Goal: Task Accomplishment & Management: Complete application form

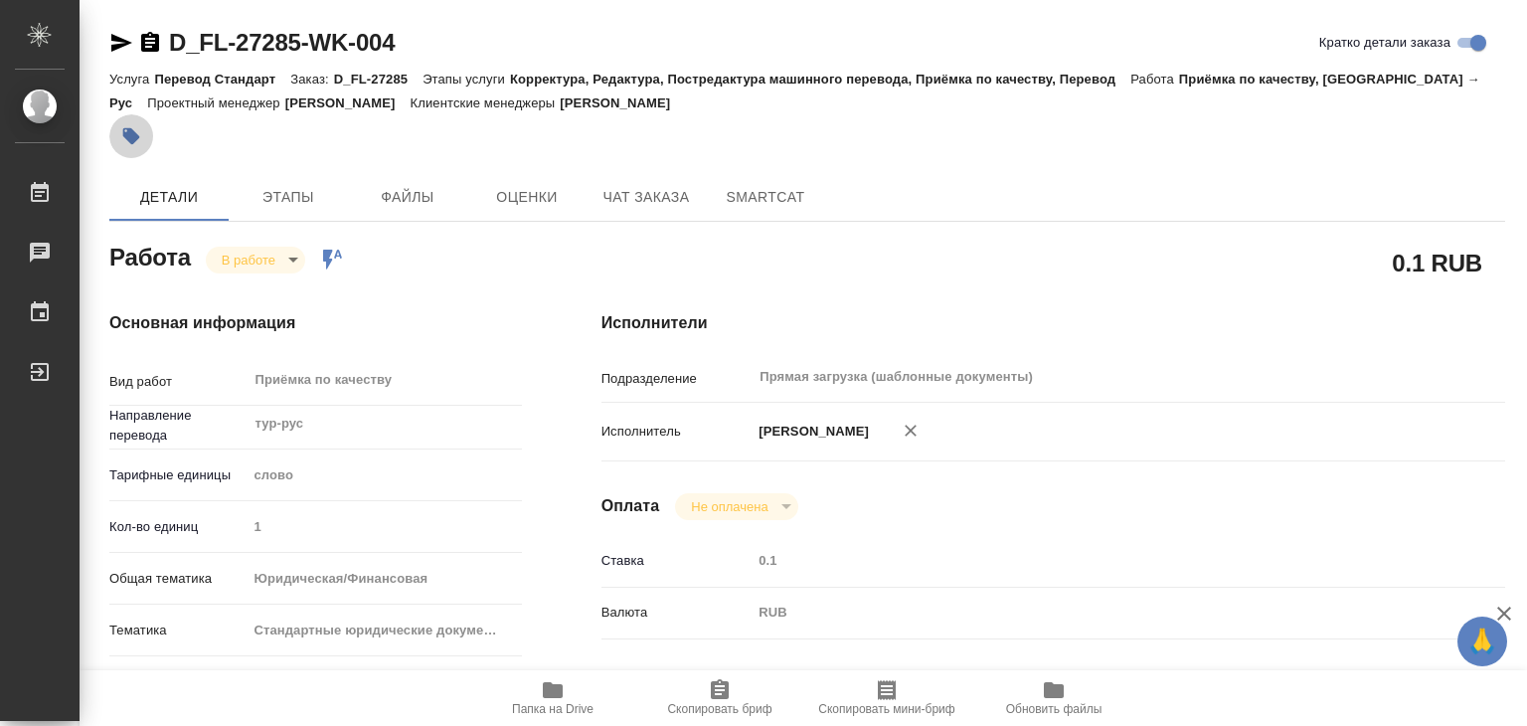
click at [121, 134] on icon "button" at bounding box center [131, 136] width 20 height 20
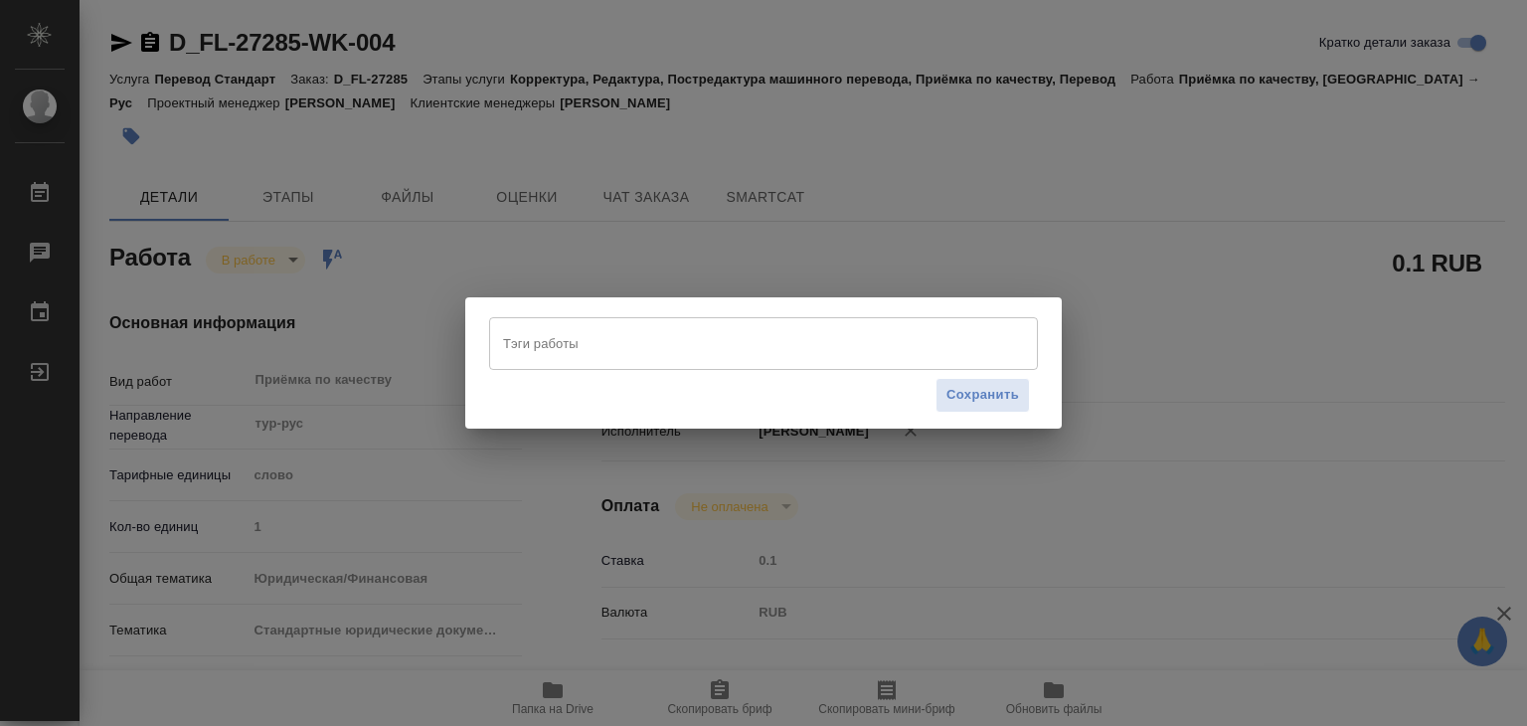
click at [604, 322] on div "Тэги работы" at bounding box center [763, 343] width 549 height 52
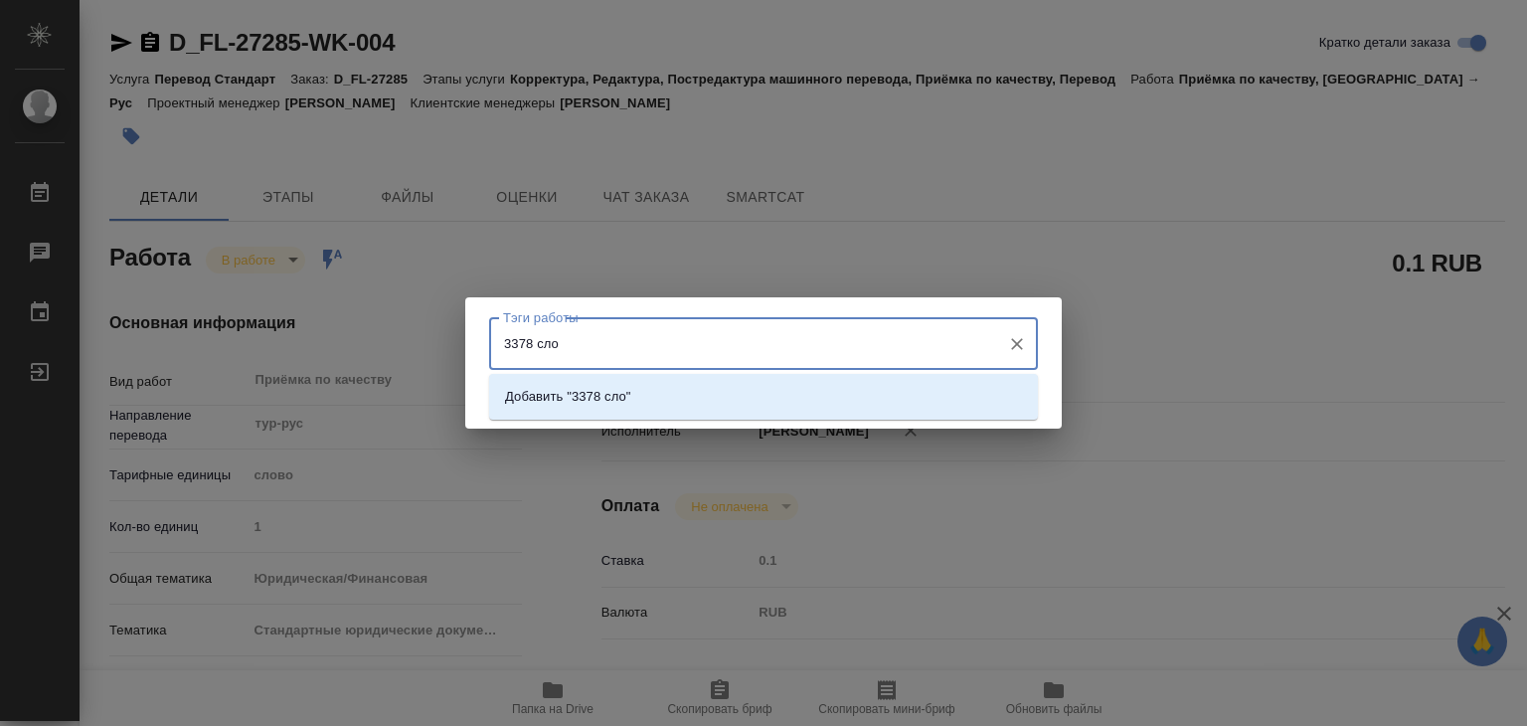
type input "3378 слов"
click at [652, 402] on li "Добавить "3378 слов"" at bounding box center [763, 397] width 549 height 36
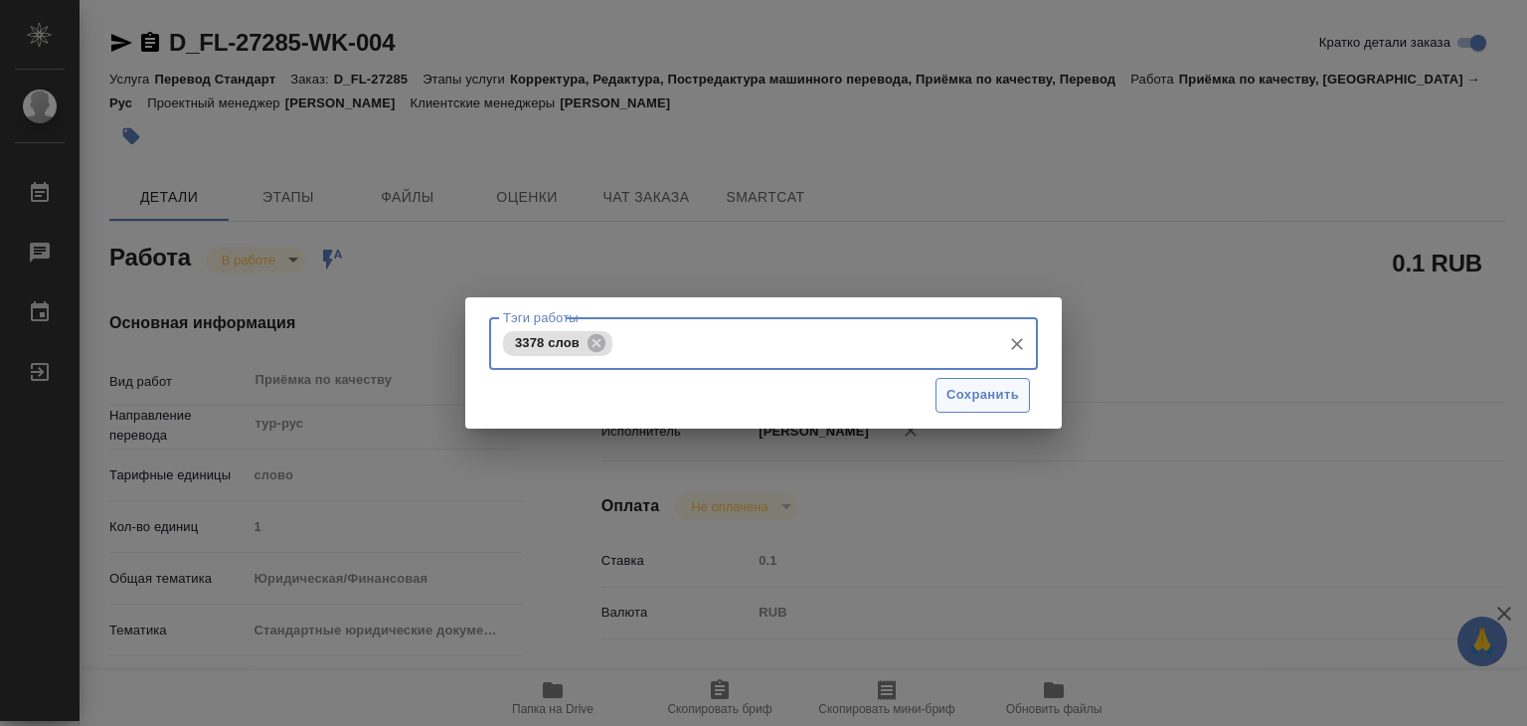
click at [987, 410] on button "Сохранить" at bounding box center [983, 395] width 94 height 35
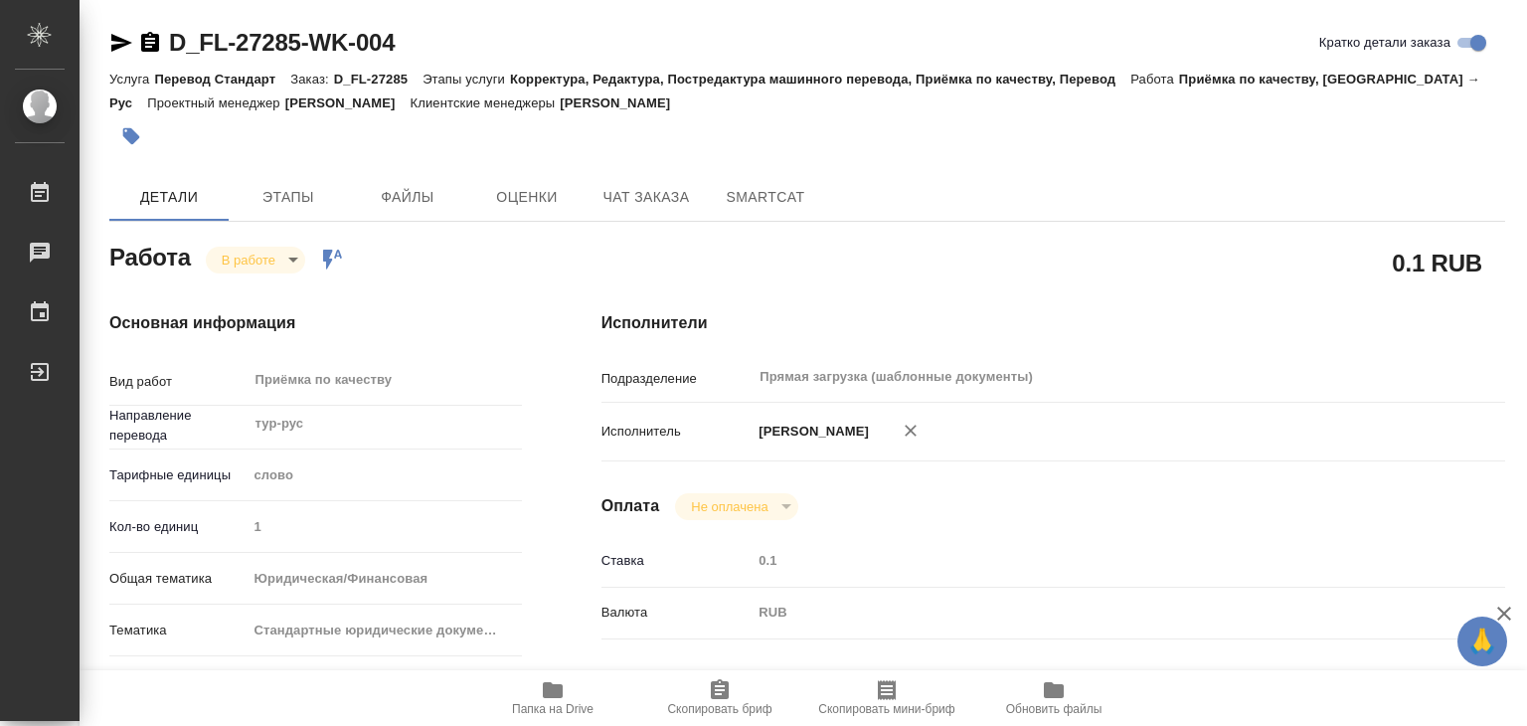
type input "inProgress"
type input "тур-рус"
type input "5a8b1489cc6b4906c91bfd90"
type input "1"
type input "yr-fn"
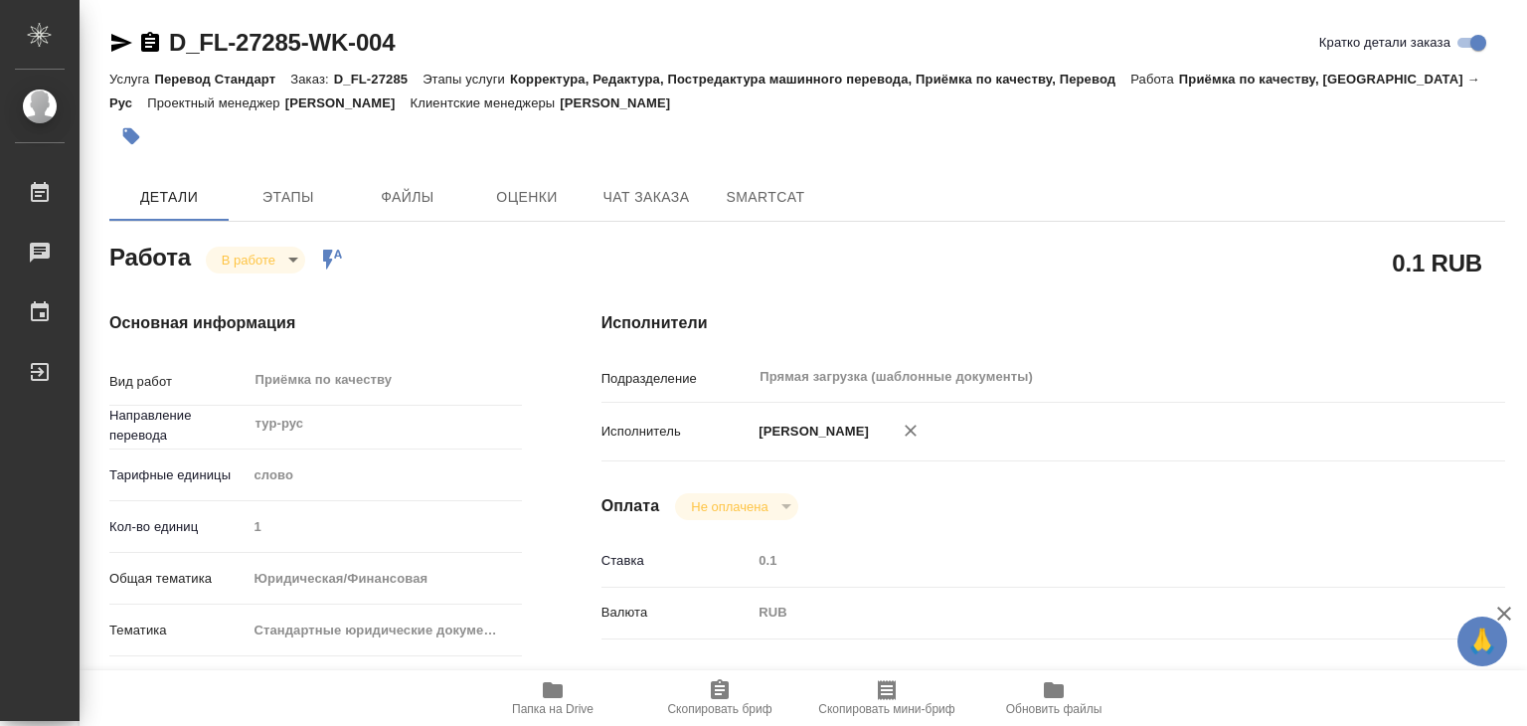
type input "5f647205b73bc97568ca66bf"
checkbox input "true"
type input "11.09.2025 13:45"
type input "11.09.2025 16:07"
type input "[DATE] 21:00"
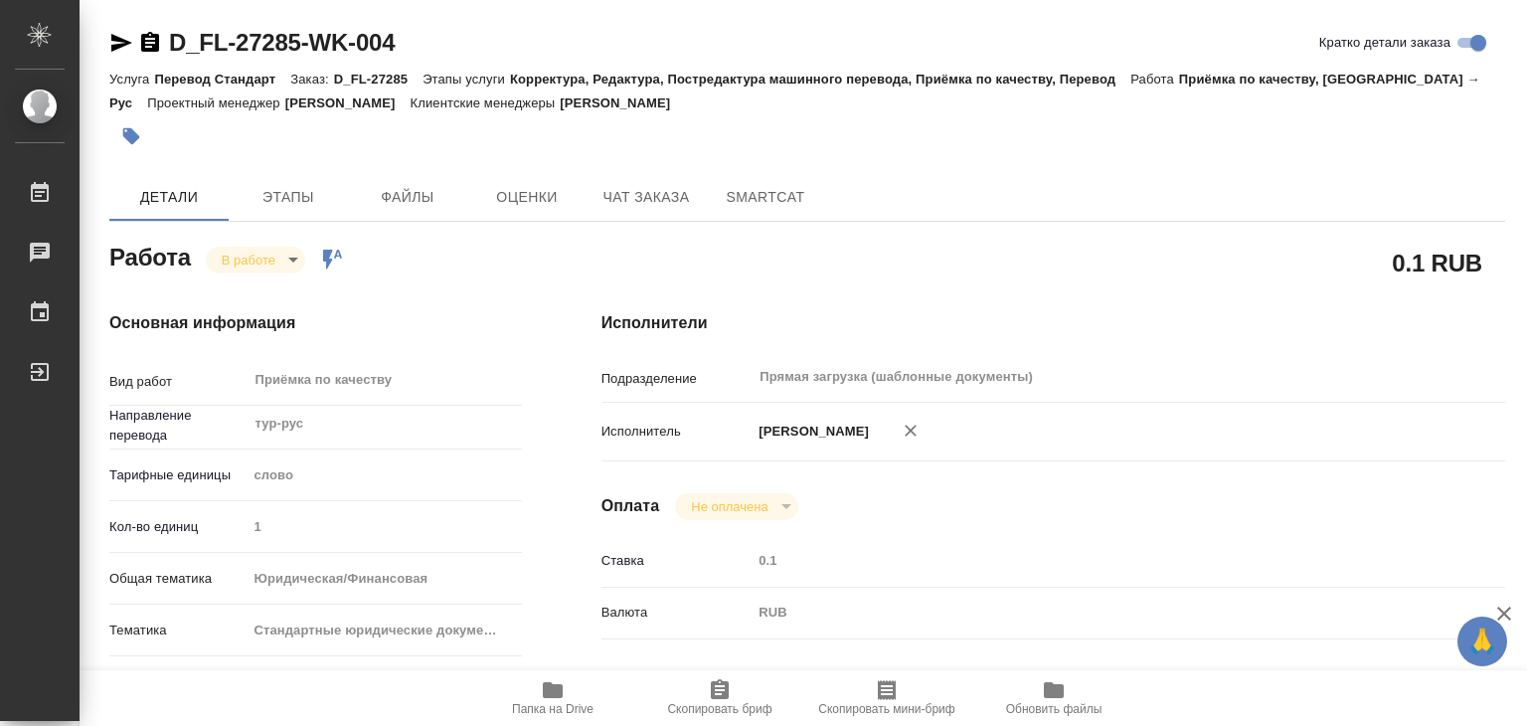
type input "12.09.2025 16:00"
type input "Прямая загрузка (шаблонные документы)"
type input "notPayed"
type input "0.1"
type input "RUB"
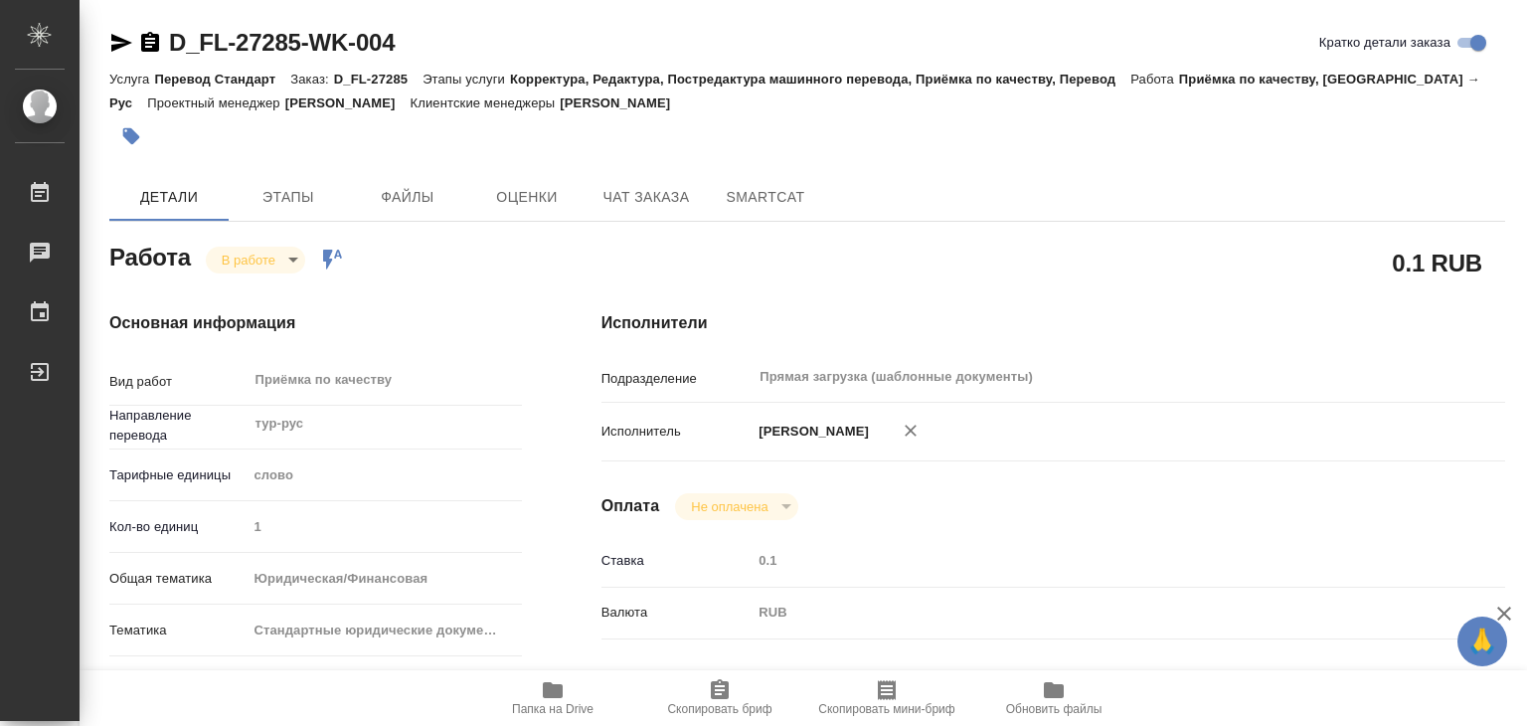
type input "[PERSON_NAME]"
type input "D_FL-27285"
type input "Перевод Стандарт"
type input "Корректура, Редактура, Постредактура машинного перевода, Приёмка по качеству, П…"
type input "Булахова Елена"
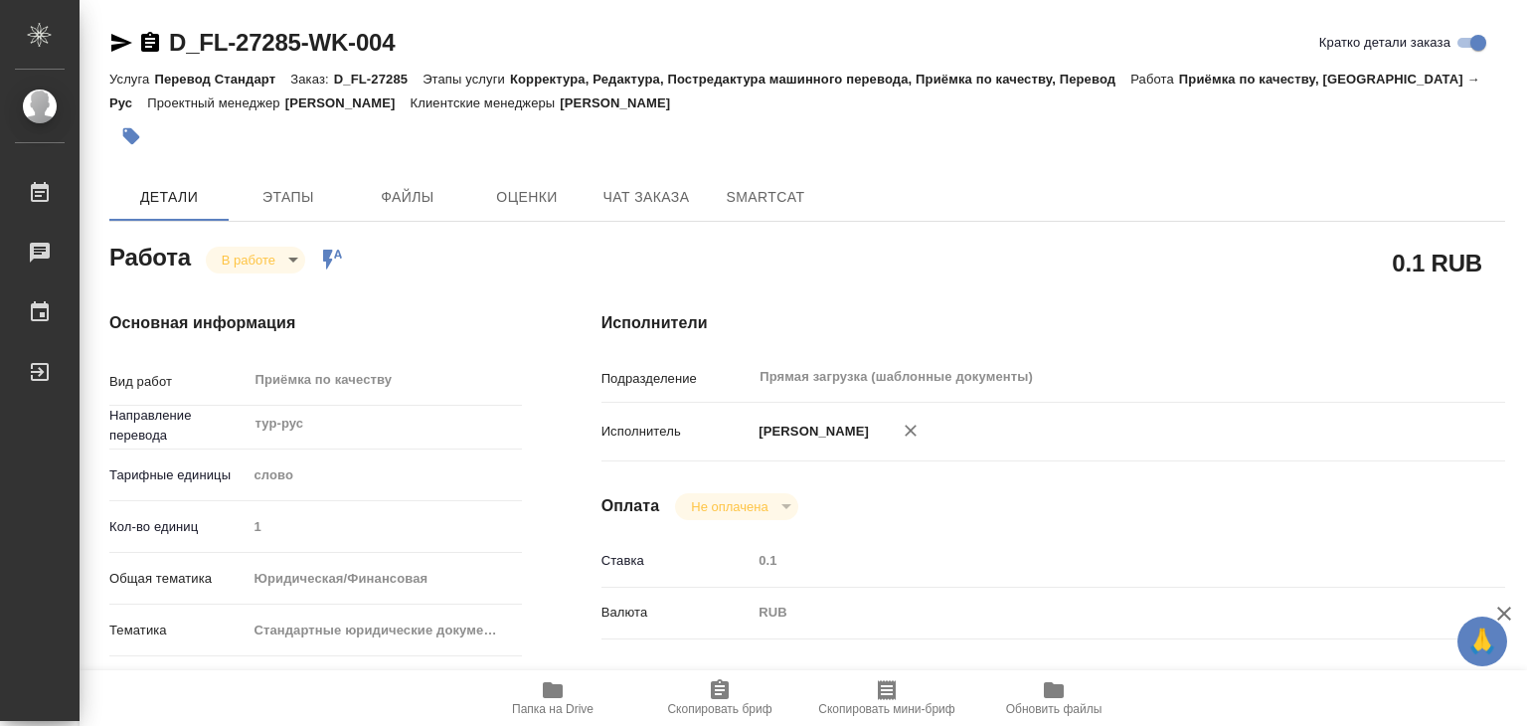
type input "Заборова Александра"
type input "/Clients/FL_D/Orders/D_FL-27285"
click at [261, 259] on body "🙏 .cls-1 fill:#fff; AWATERA Alilekova Valeriya Работы 0 Чаты График Выйти D_FL-…" at bounding box center [763, 363] width 1527 height 726
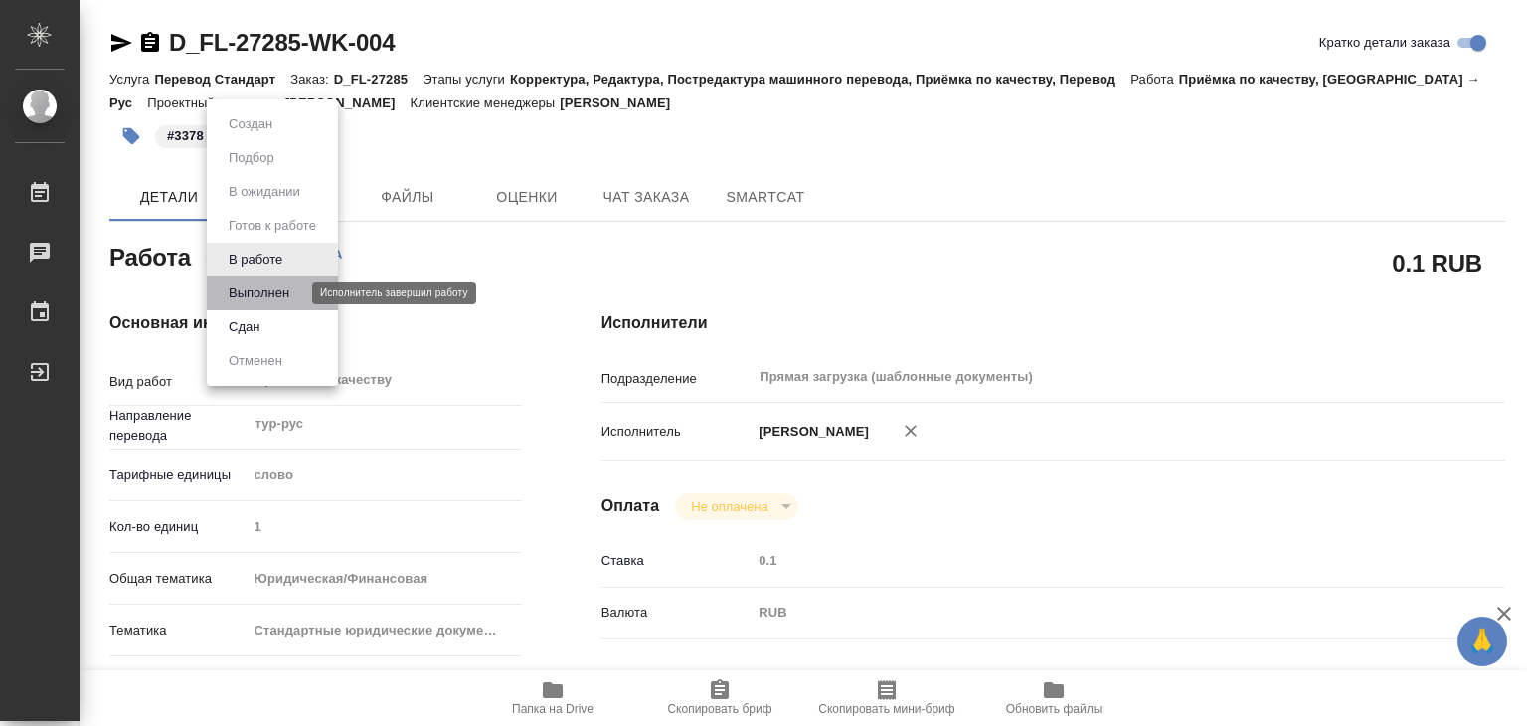
click at [280, 292] on button "Выполнен" at bounding box center [259, 293] width 73 height 22
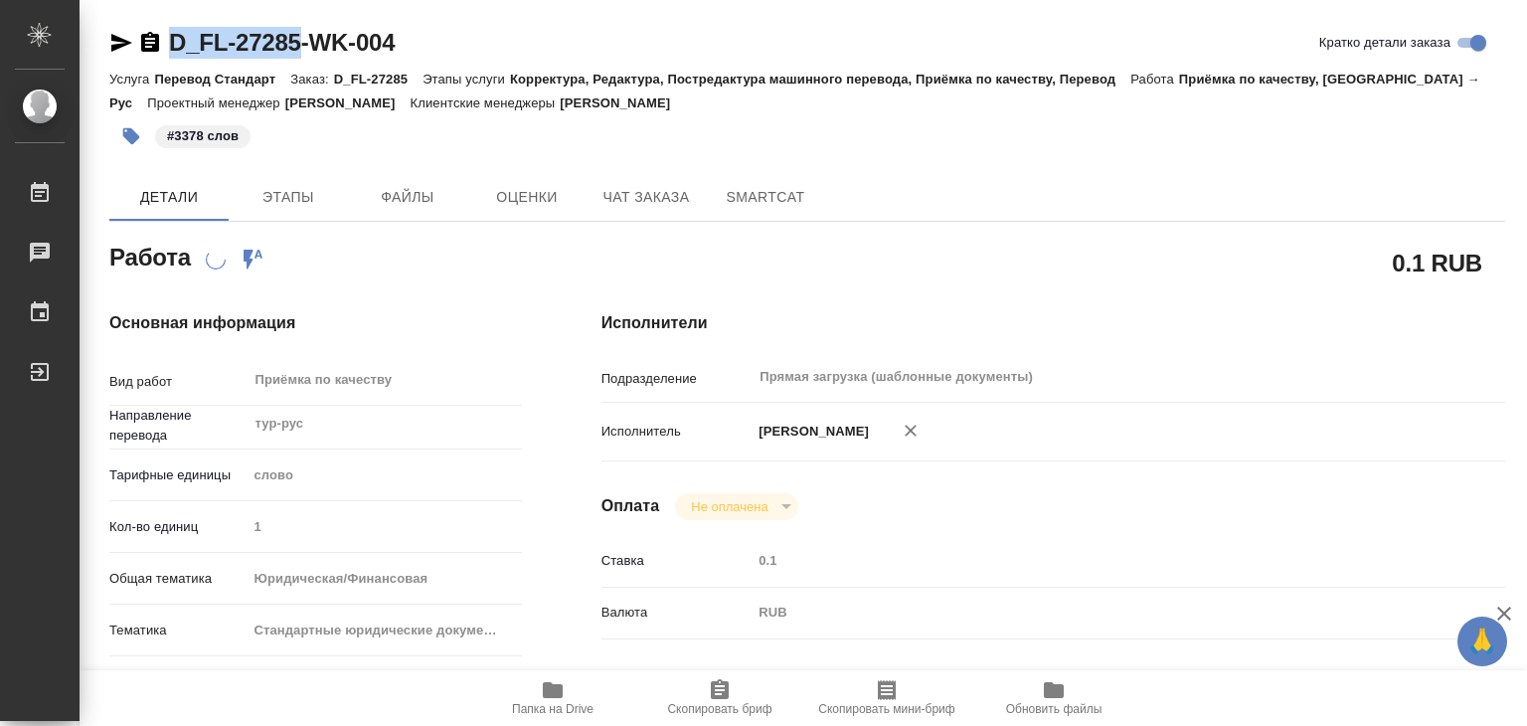
drag, startPoint x: 160, startPoint y: 17, endPoint x: 302, endPoint y: 28, distance: 142.6
copy link "D_FL-27285"
type textarea "x"
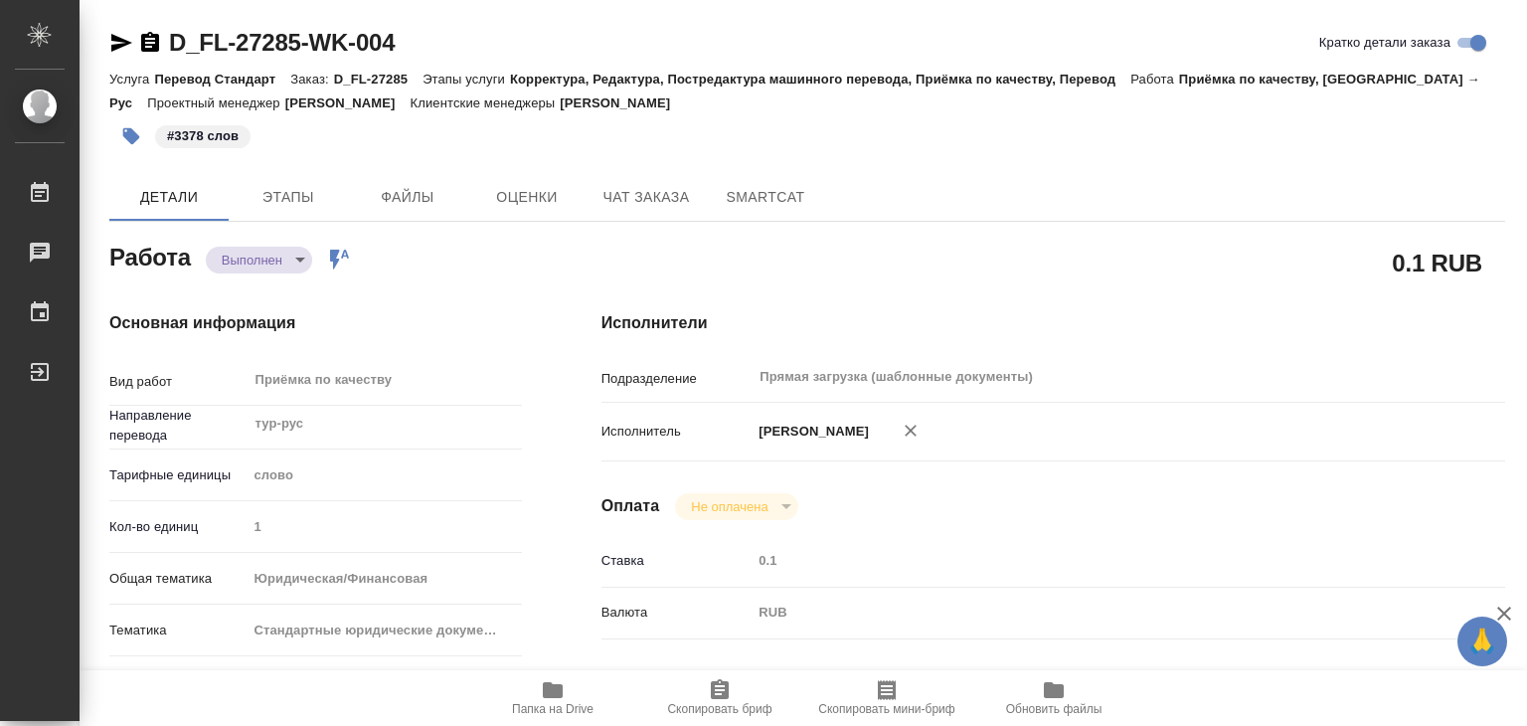
type textarea "x"
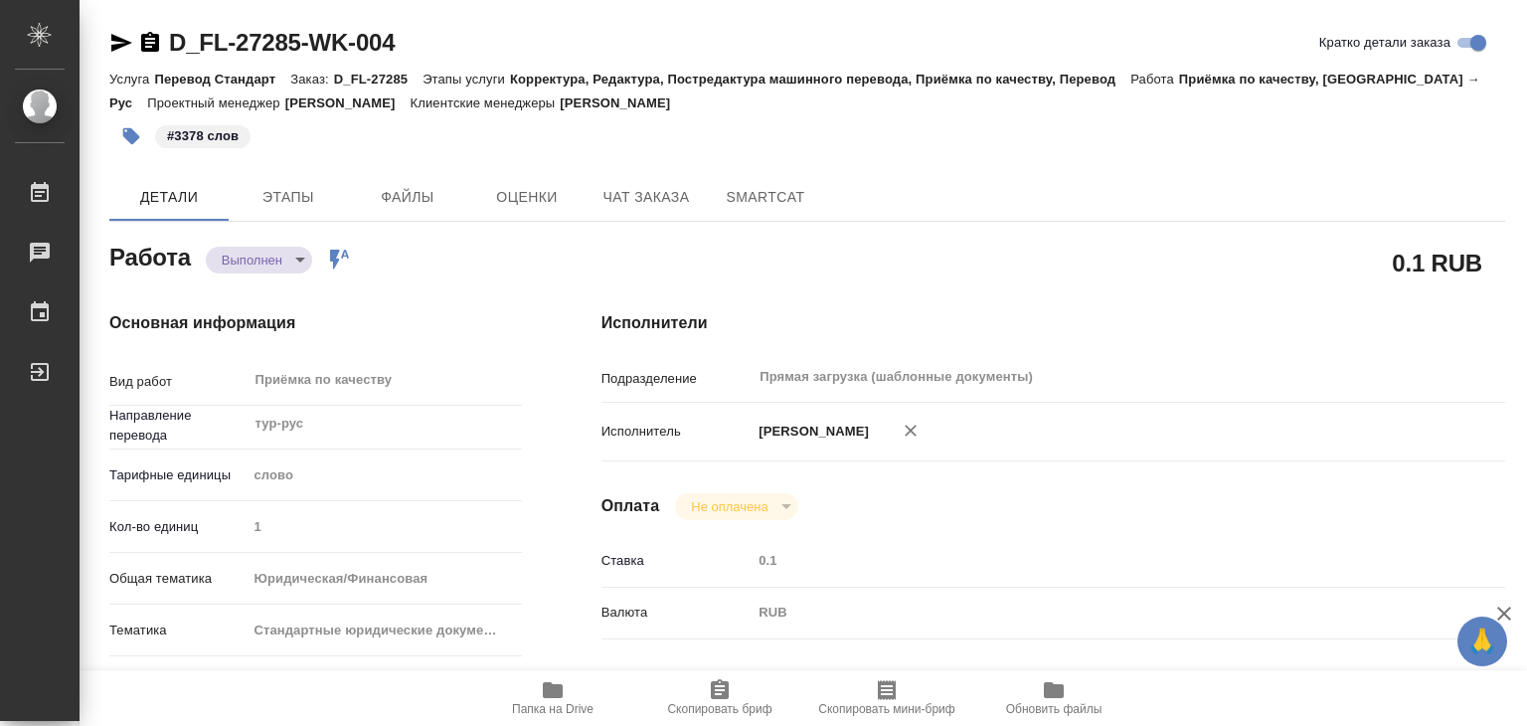
type textarea "x"
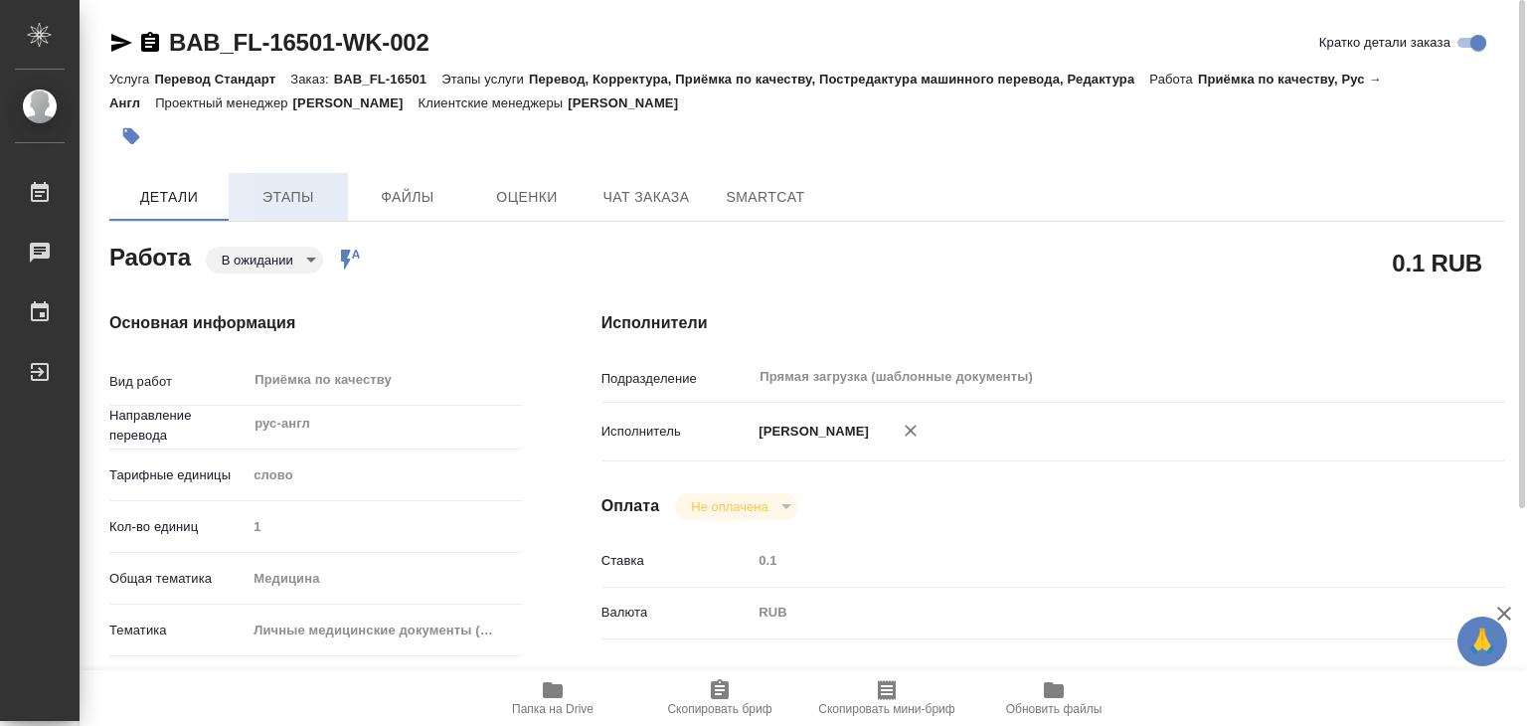
click at [314, 178] on button "Этапы" at bounding box center [288, 197] width 119 height 48
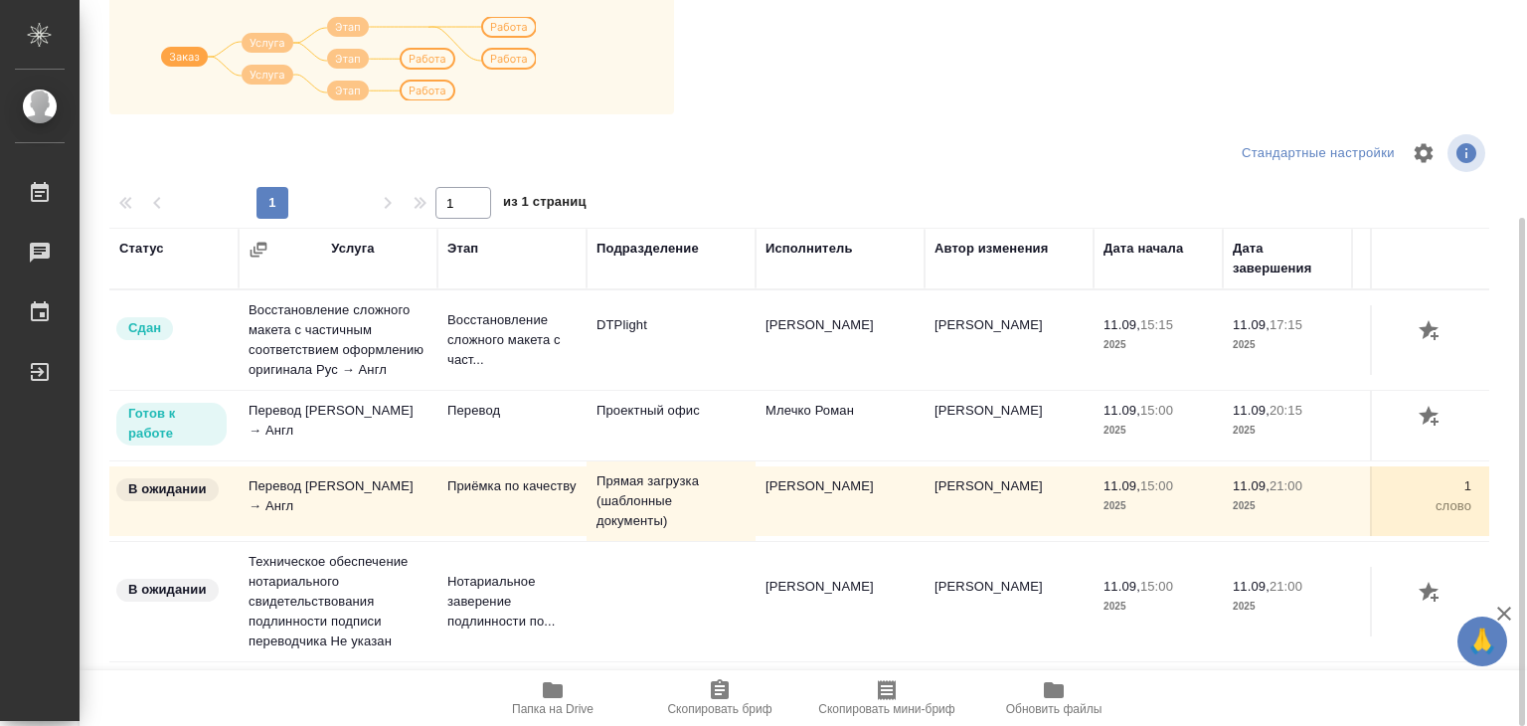
scroll to position [12, 0]
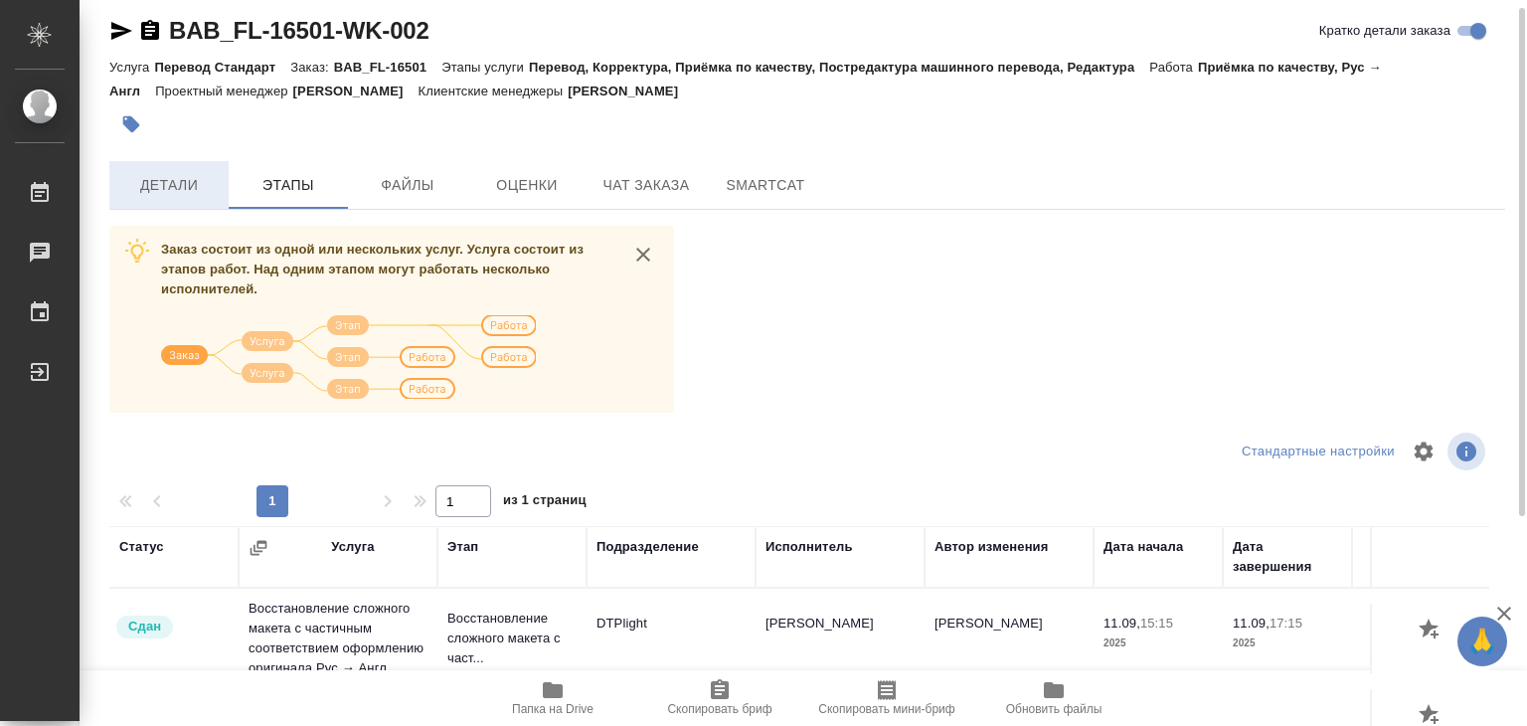
click at [203, 198] on button "Детали" at bounding box center [168, 185] width 119 height 48
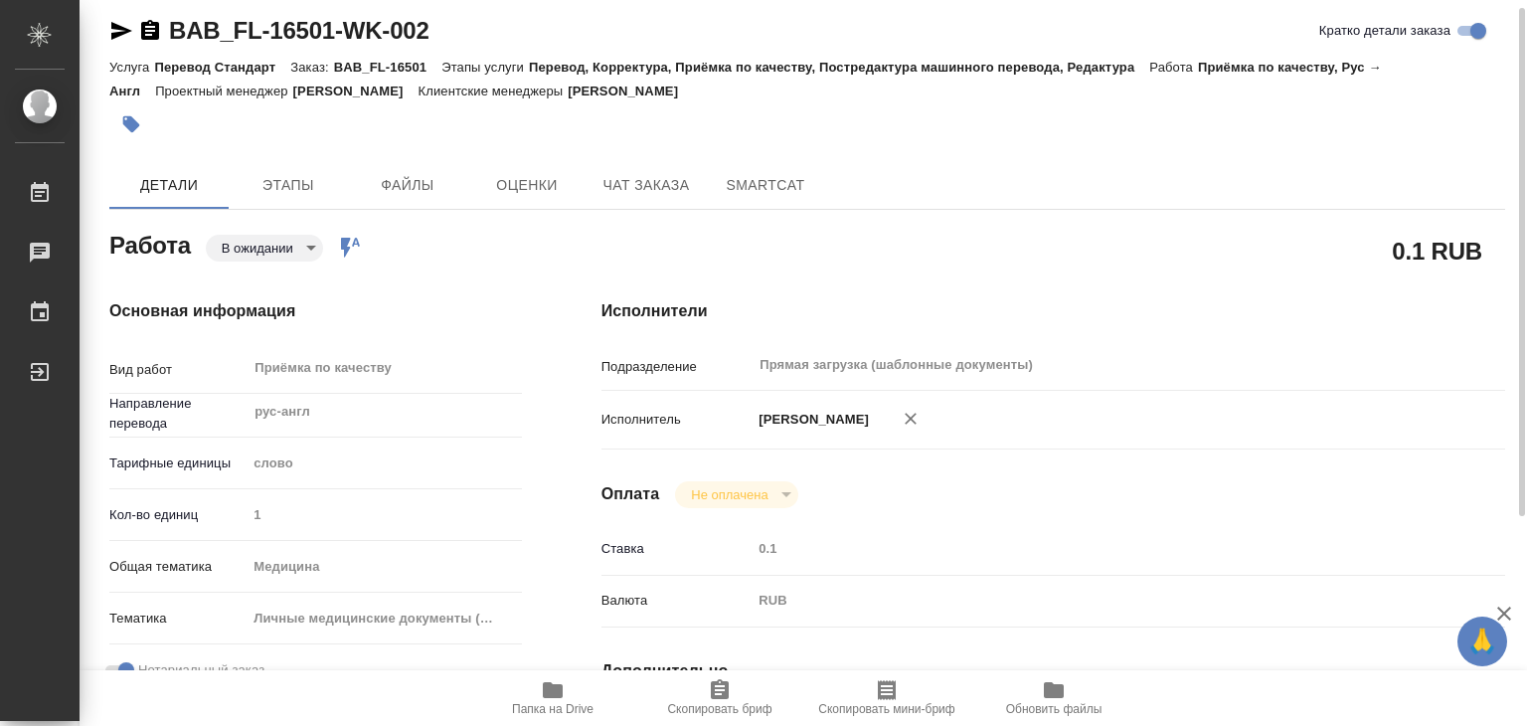
type textarea "x"
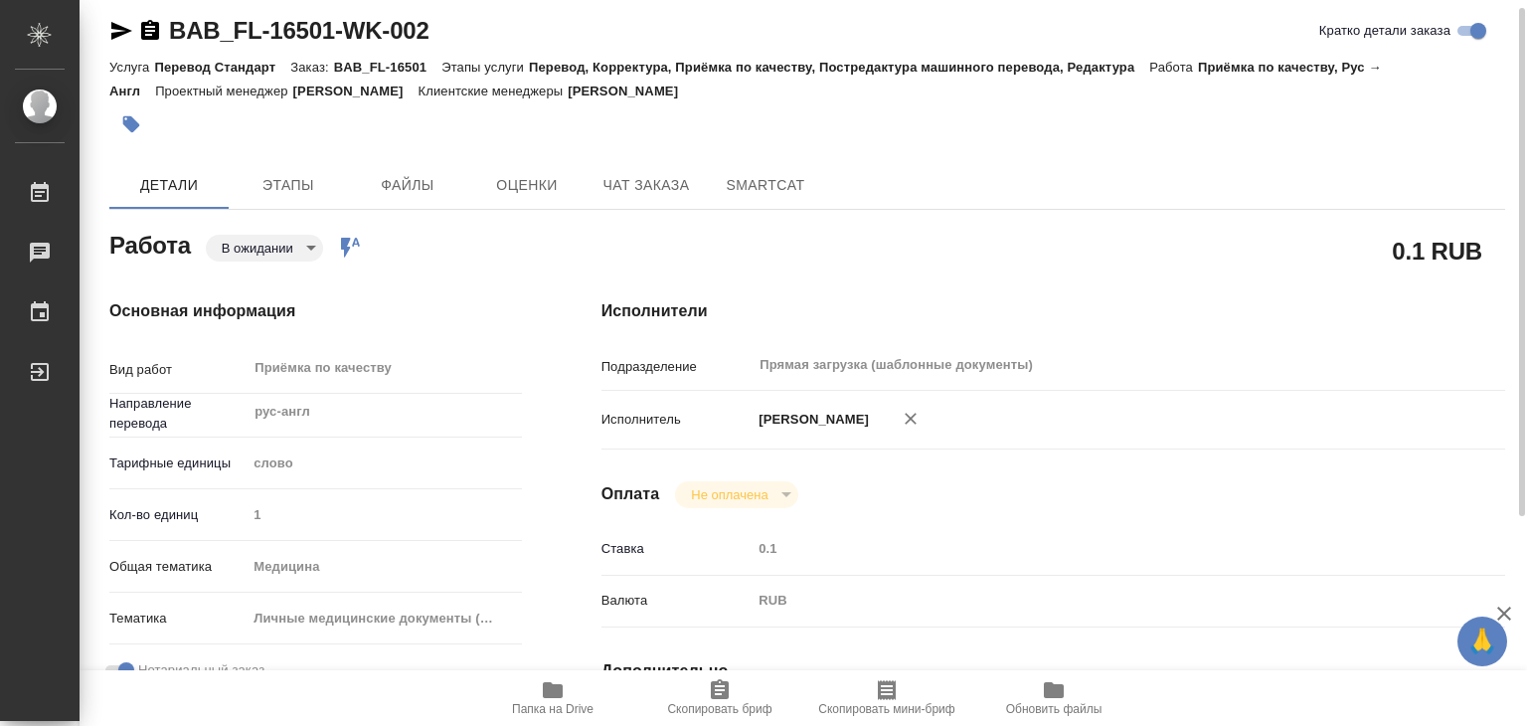
type textarea "x"
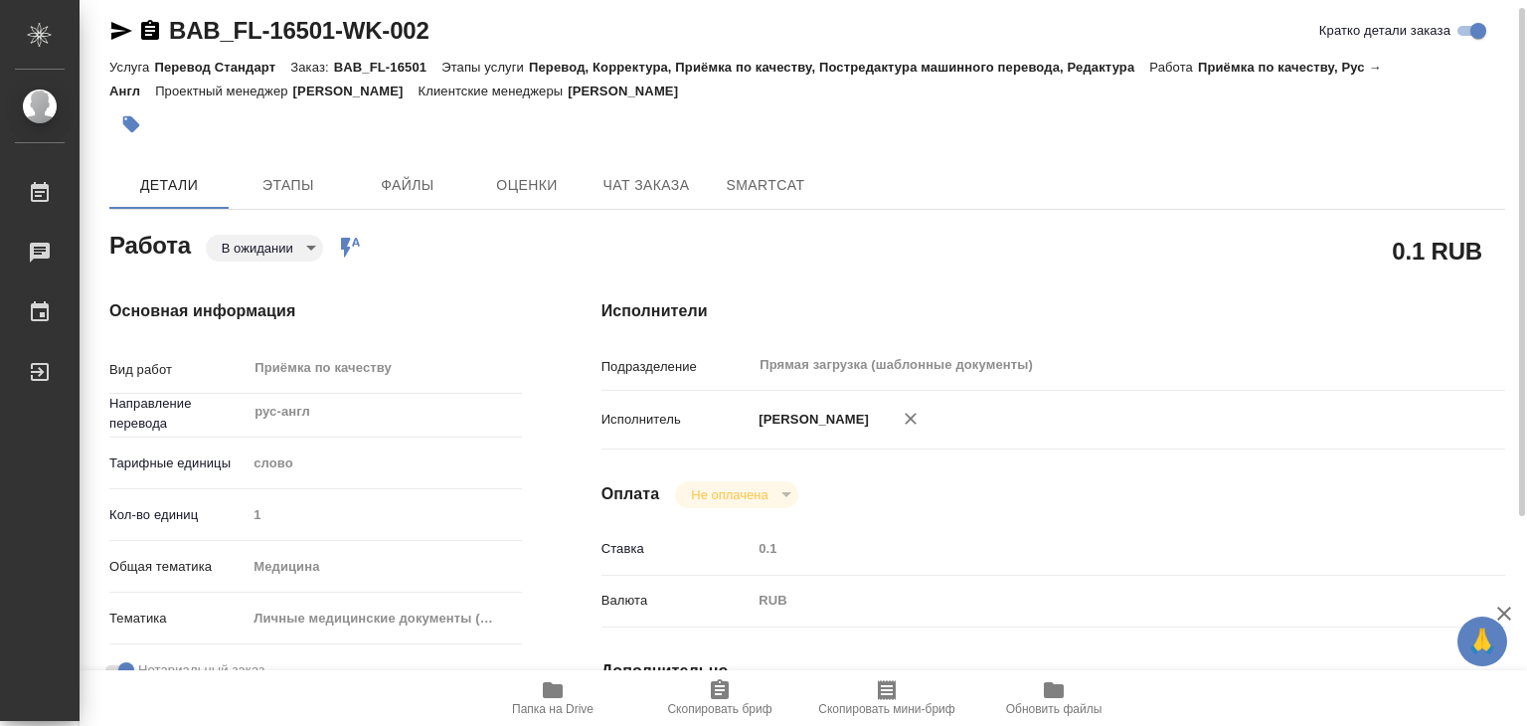
type textarea "x"
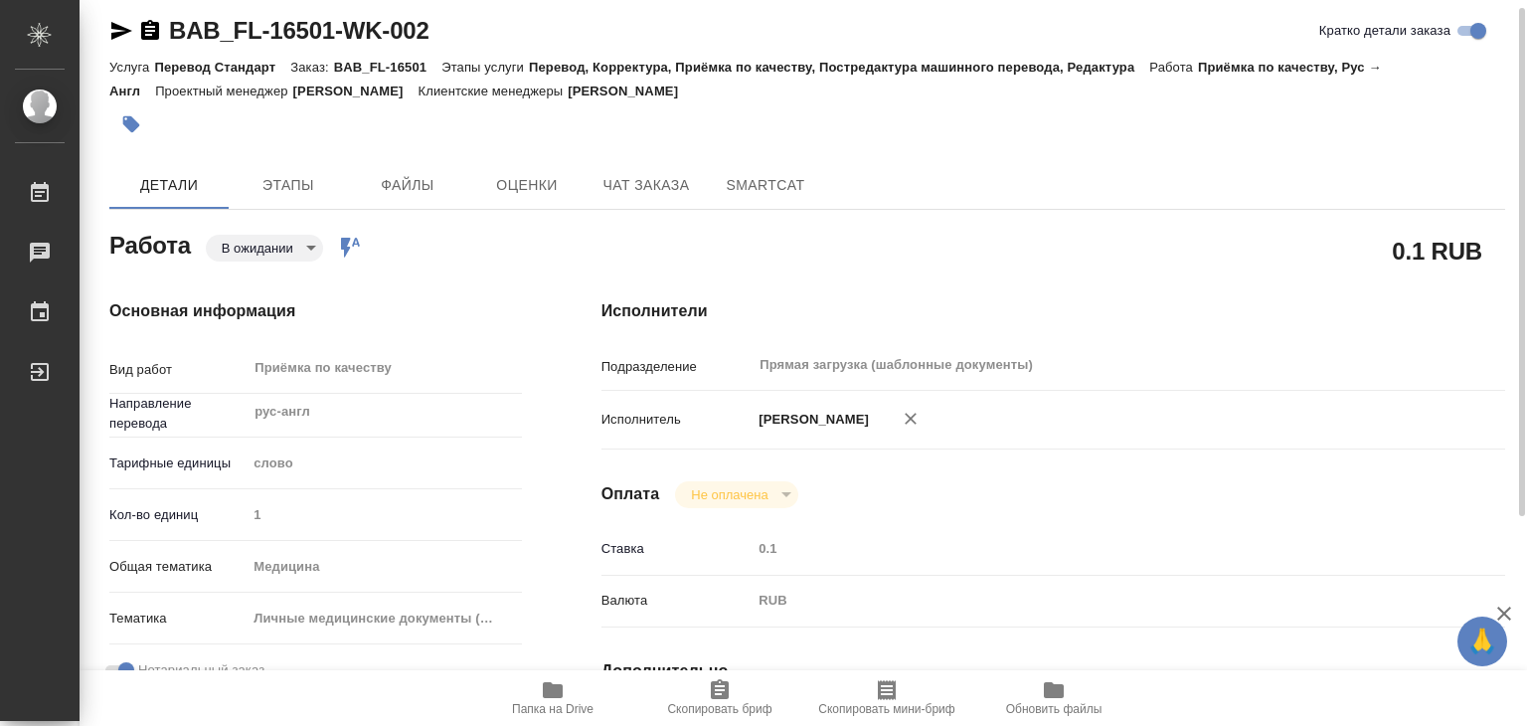
type textarea "x"
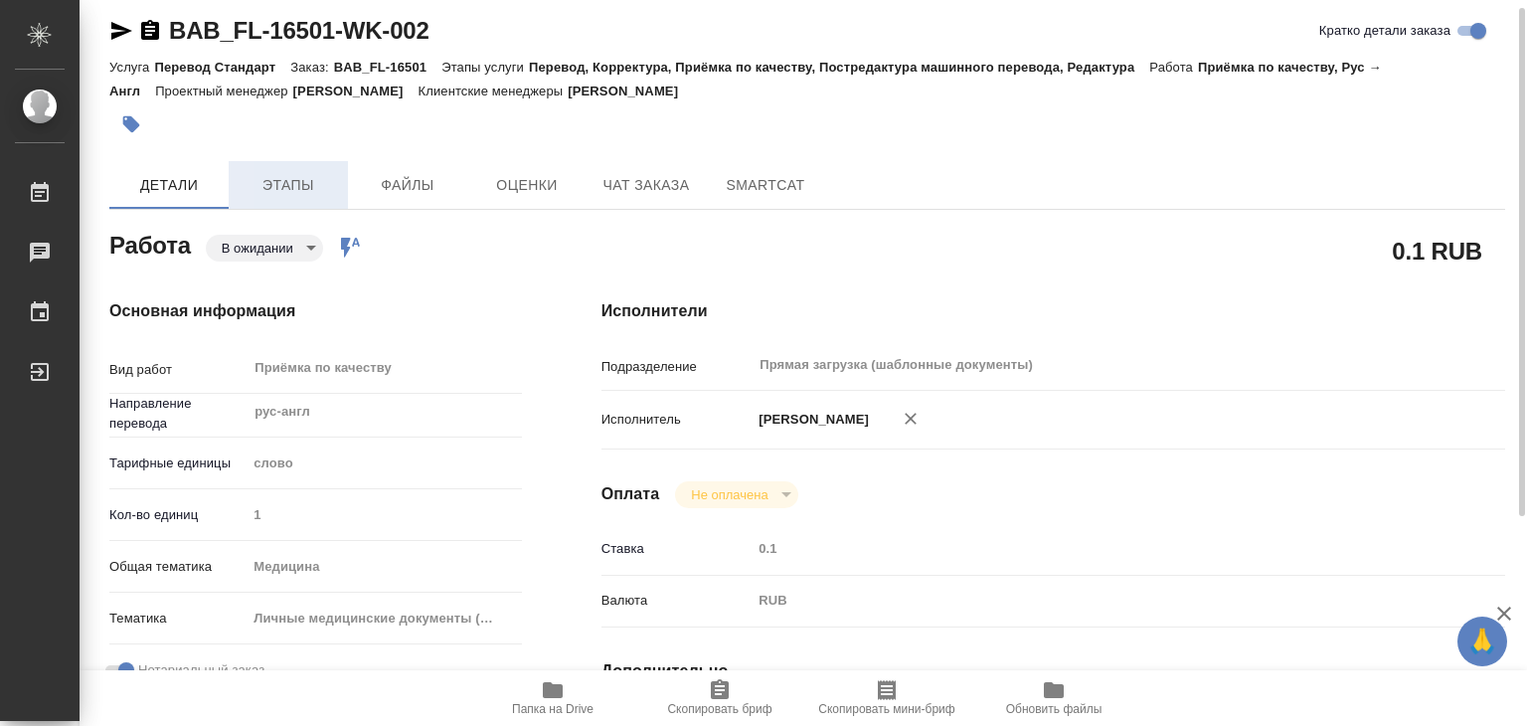
click at [274, 176] on span "Этапы" at bounding box center [288, 185] width 95 height 25
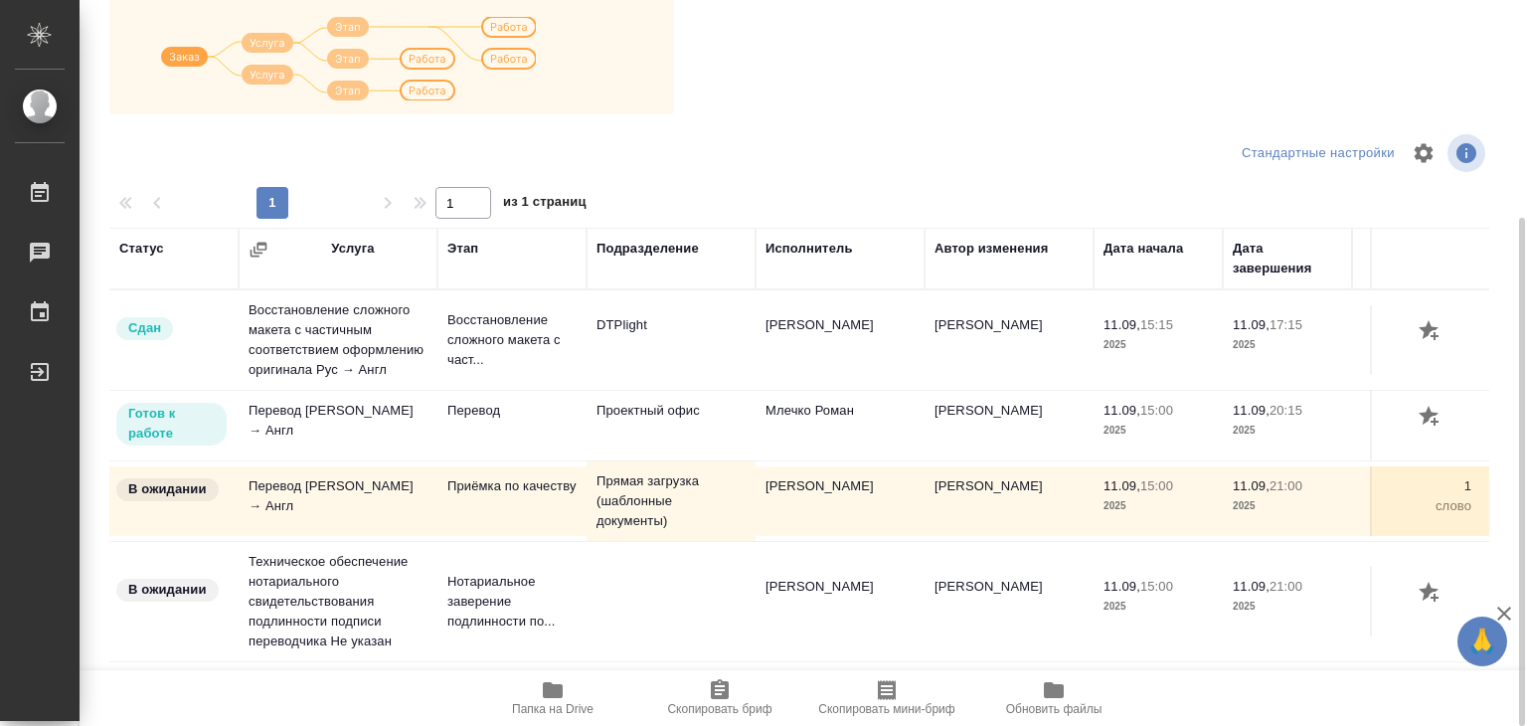
scroll to position [111, 0]
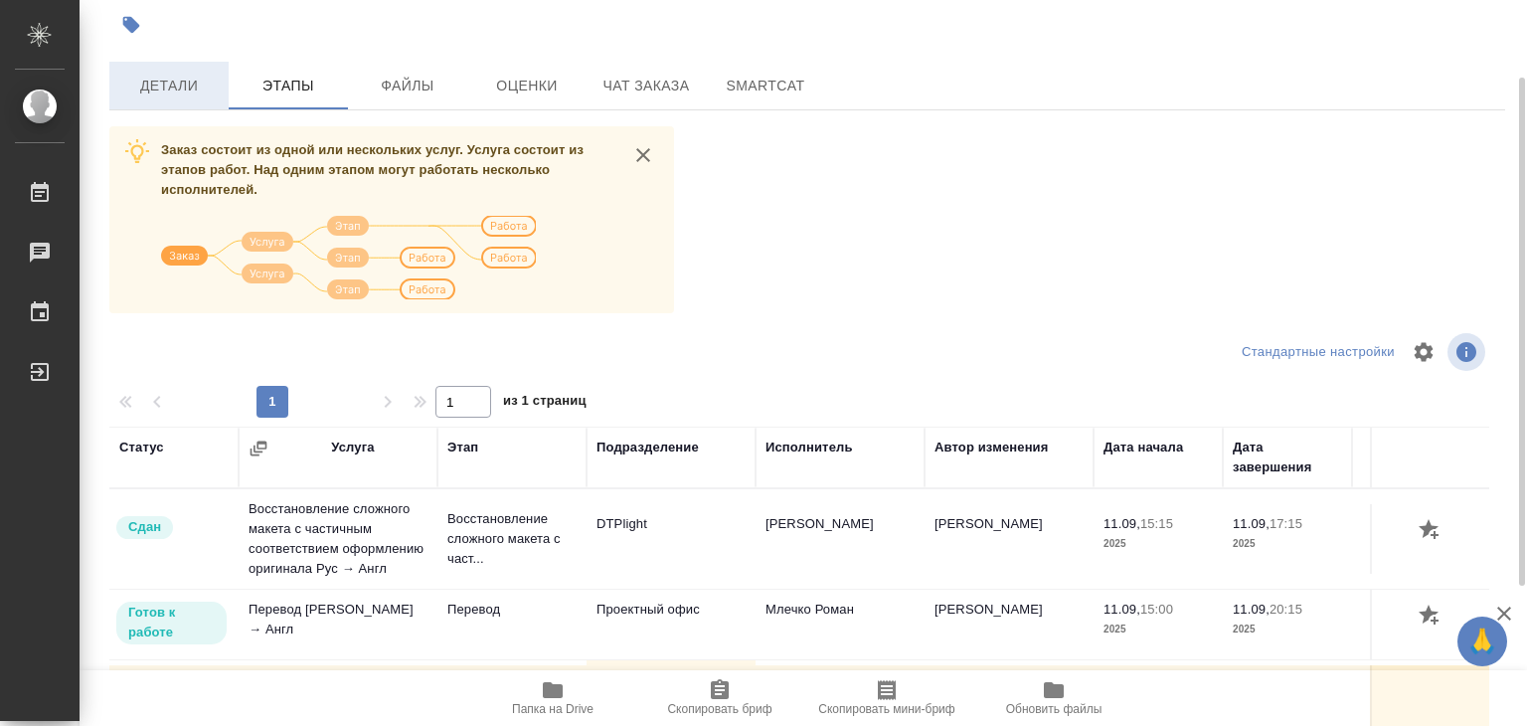
click at [207, 92] on span "Детали" at bounding box center [168, 86] width 95 height 25
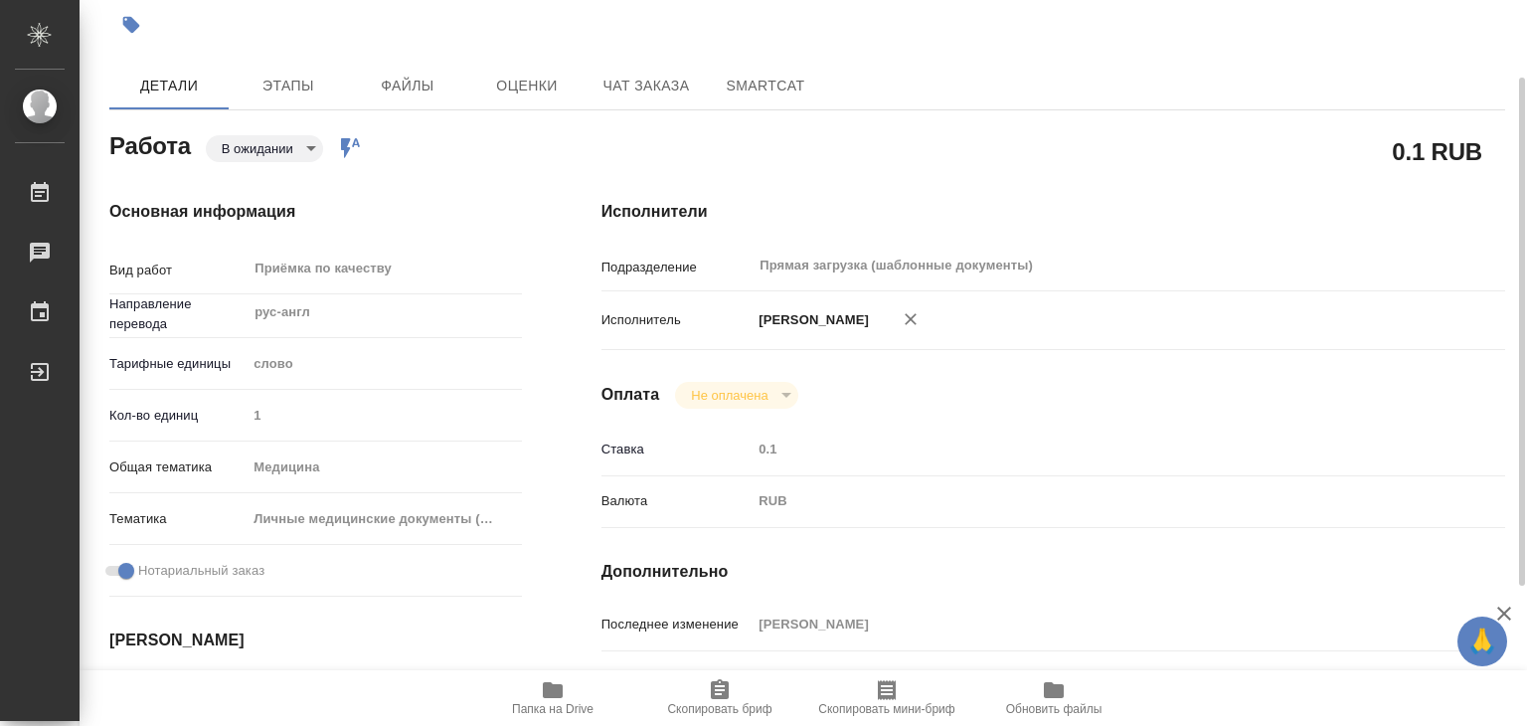
type textarea "x"
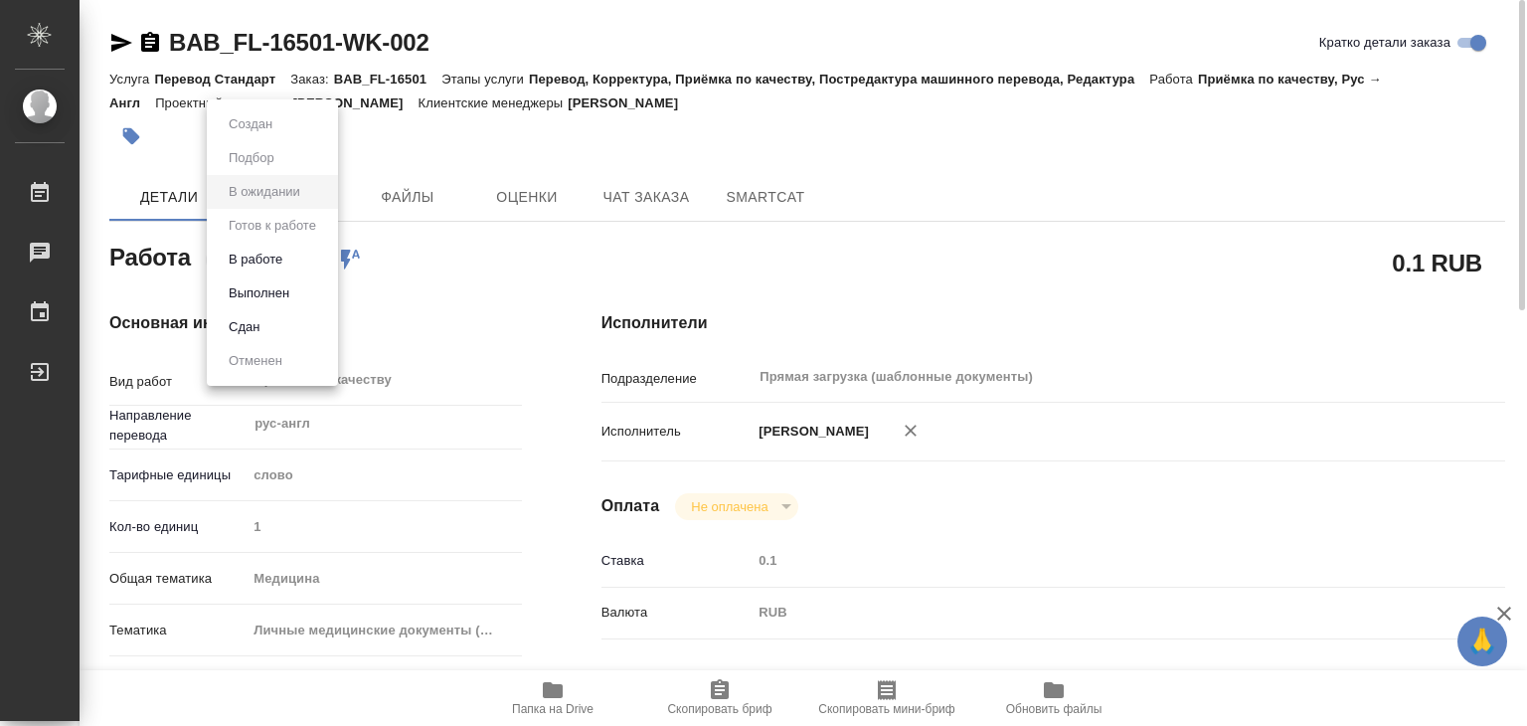
click at [287, 251] on body "🙏 .cls-1 fill:#fff; AWATERA Alilekova Valeriya Работы 0 Чаты График Выйти BAB_F…" at bounding box center [763, 363] width 1527 height 726
click at [284, 264] on button "В работе" at bounding box center [256, 260] width 66 height 22
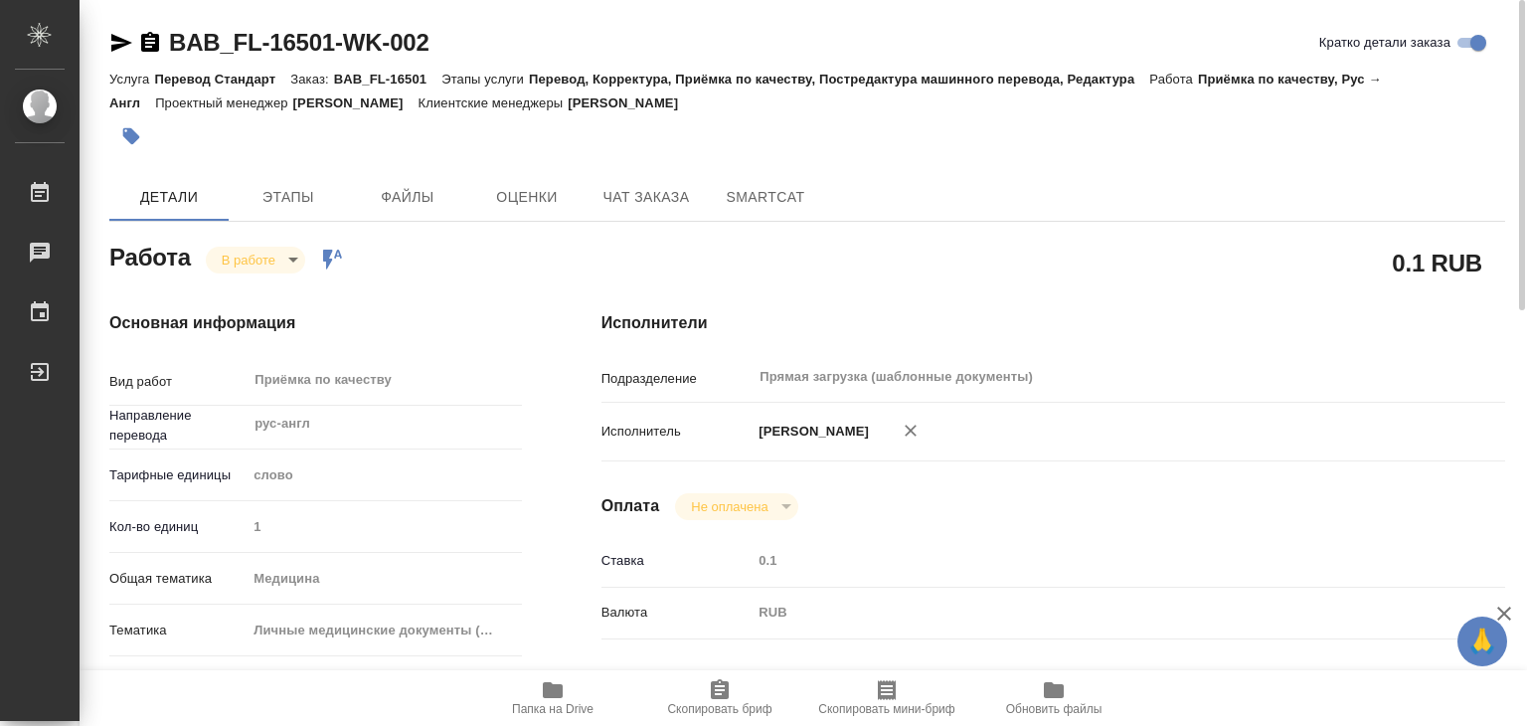
type textarea "x"
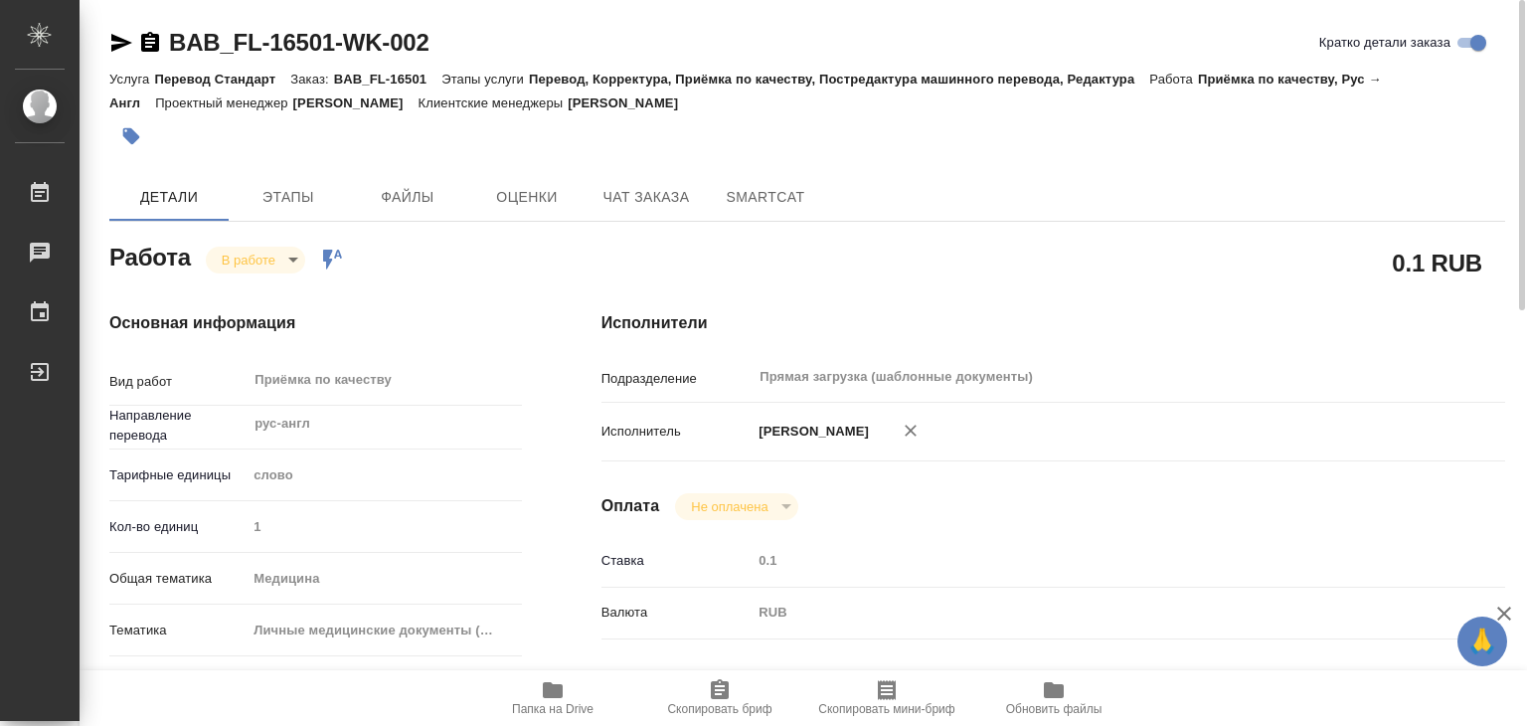
type textarea "x"
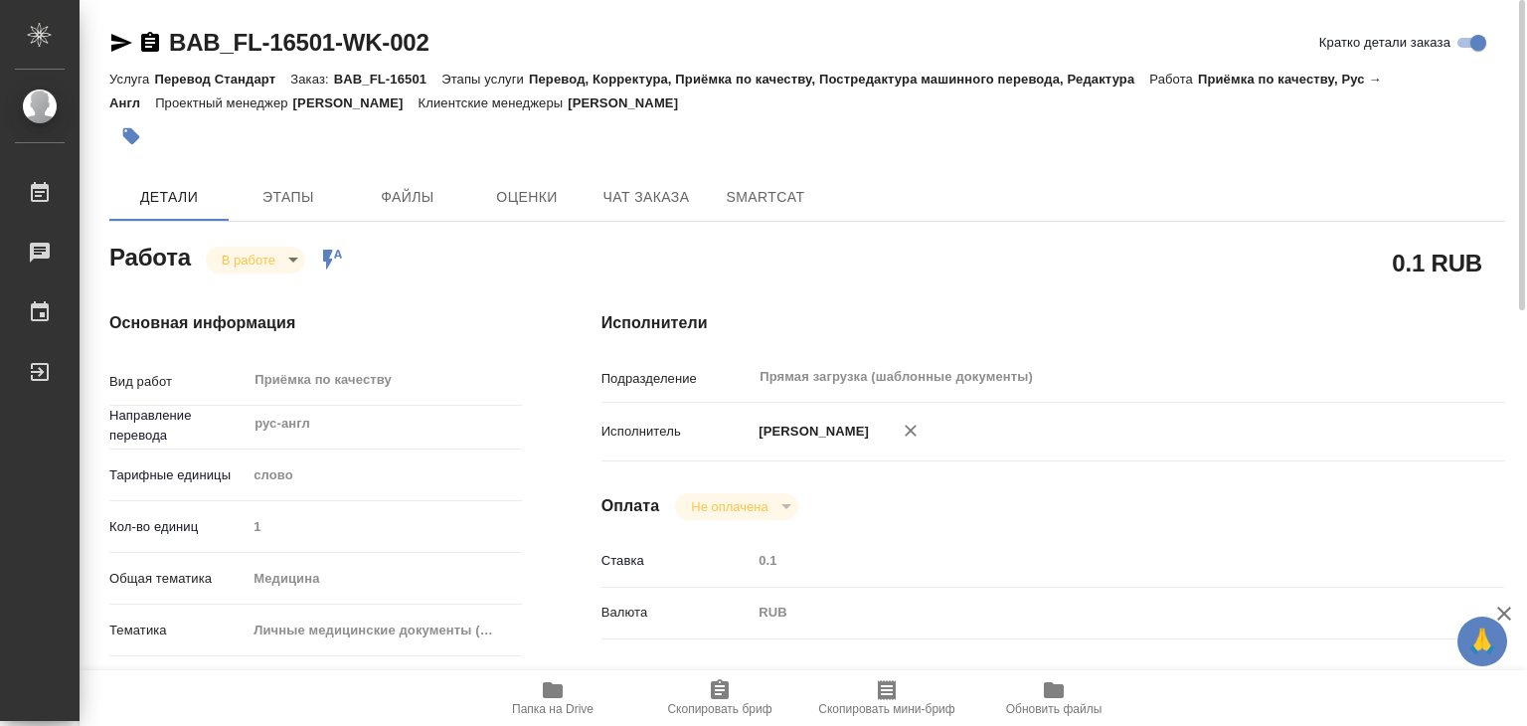
type textarea "x"
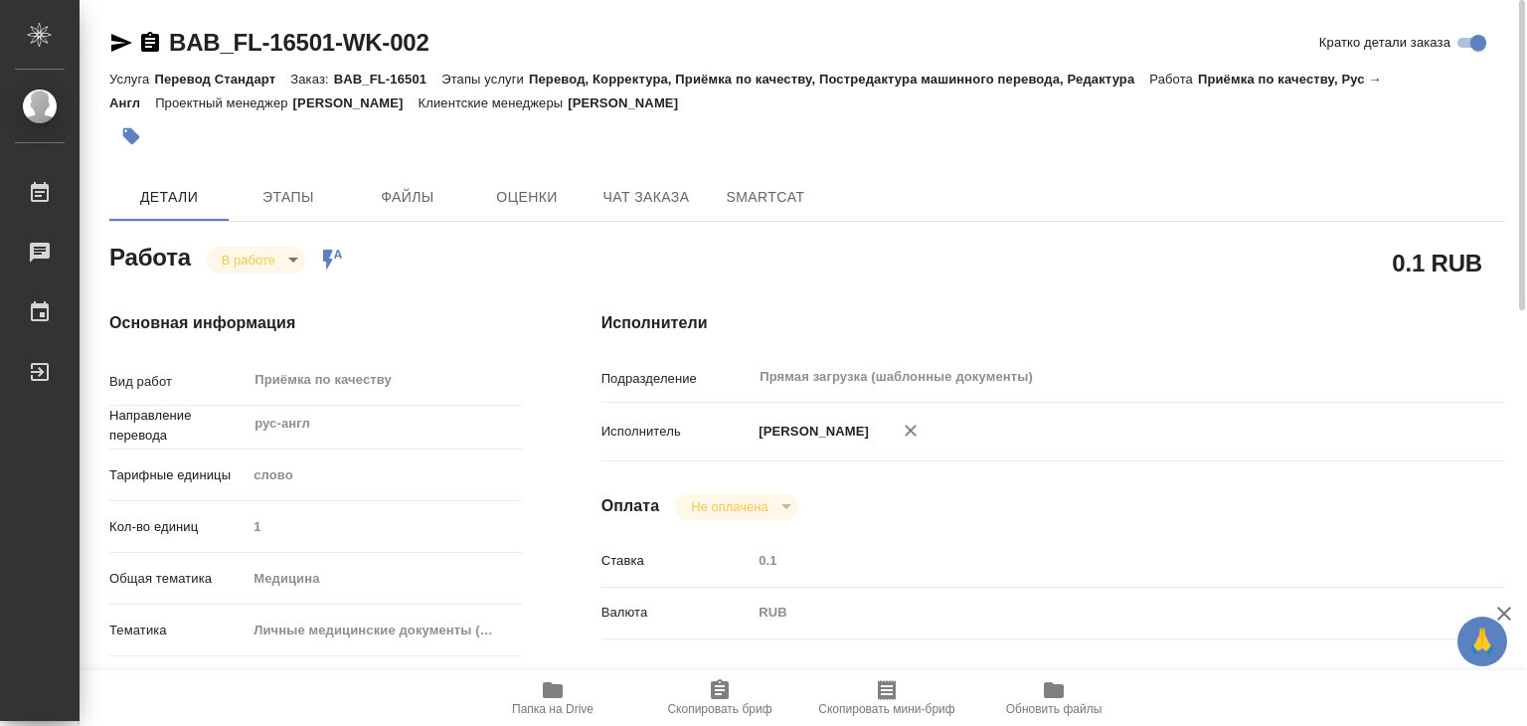
type textarea "x"
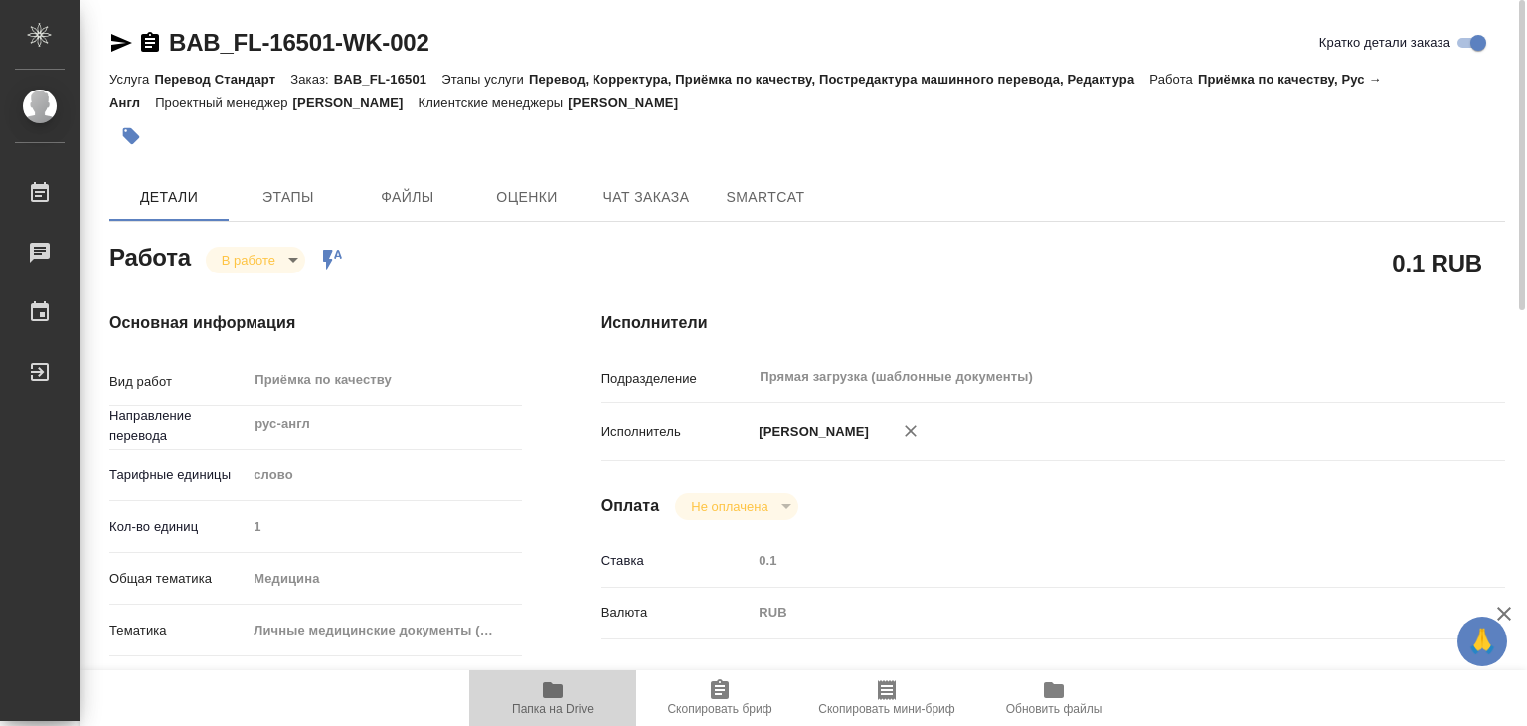
click at [540, 705] on span "Папка на Drive" at bounding box center [553, 709] width 82 height 14
click at [133, 119] on button "button" at bounding box center [131, 136] width 44 height 44
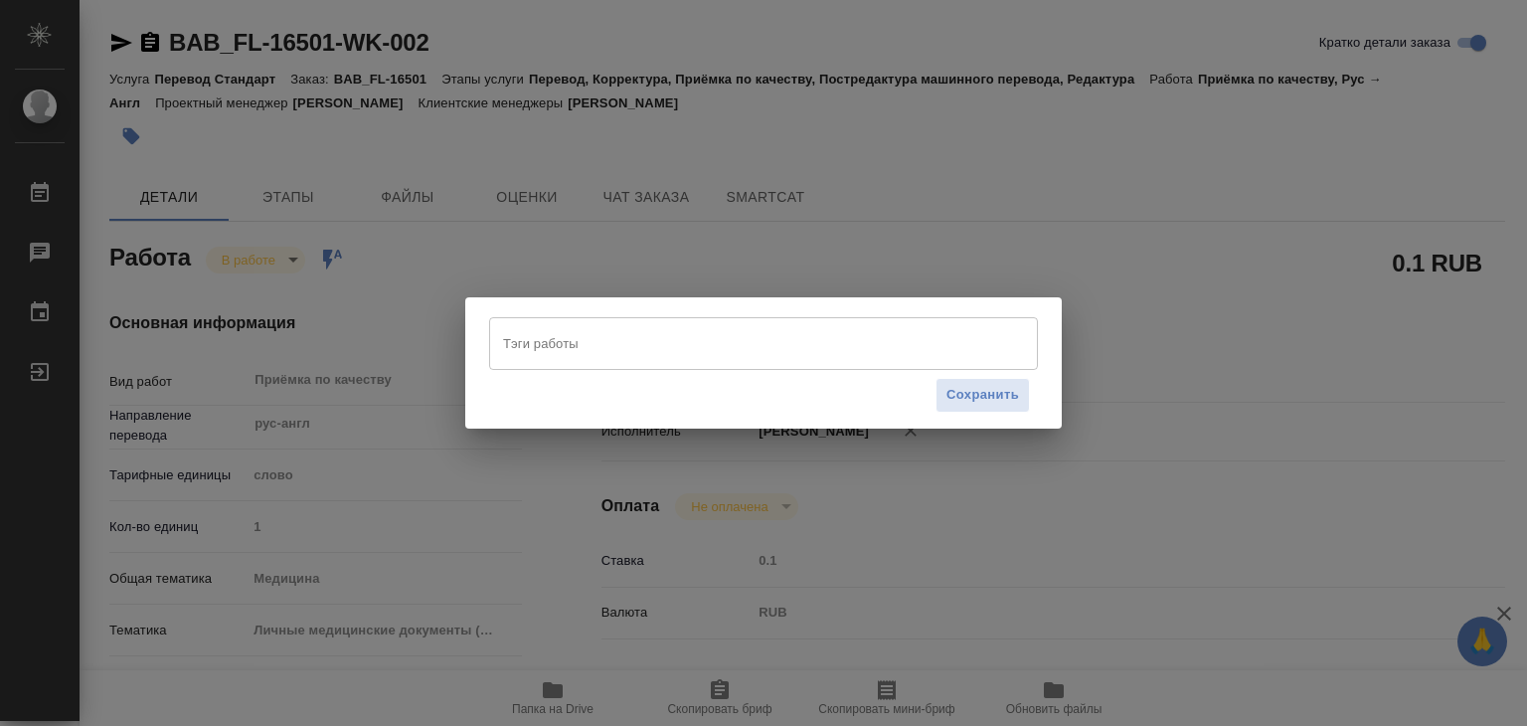
click at [625, 359] on input "Тэги работы" at bounding box center [744, 343] width 493 height 34
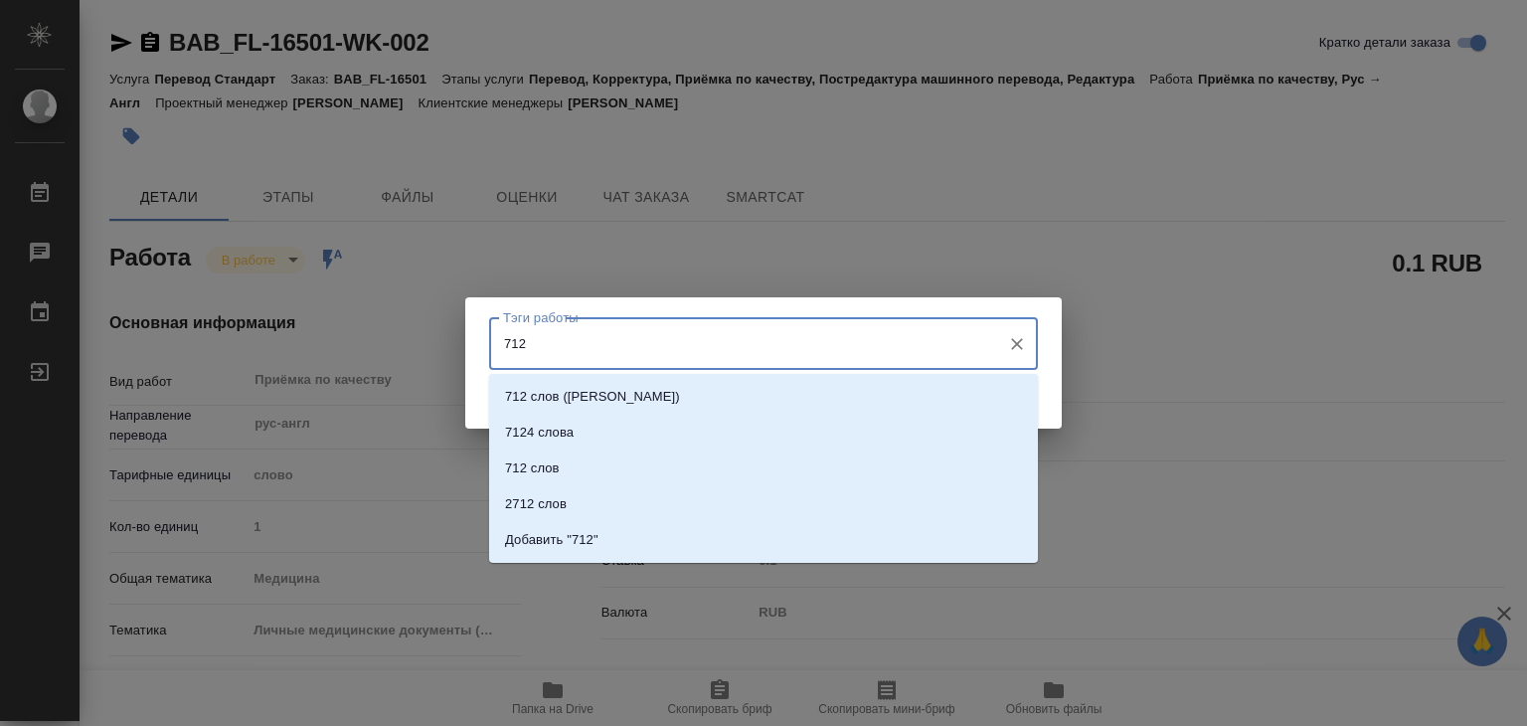
type input "712"
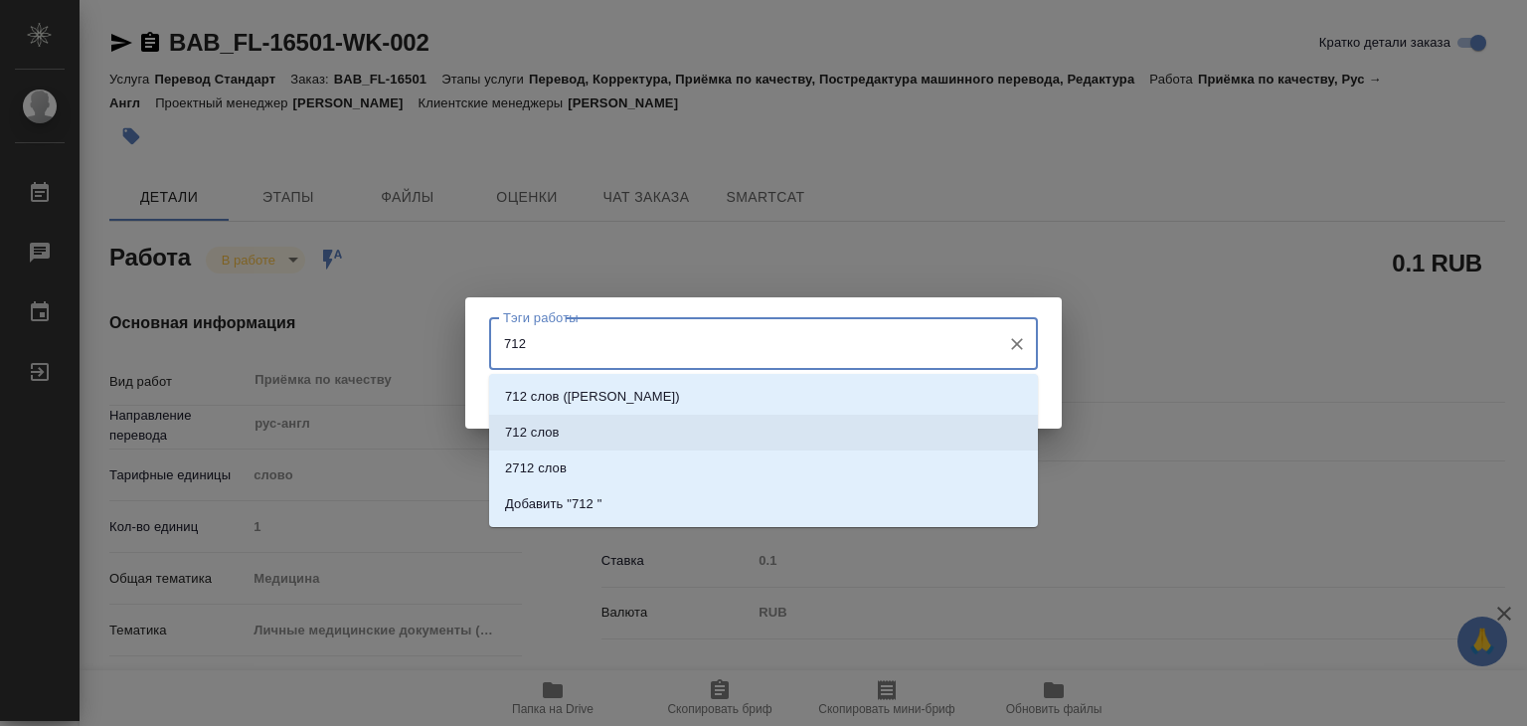
click at [618, 439] on li "712 слов" at bounding box center [763, 433] width 549 height 36
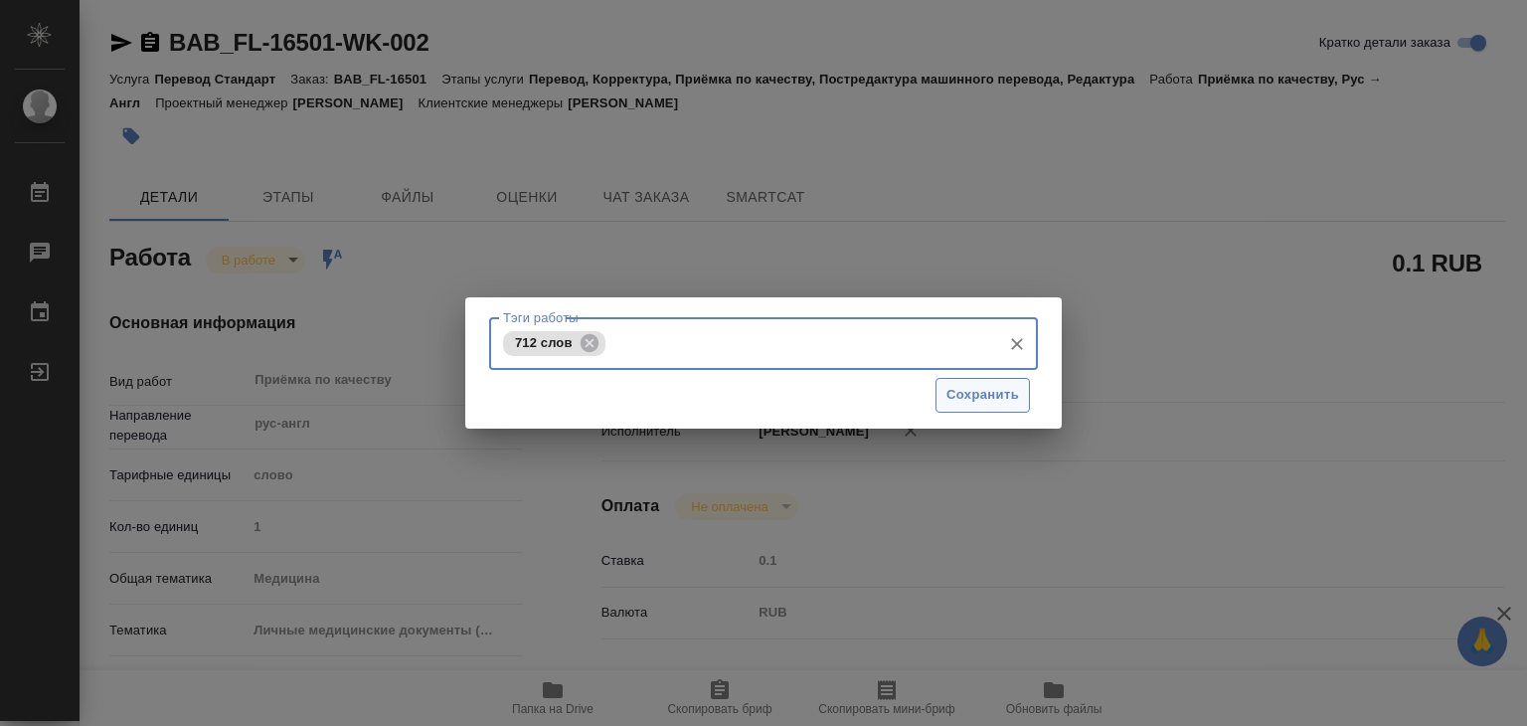
click at [1013, 395] on span "Сохранить" at bounding box center [983, 395] width 73 height 23
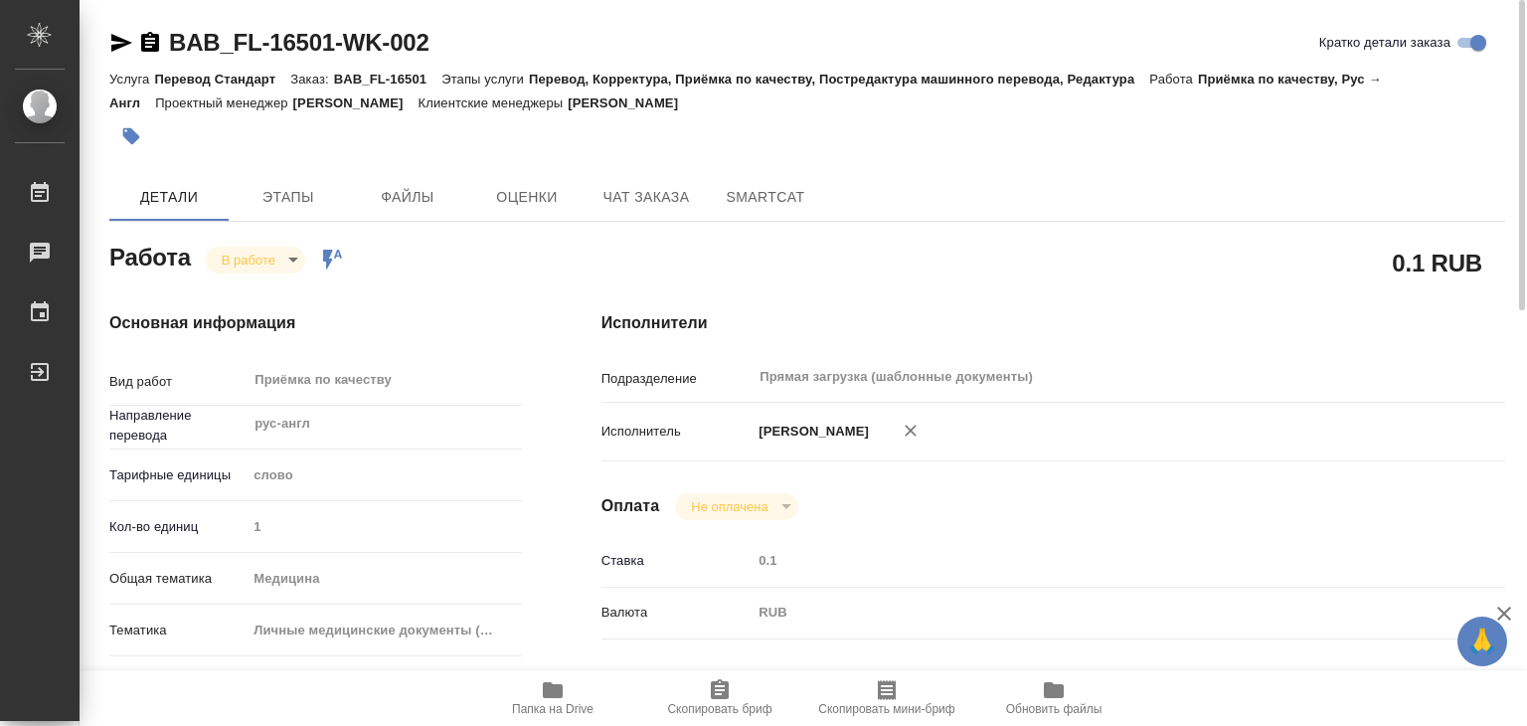
type input "inProgress"
type textarea "Приёмка по качеству"
type textarea "x"
type input "рус-англ"
type input "5a8b1489cc6b4906c91bfd90"
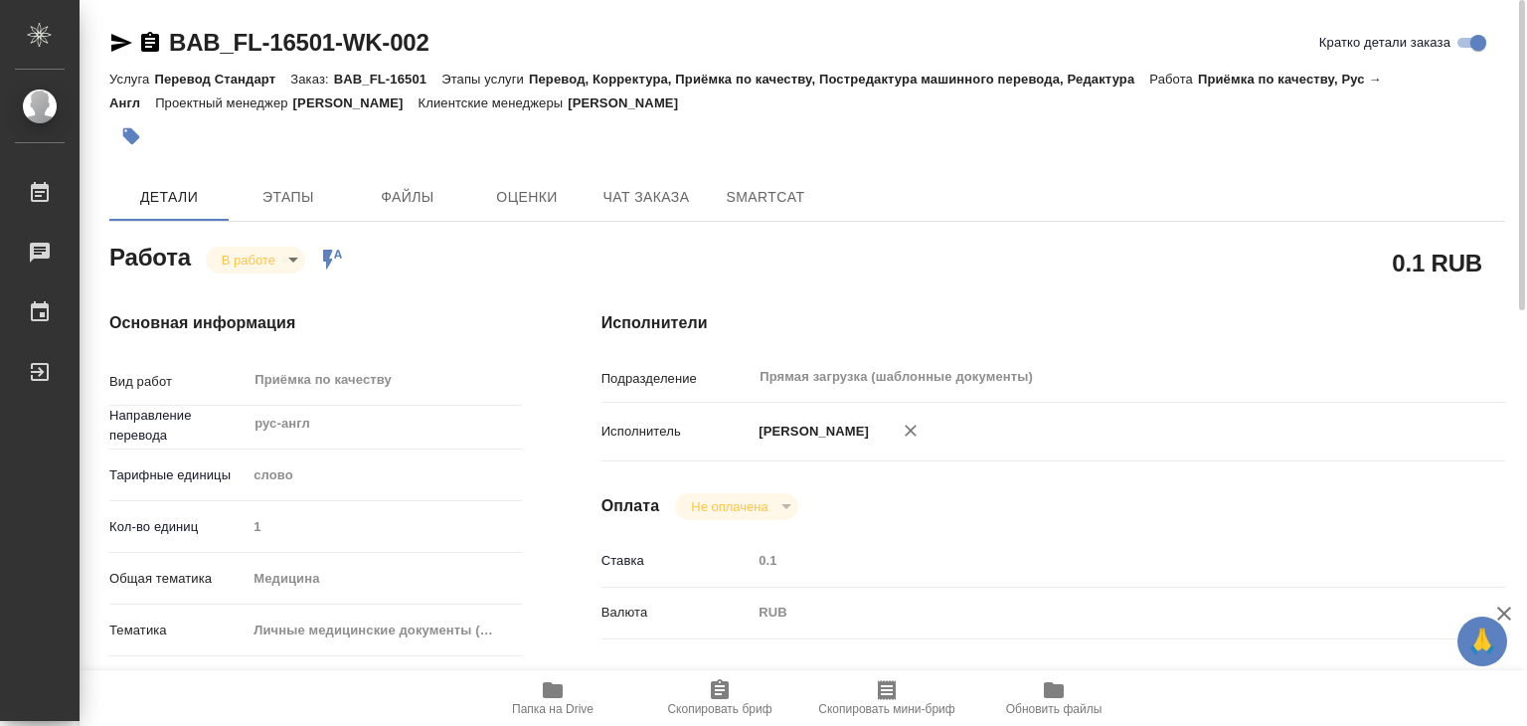
type input "1"
type input "med"
type input "5a8b8b956a9677013d343e74"
checkbox input "true"
type input "11.09.2025 15:00"
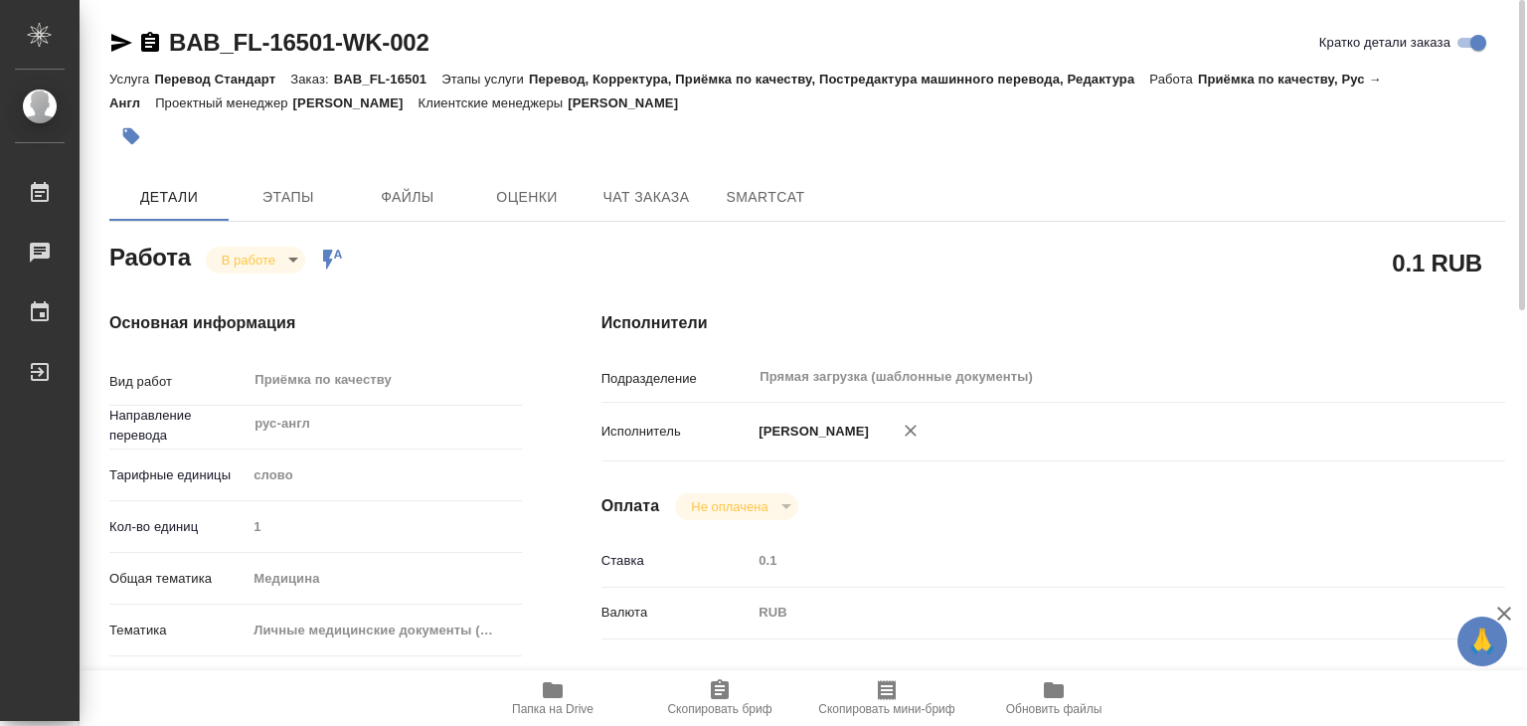
type input "11.09.2025 19:36"
type input "11.09.2025 21:00"
type input "Прямая загрузка (шаблонные документы)"
type input "notPayed"
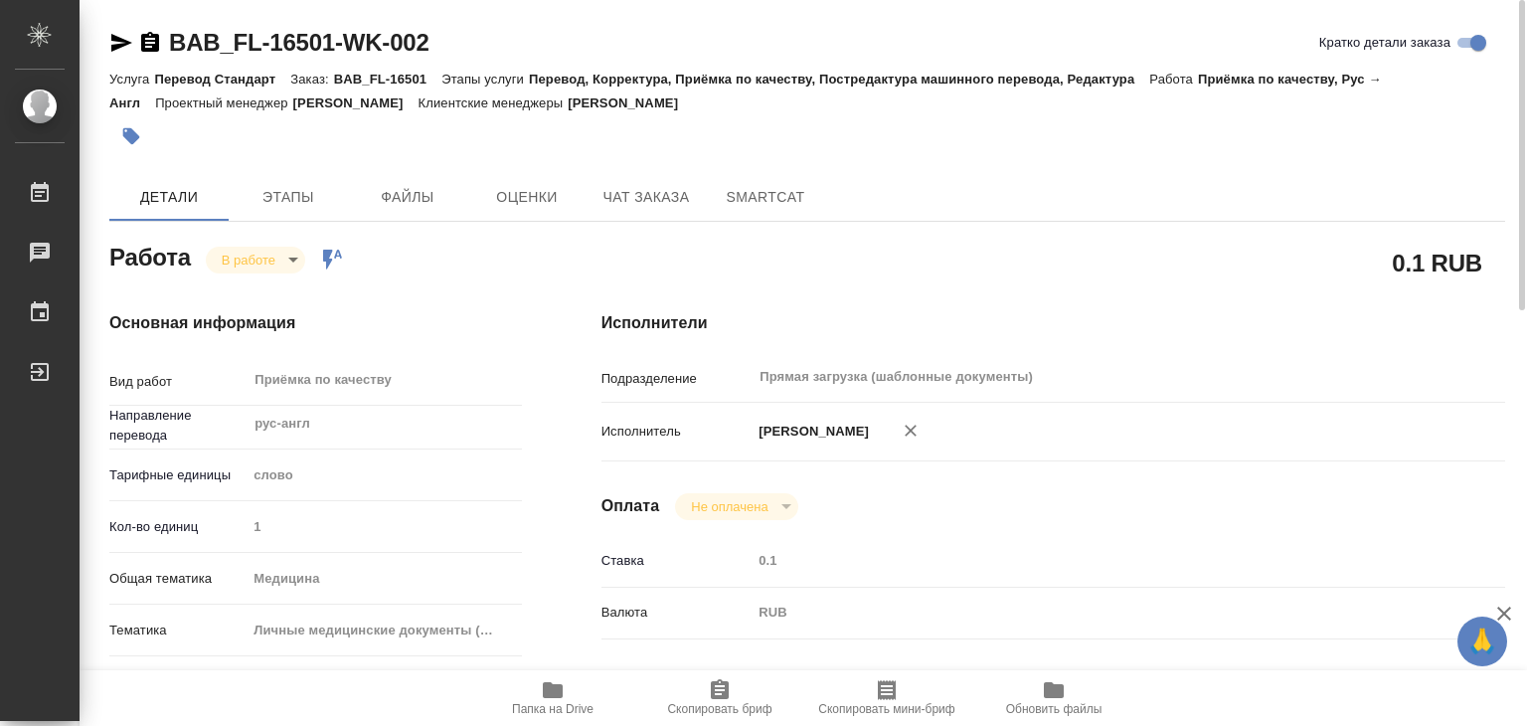
type input "0.1"
type input "RUB"
type input "[PERSON_NAME]"
type textarea "x"
type textarea "/Clients/FL_BAB/Orders/BAB_FL-16501/Corrected/BAB_FL-16501-WK-002"
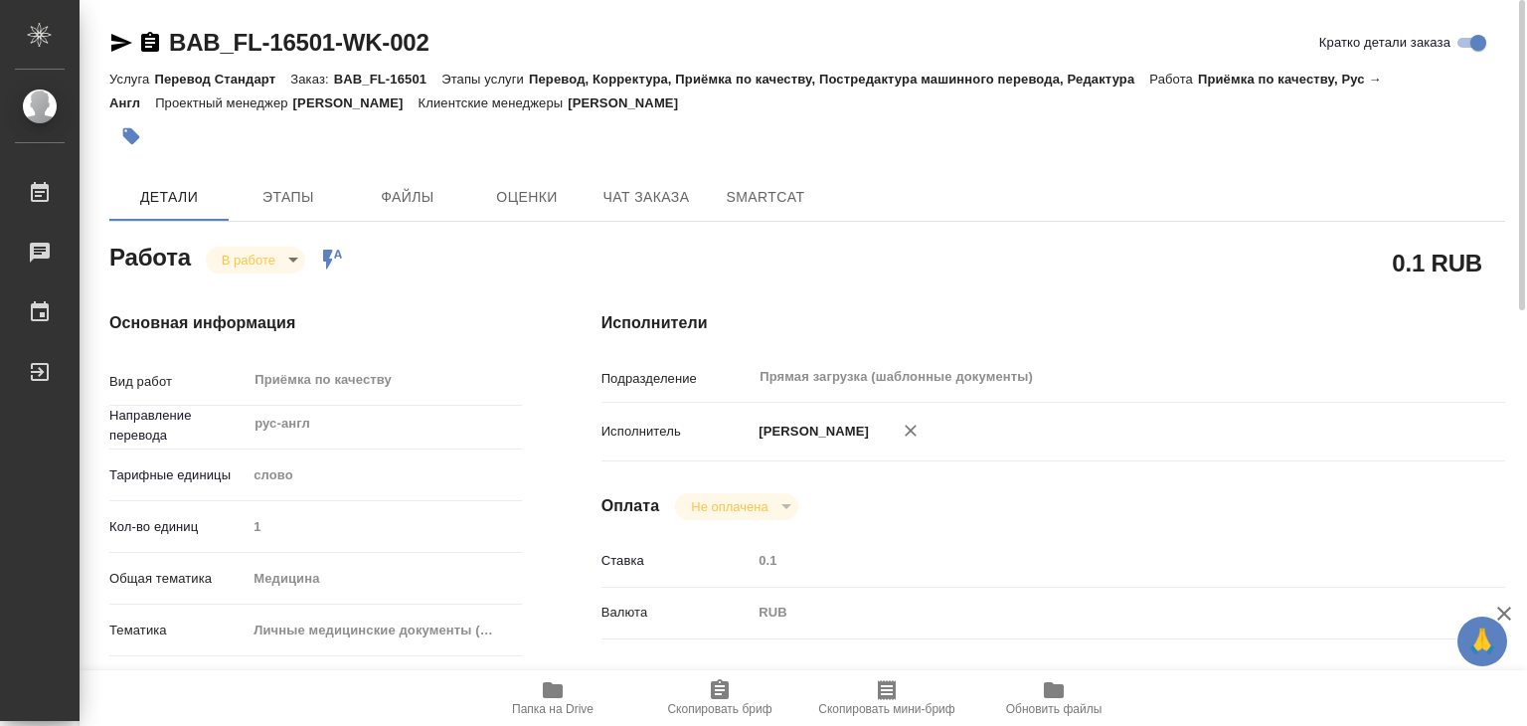
type textarea "x"
type input "BAB_FL-16501"
type input "Перевод Стандарт"
type input "Перевод, Корректура, Приёмка по качеству, Постредактура машинного перевода, Ред…"
type input "[PERSON_NAME]"
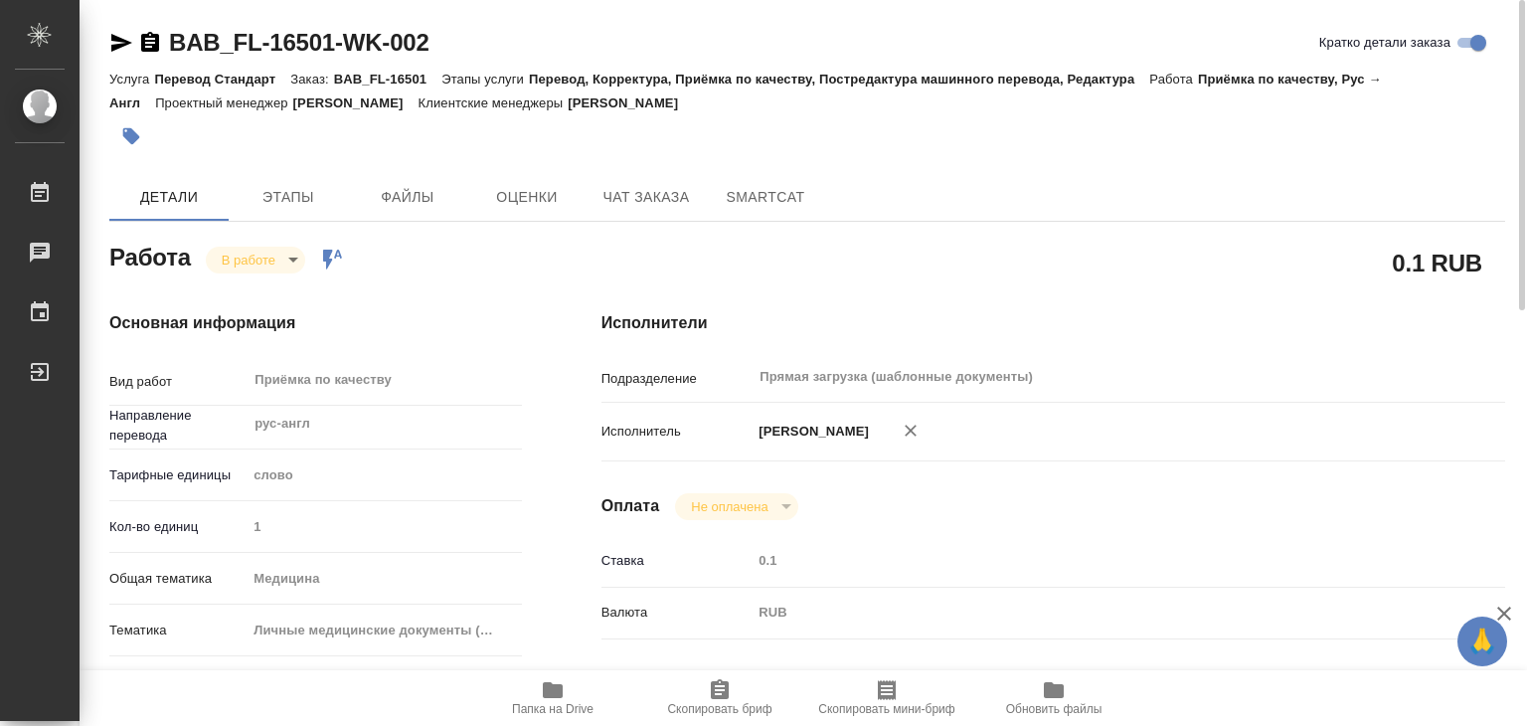
type input "[PERSON_NAME]"
type input "/Clients/FL_BAB/Orders/BAB_FL-16501"
type textarea "x"
type textarea "рус-англ"
type textarea "x"
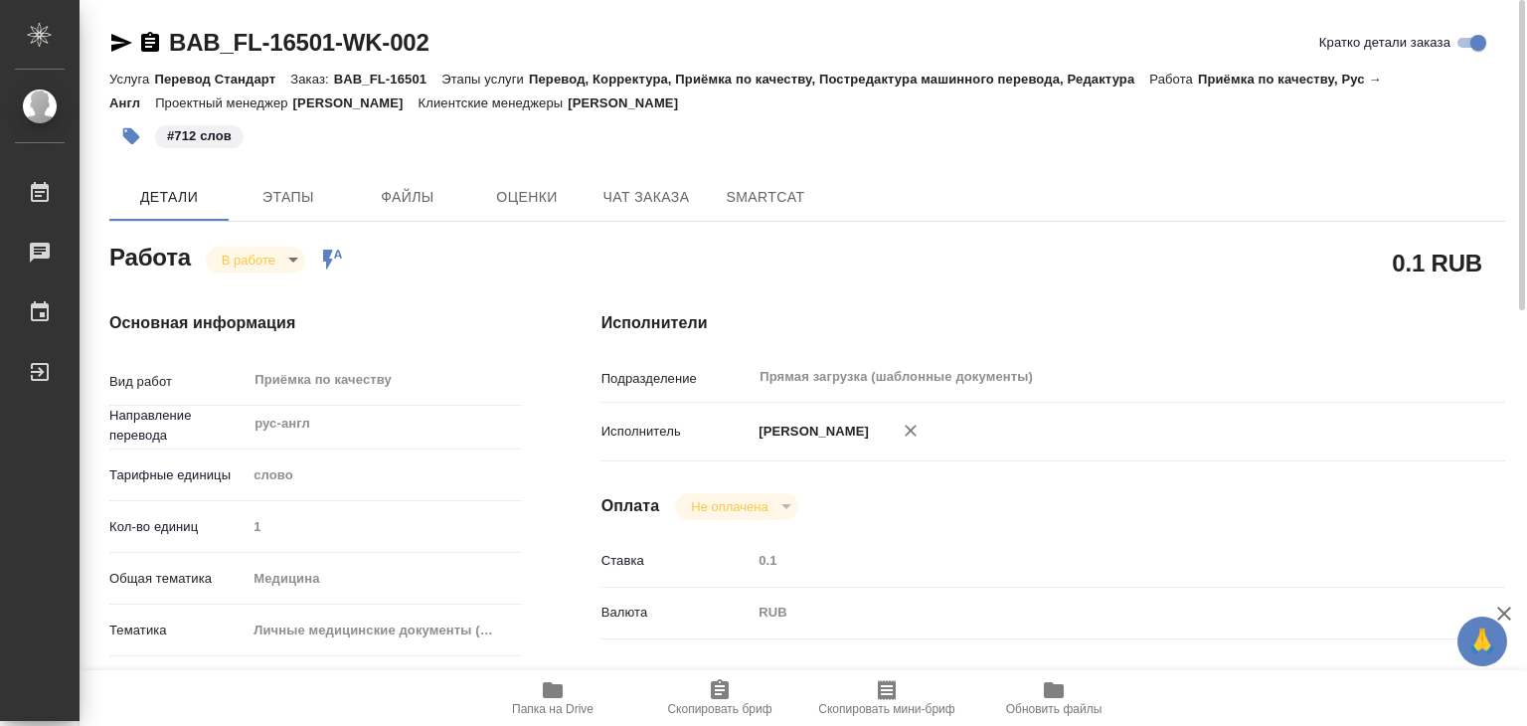
type textarea "x"
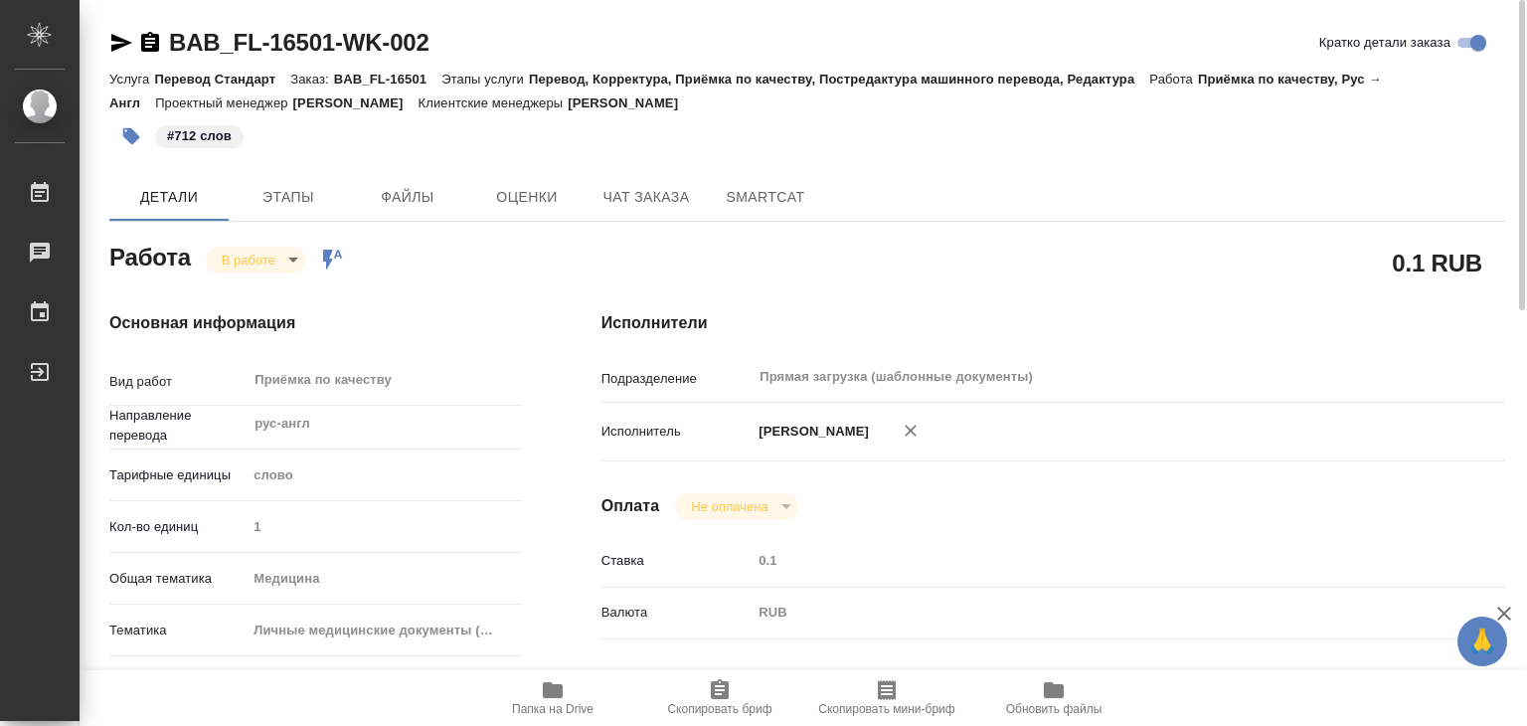
type textarea "x"
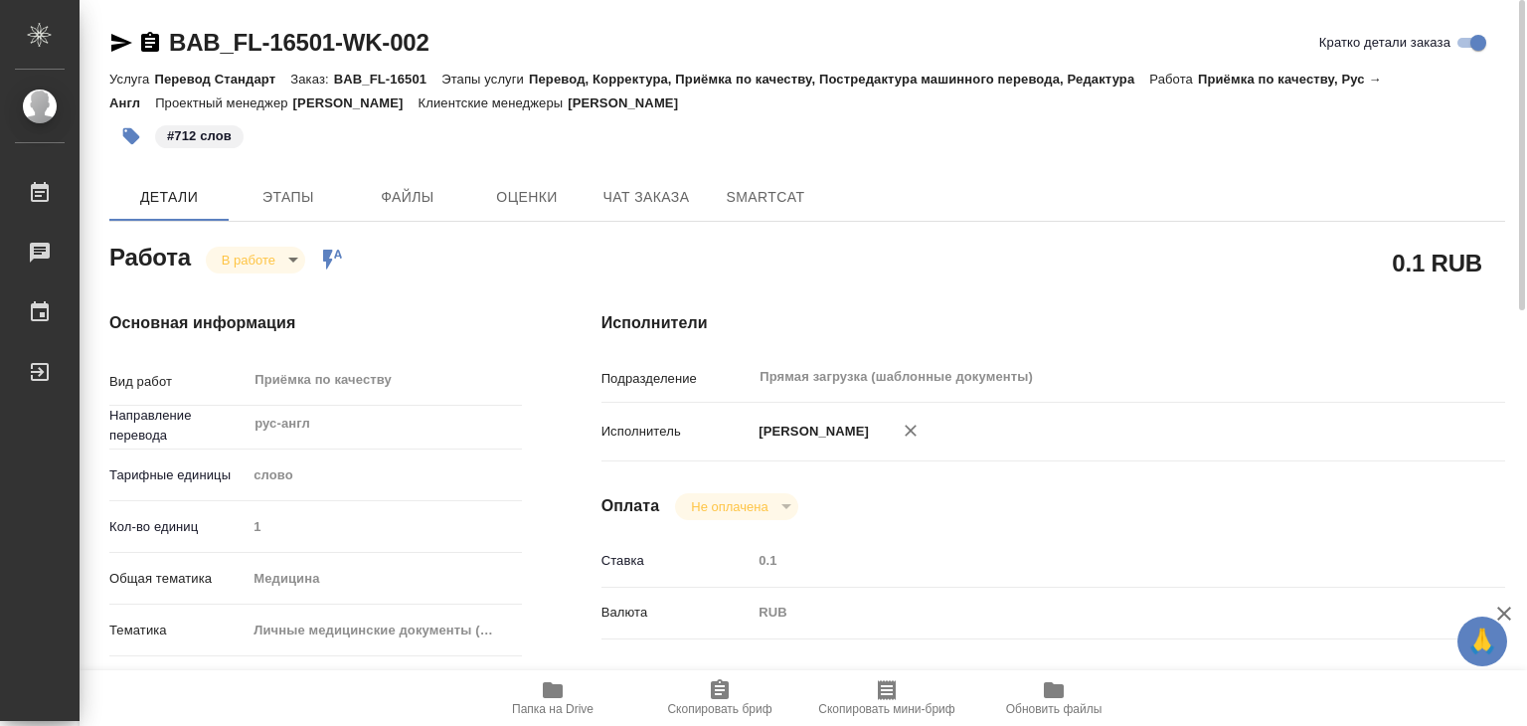
type textarea "x"
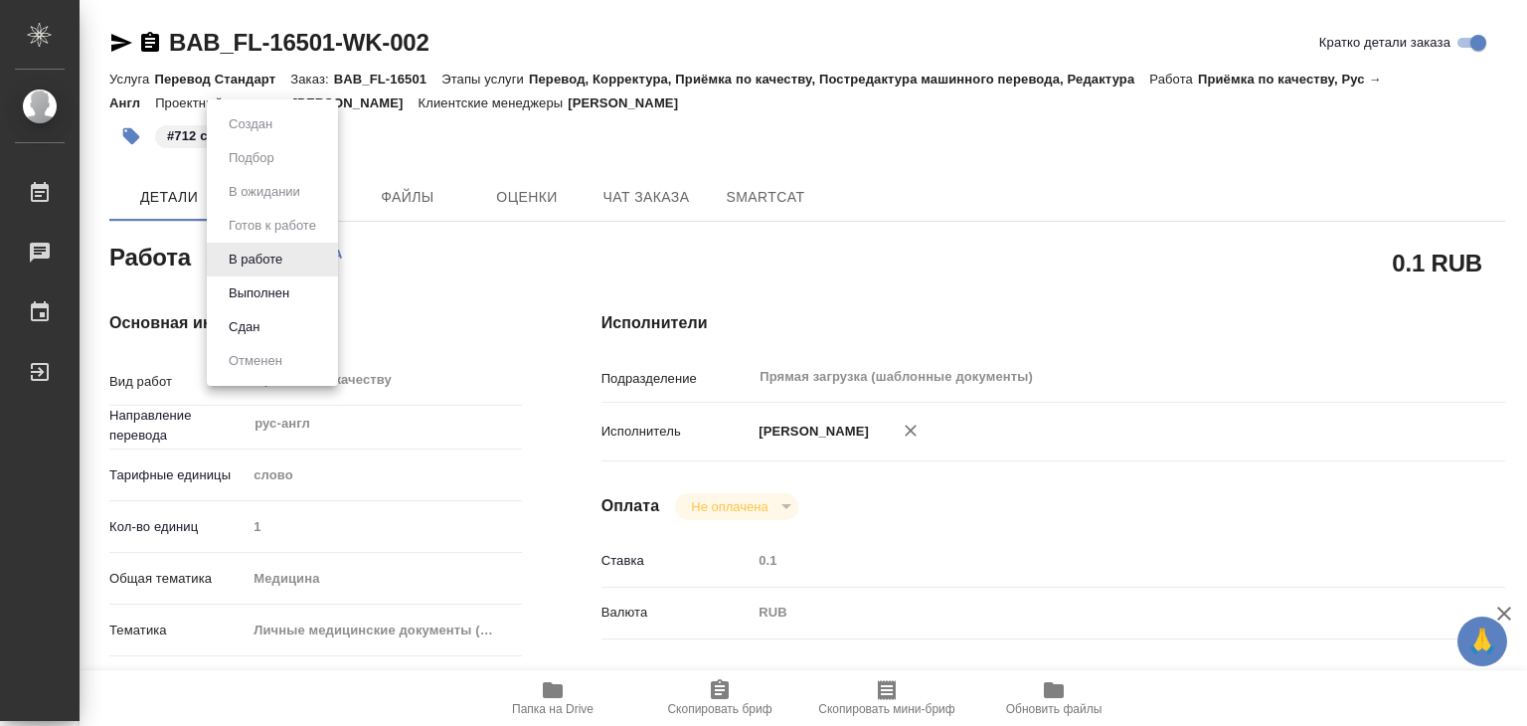
click at [246, 259] on body "🙏 .cls-1 fill:#fff; AWATERA Alilekova Valeriya Работы 0 Чаты График Выйти BAB_F…" at bounding box center [763, 363] width 1527 height 726
click at [255, 288] on button "Выполнен" at bounding box center [259, 293] width 73 height 22
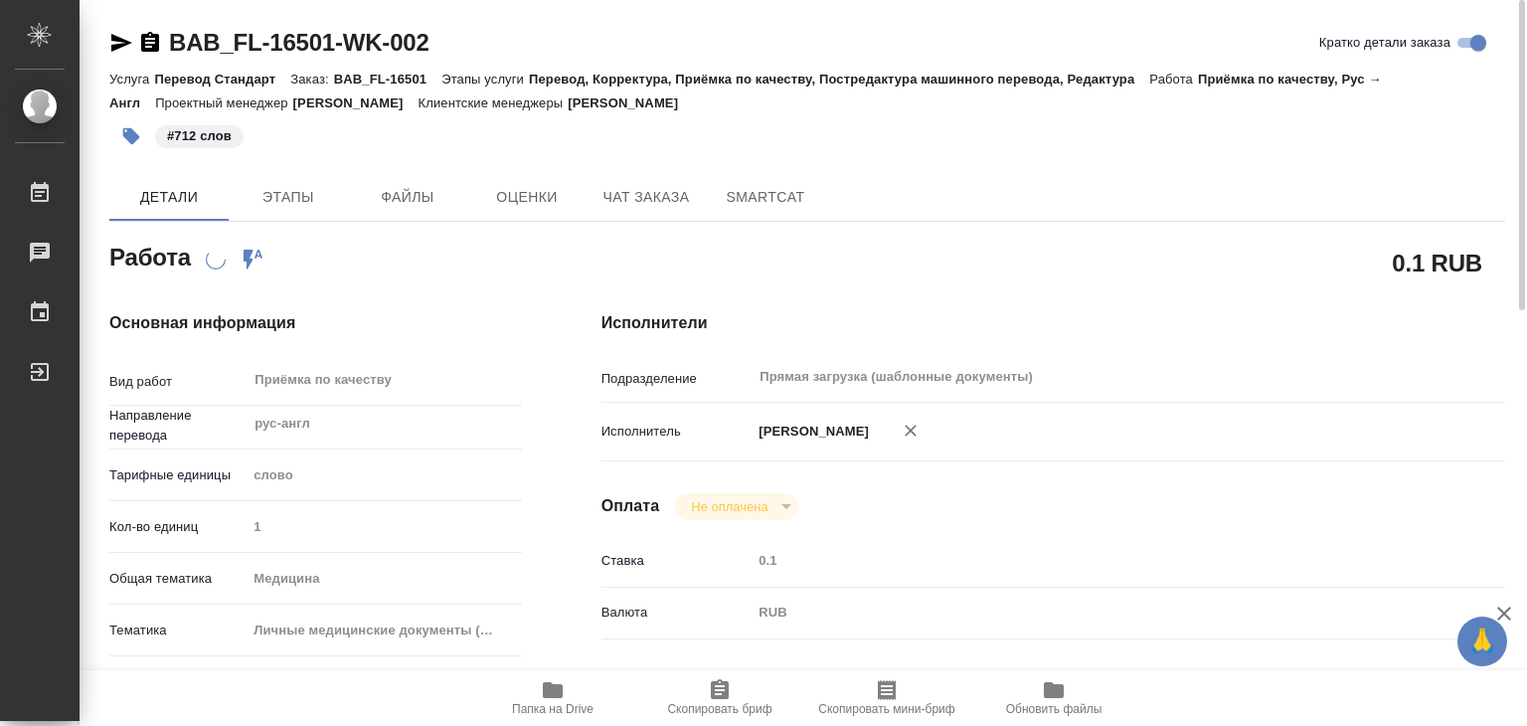
drag, startPoint x: 760, startPoint y: 100, endPoint x: 650, endPoint y: 106, distance: 109.6
click at [650, 106] on div "Услуга Перевод Стандарт Заказ: BAB_FL-16501 Этапы услуги Перевод, Корректура, П…" at bounding box center [807, 91] width 1396 height 48
copy p "[PERSON_NAME]"
type textarea "x"
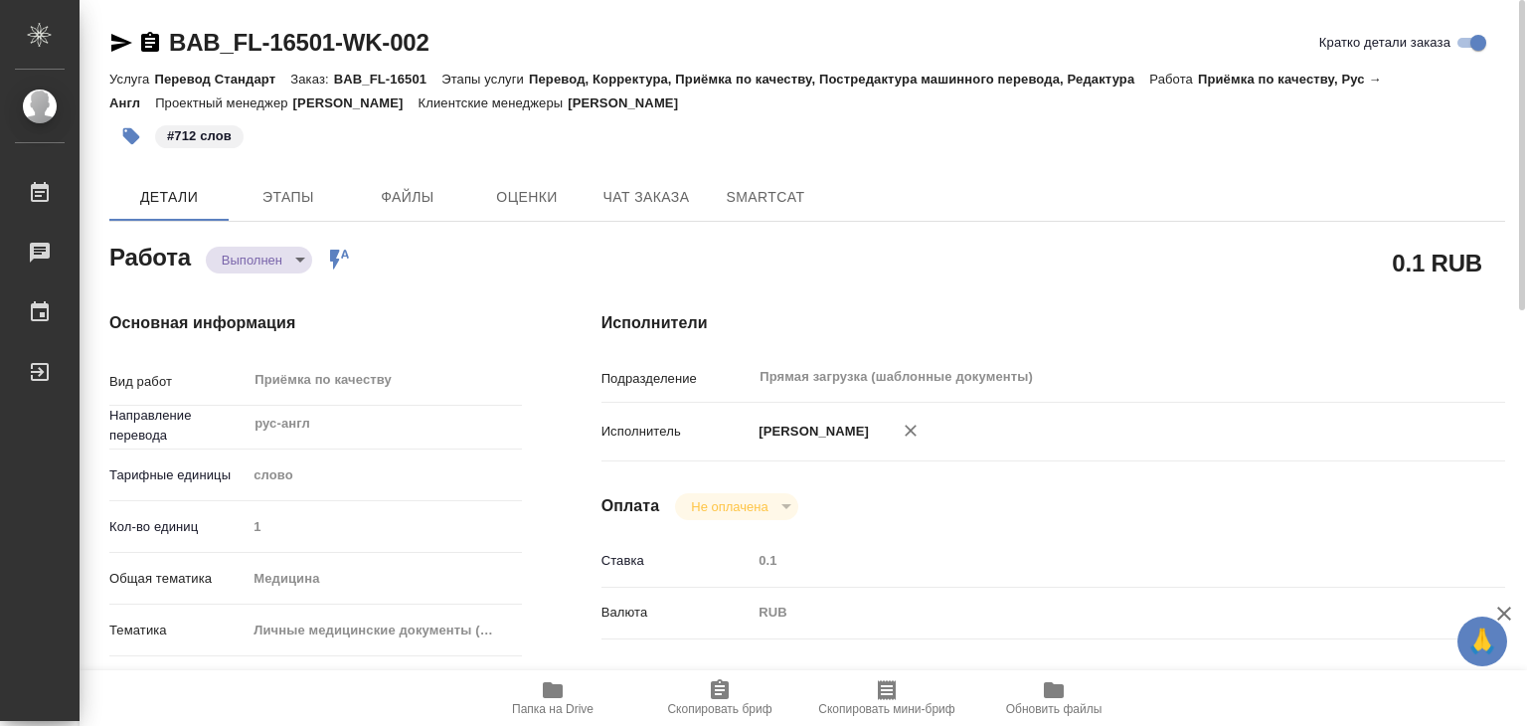
type textarea "x"
drag, startPoint x: 165, startPoint y: 13, endPoint x: 330, endPoint y: 42, distance: 167.6
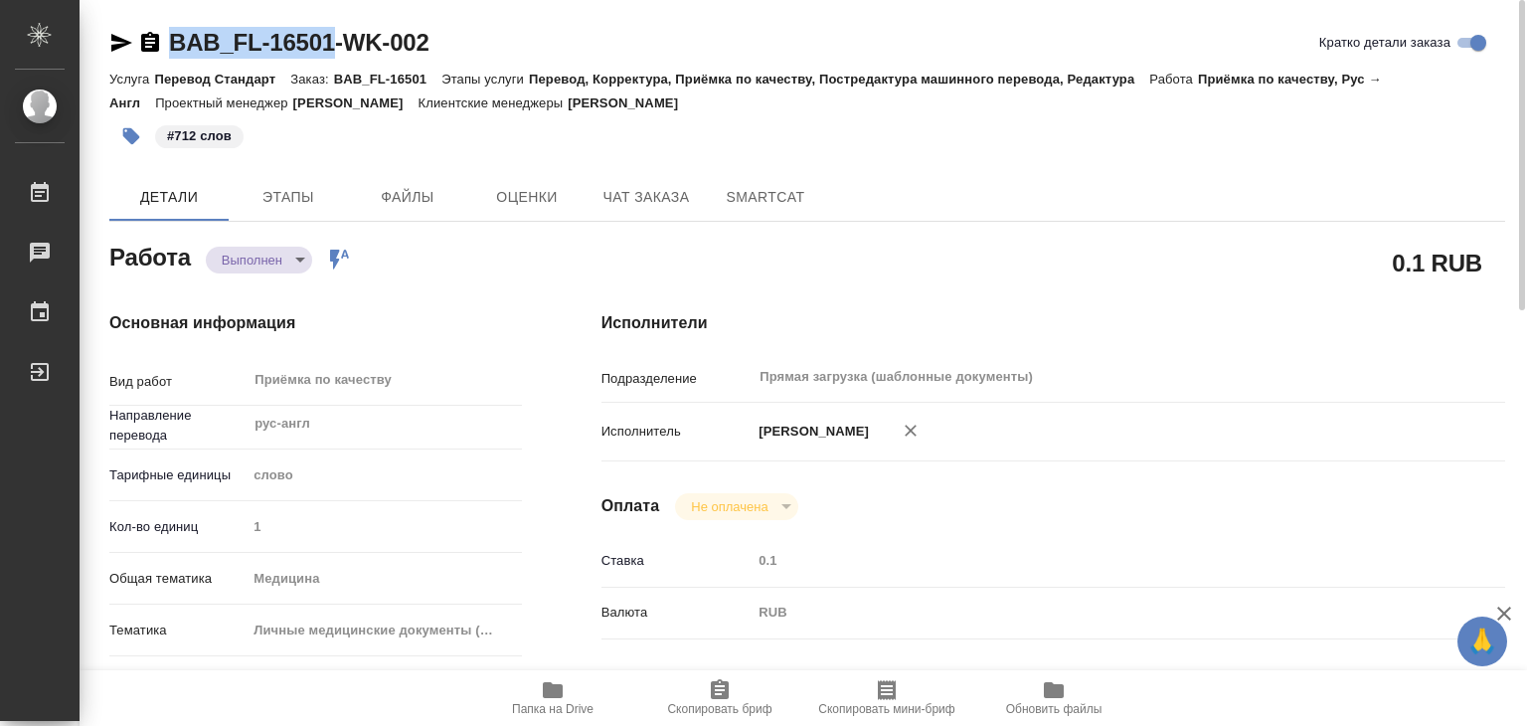
copy link "BAB_FL-16501"
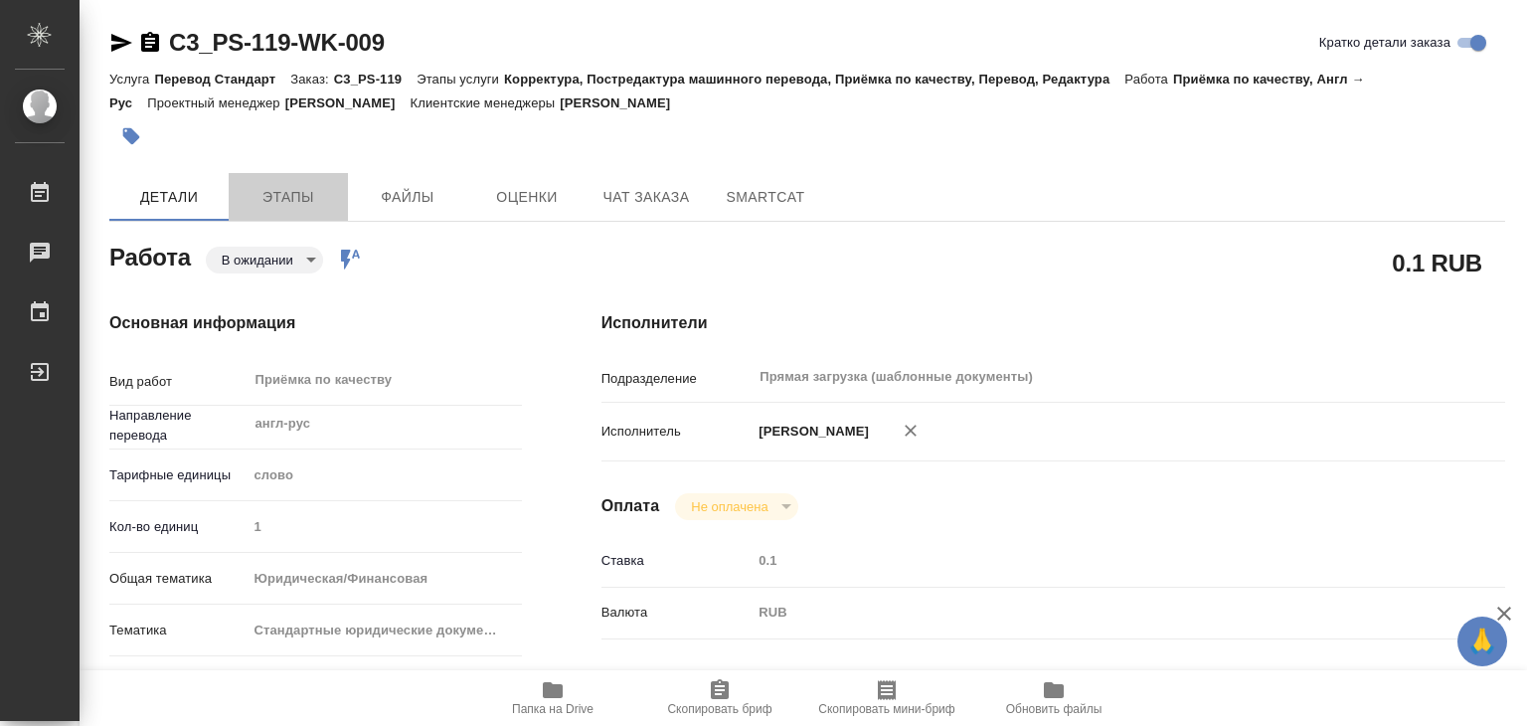
click at [297, 194] on span "Этапы" at bounding box center [288, 197] width 95 height 25
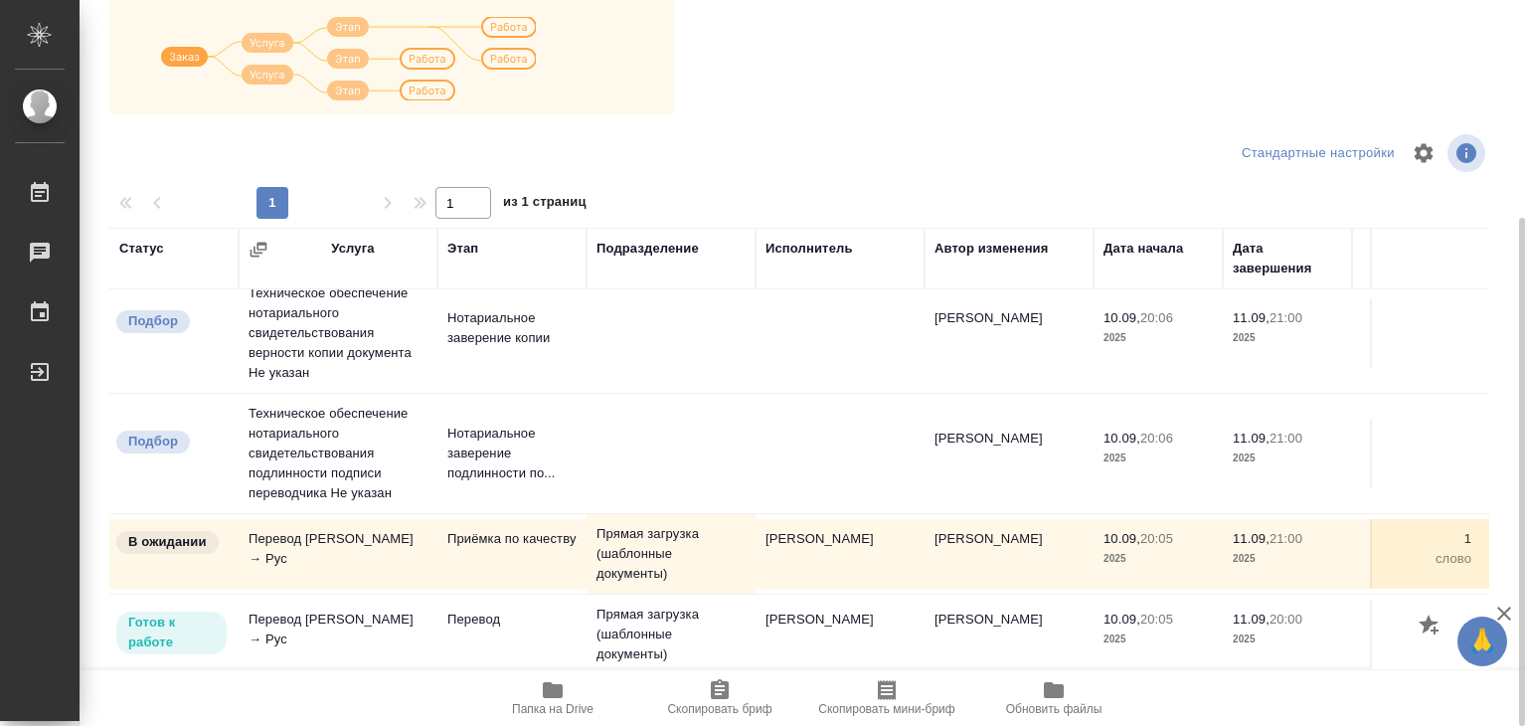
scroll to position [12, 0]
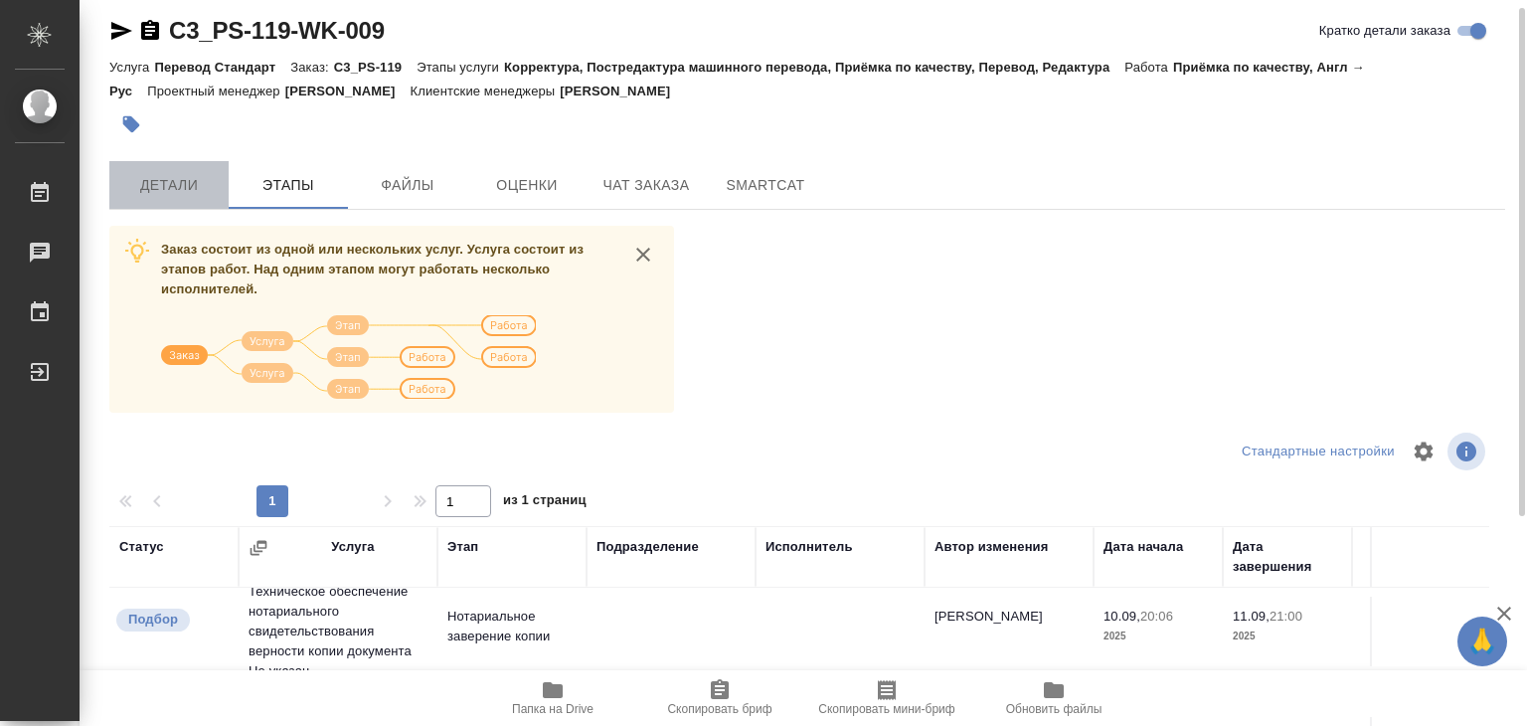
click at [196, 201] on button "Детали" at bounding box center [168, 185] width 119 height 48
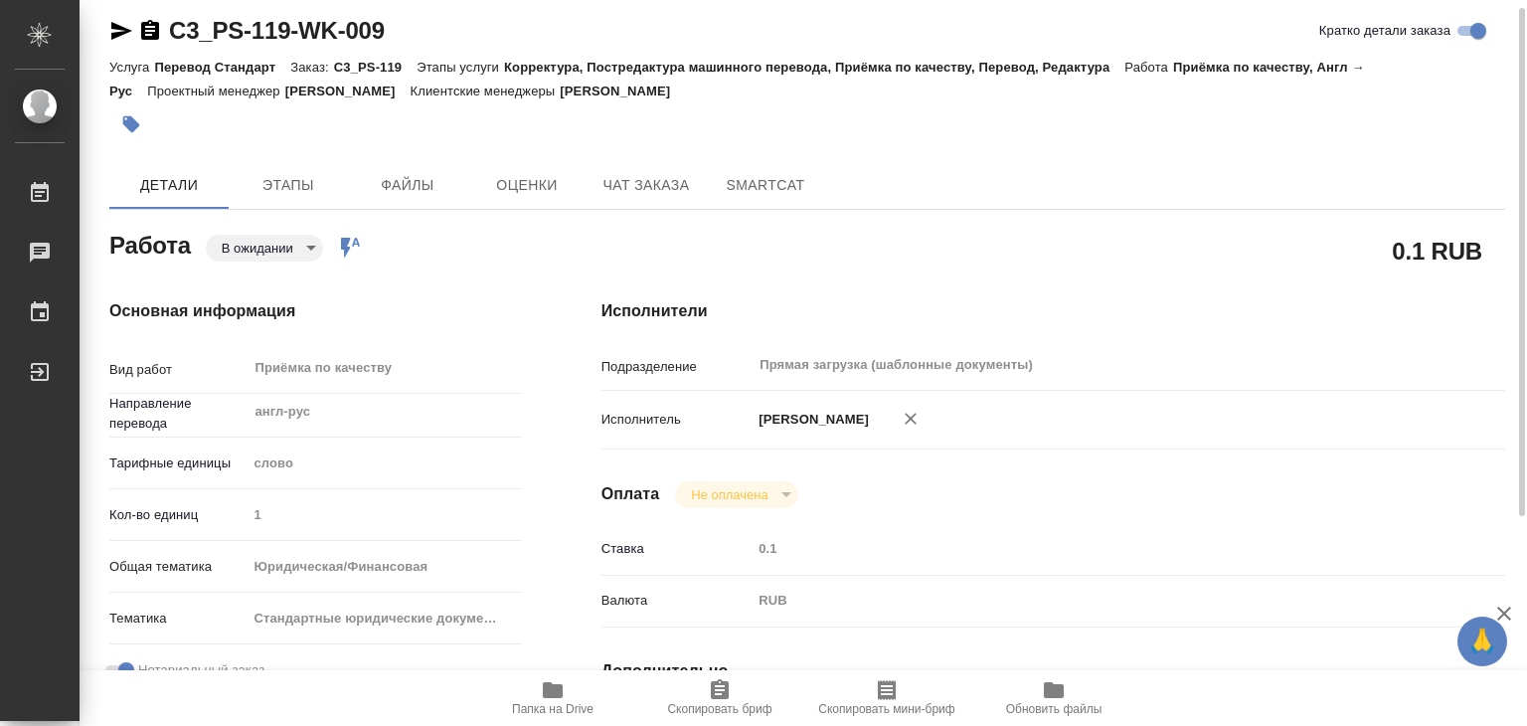
type textarea "x"
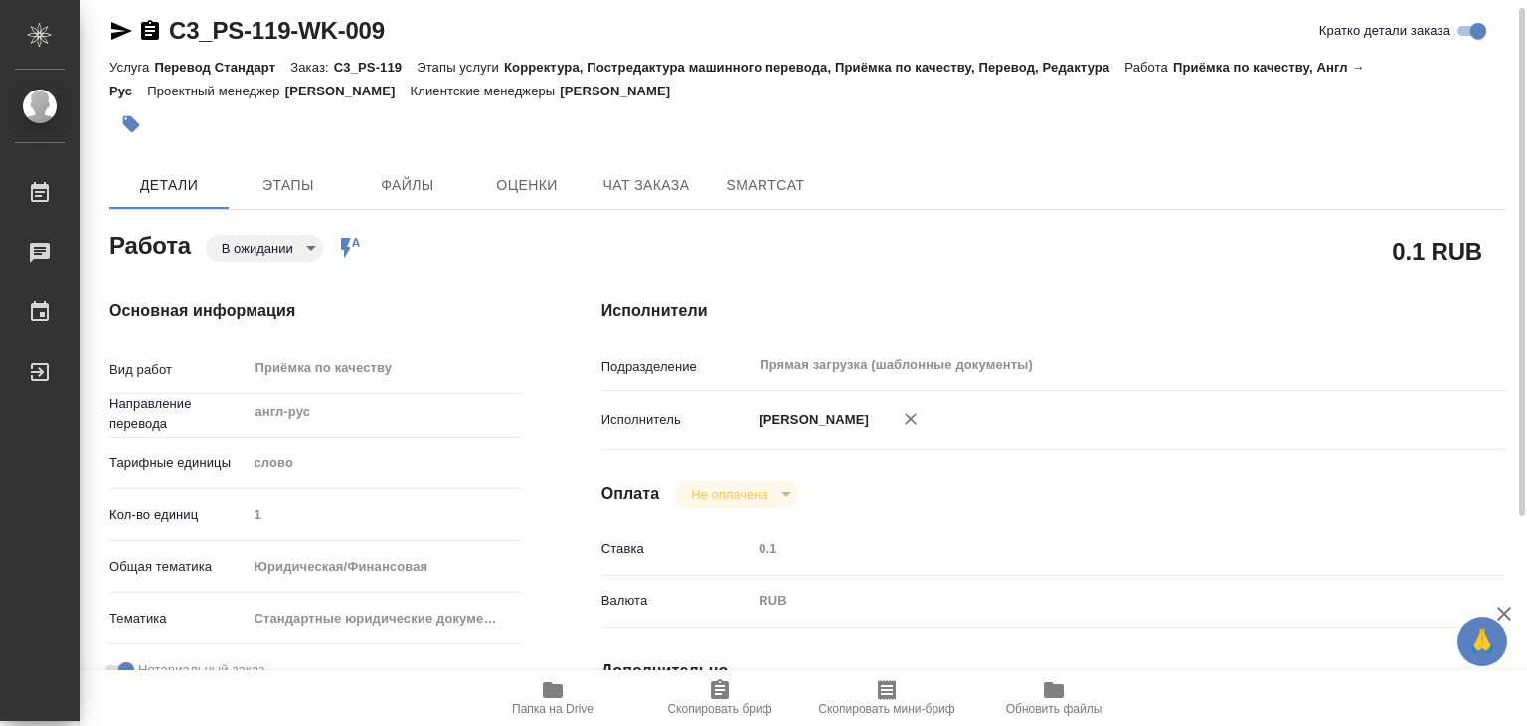
type textarea "x"
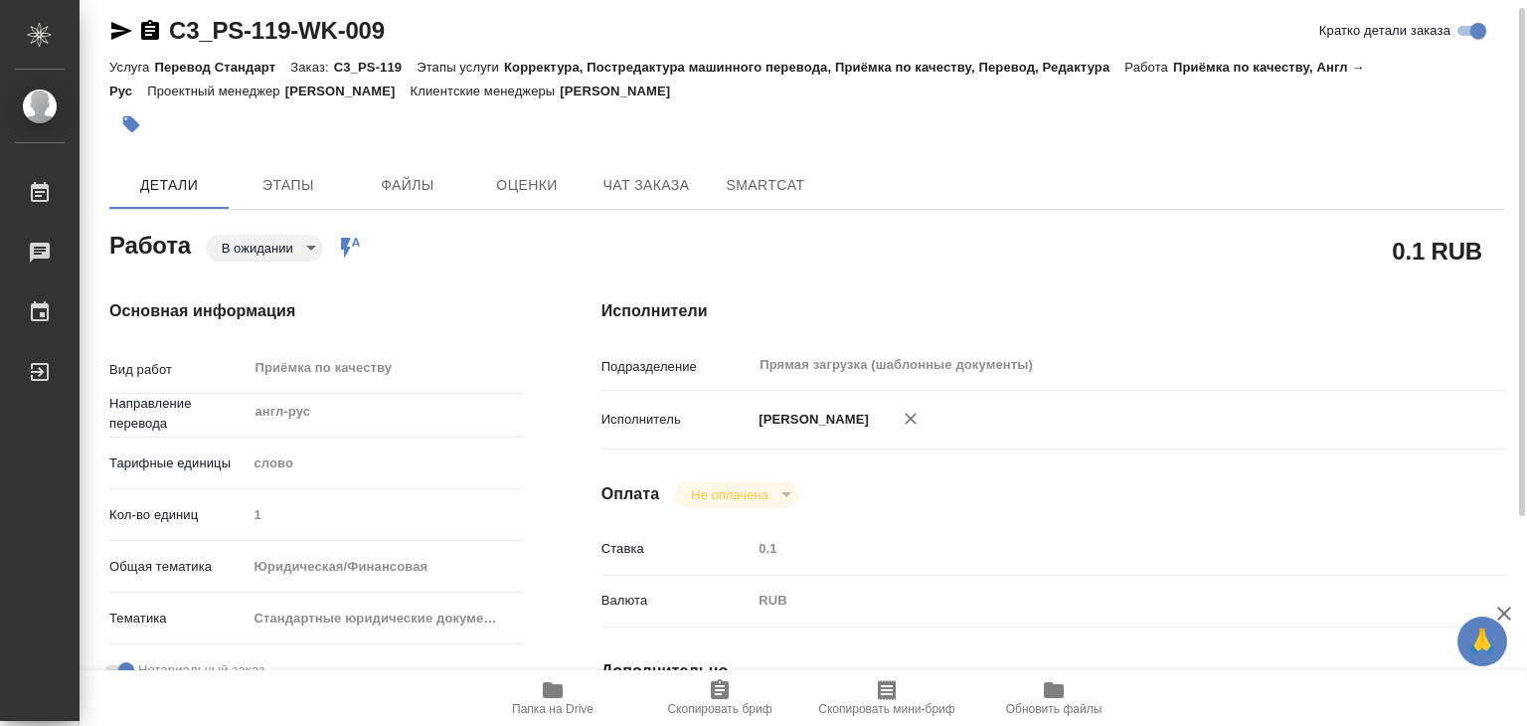
type textarea "x"
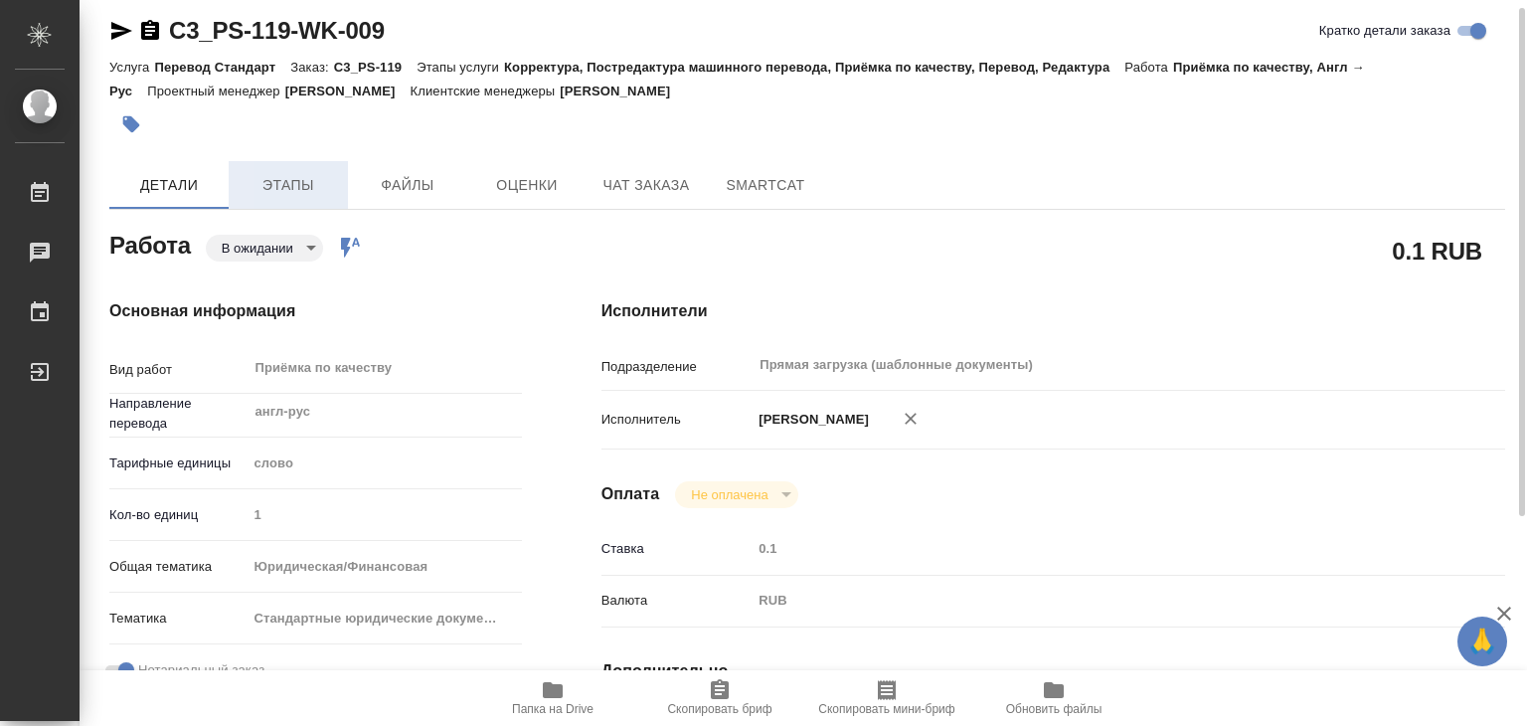
click at [305, 184] on span "Этапы" at bounding box center [288, 185] width 95 height 25
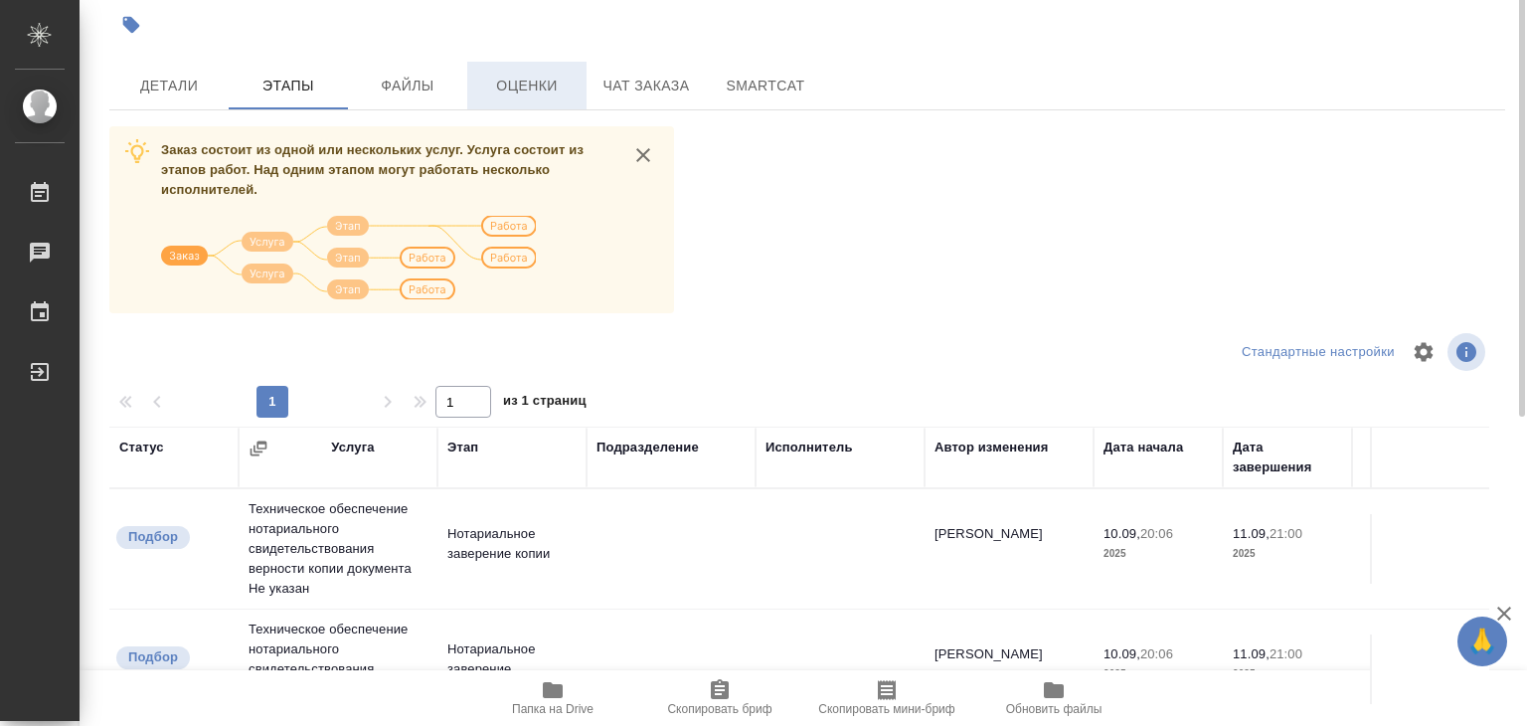
scroll to position [12, 0]
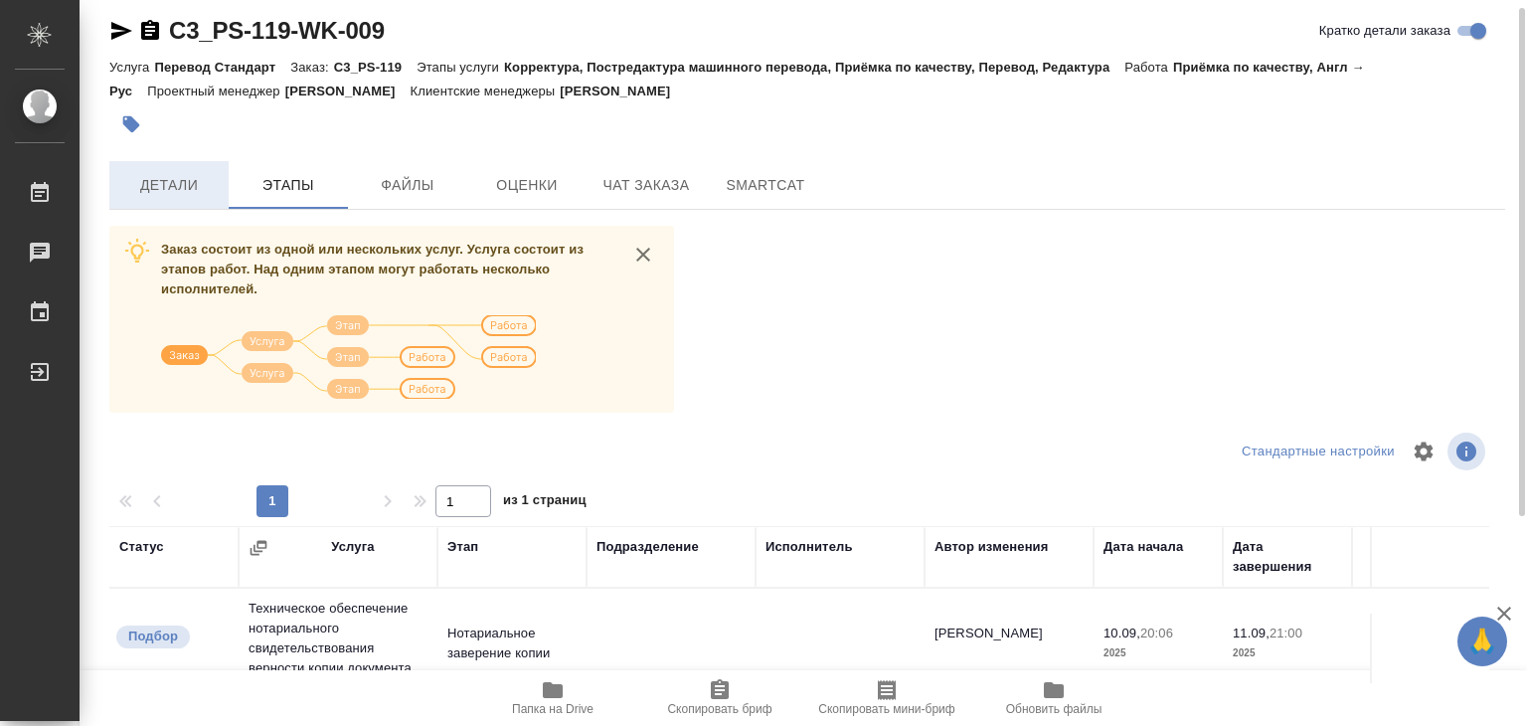
click at [176, 165] on button "Детали" at bounding box center [168, 185] width 119 height 48
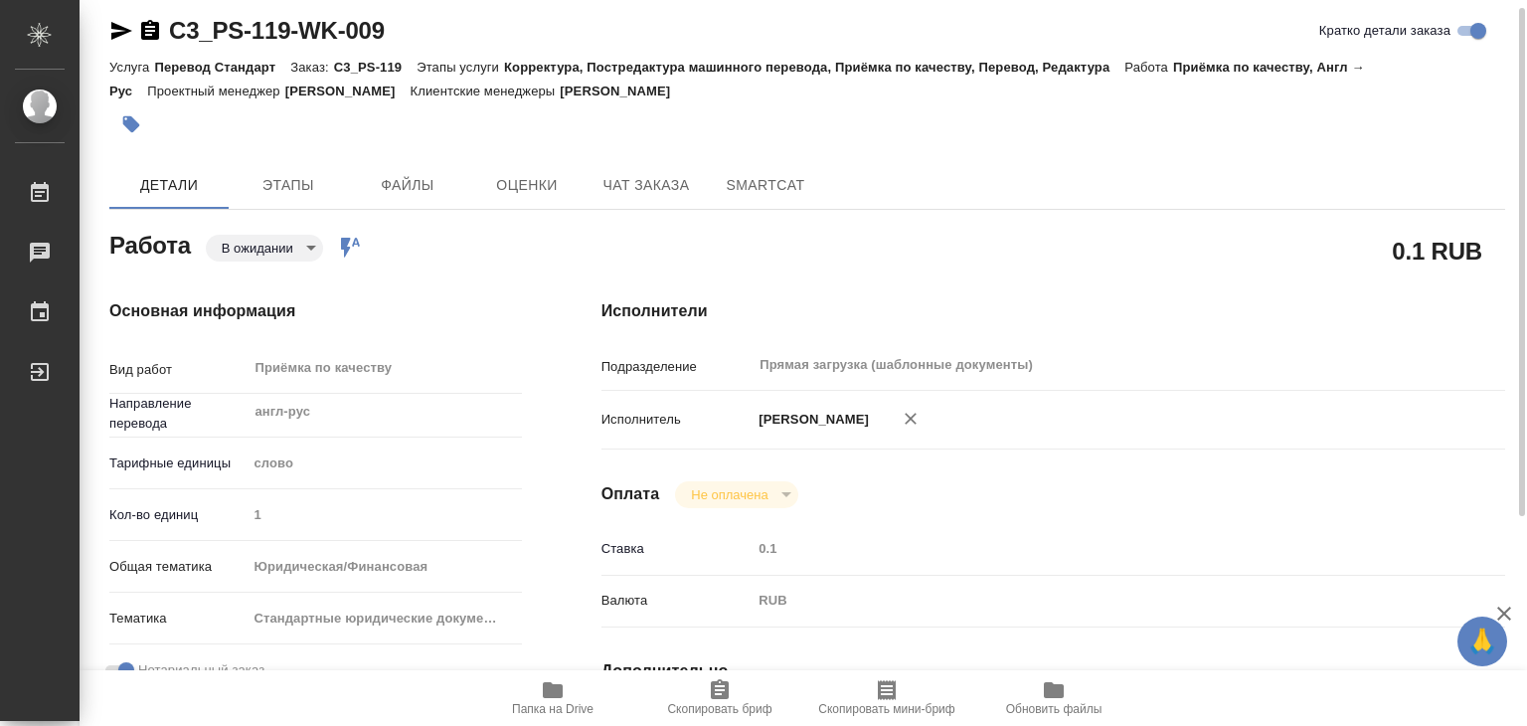
type textarea "x"
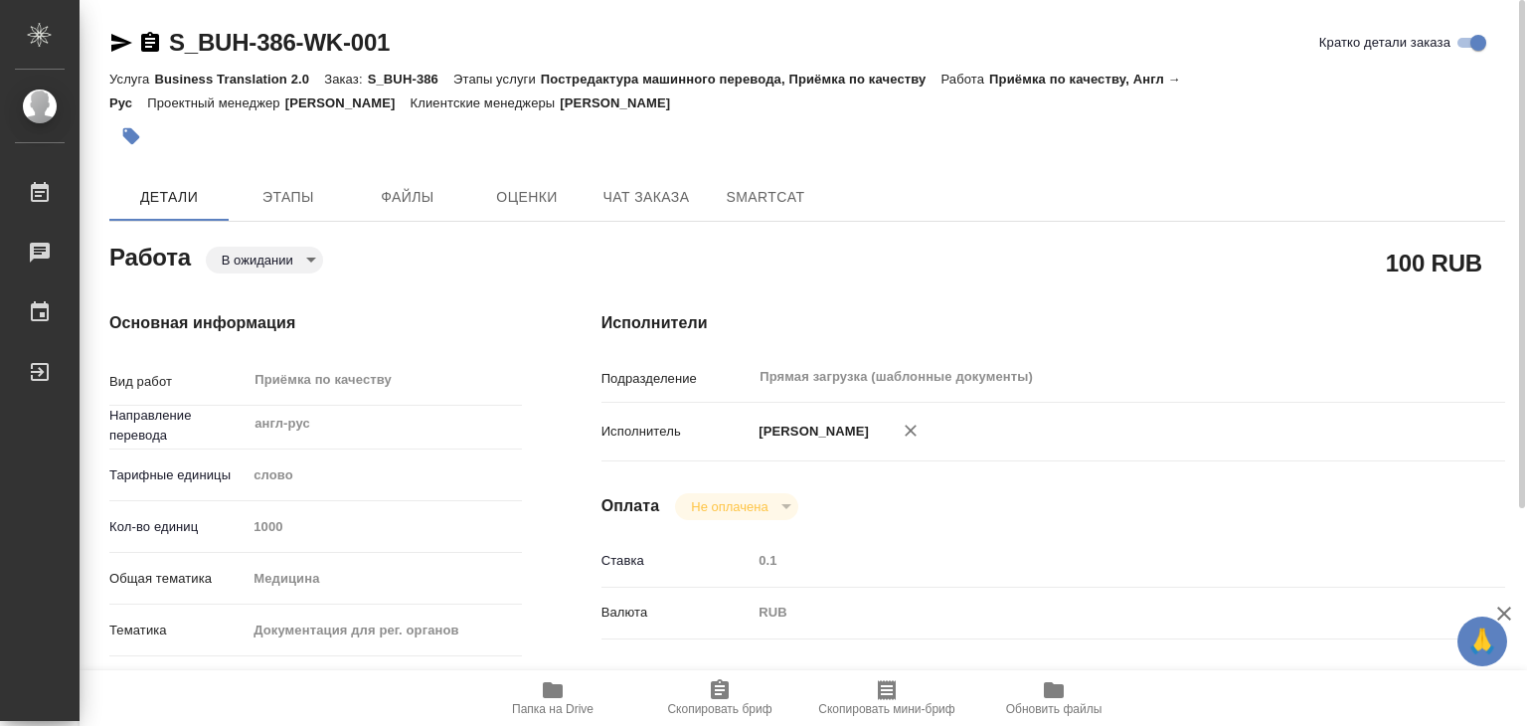
click at [544, 697] on icon "button" at bounding box center [553, 690] width 20 height 16
click at [409, 185] on span "Файлы" at bounding box center [407, 197] width 95 height 25
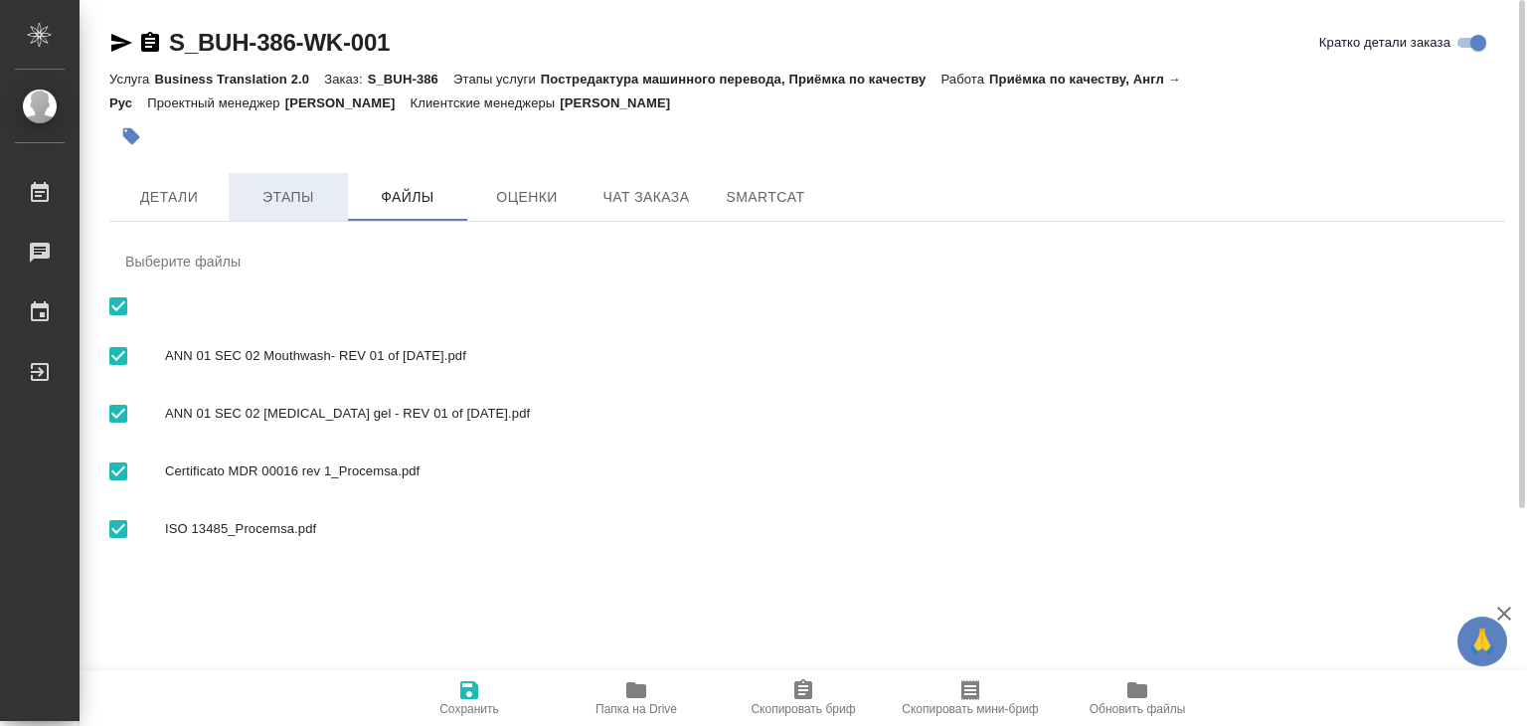
click at [292, 191] on span "Этапы" at bounding box center [288, 197] width 95 height 25
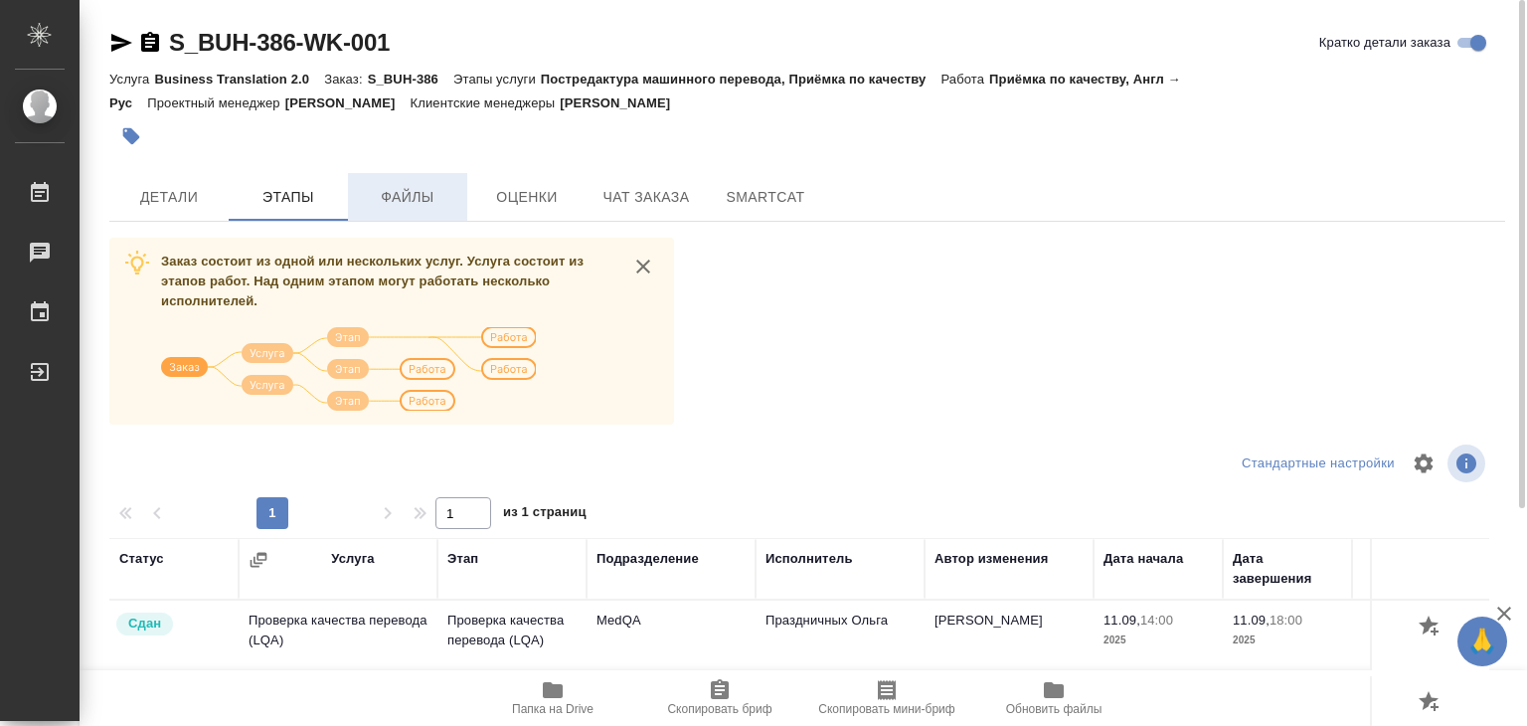
click at [425, 201] on span "Файлы" at bounding box center [407, 197] width 95 height 25
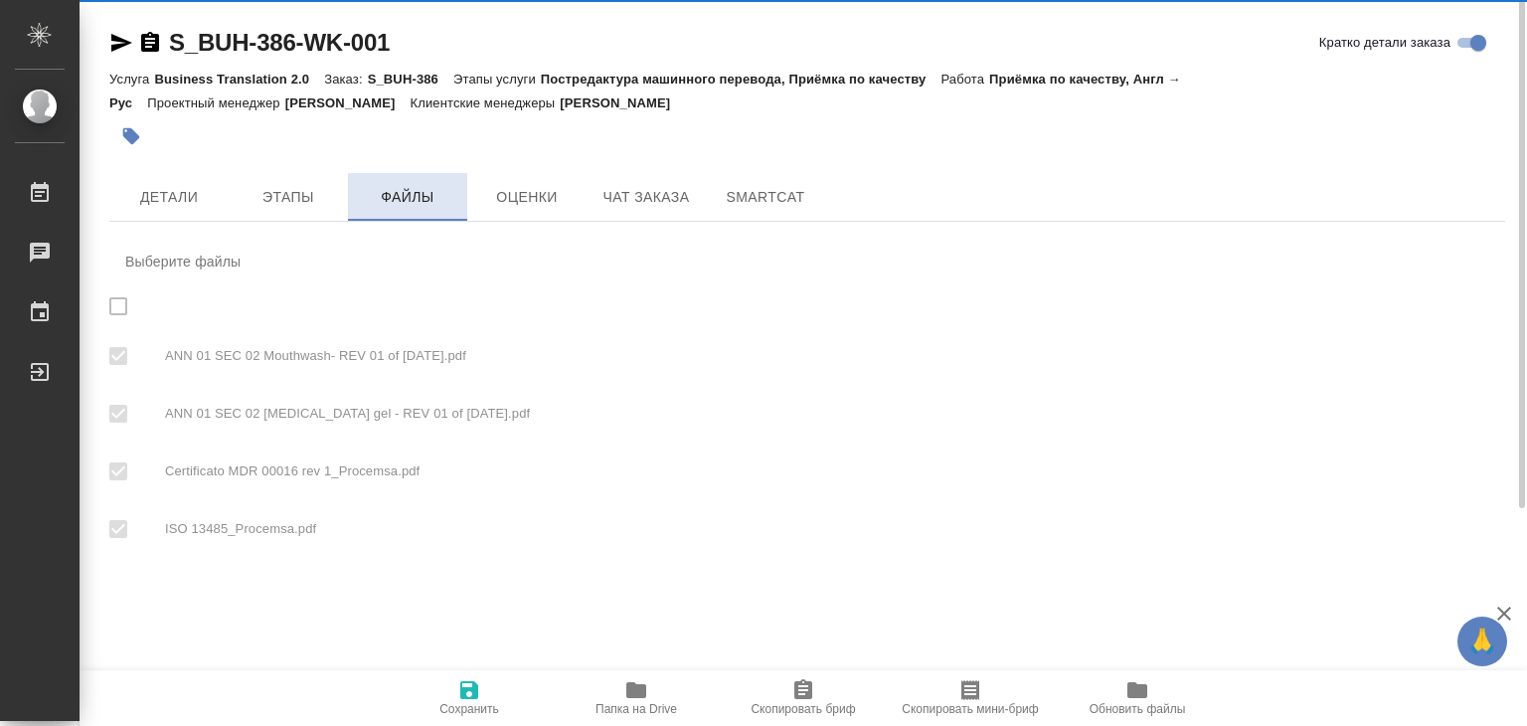
checkbox input "true"
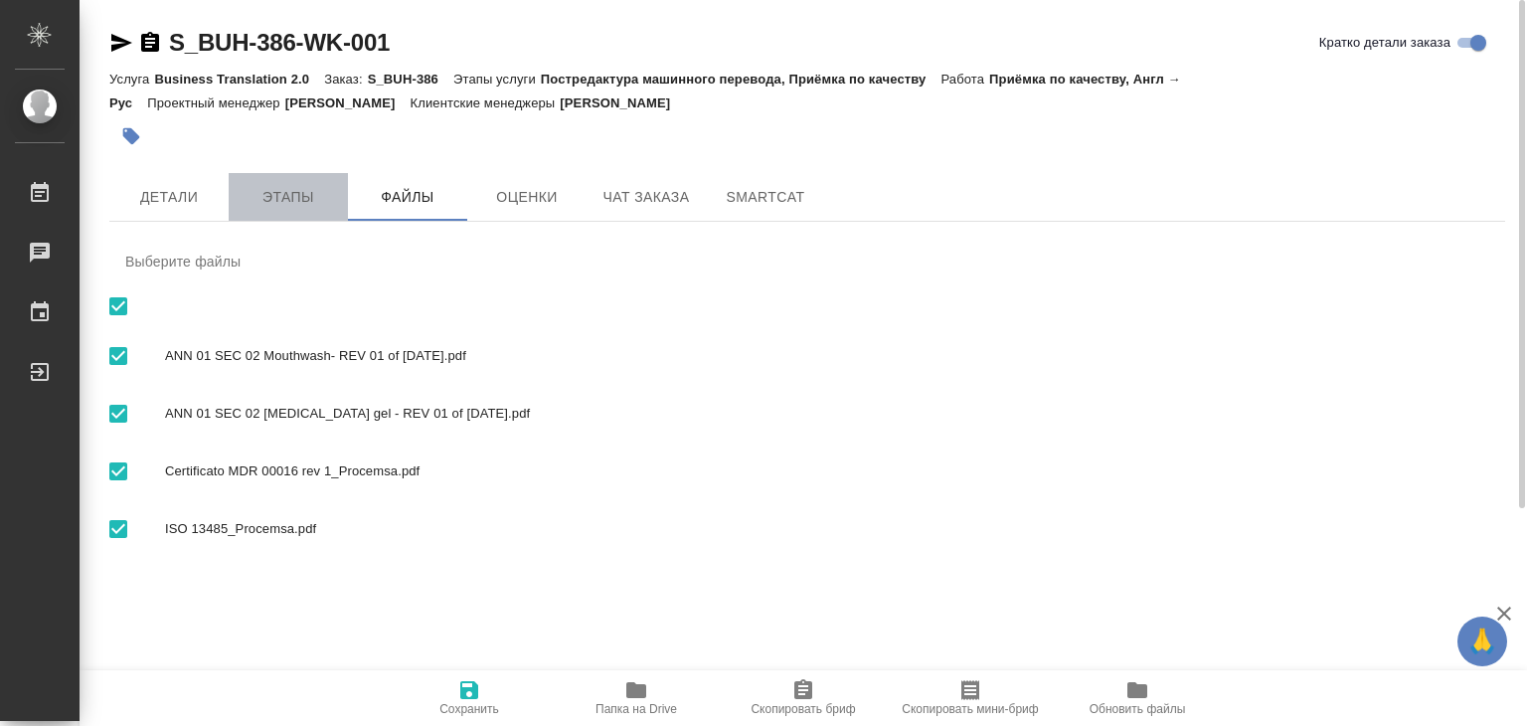
click at [278, 206] on span "Этапы" at bounding box center [288, 197] width 95 height 25
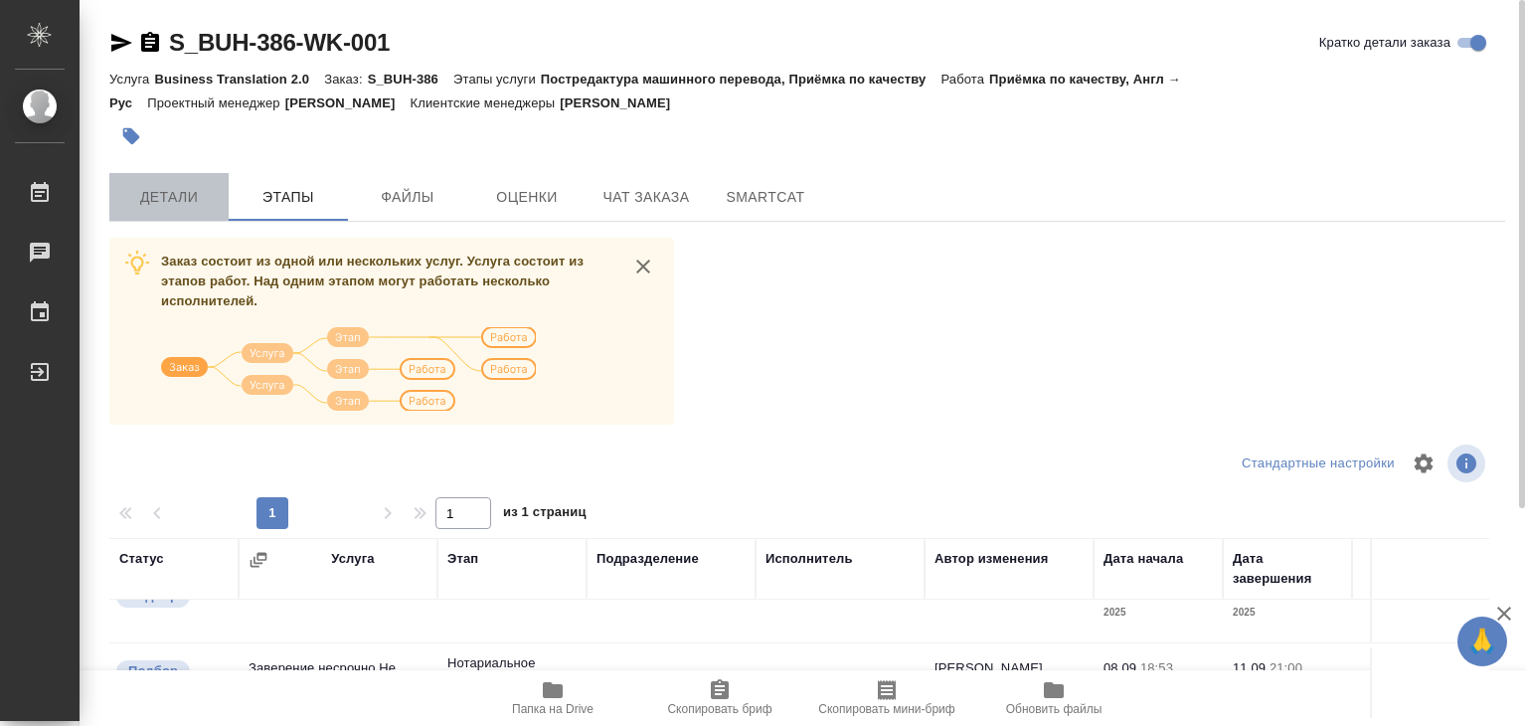
click at [177, 192] on span "Детали" at bounding box center [168, 197] width 95 height 25
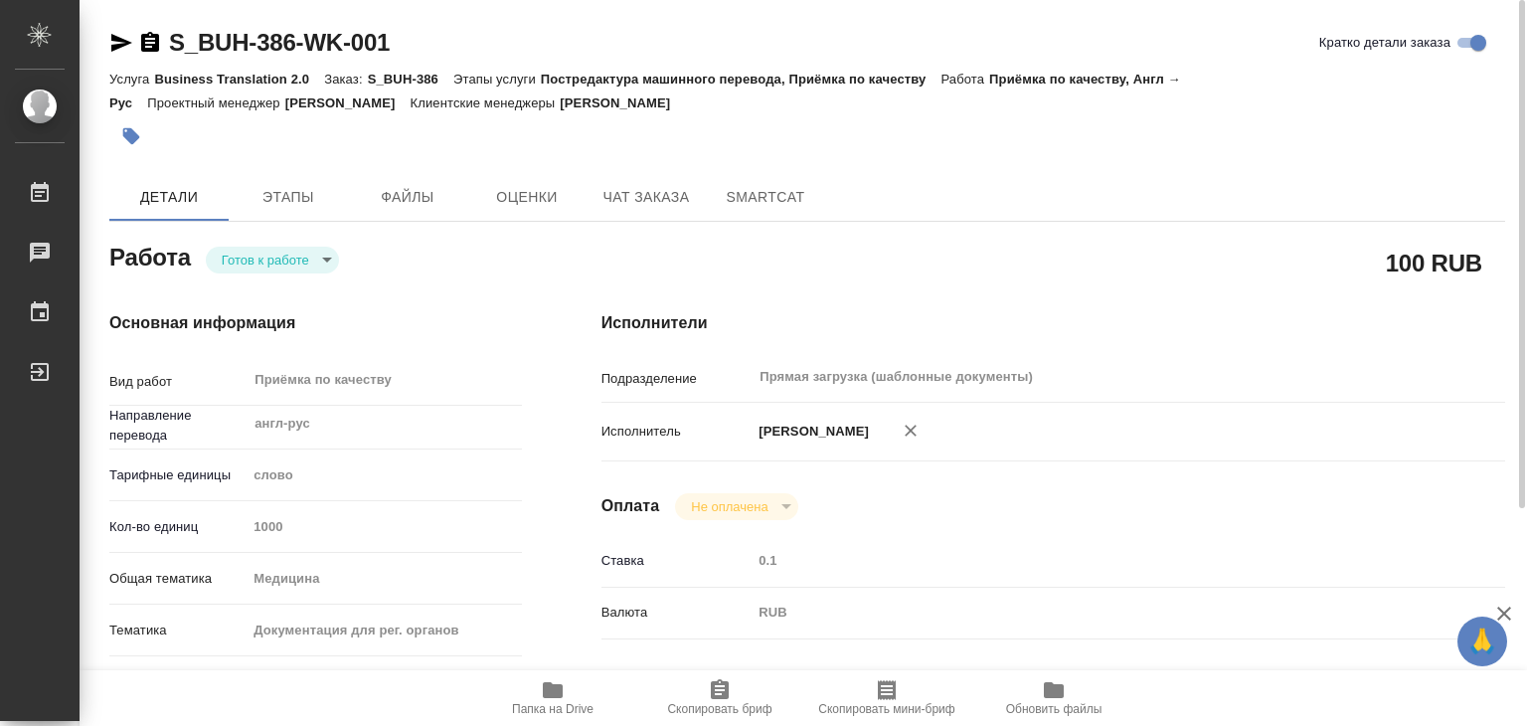
type textarea "x"
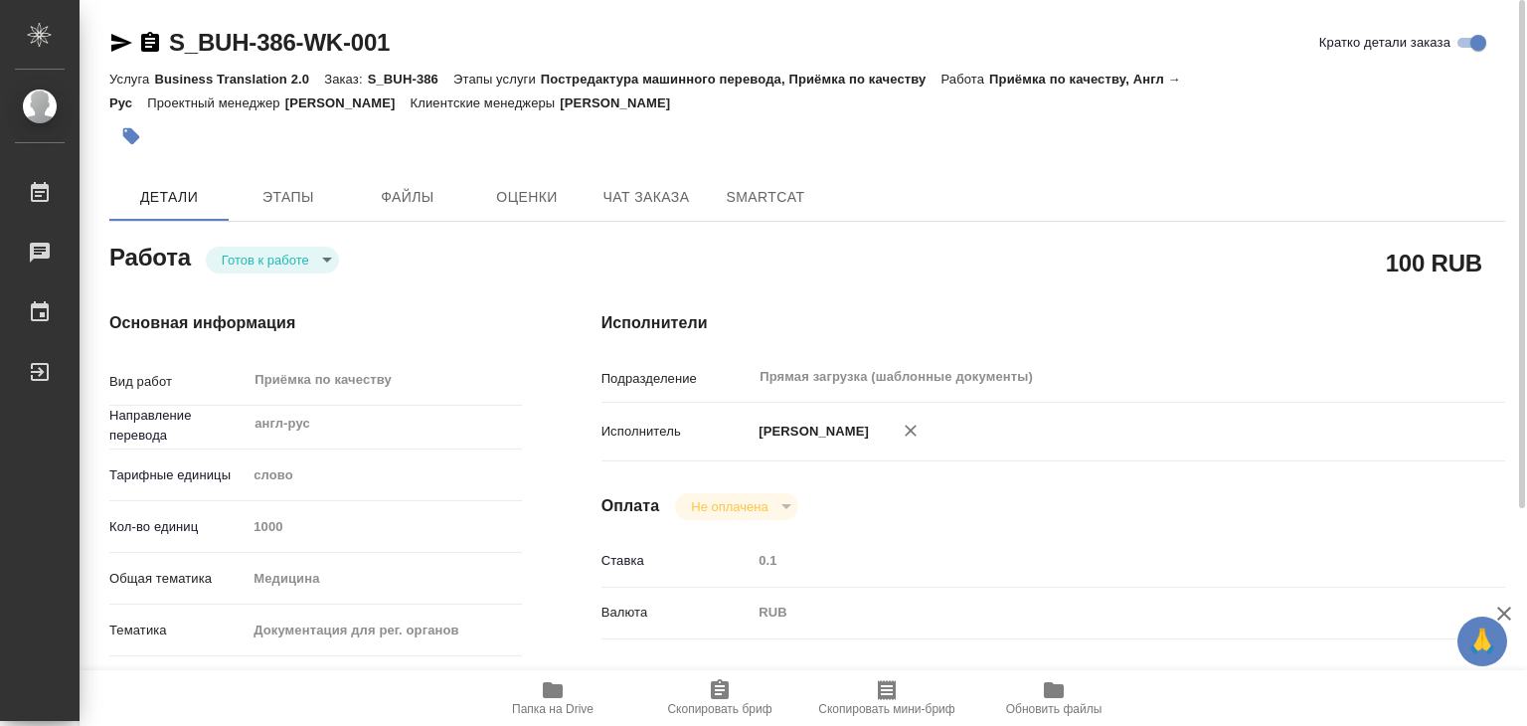
type textarea "x"
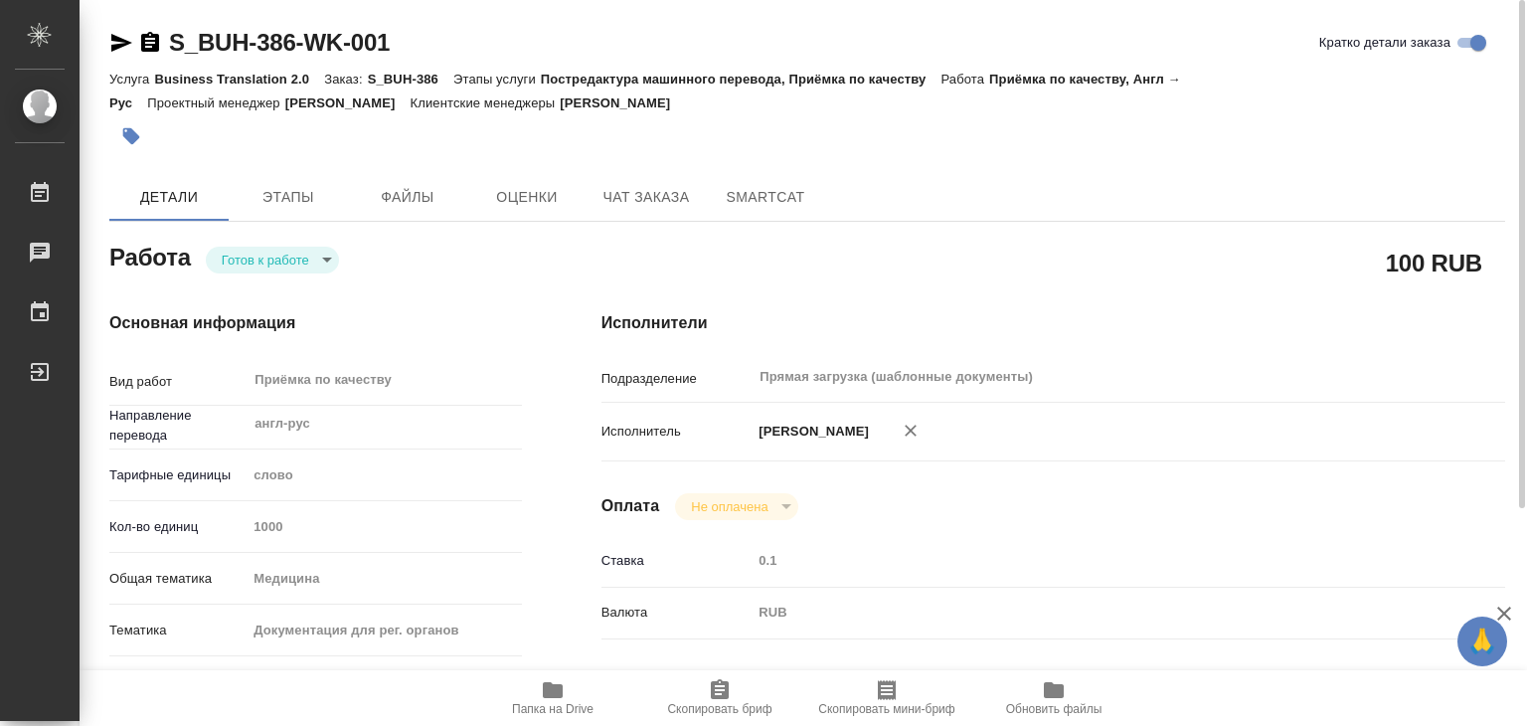
type textarea "x"
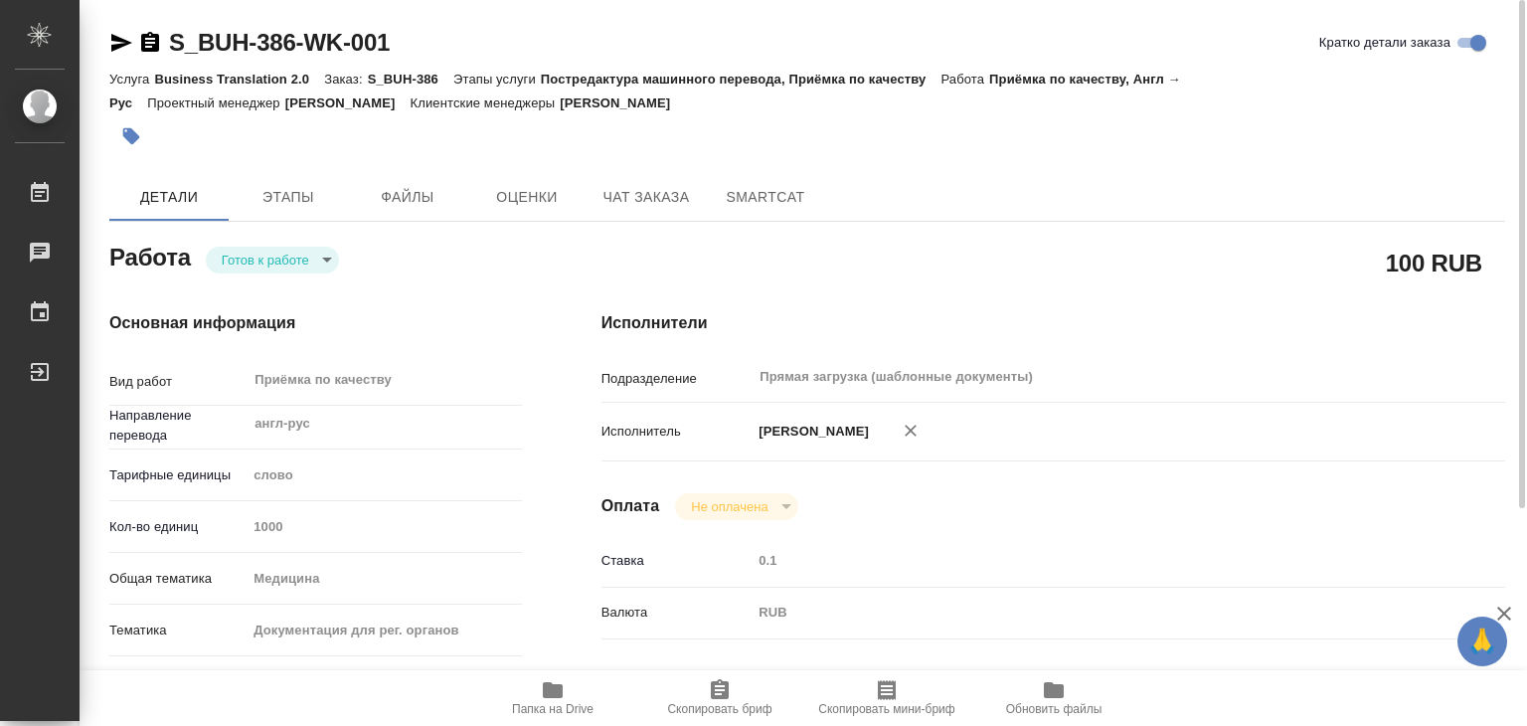
type textarea "x"
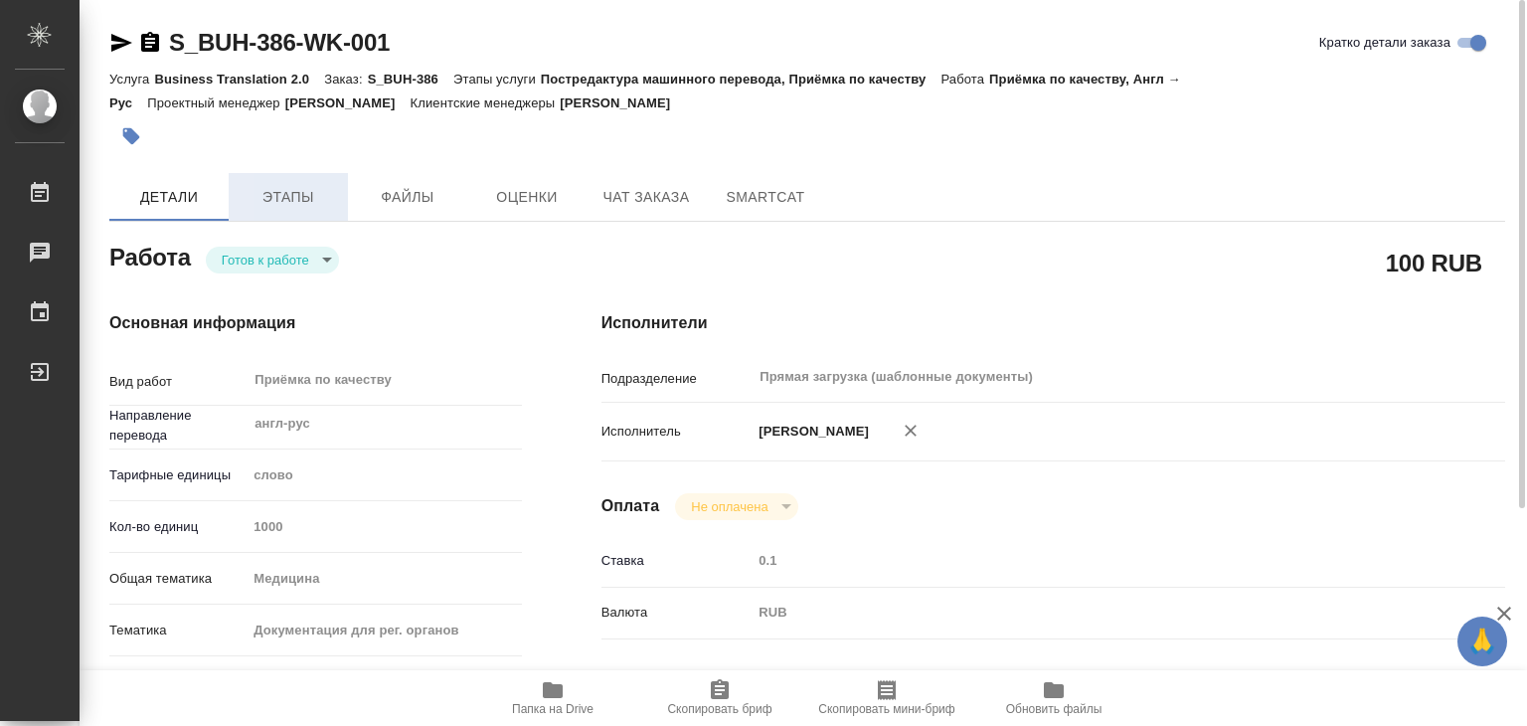
click at [265, 182] on button "Этапы" at bounding box center [288, 197] width 119 height 48
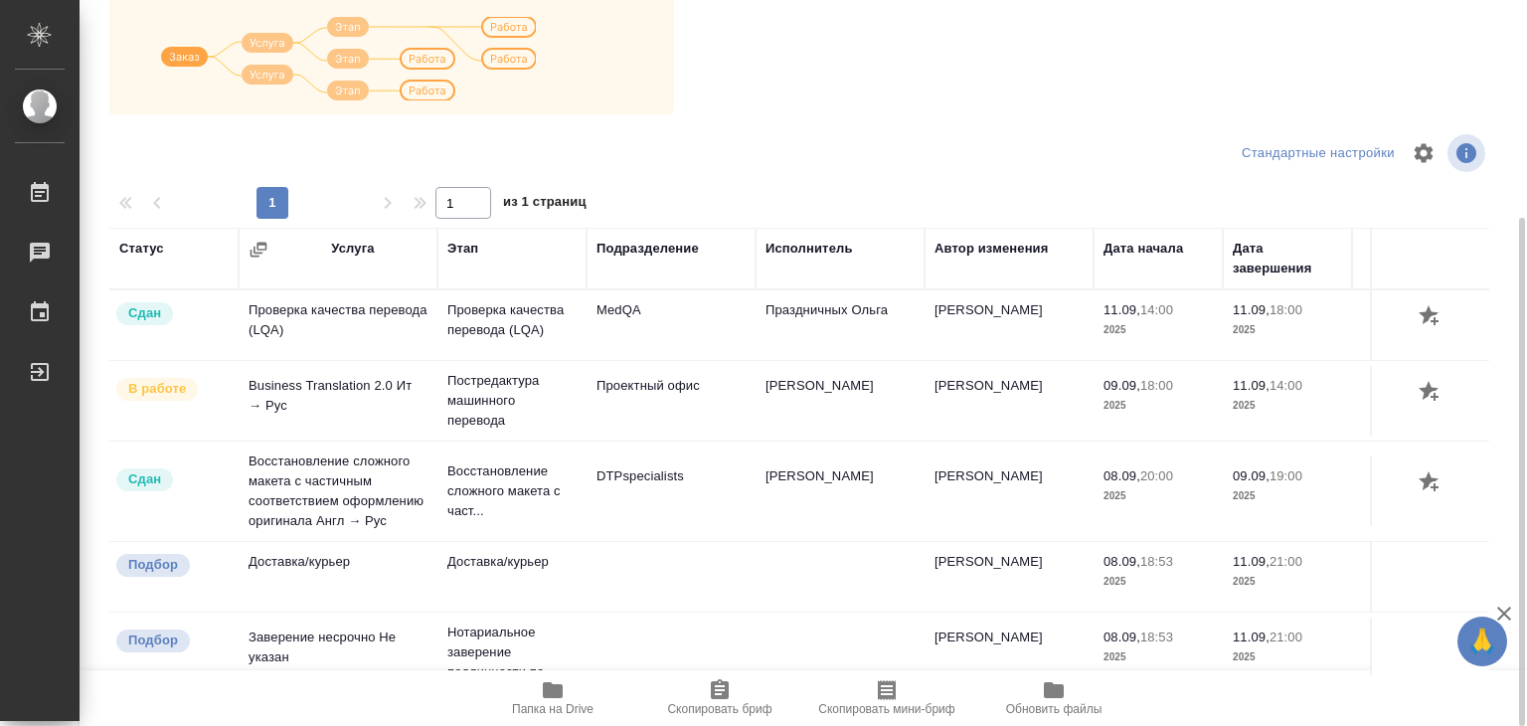
scroll to position [12, 0]
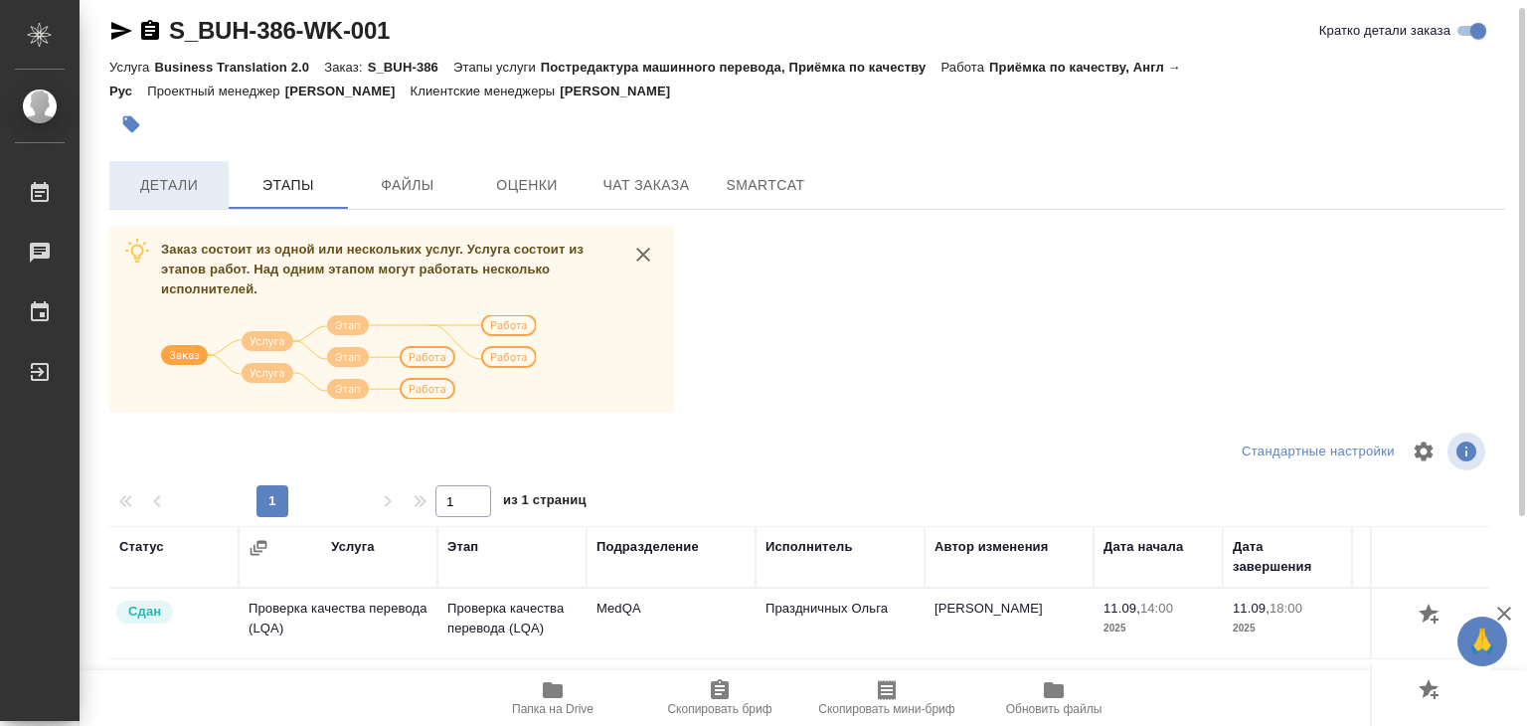
click at [146, 176] on span "Детали" at bounding box center [168, 185] width 95 height 25
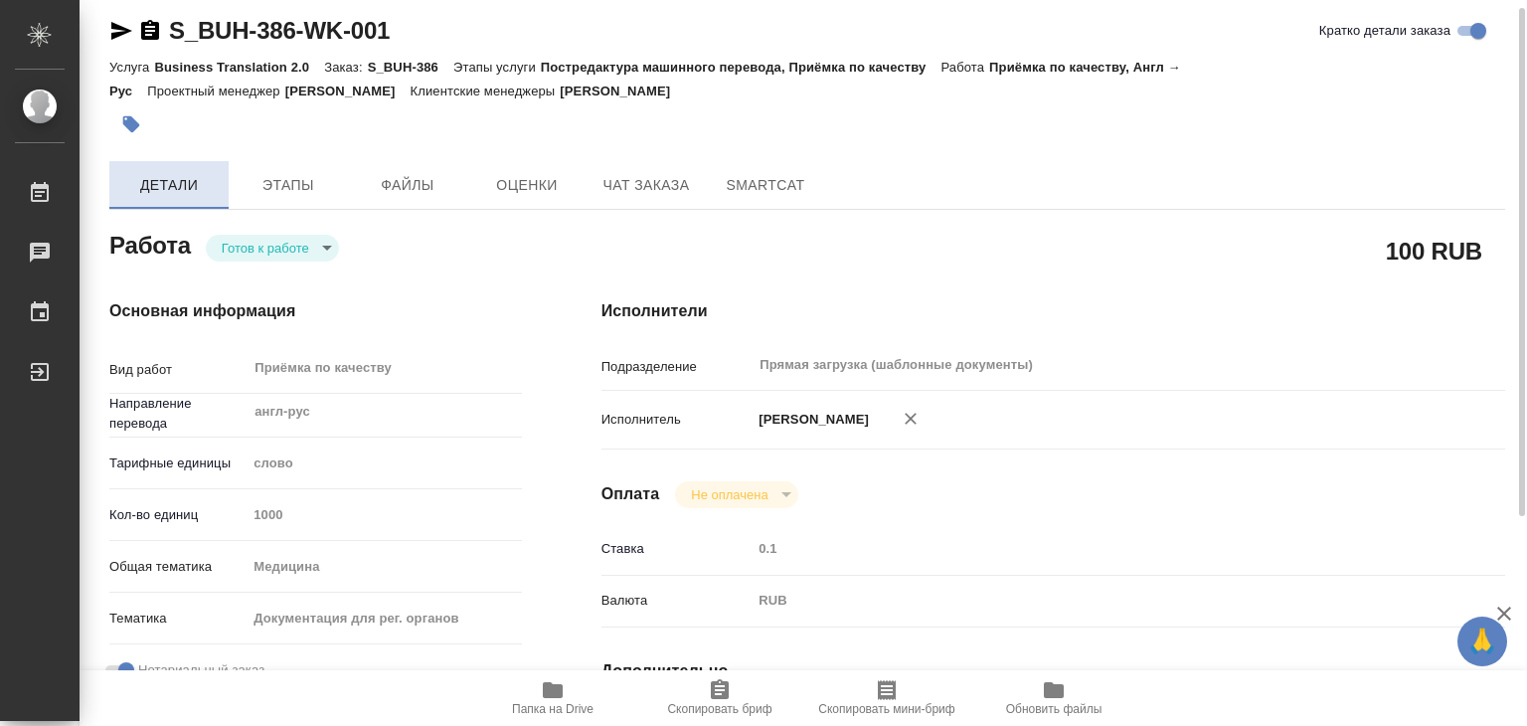
type textarea "x"
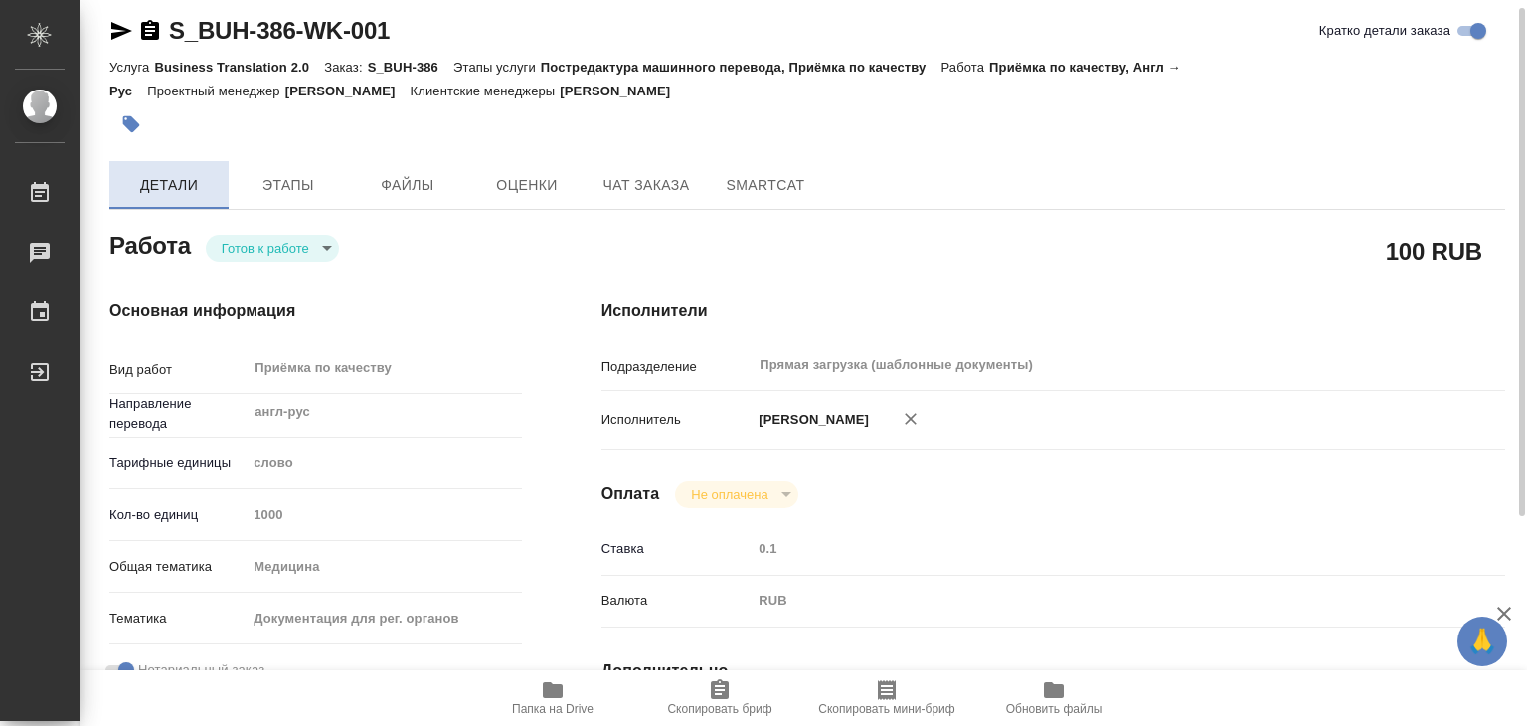
type textarea "x"
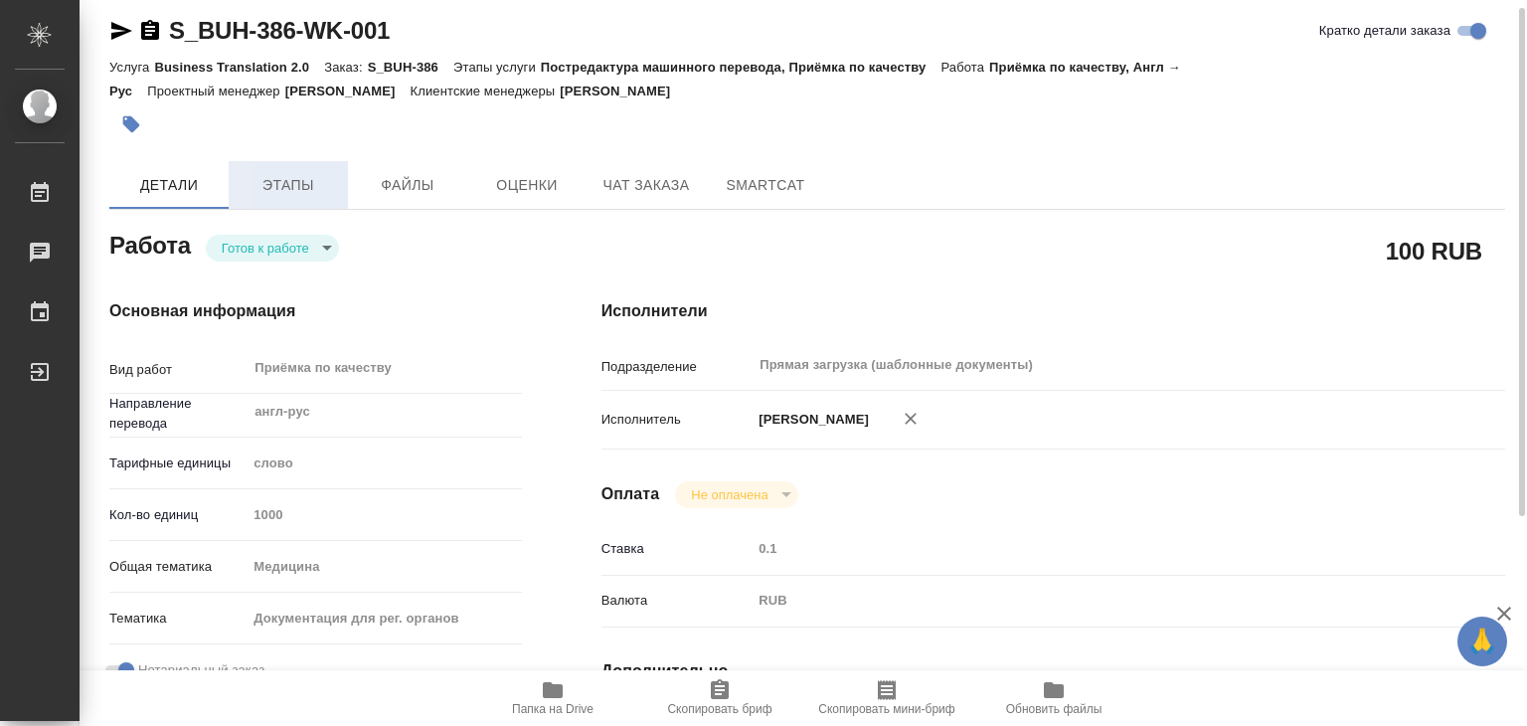
type textarea "x"
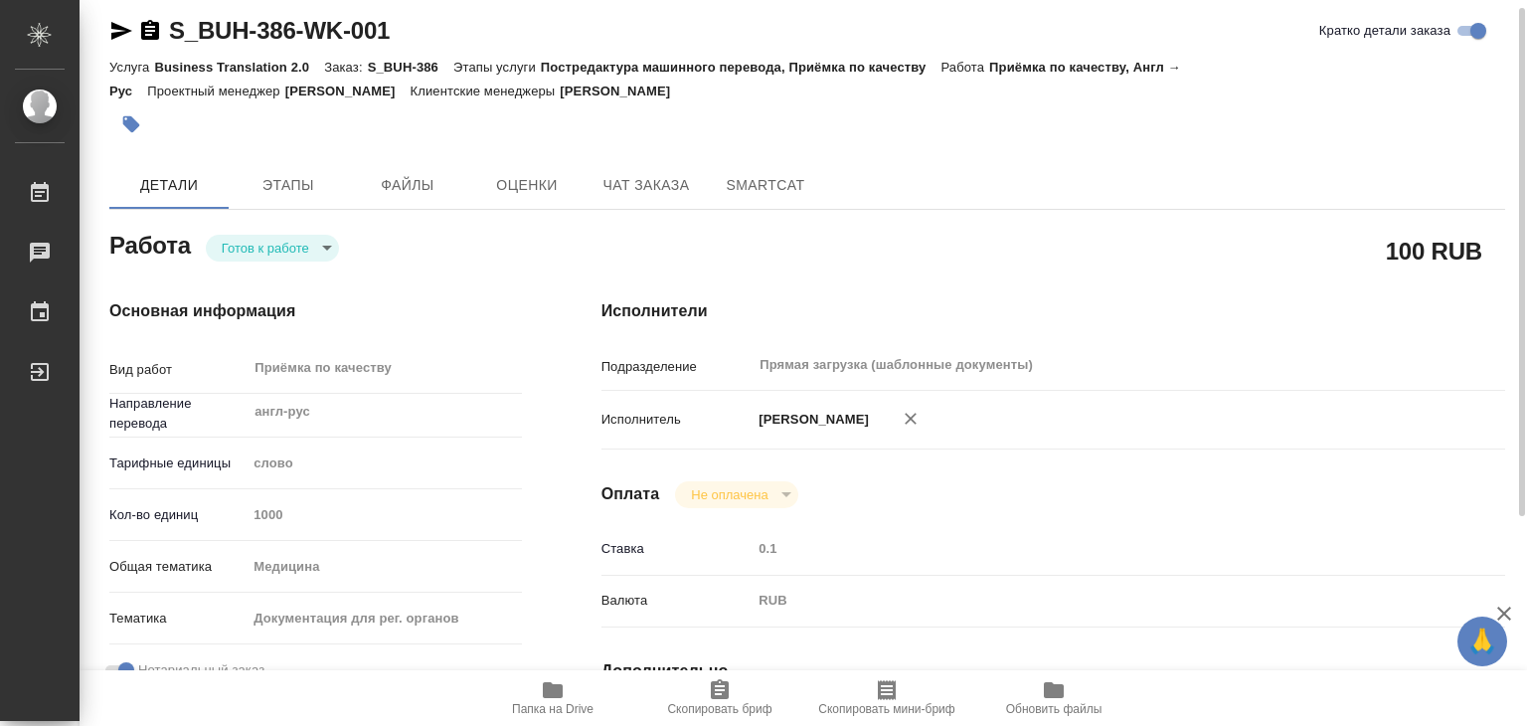
type textarea "x"
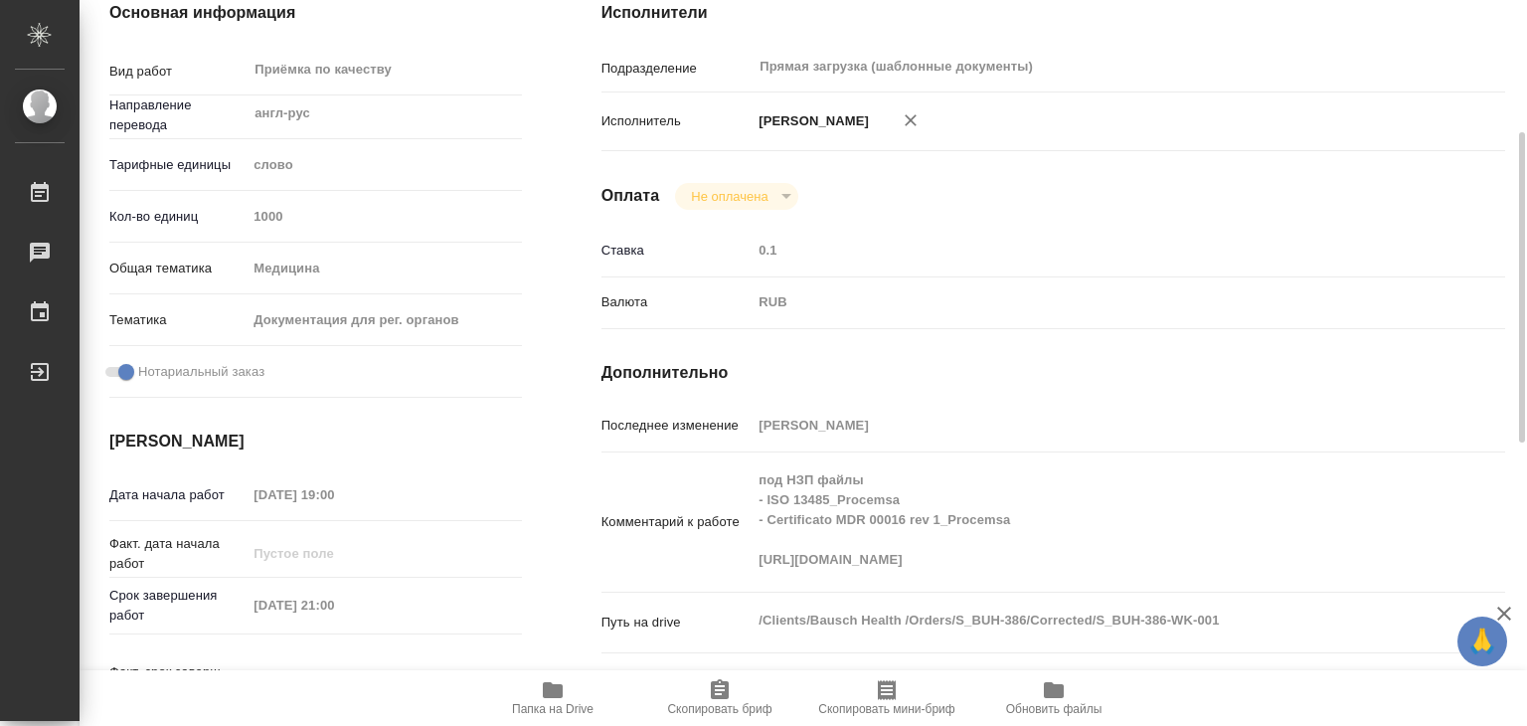
scroll to position [410, 0]
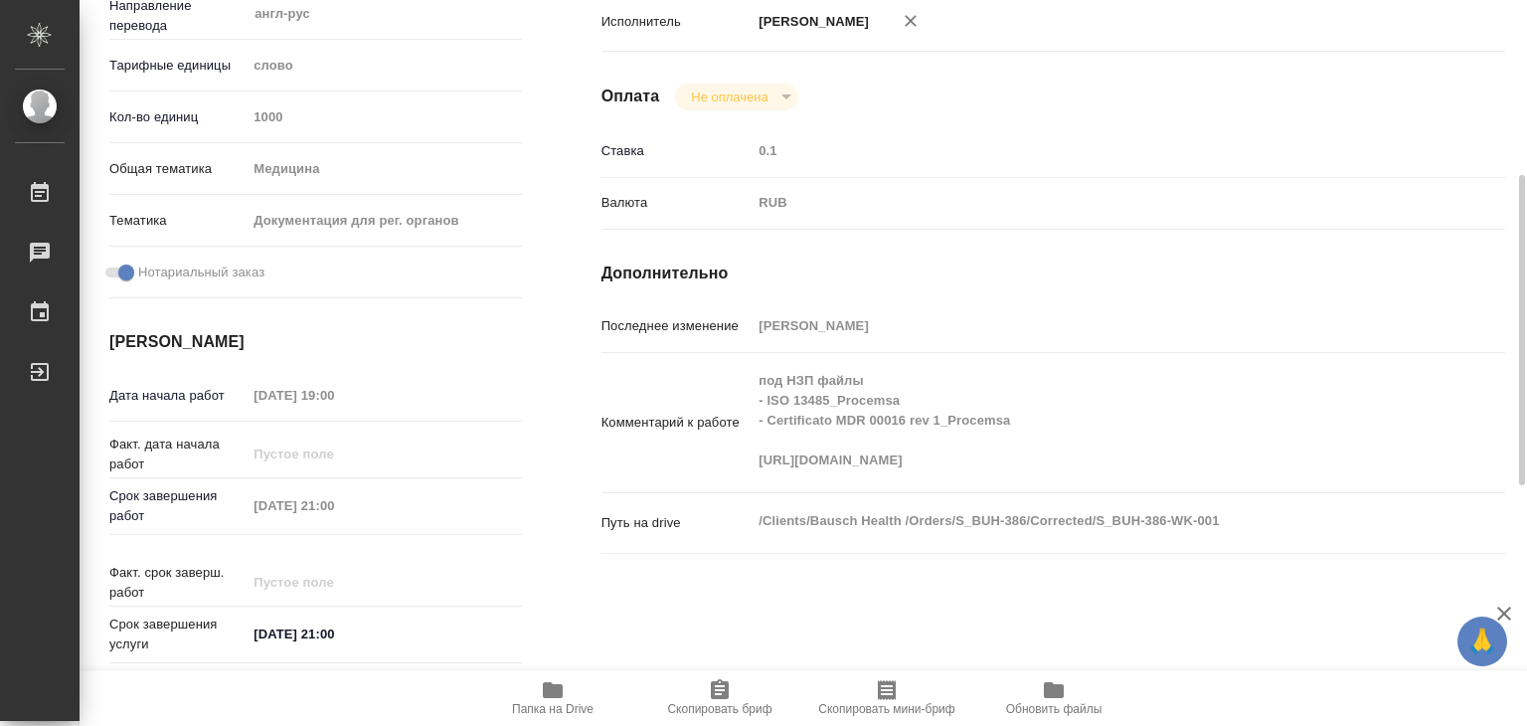
click at [680, 429] on div "Комментарий к работе под НЗП файлы - ISO 13485_Procemsa - Certificato MDR 00016…" at bounding box center [1054, 422] width 904 height 123
click at [734, 466] on div "Комментарий к работе под НЗП файлы - ISO 13485_Procemsa - Certificato MDR 00016…" at bounding box center [1054, 422] width 904 height 123
click at [595, 688] on span "Папка на Drive" at bounding box center [552, 697] width 143 height 38
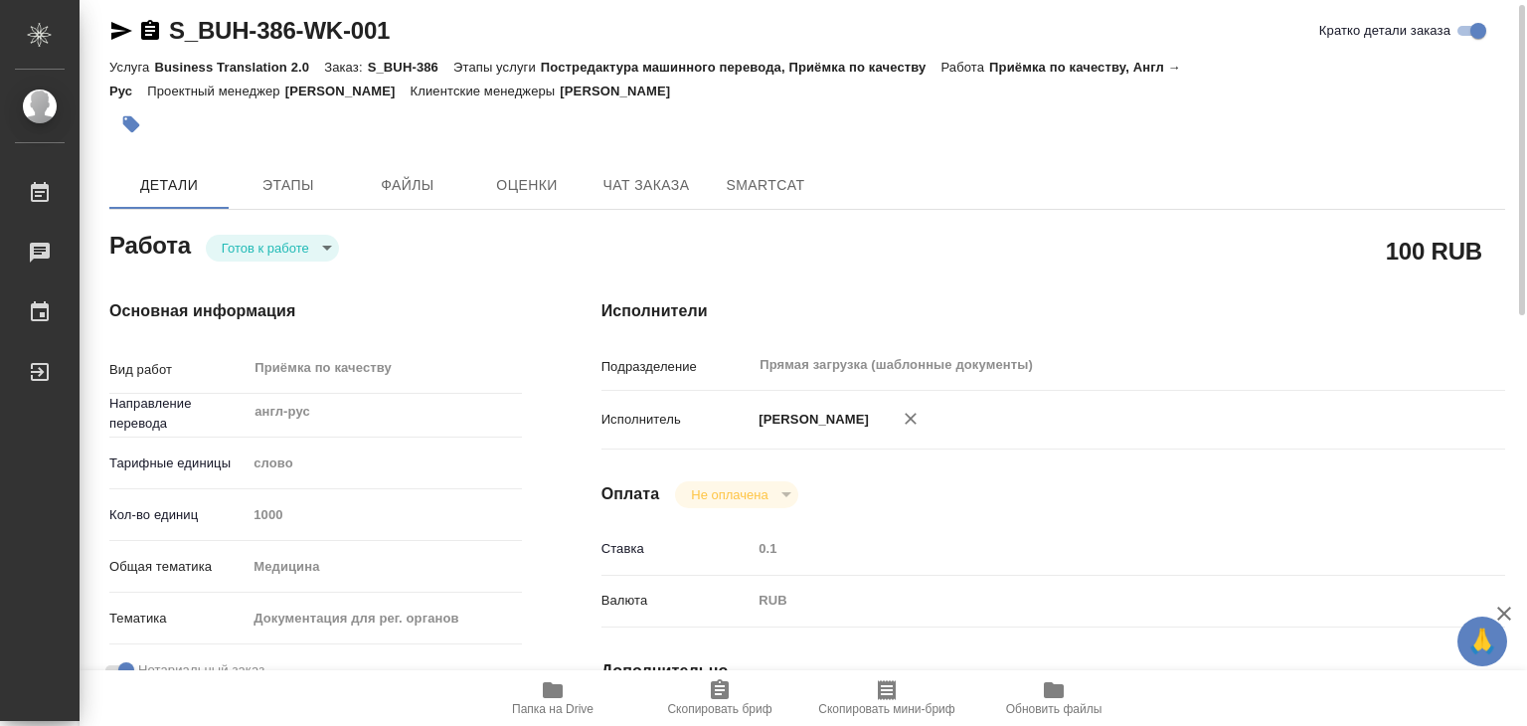
click at [287, 243] on body "🙏 .cls-1 fill:#fff; AWATERA Alilekova Valeriya Работы 0 Чаты График Выйти S_BUH…" at bounding box center [763, 363] width 1527 height 726
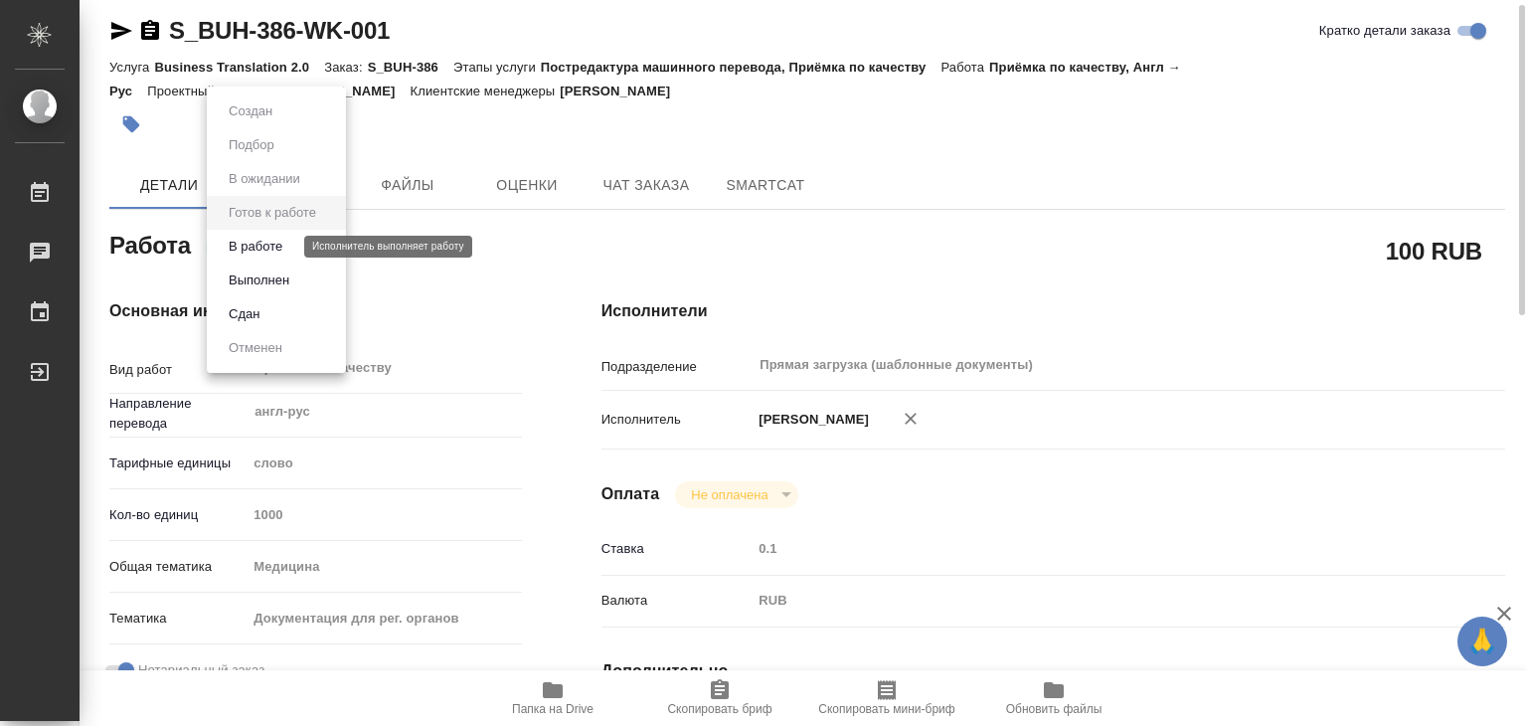
click at [286, 251] on button "В работе" at bounding box center [256, 247] width 66 height 22
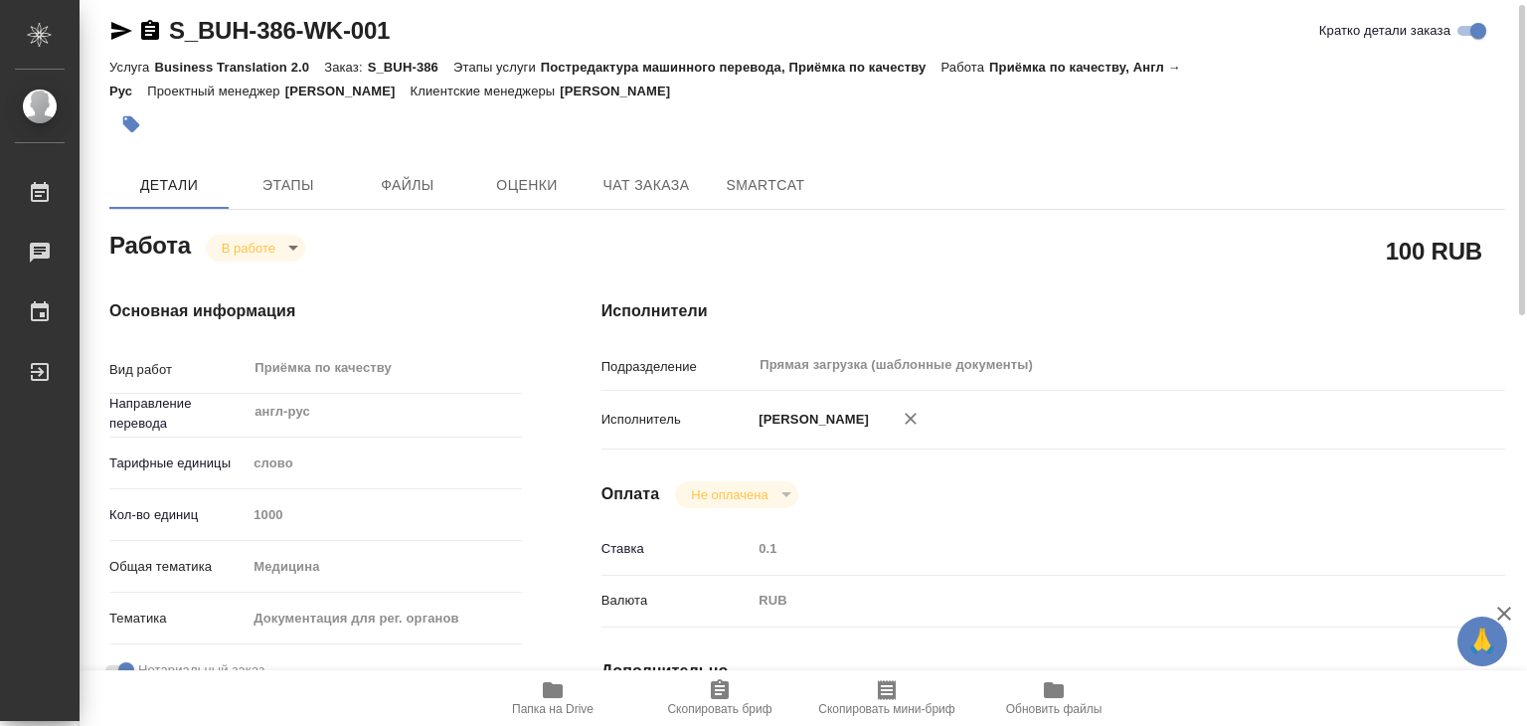
type textarea "x"
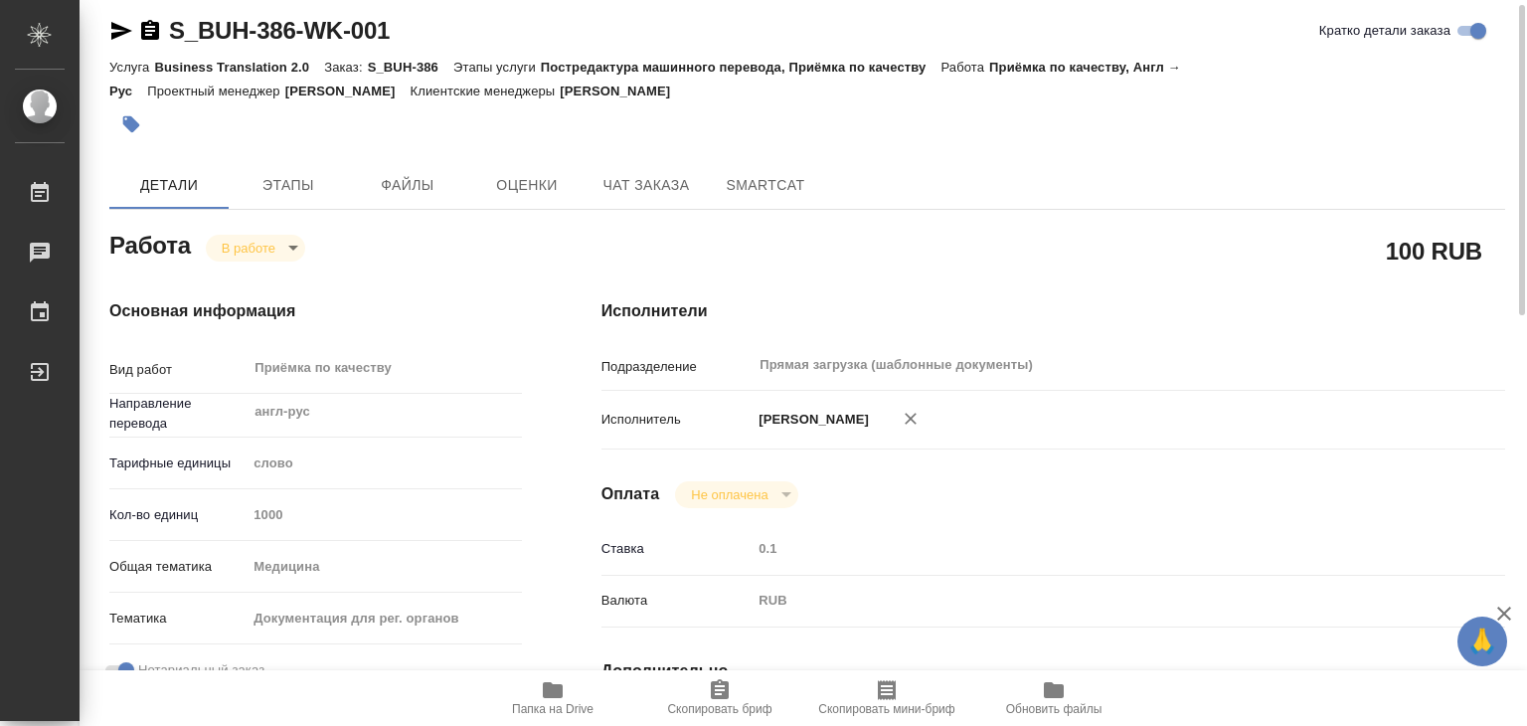
type textarea "x"
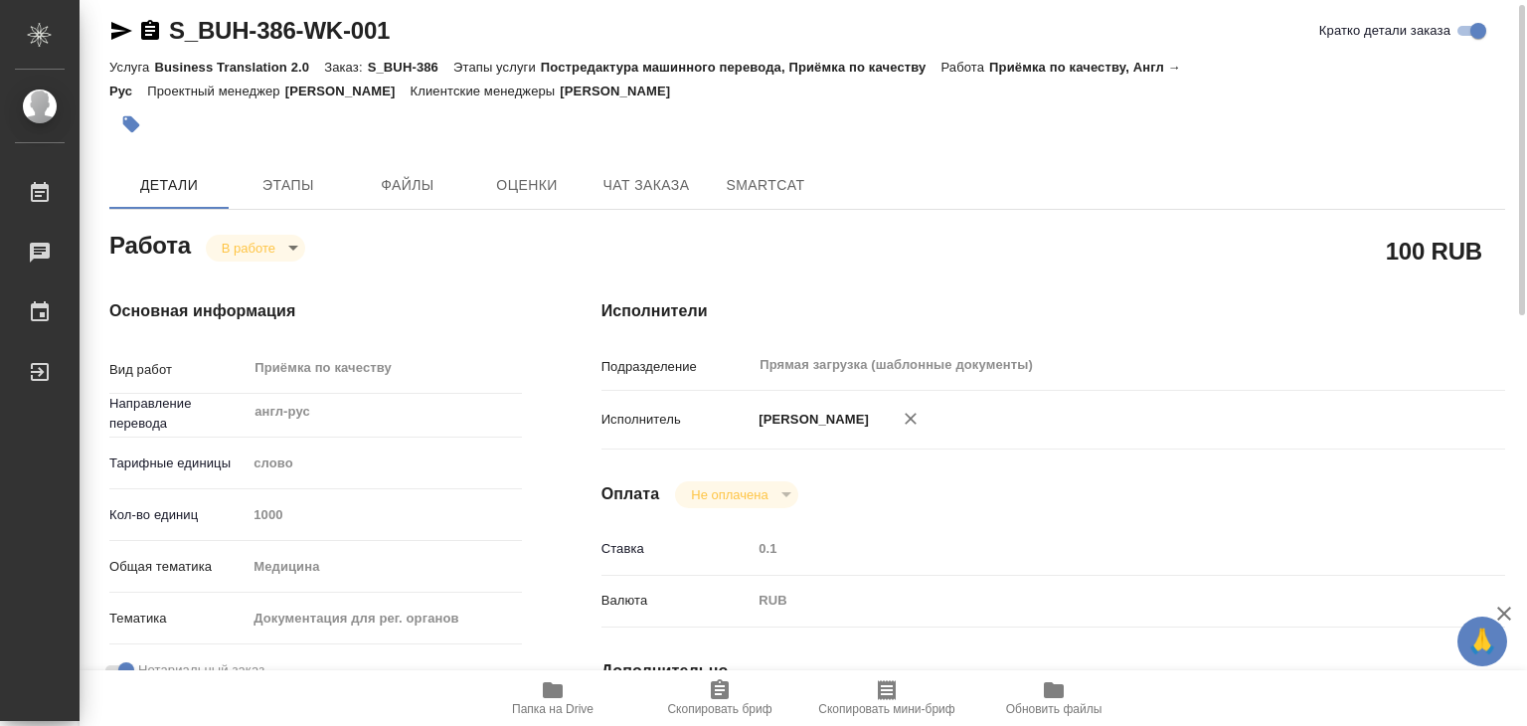
type textarea "x"
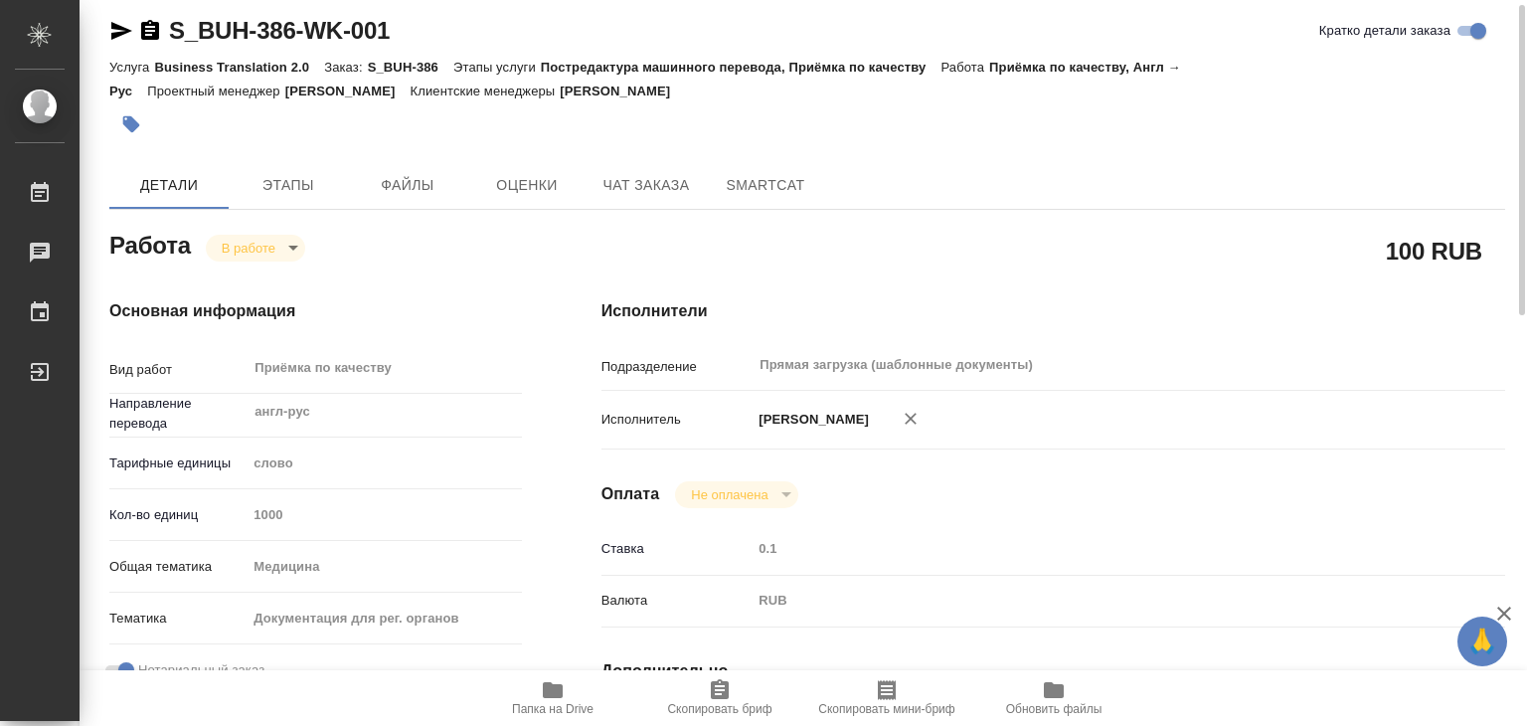
click at [539, 269] on div "Основная информация Вид работ Приёмка по качеству x ​ Направление перевода англ…" at bounding box center [316, 684] width 492 height 849
type textarea "x"
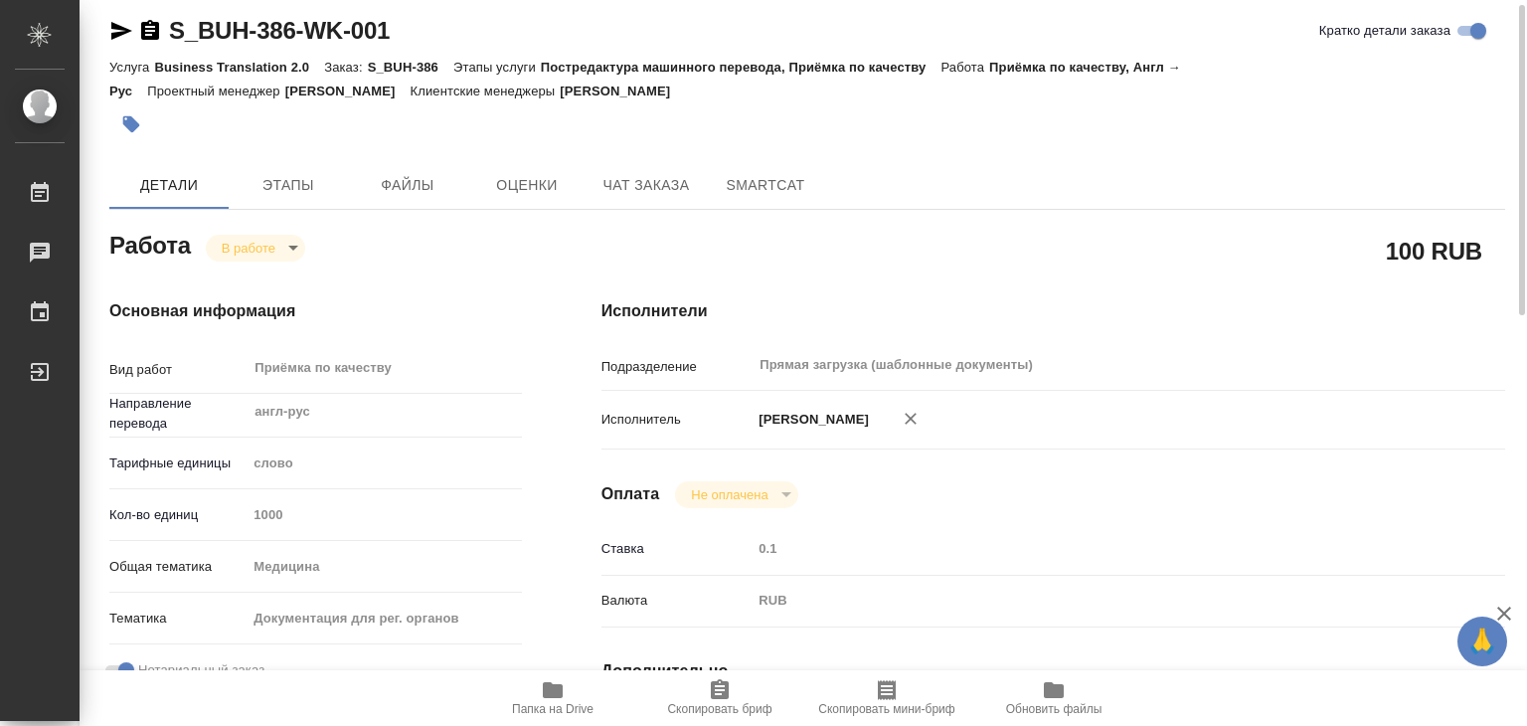
type textarea "x"
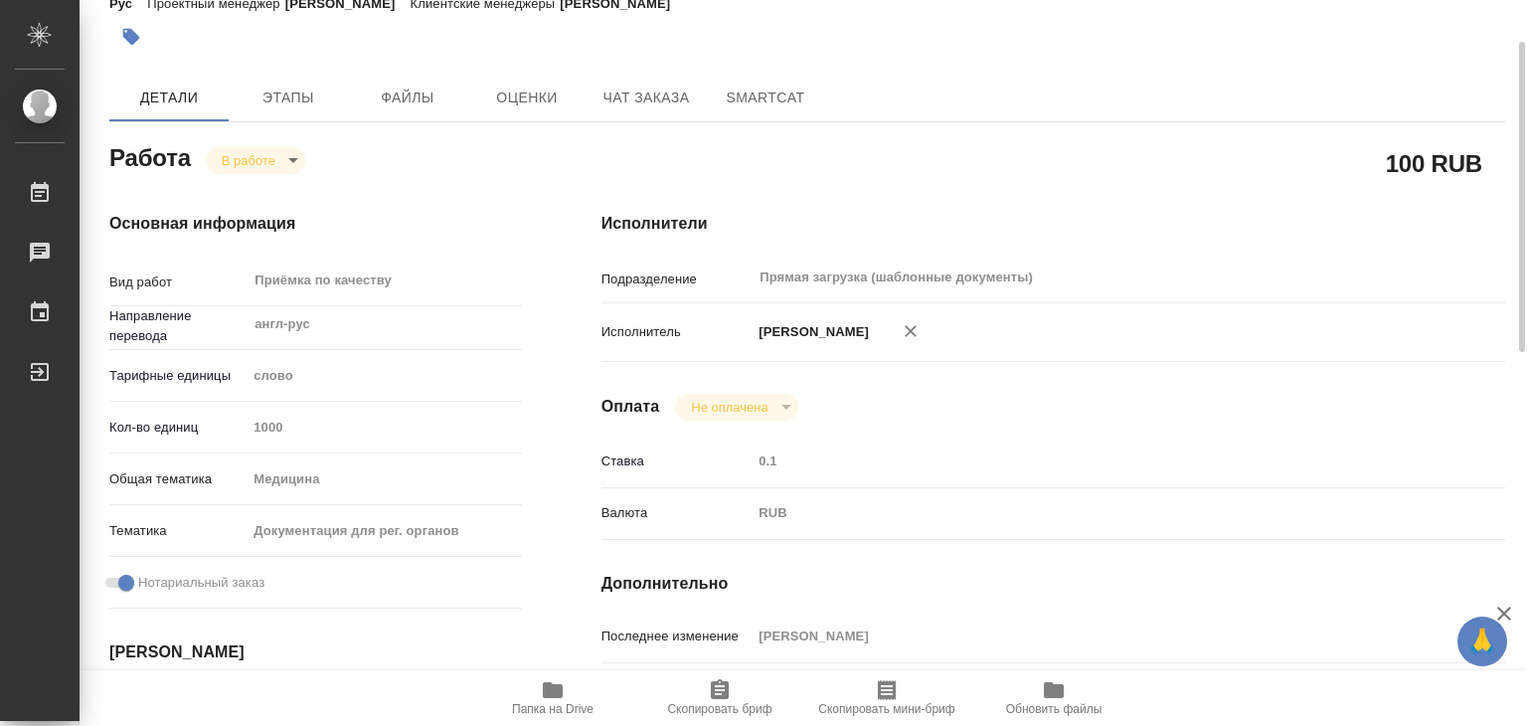
scroll to position [0, 0]
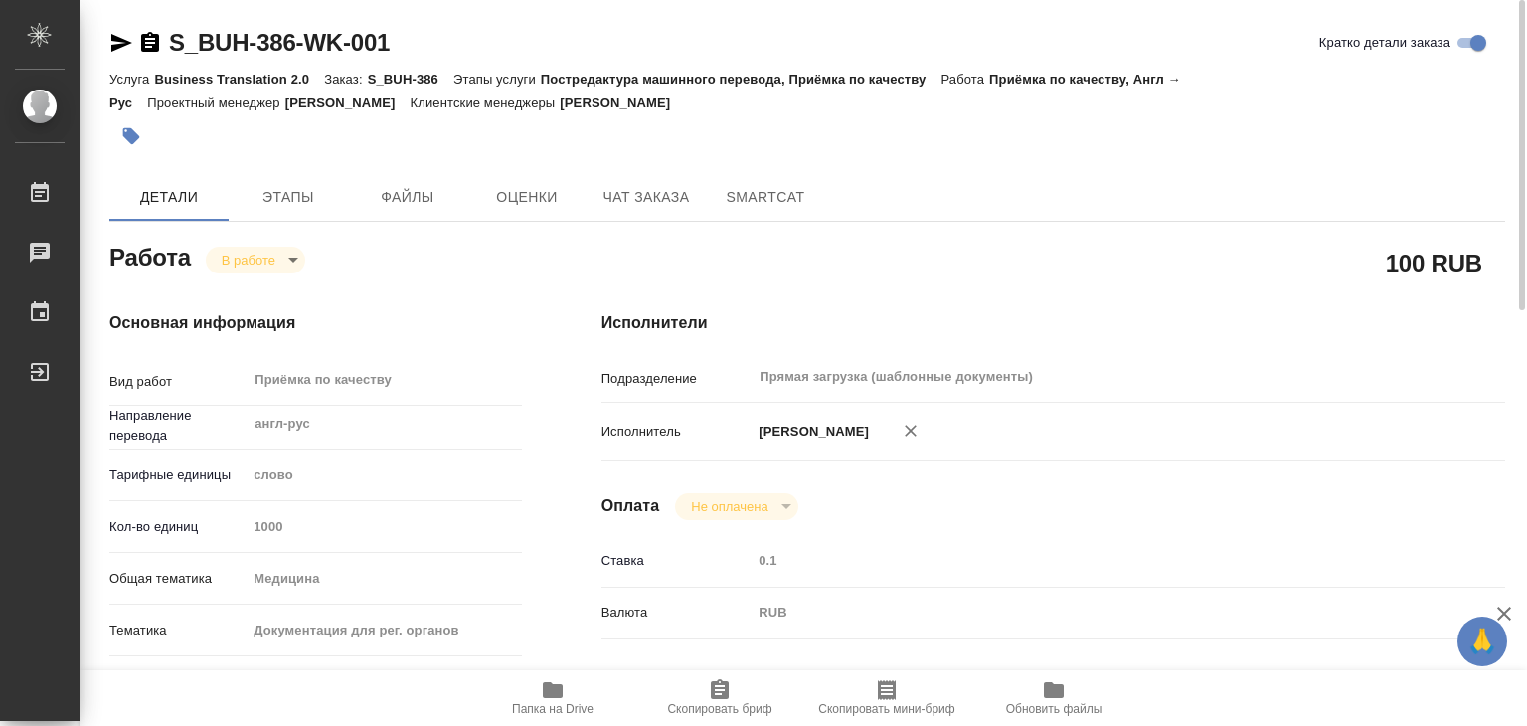
type textarea "x"
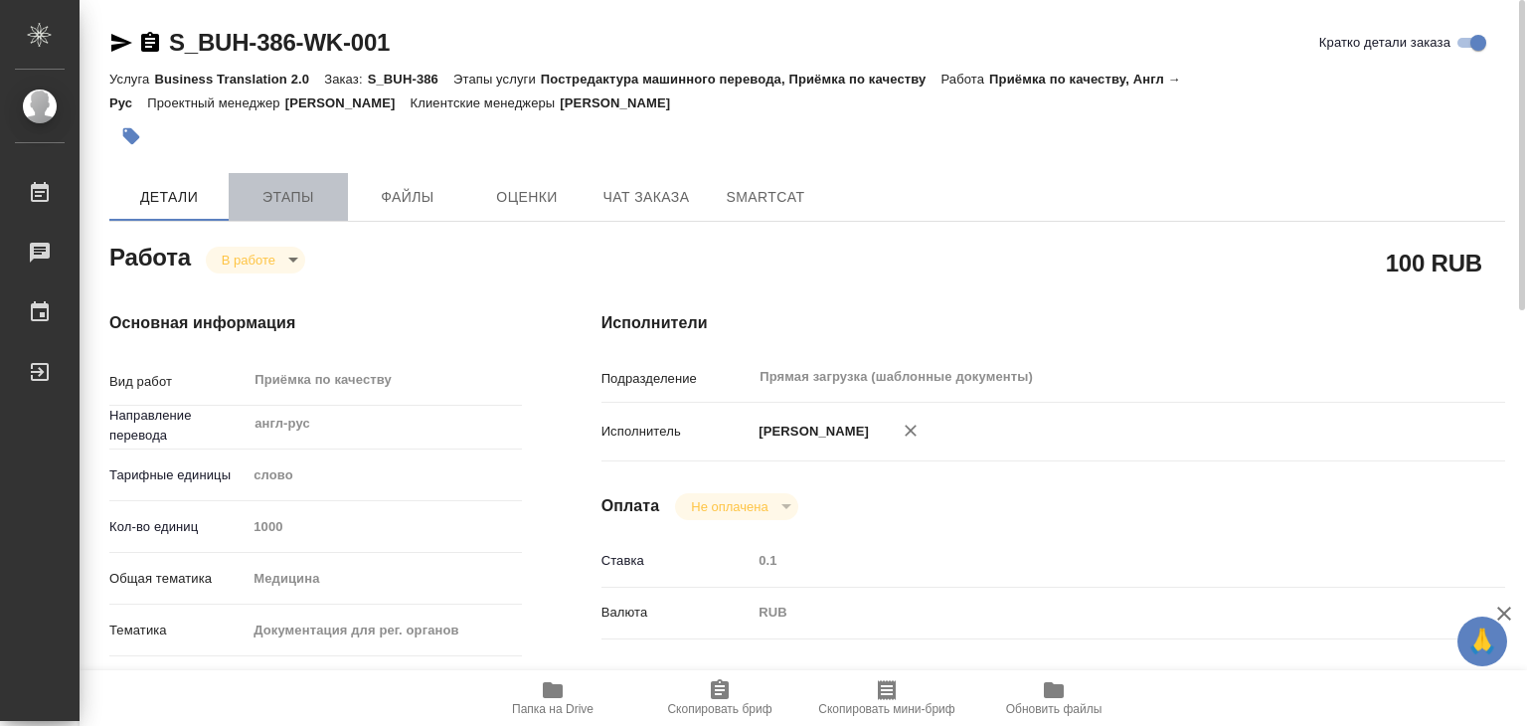
click at [340, 197] on button "Этапы" at bounding box center [288, 197] width 119 height 48
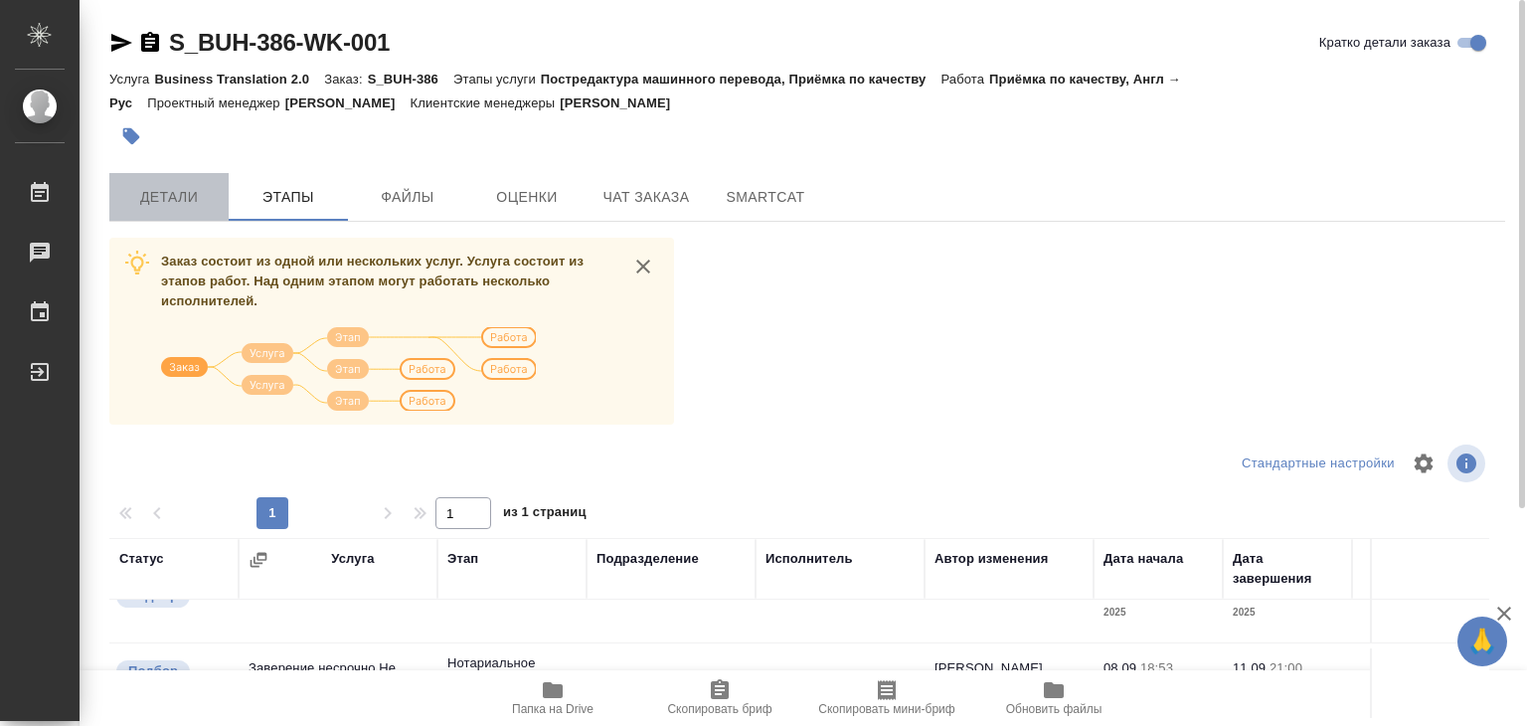
click at [207, 187] on span "Детали" at bounding box center [168, 197] width 95 height 25
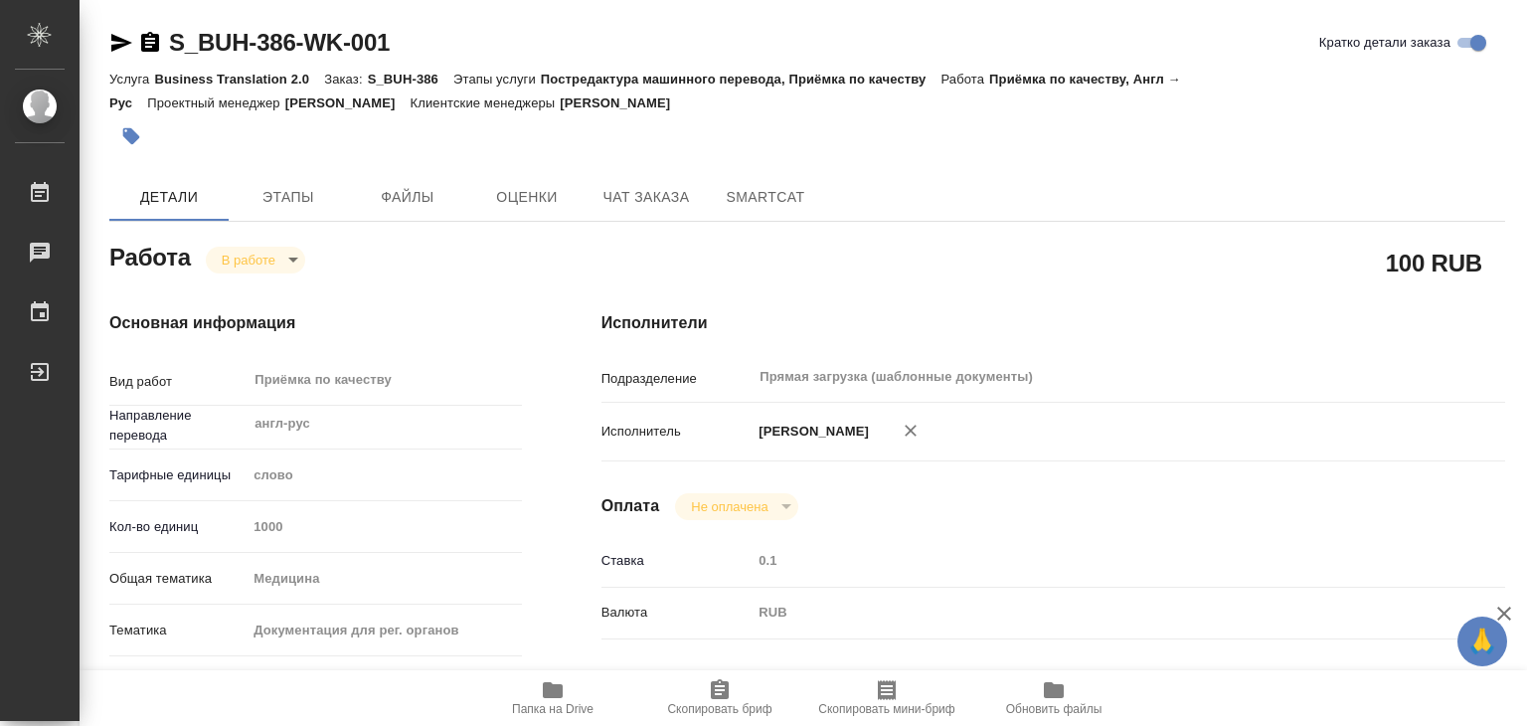
type textarea "x"
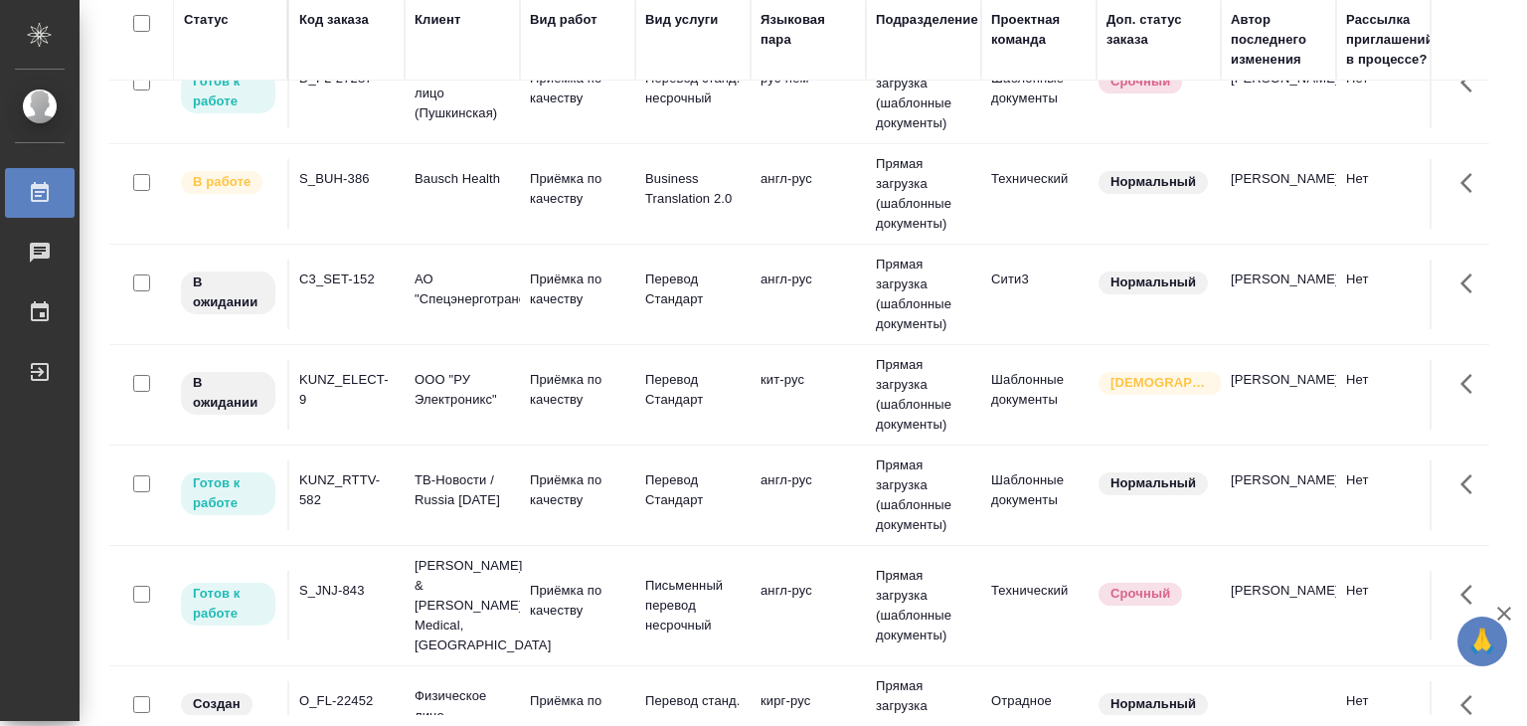
scroll to position [1293, 0]
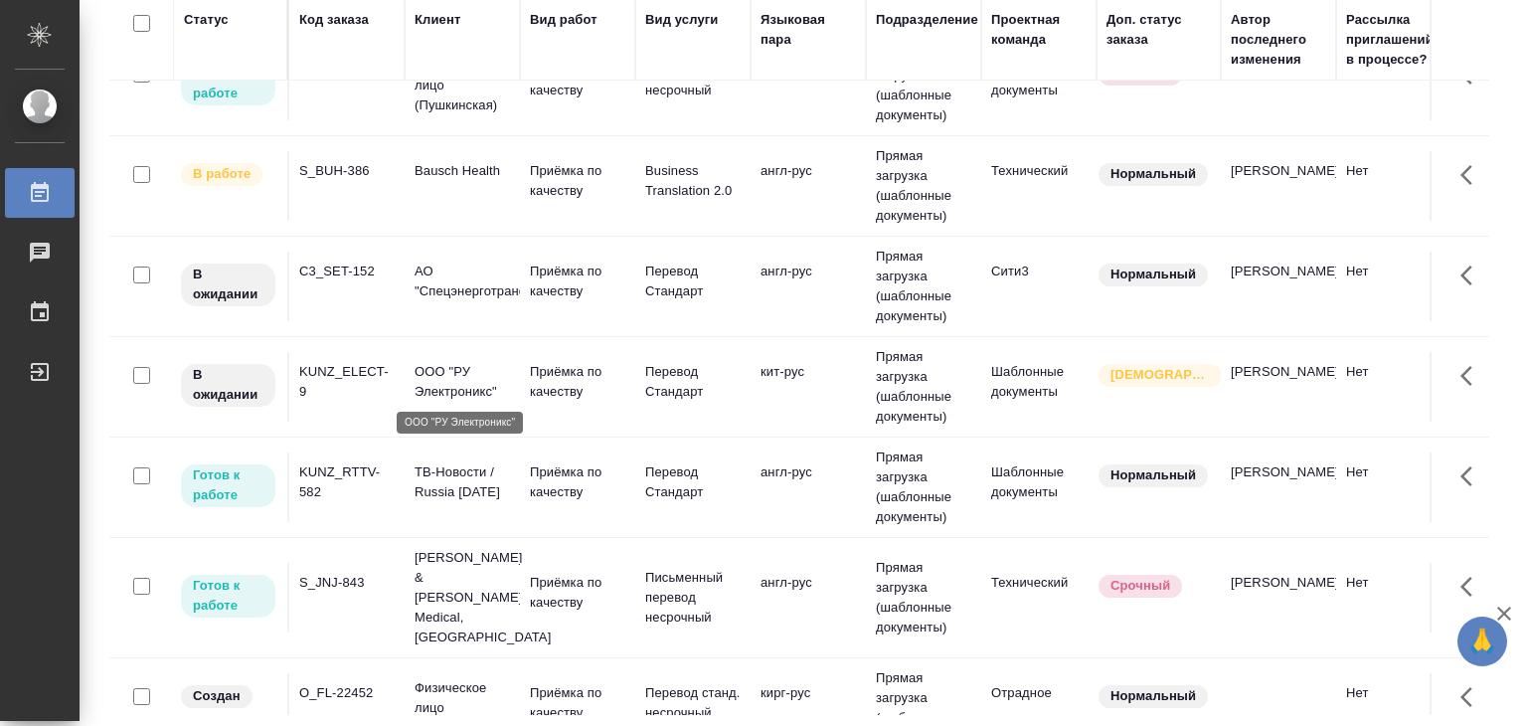
click at [446, 383] on p "ООО "РУ Электроникс"" at bounding box center [462, 382] width 95 height 40
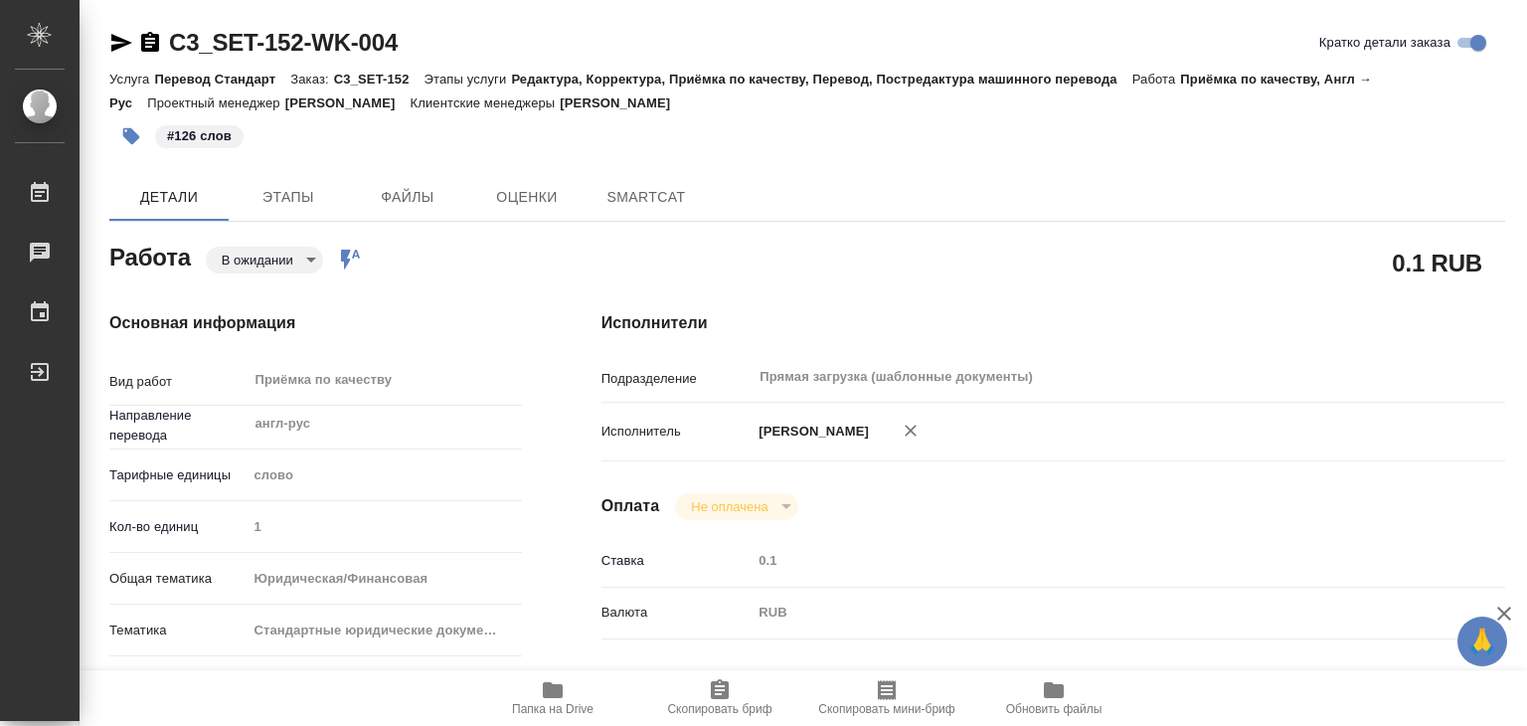
type textarea "x"
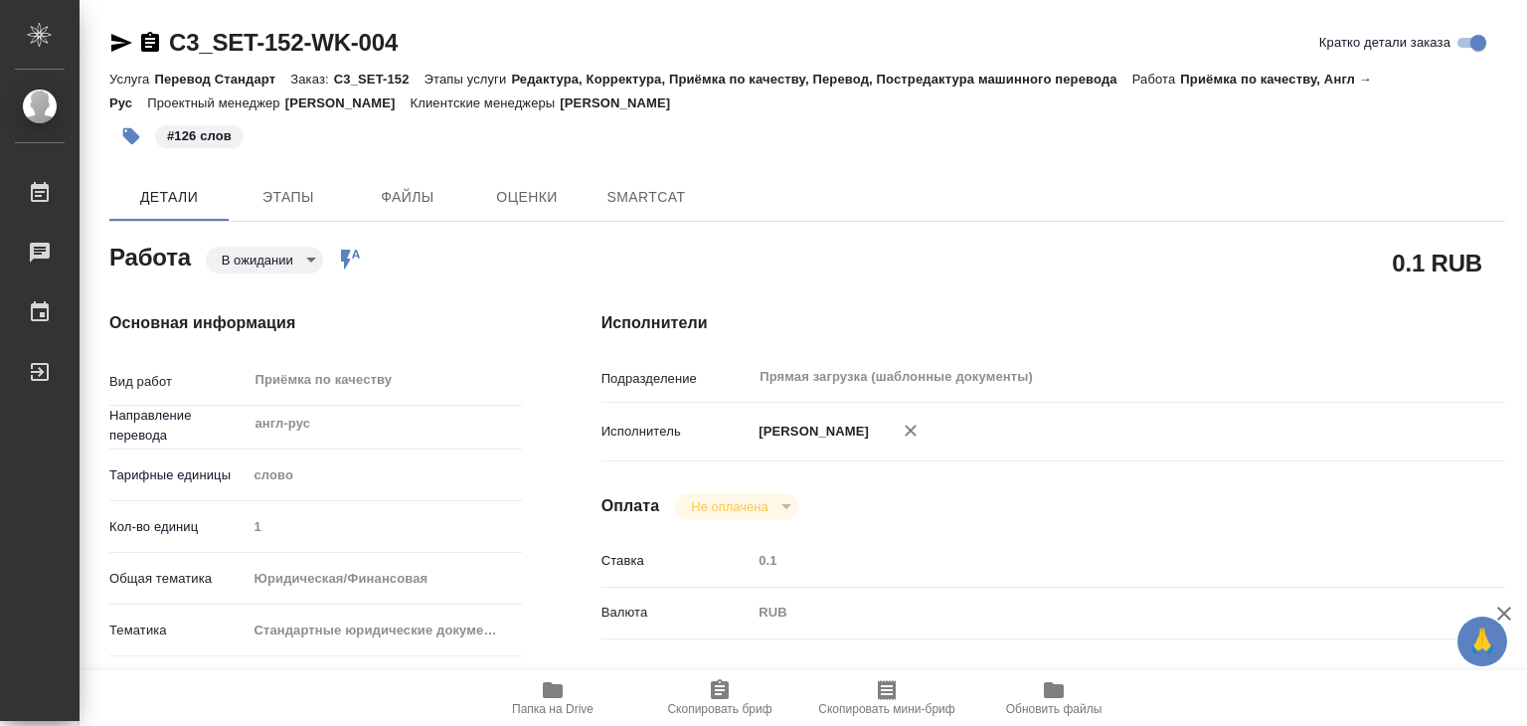
type textarea "x"
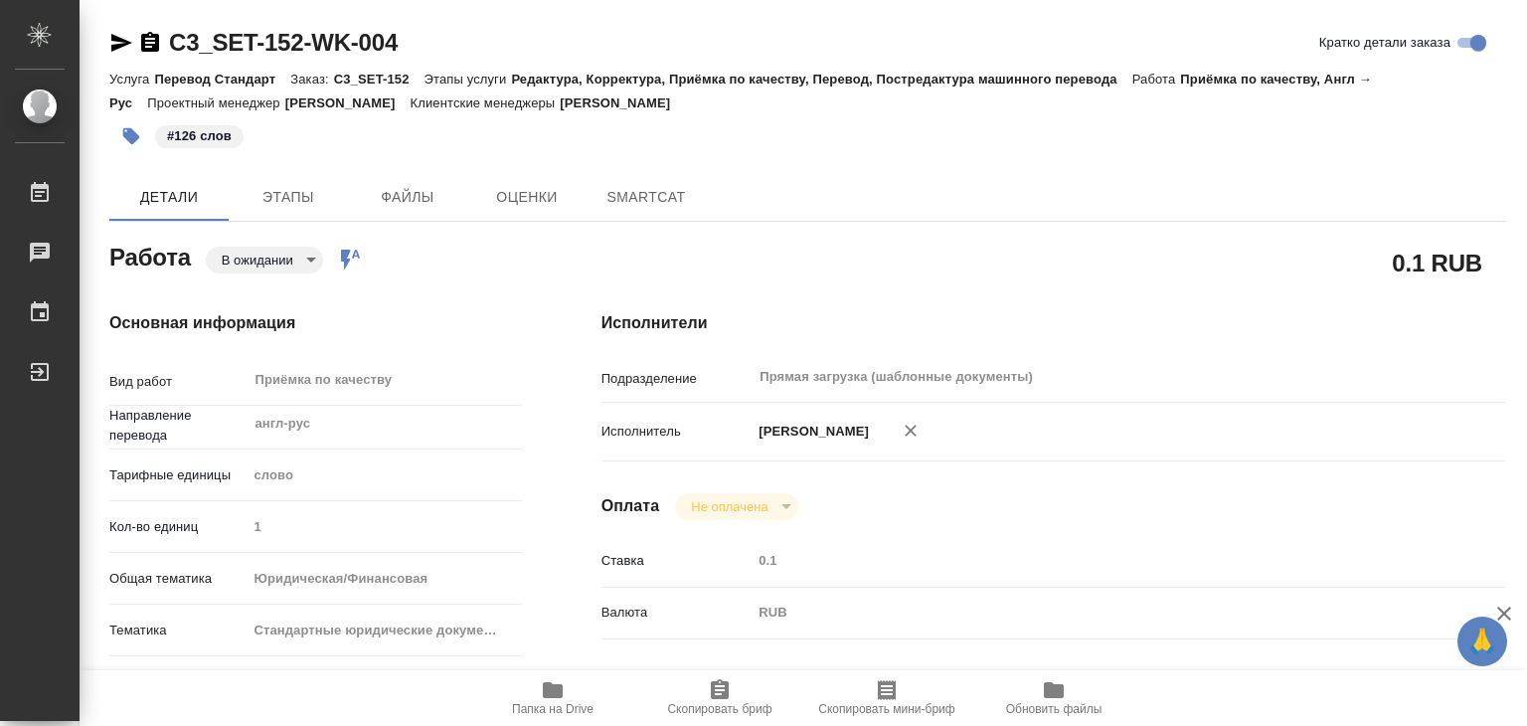
click at [282, 261] on body "🙏 .cls-1 fill:#fff; AWATERA Alilekova [PERSON_NAME] Работы Чаты График Выйти C3…" at bounding box center [763, 363] width 1527 height 726
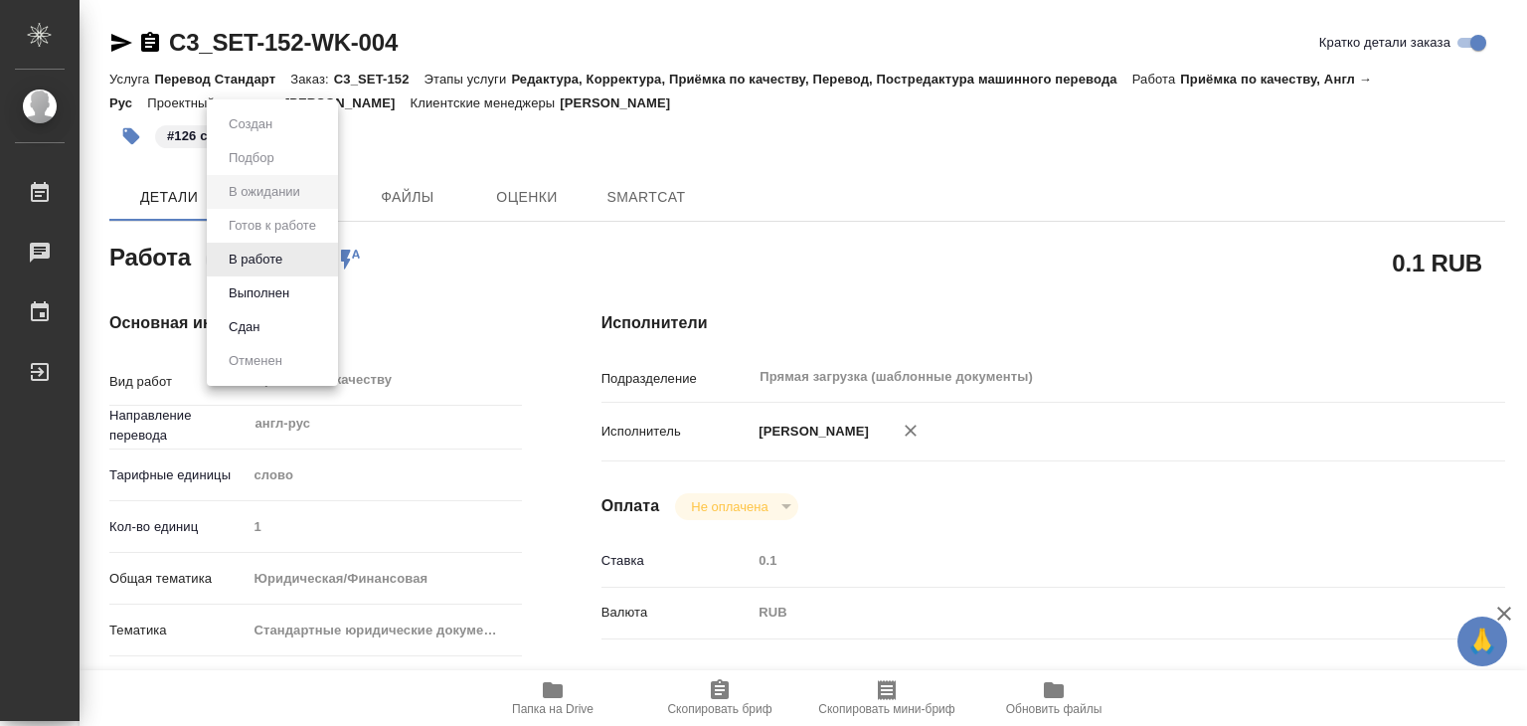
type textarea "x"
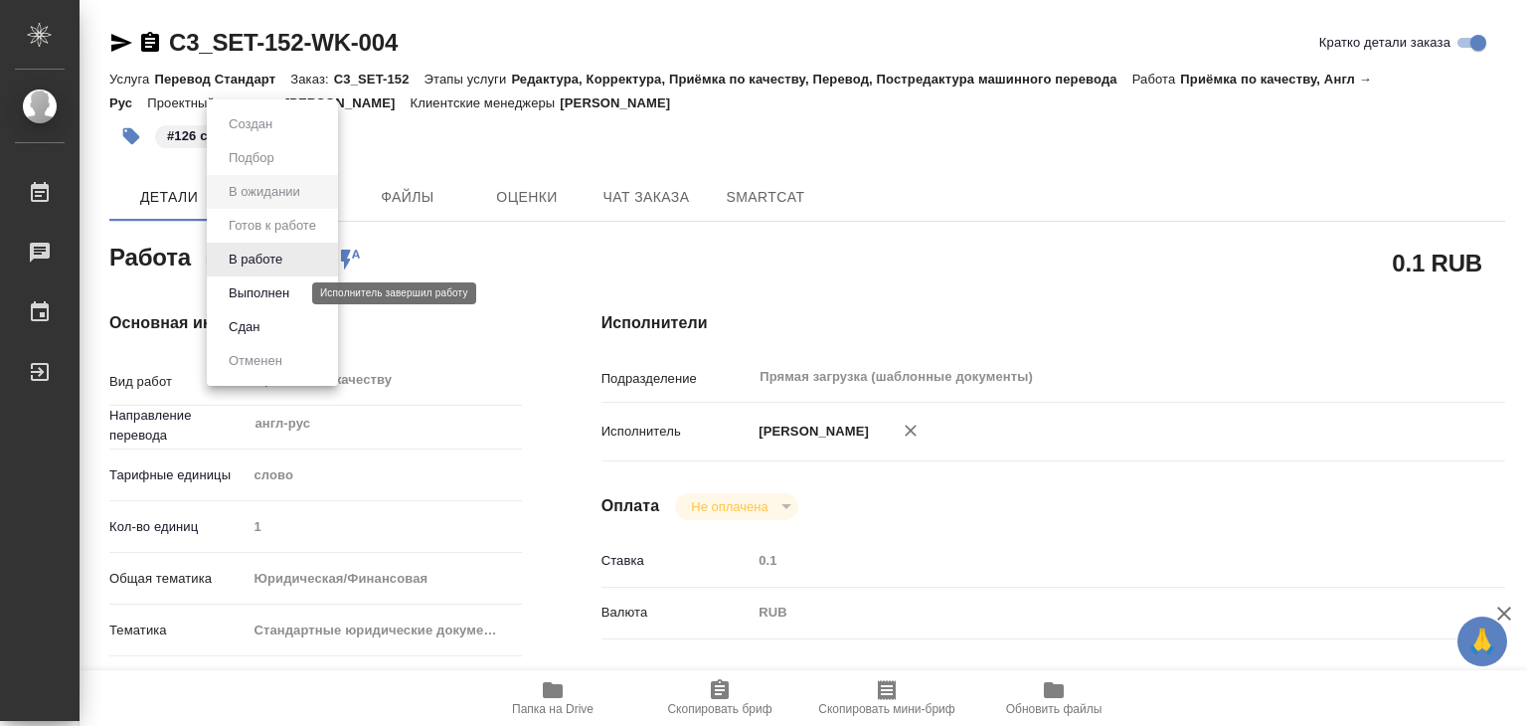
click at [295, 291] on button "Выполнен" at bounding box center [259, 293] width 73 height 22
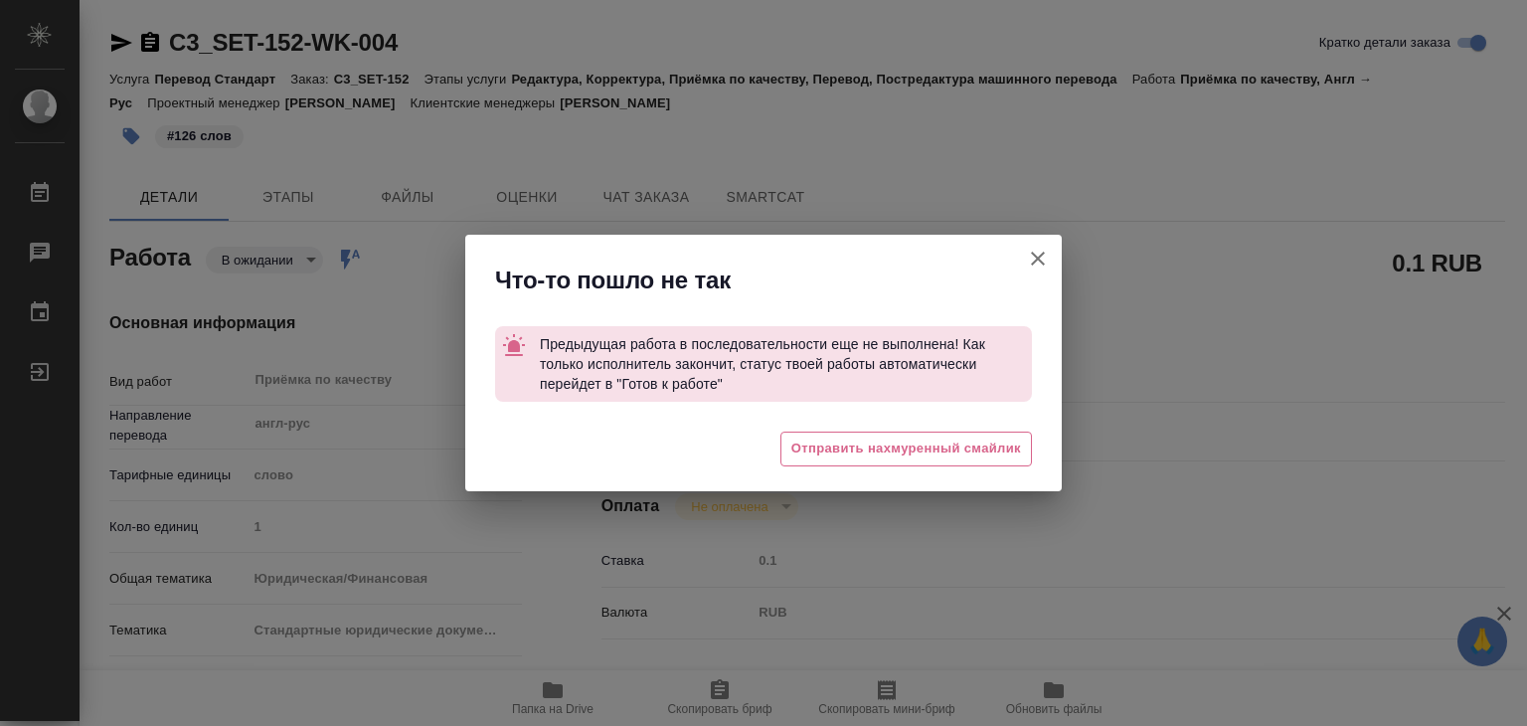
type textarea "x"
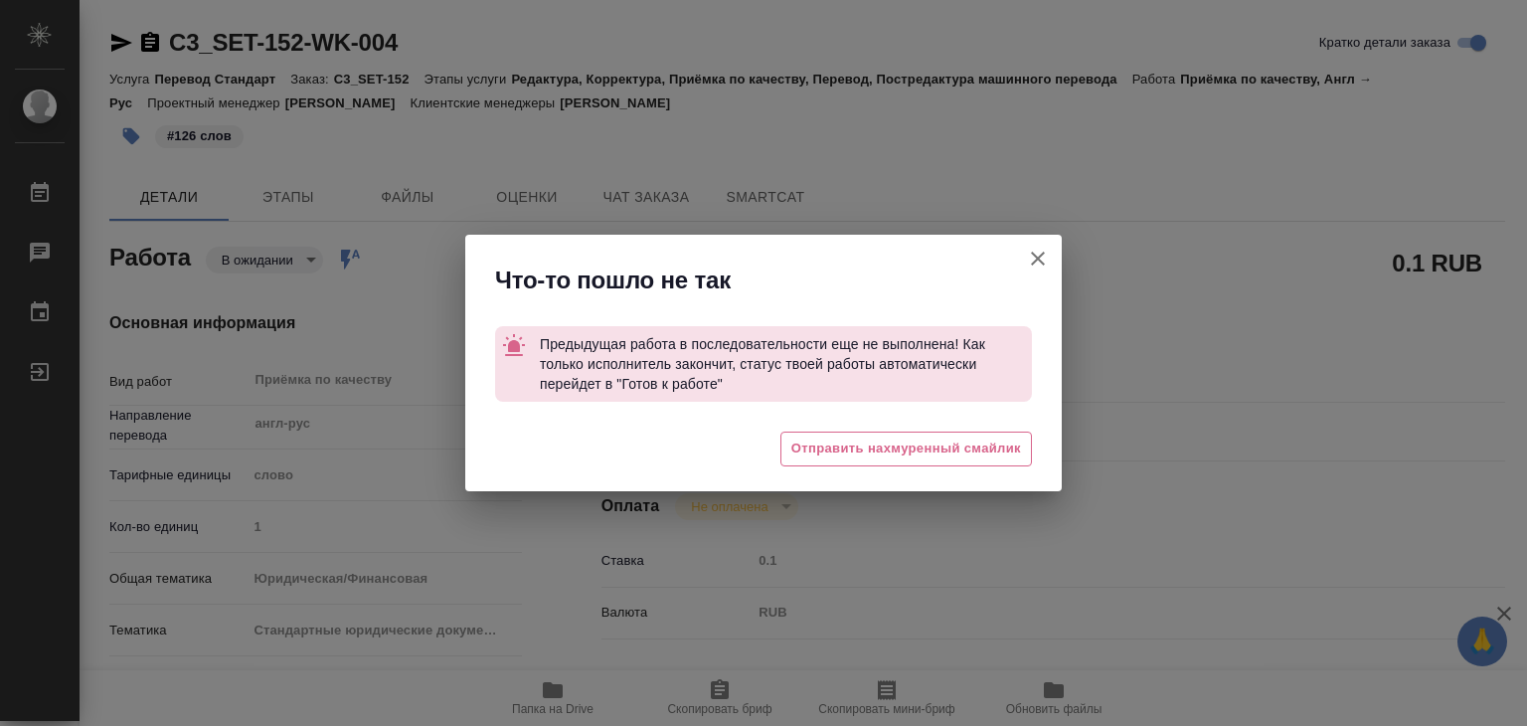
type textarea "x"
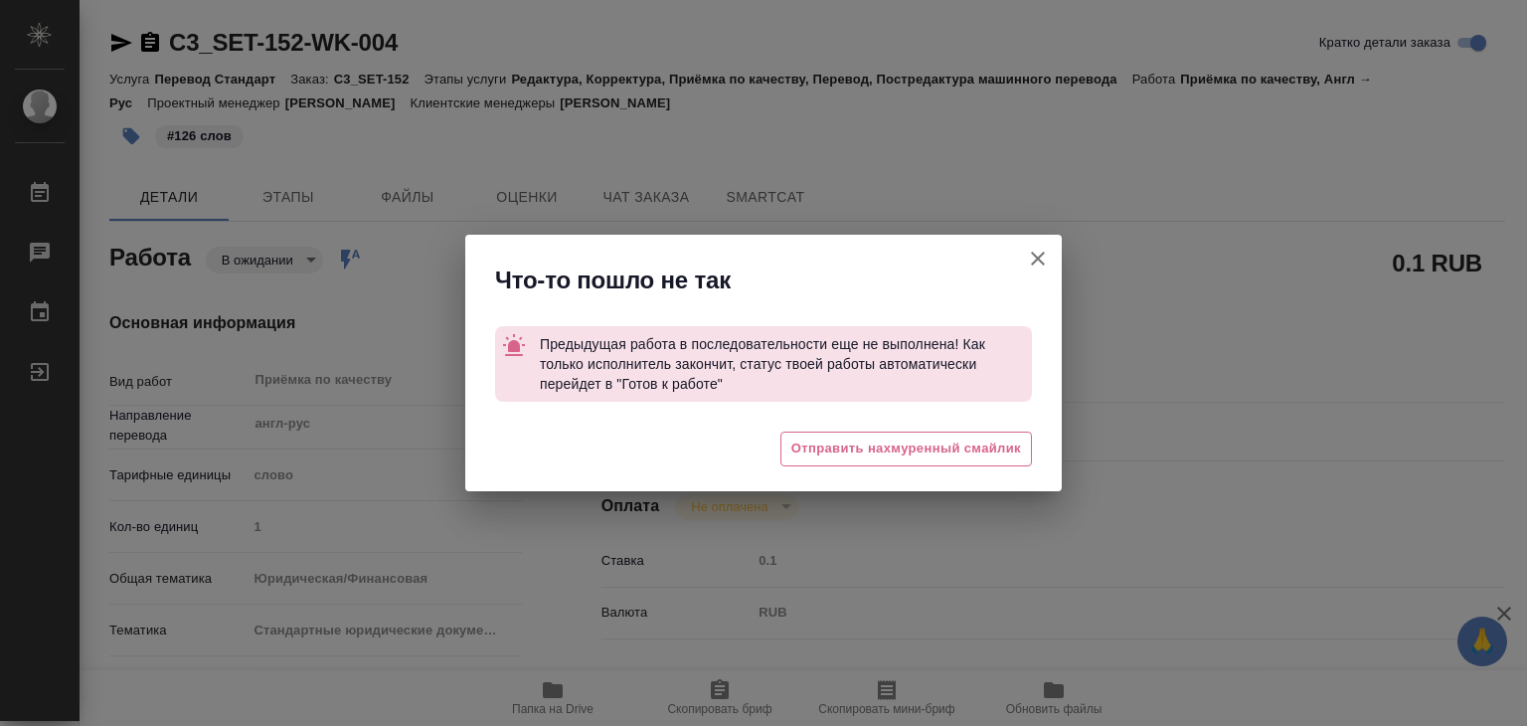
type textarea "x"
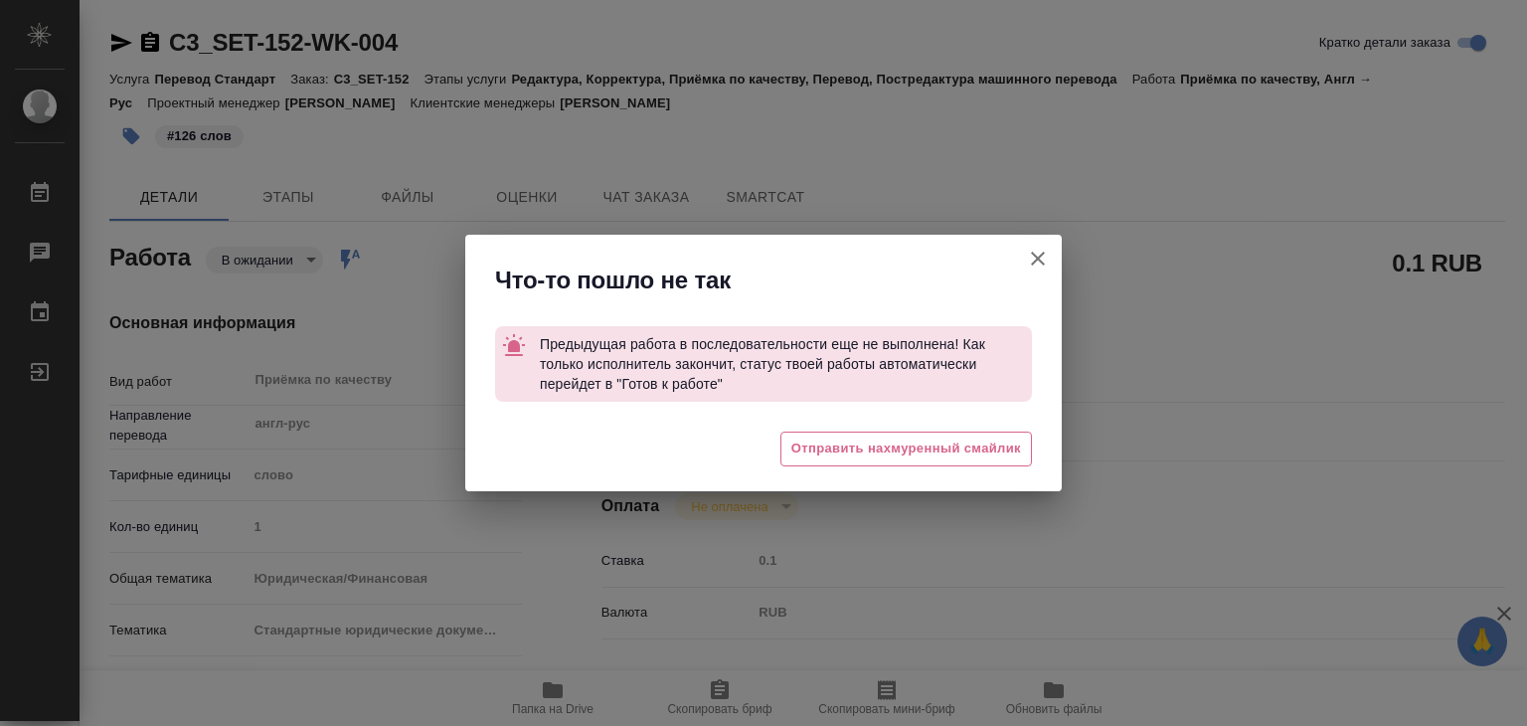
type textarea "x"
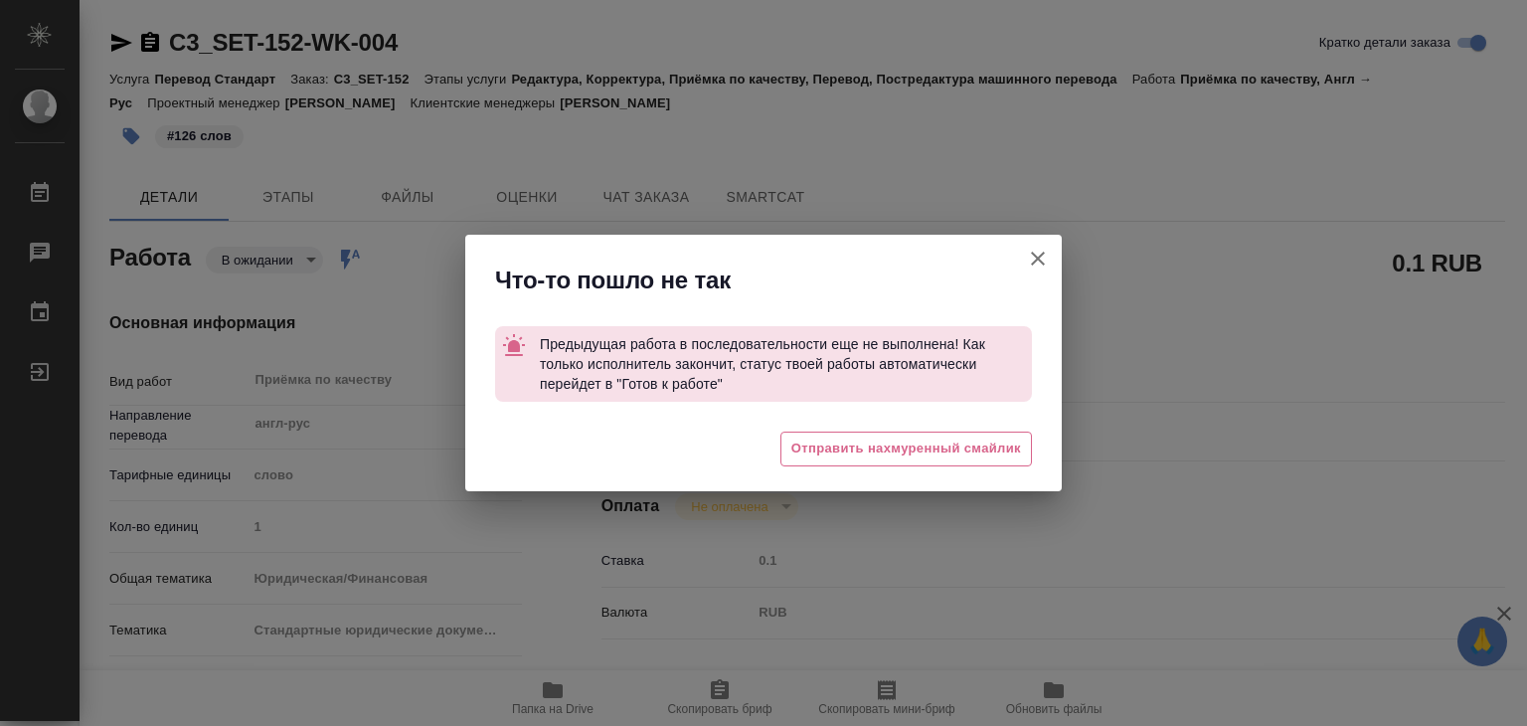
click at [1043, 254] on icon "button" at bounding box center [1038, 259] width 14 height 14
type textarea "x"
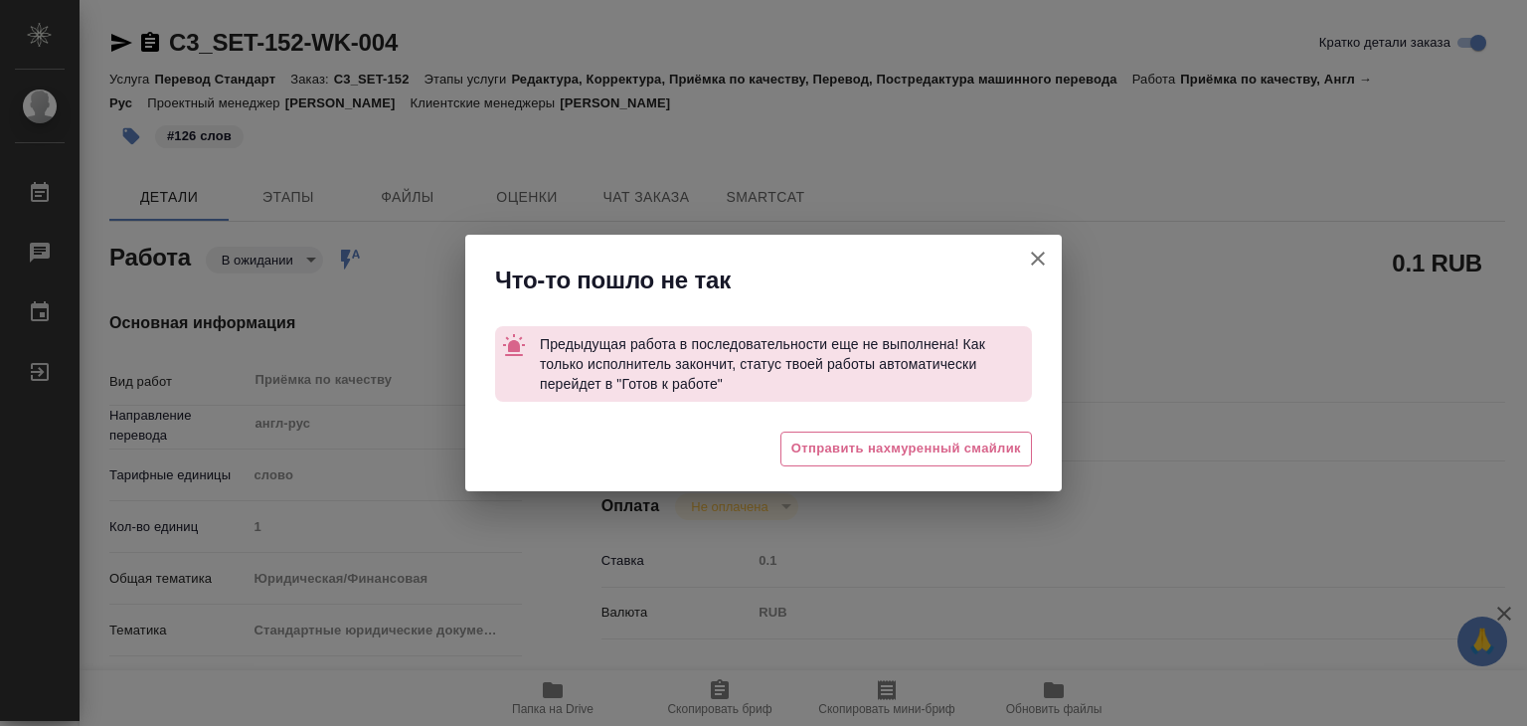
type textarea "x"
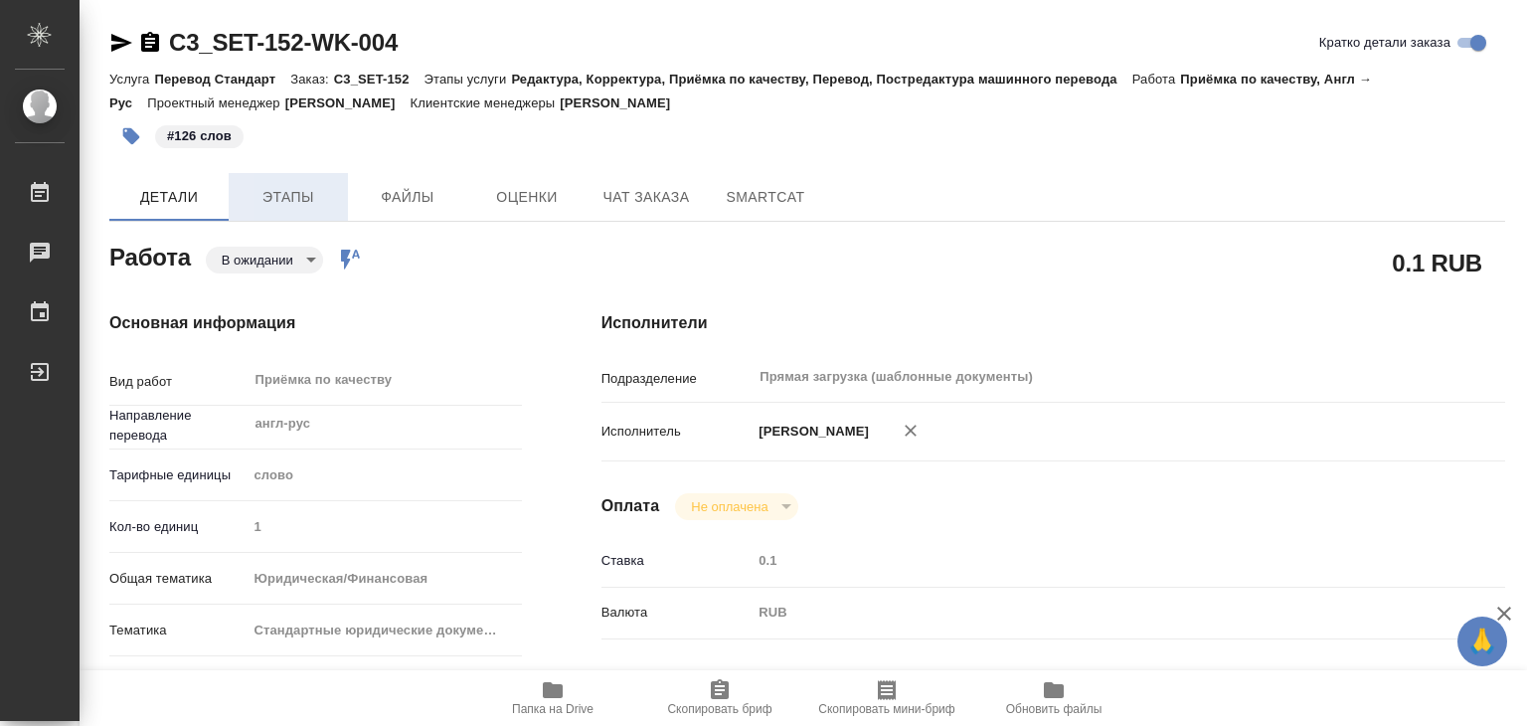
type textarea "x"
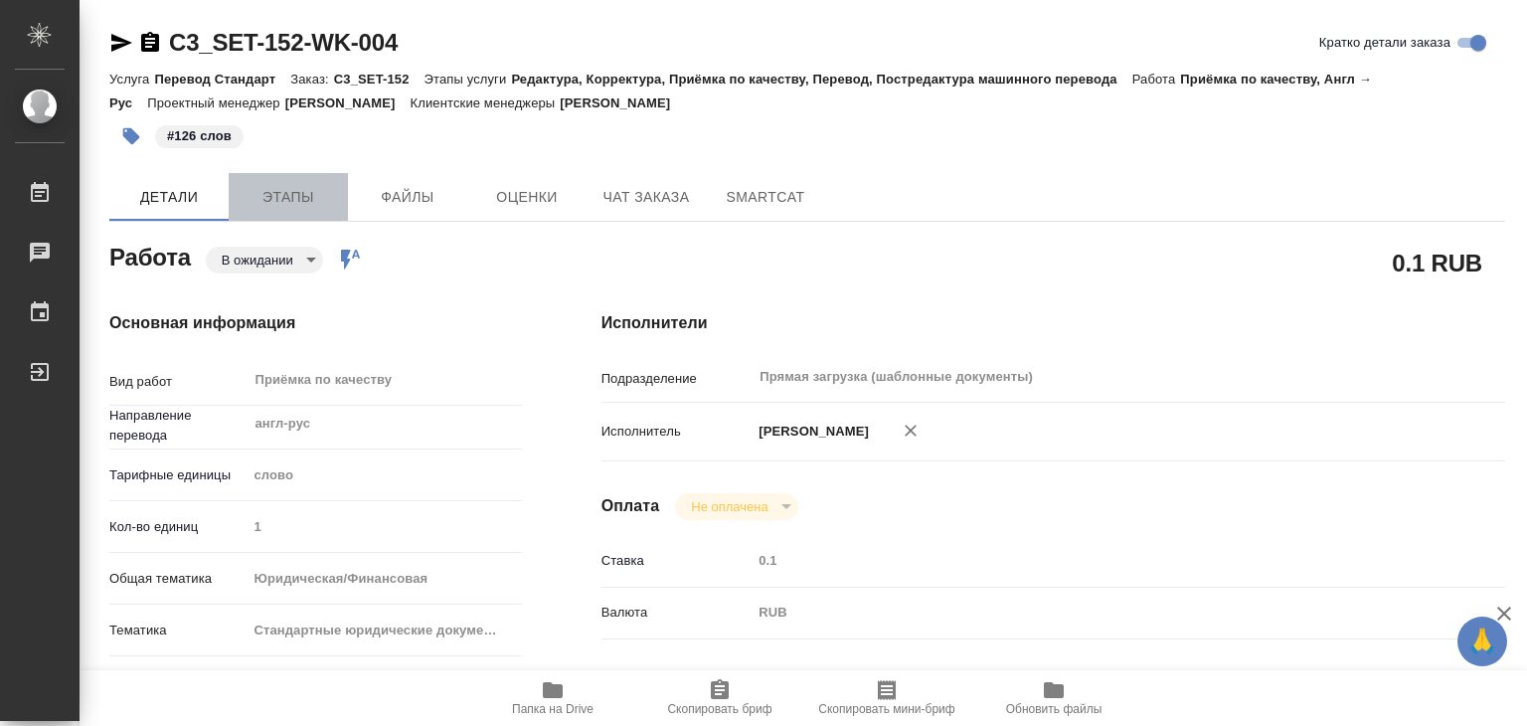
click at [289, 186] on span "Этапы" at bounding box center [288, 197] width 95 height 25
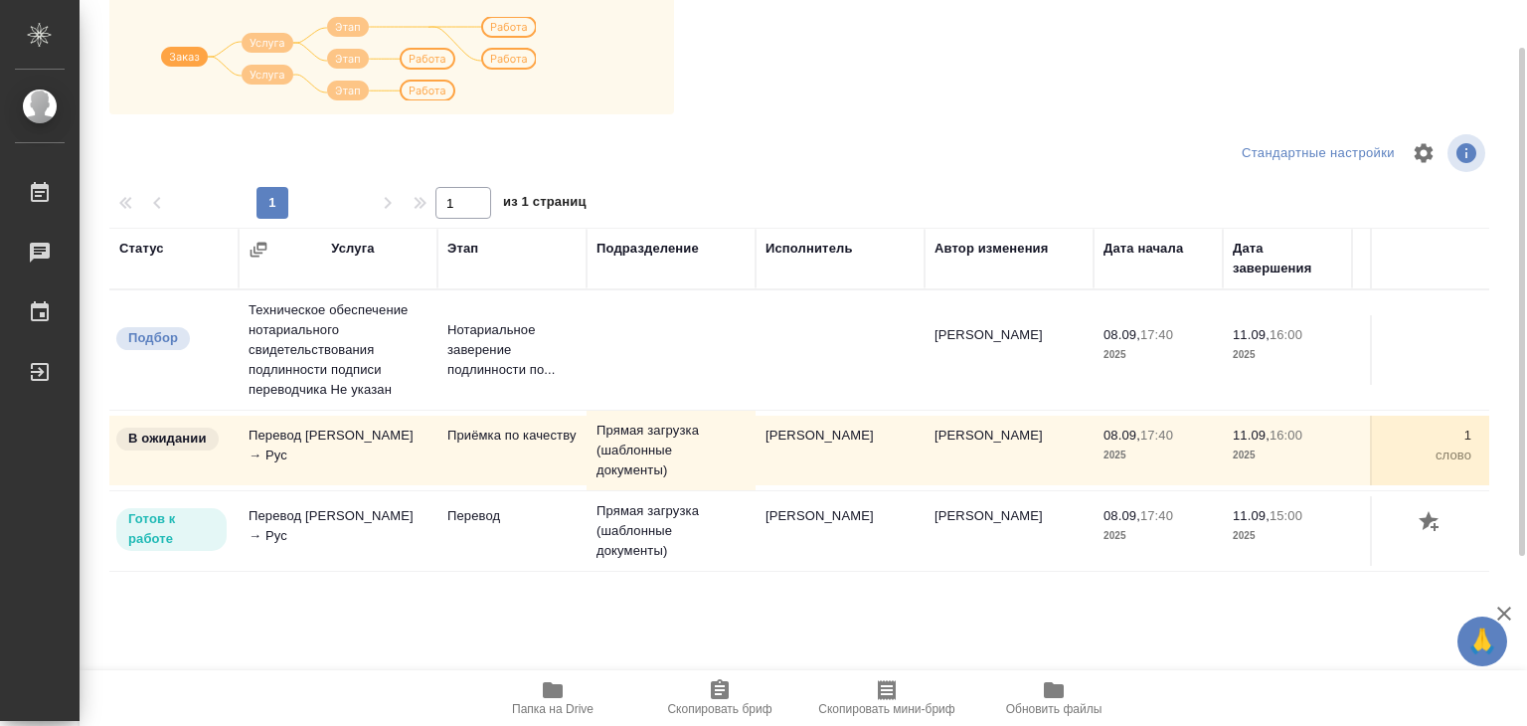
scroll to position [12, 0]
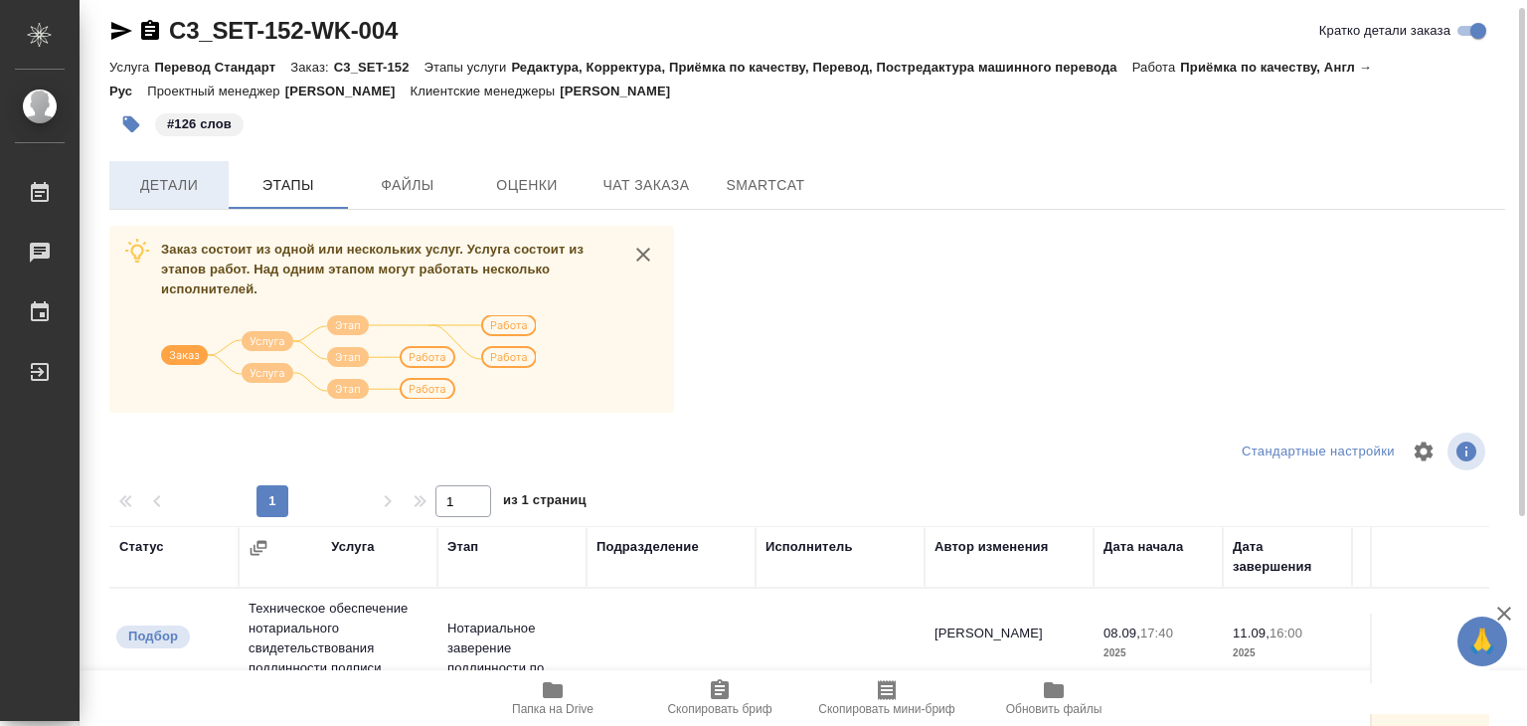
click at [170, 174] on span "Детали" at bounding box center [168, 185] width 95 height 25
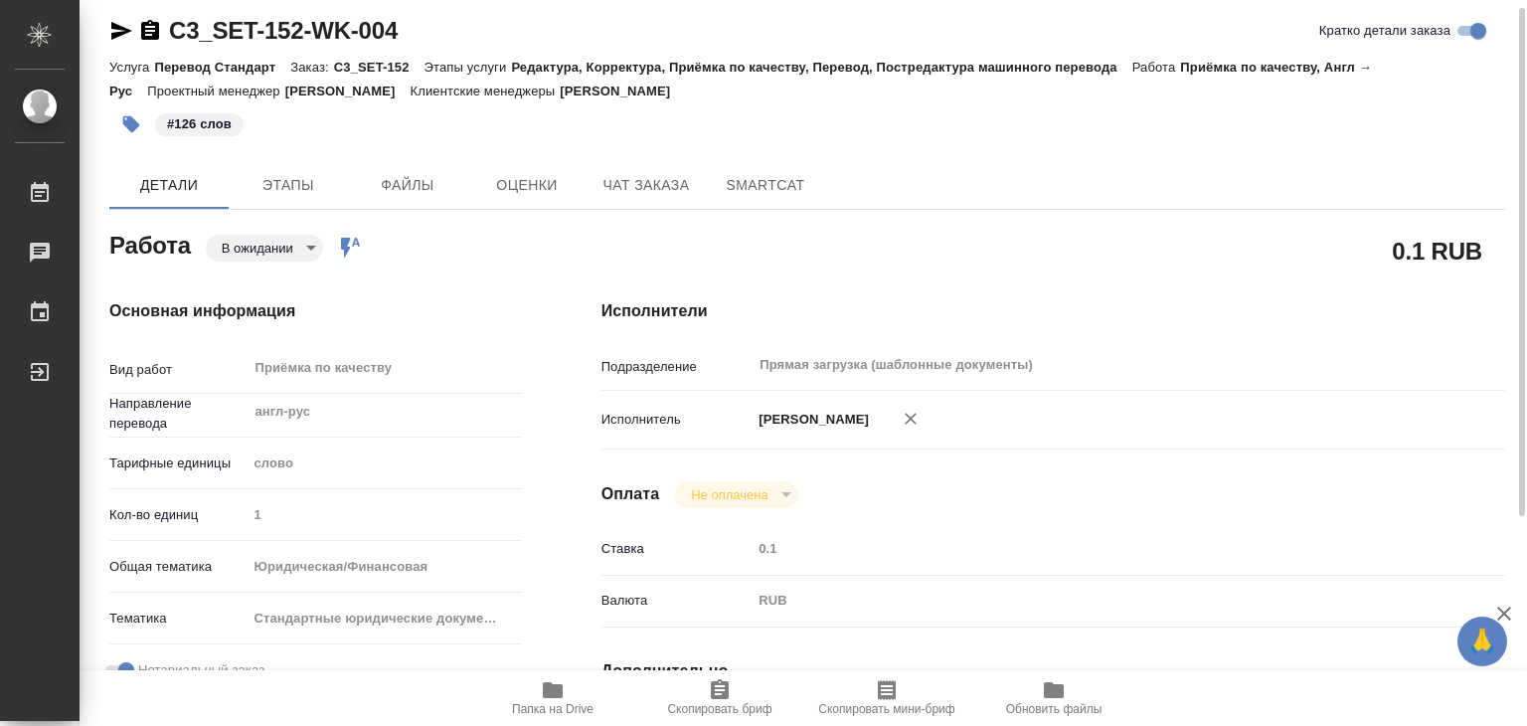
type textarea "x"
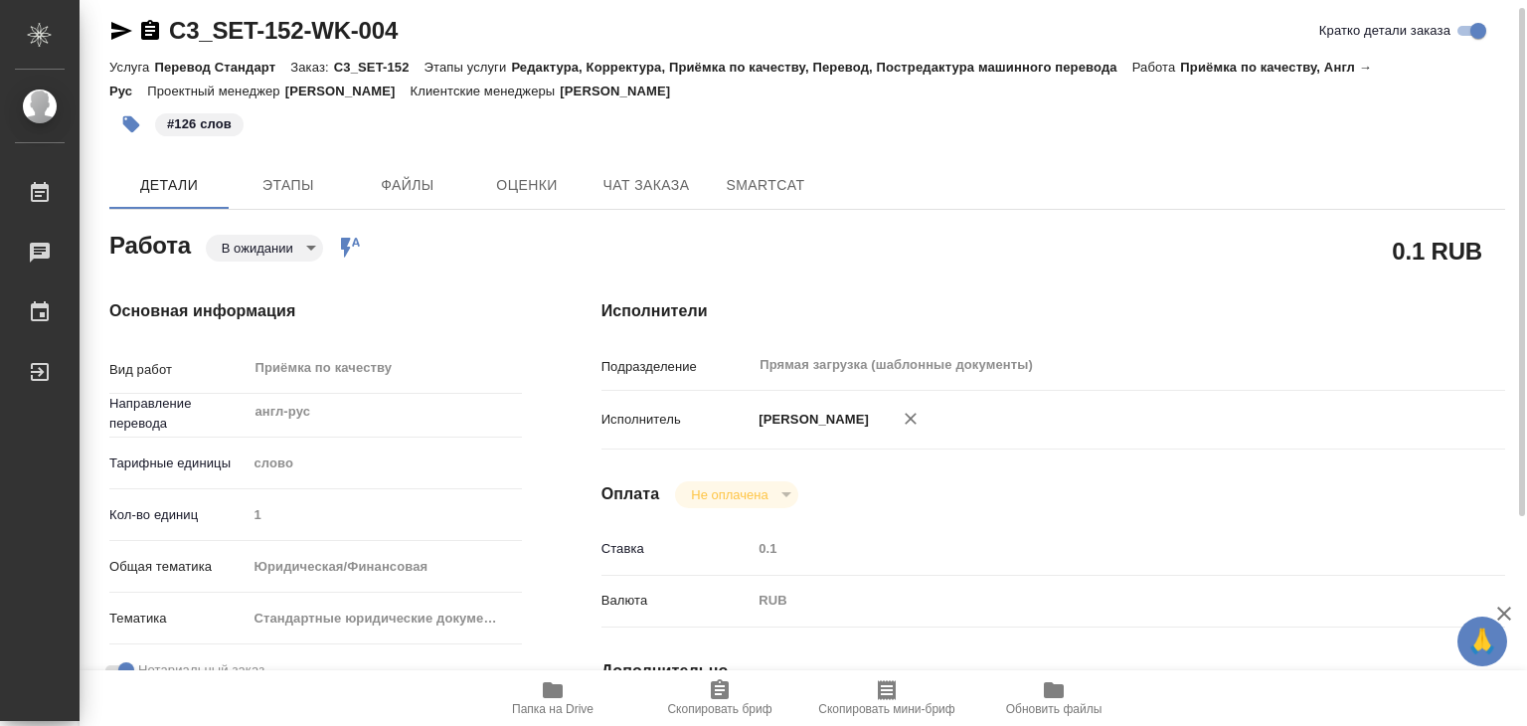
type textarea "x"
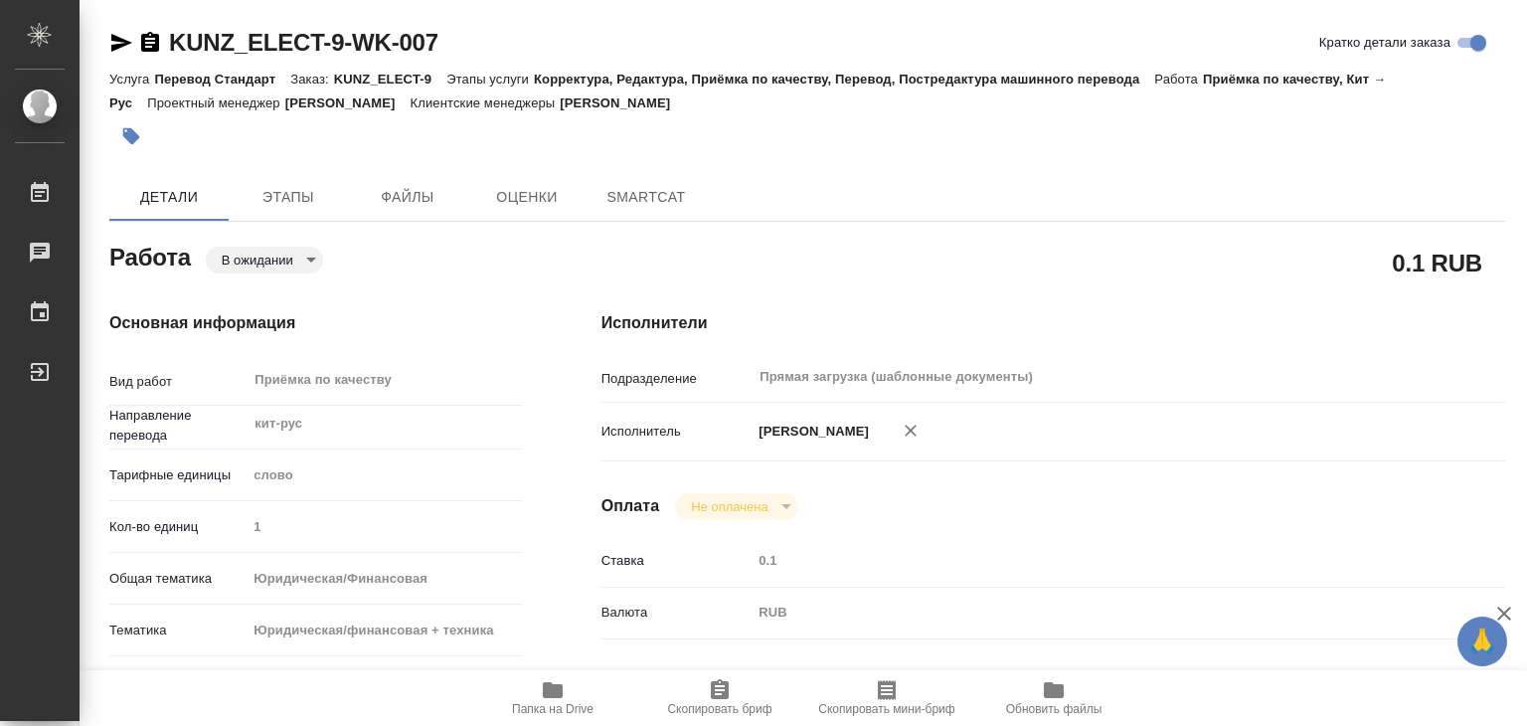
type textarea "x"
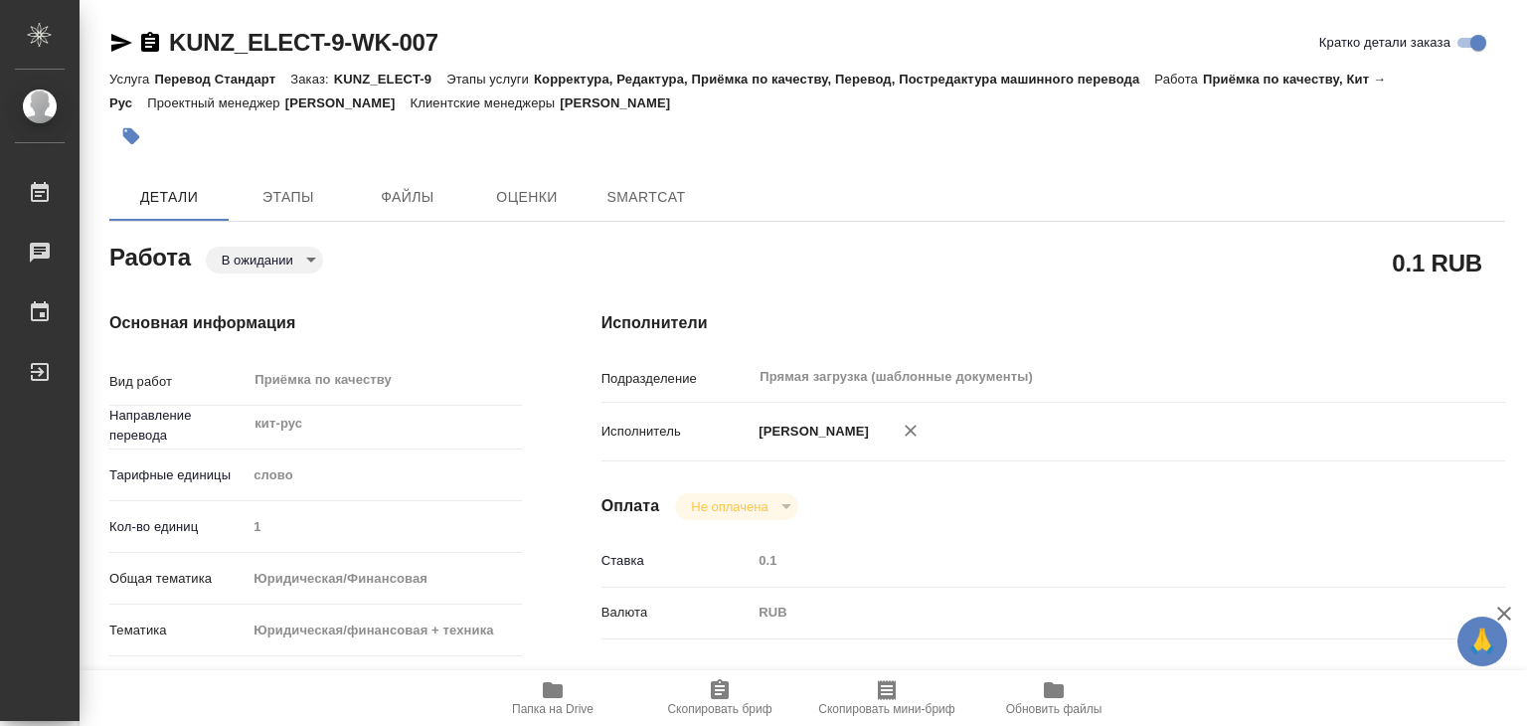
type textarea "x"
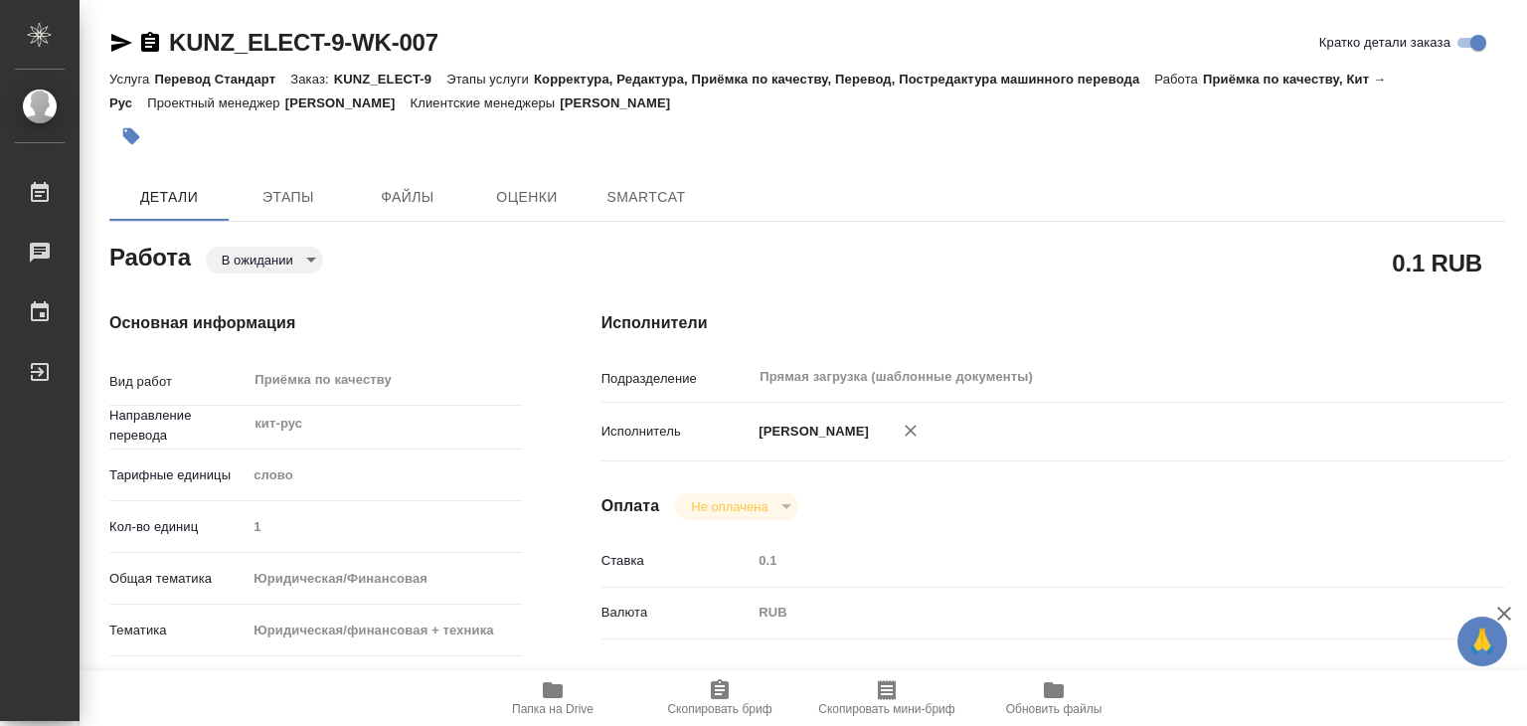
type textarea "x"
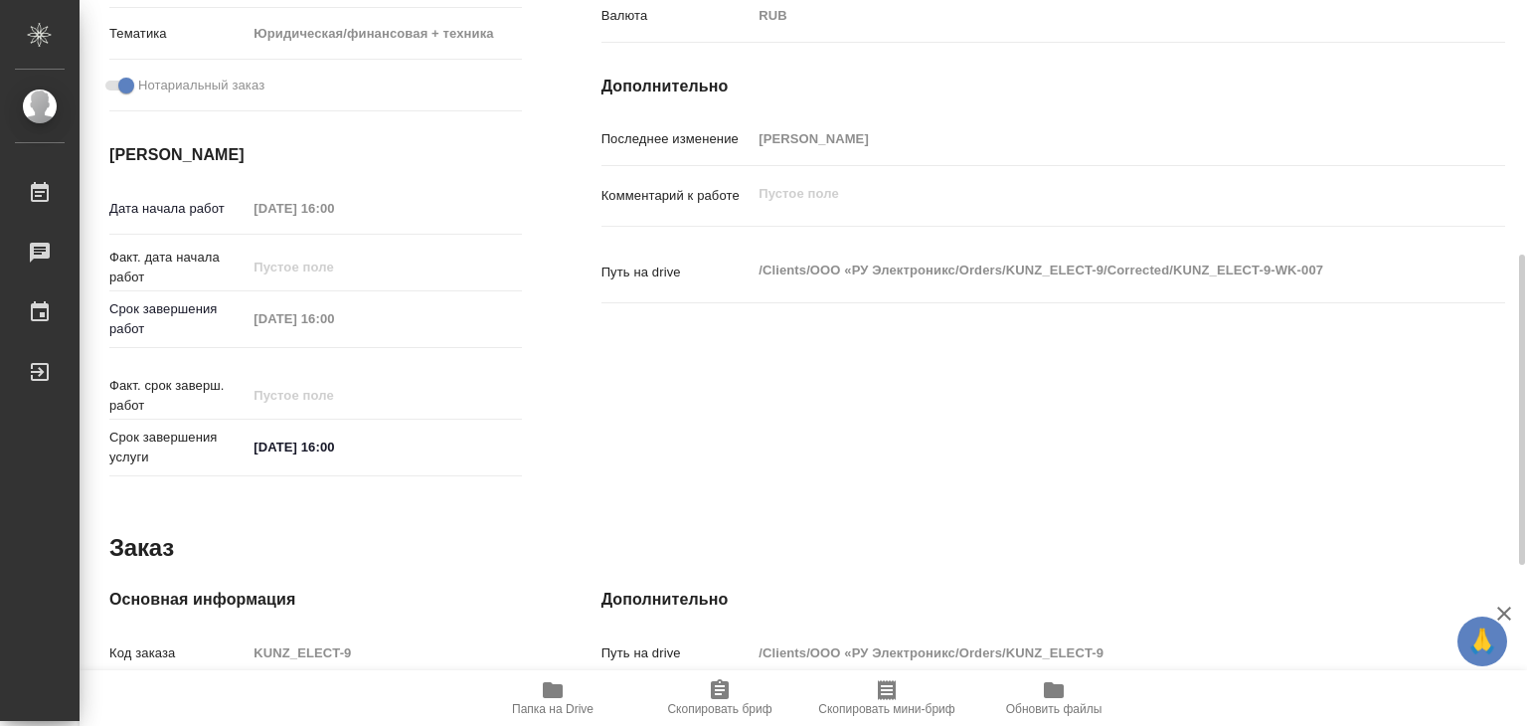
type textarea "x"
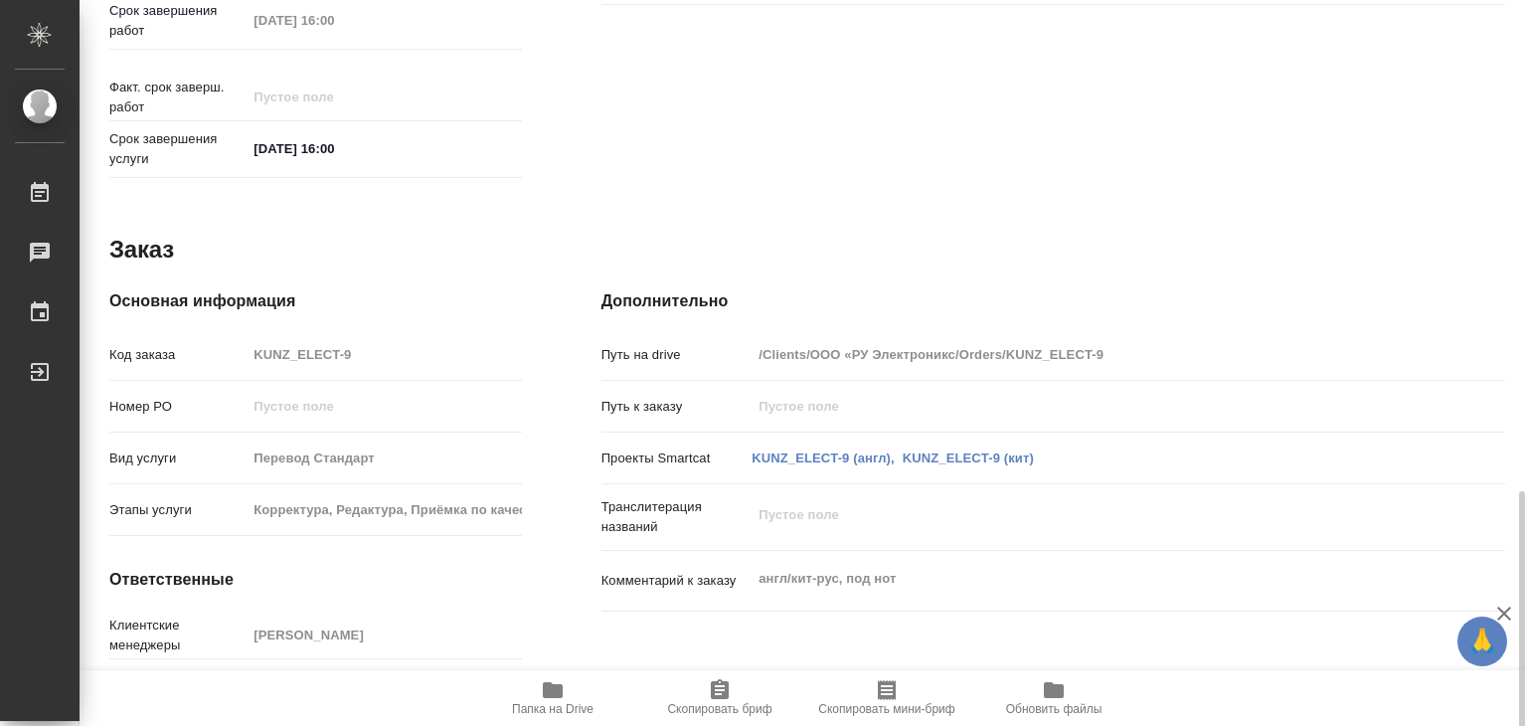
scroll to position [971, 0]
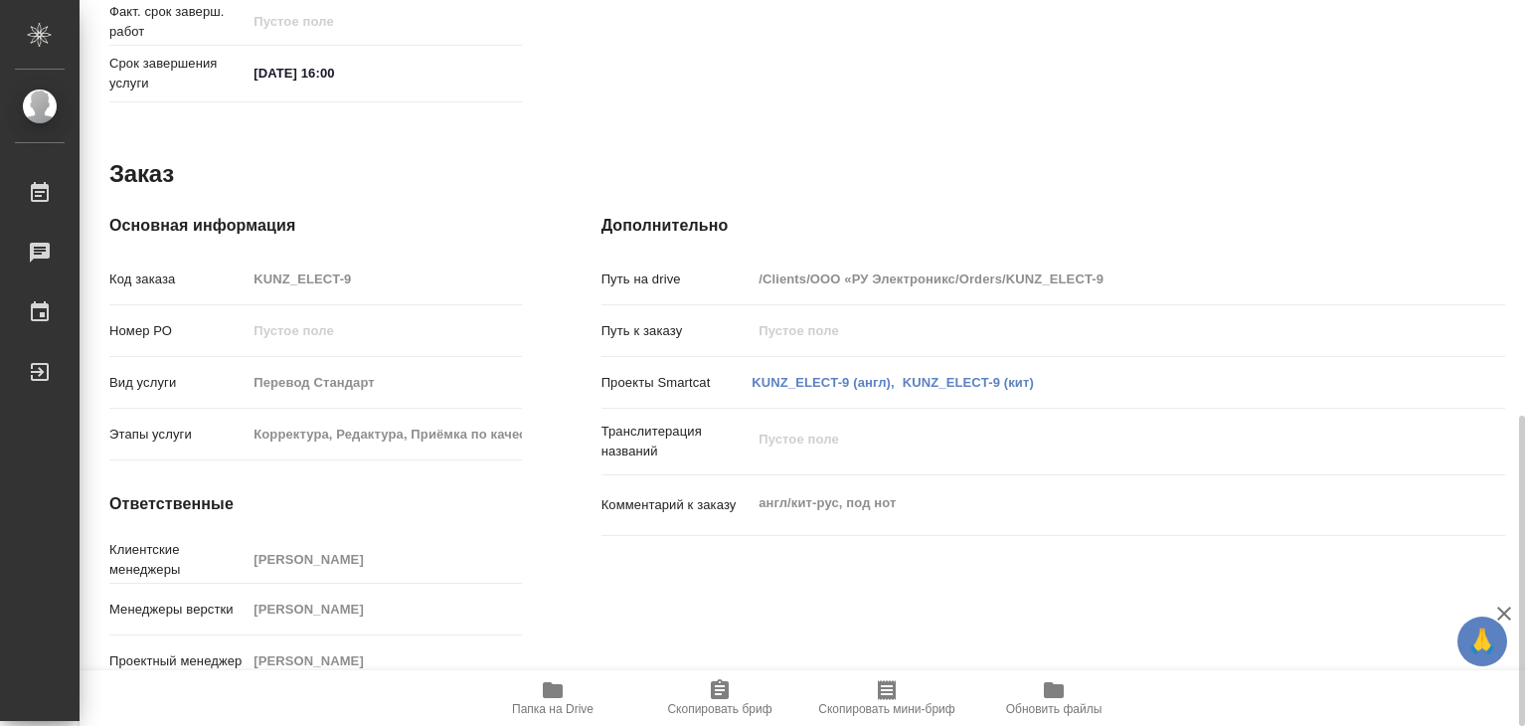
type textarea "x"
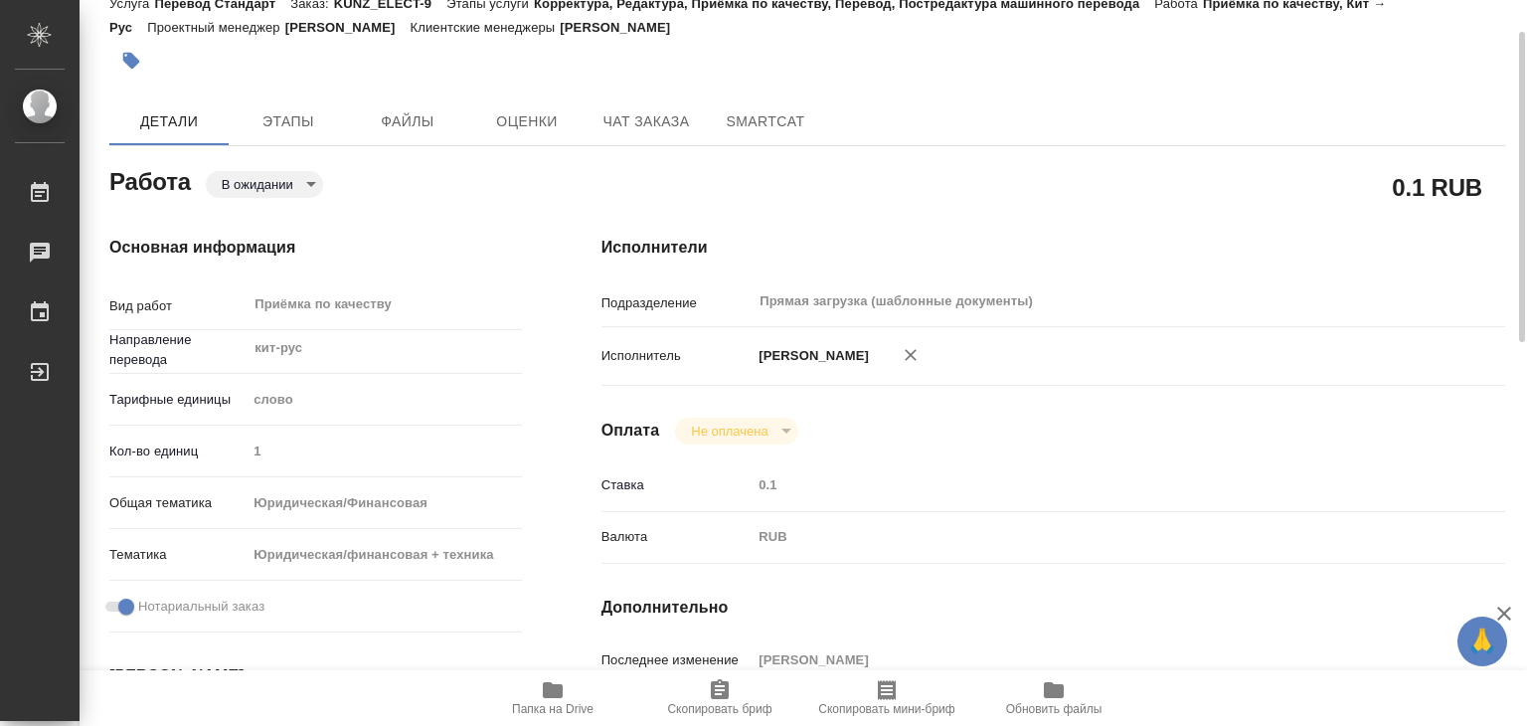
scroll to position [0, 0]
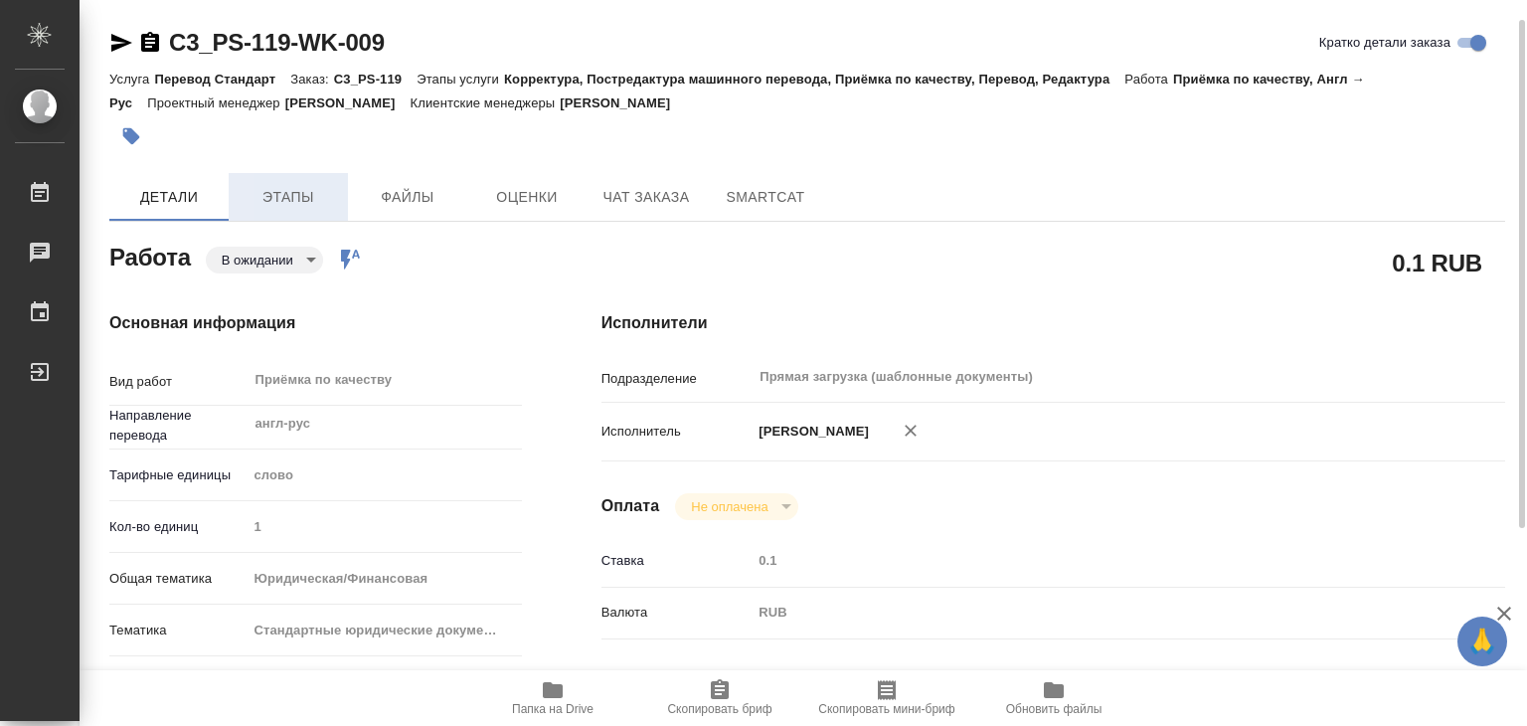
scroll to position [12, 0]
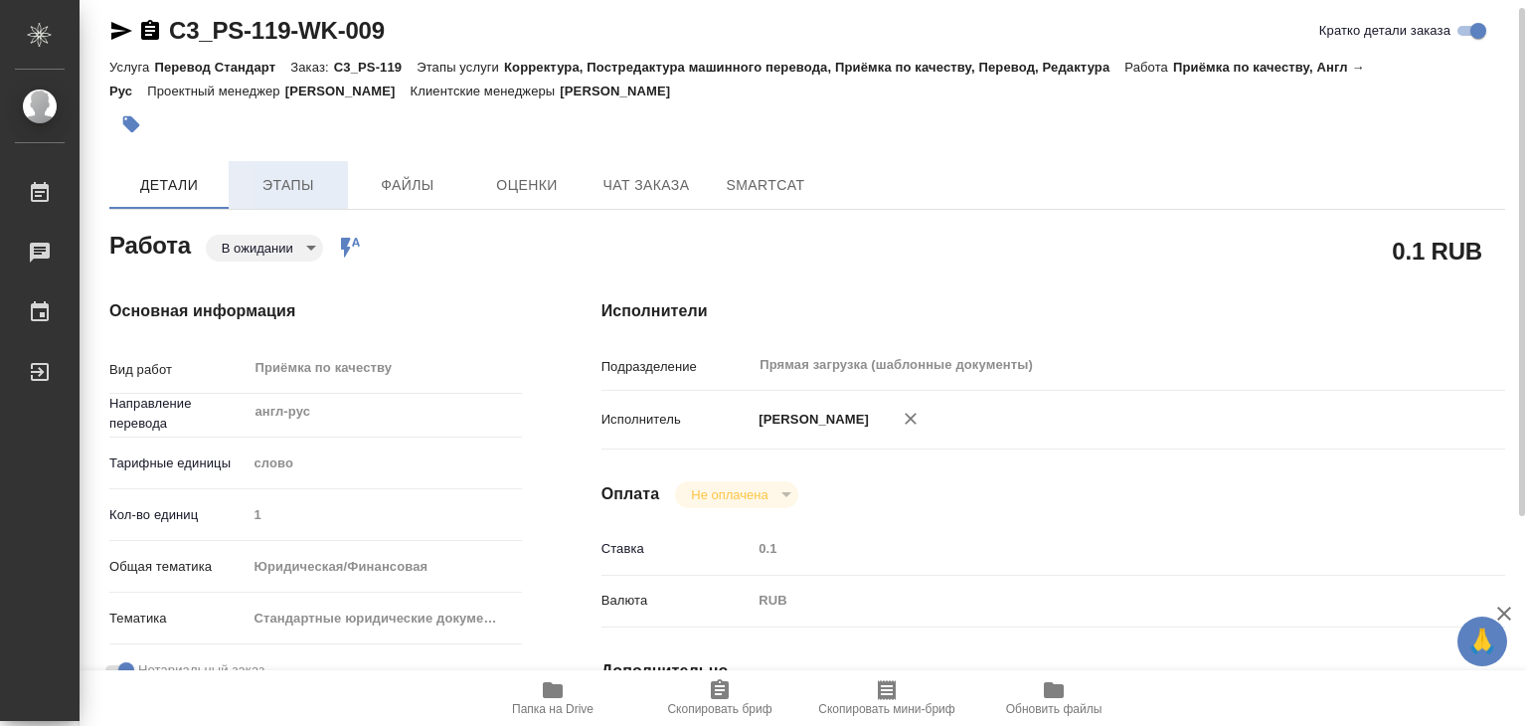
click at [302, 192] on span "Этапы" at bounding box center [288, 185] width 95 height 25
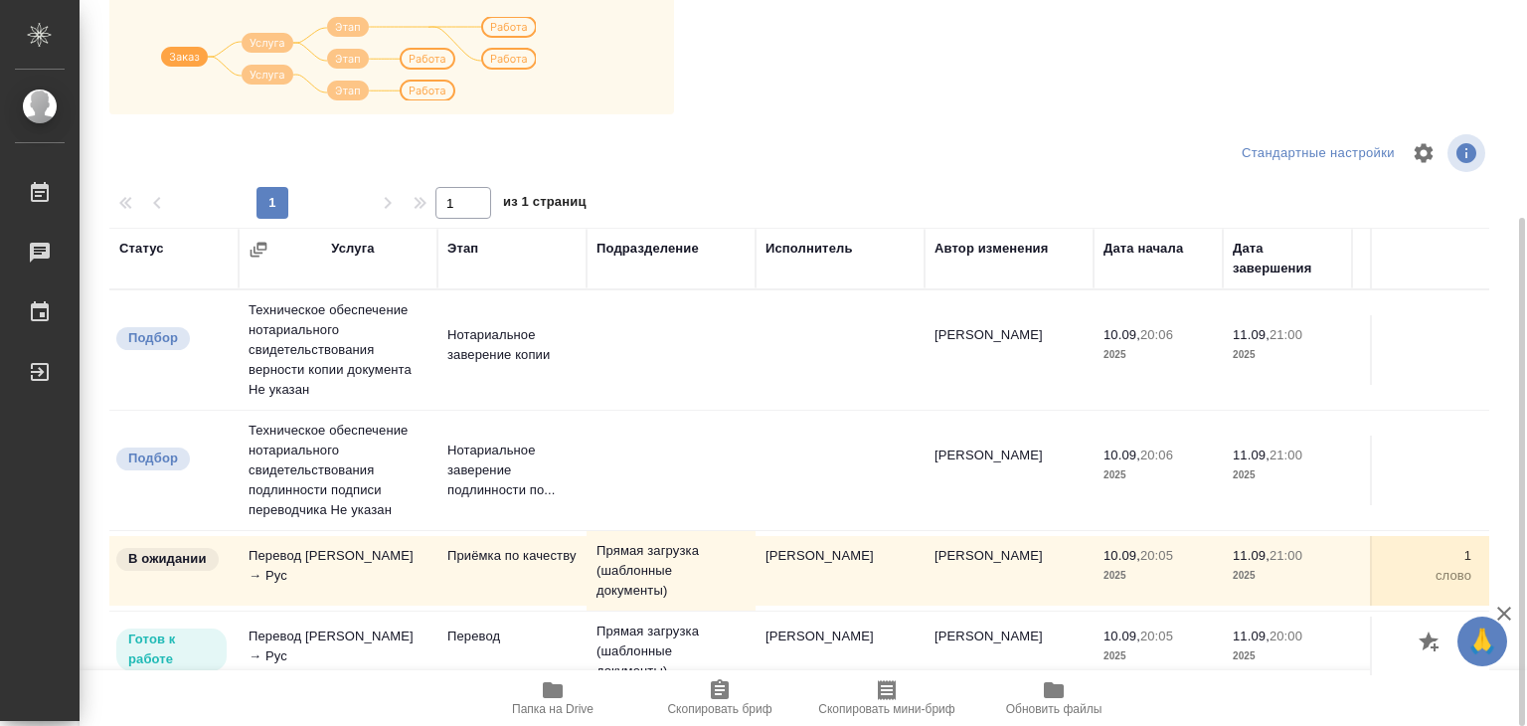
scroll to position [12, 0]
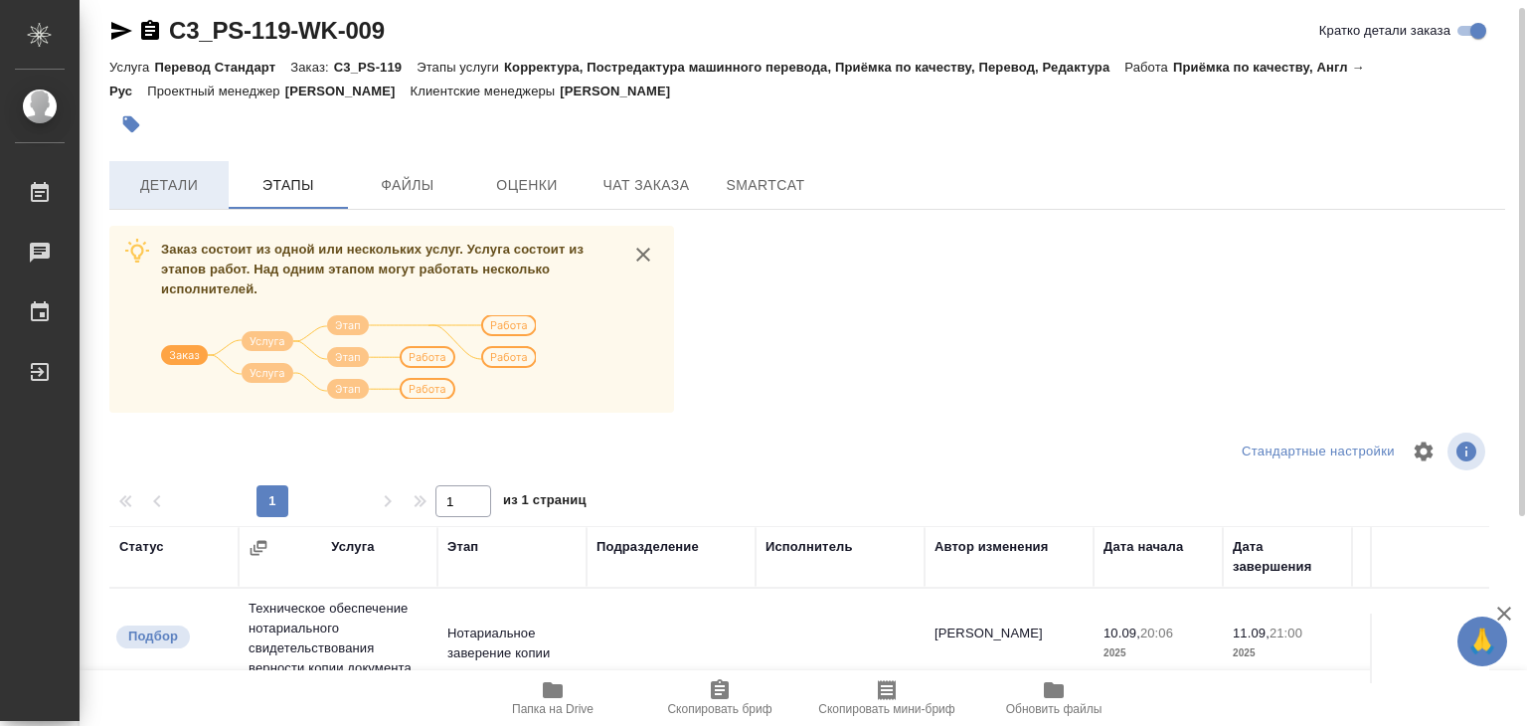
click at [183, 192] on span "Детали" at bounding box center [168, 185] width 95 height 25
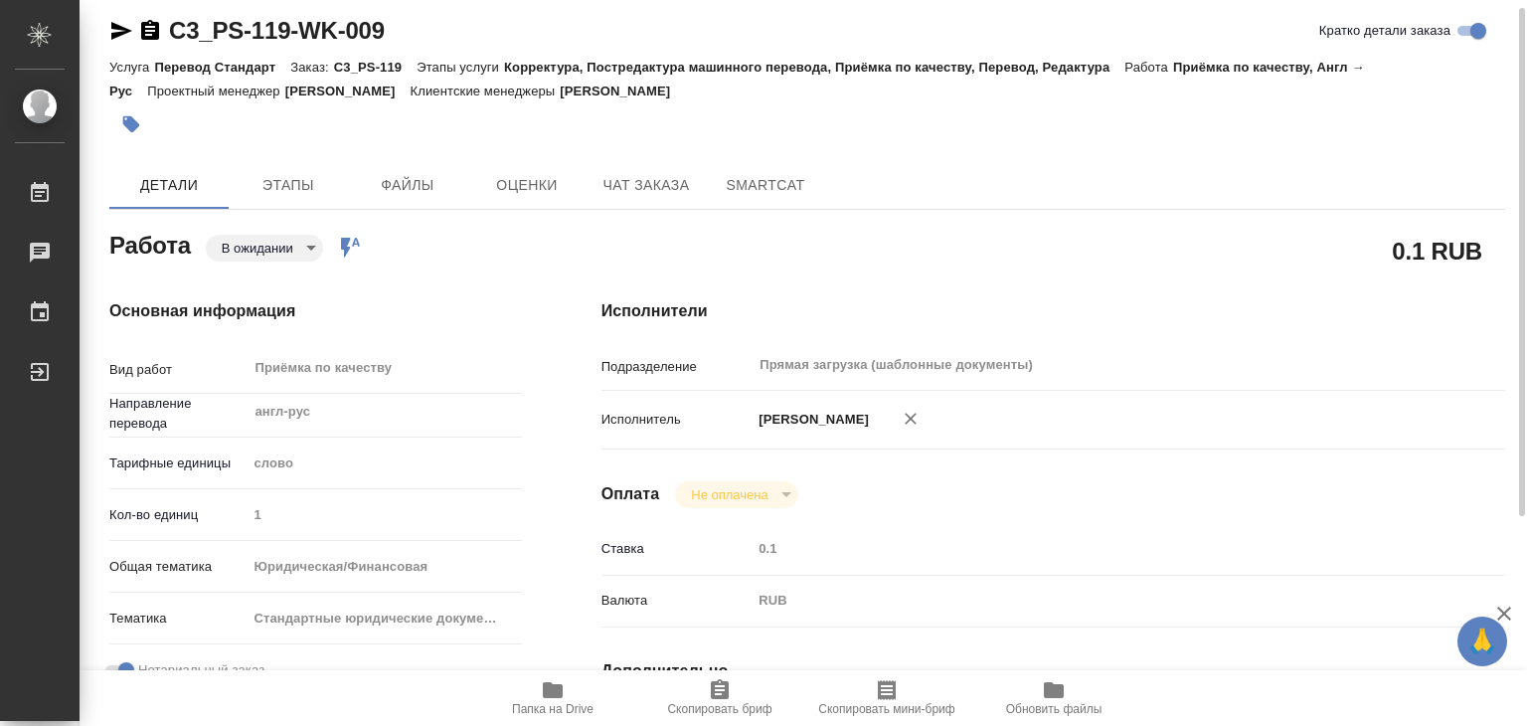
type textarea "x"
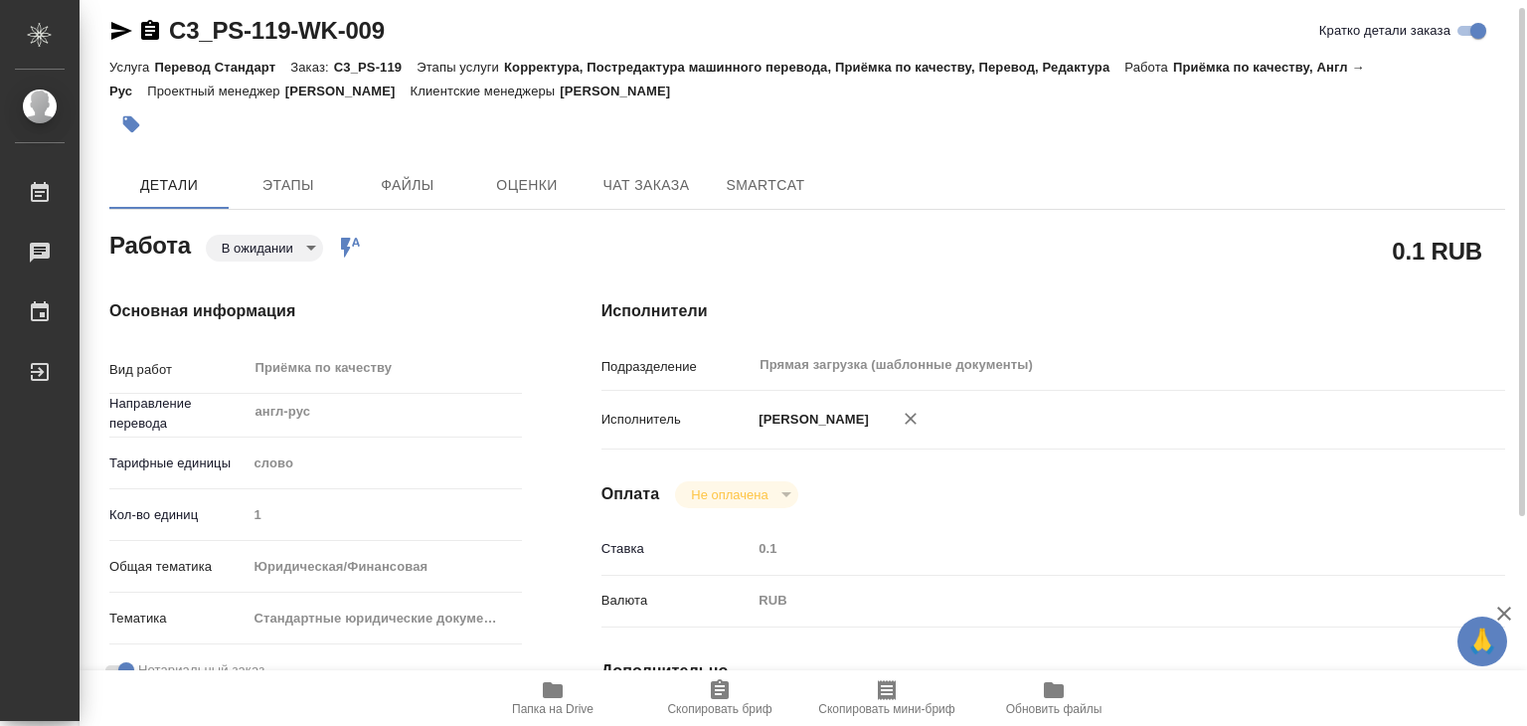
type textarea "x"
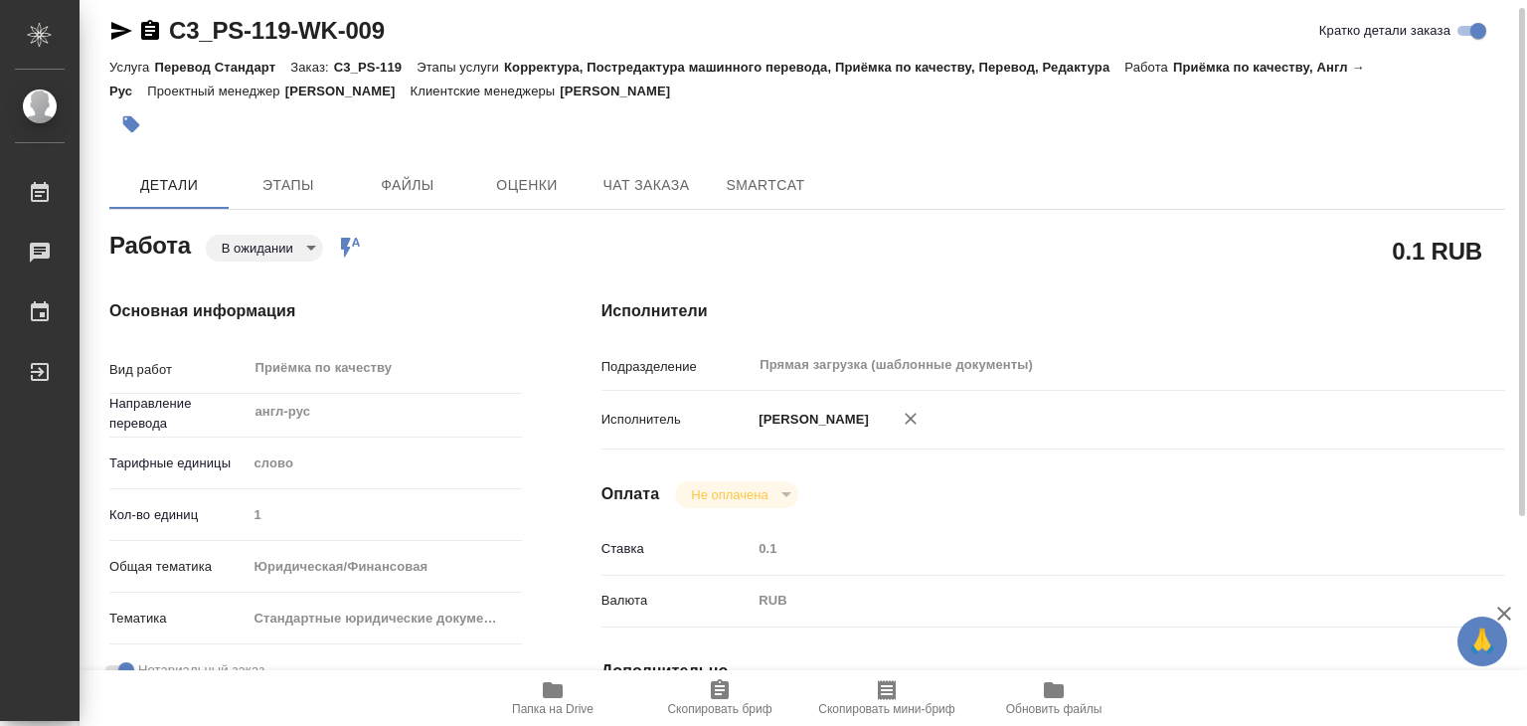
type textarea "x"
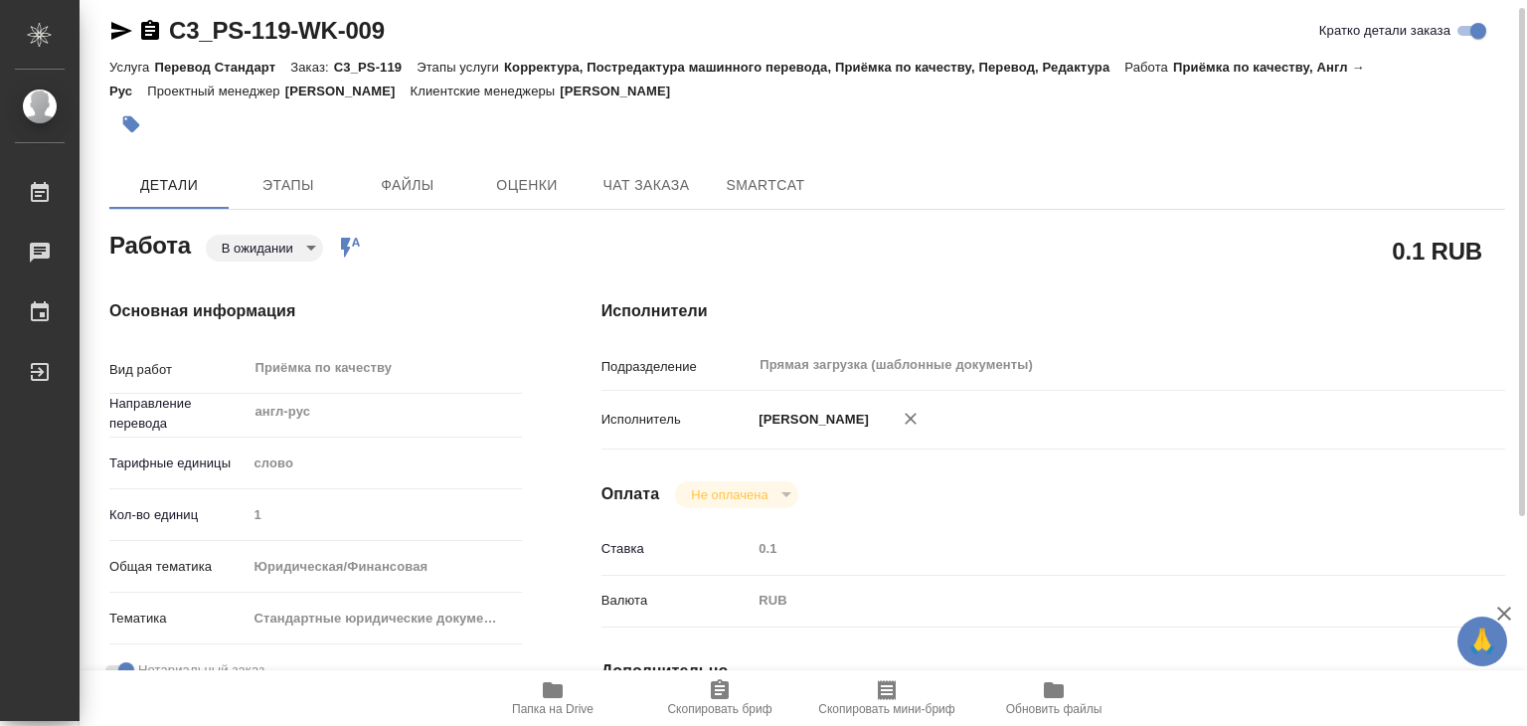
click at [557, 689] on icon "button" at bounding box center [553, 690] width 20 height 16
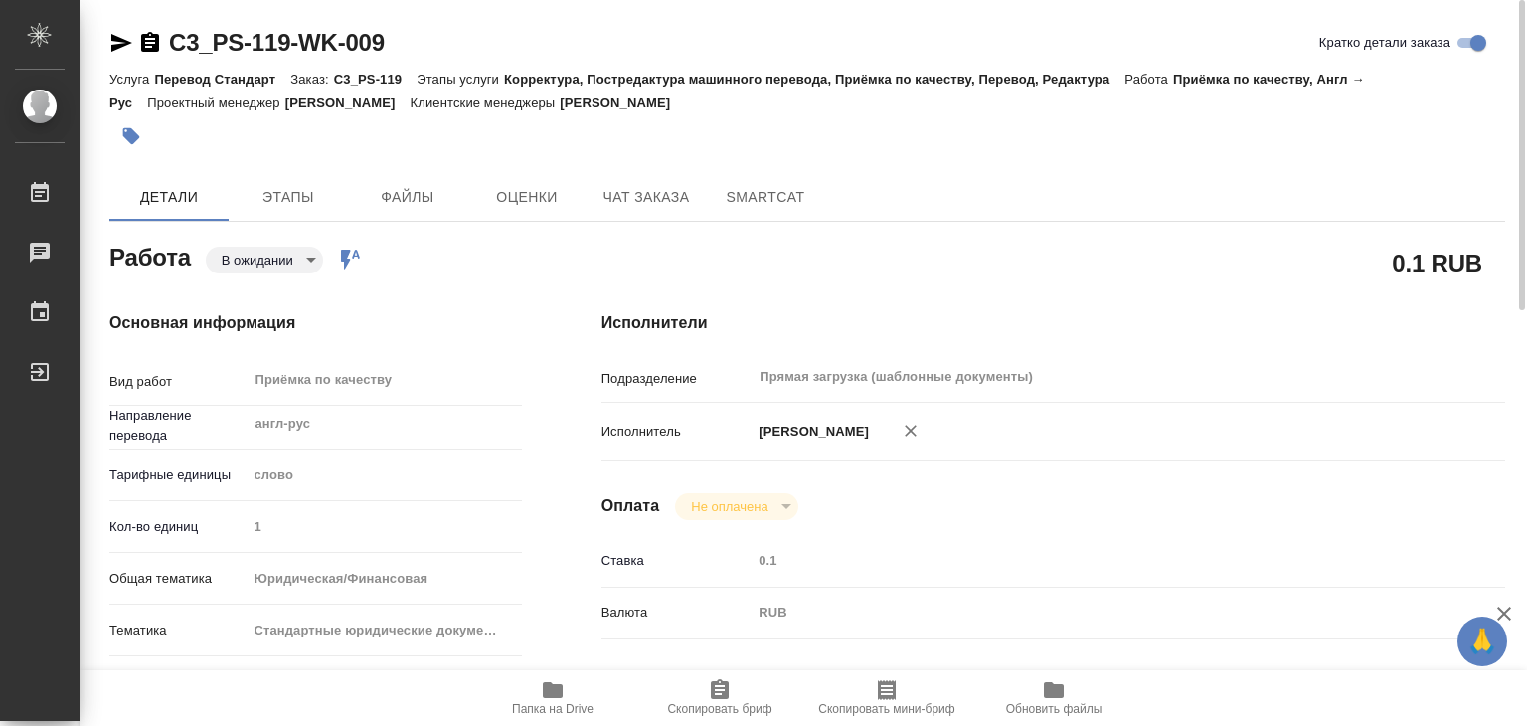
click at [274, 257] on body "🙏 .cls-1 fill:#fff; AWATERA Alilekova Valeriya Работы 0 Чаты График Выйти C3_PS…" at bounding box center [763, 363] width 1527 height 726
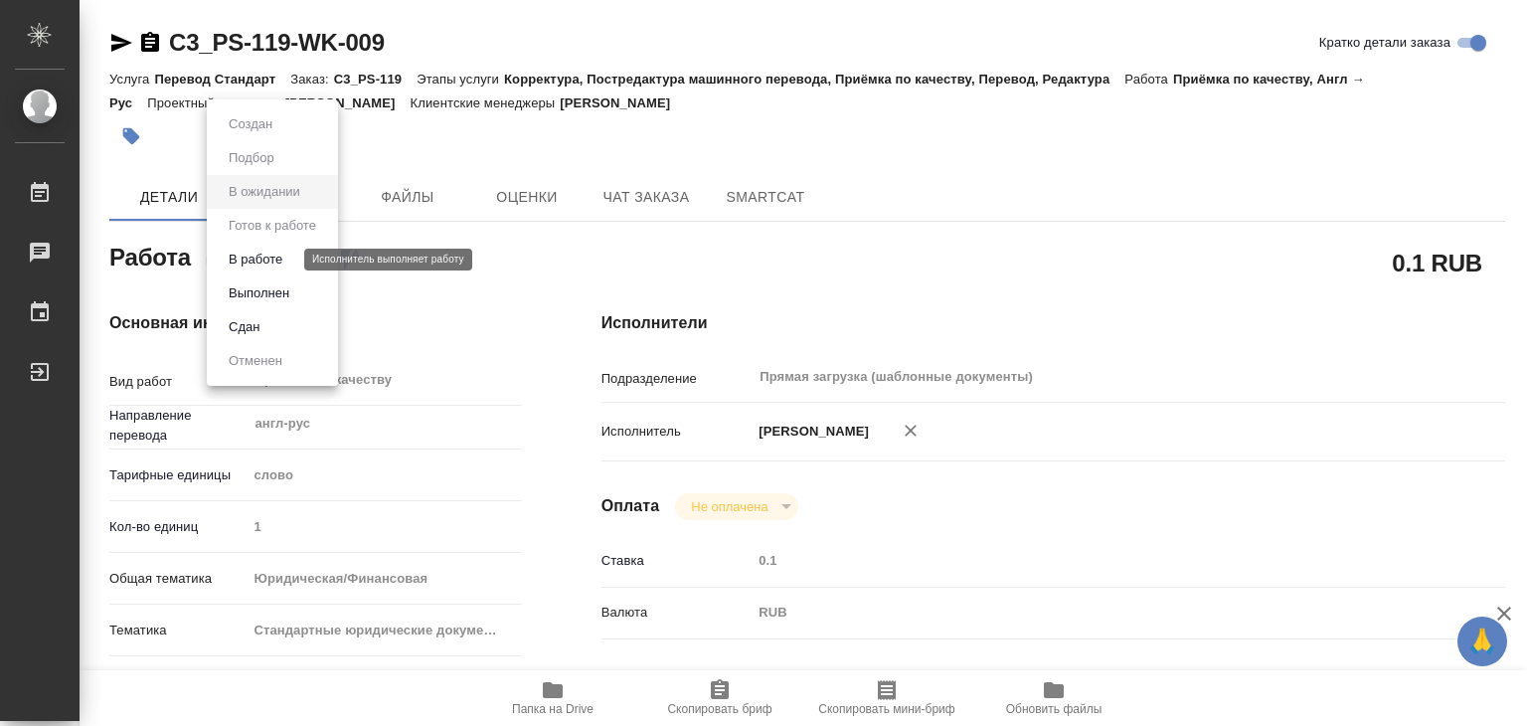
click at [268, 263] on button "В работе" at bounding box center [256, 260] width 66 height 22
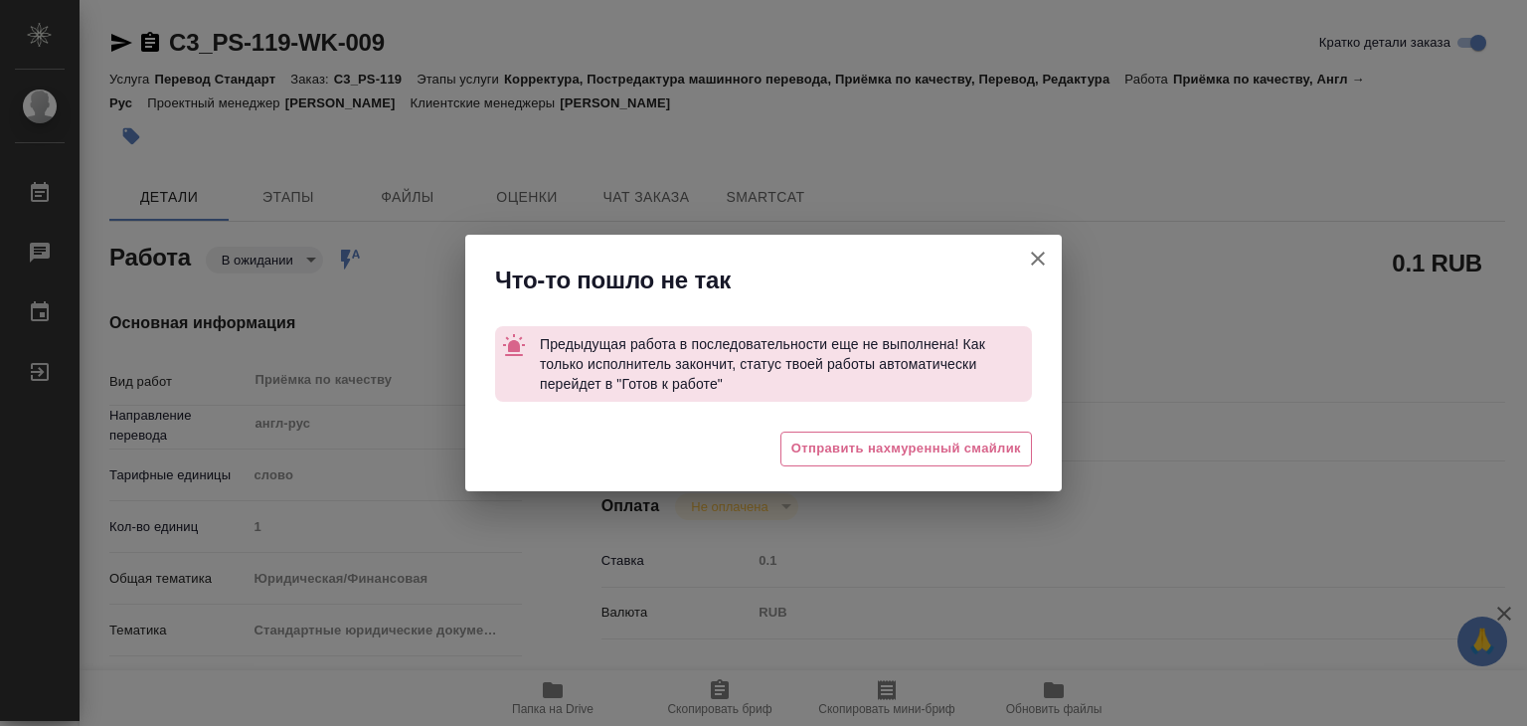
type textarea "x"
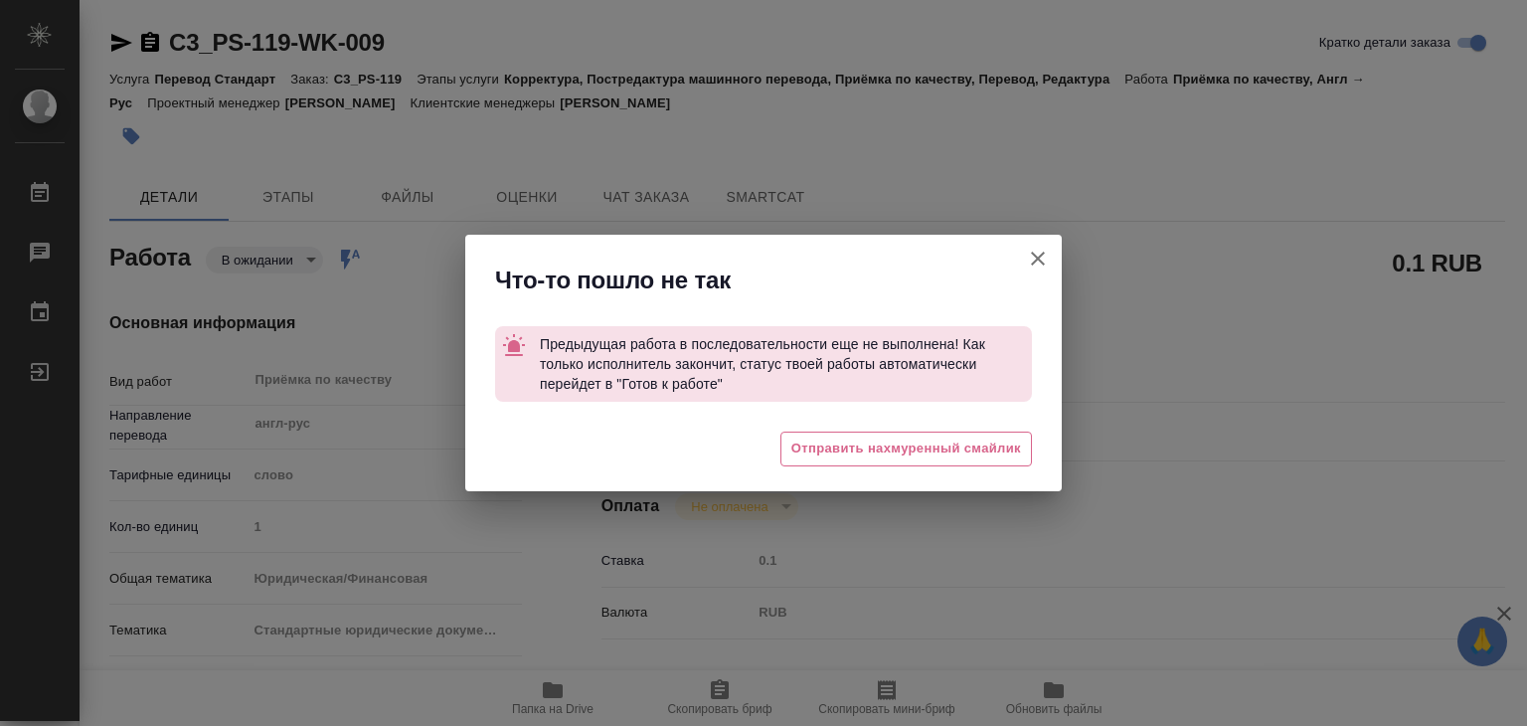
click at [1042, 263] on icon "button" at bounding box center [1038, 259] width 14 height 14
type textarea "x"
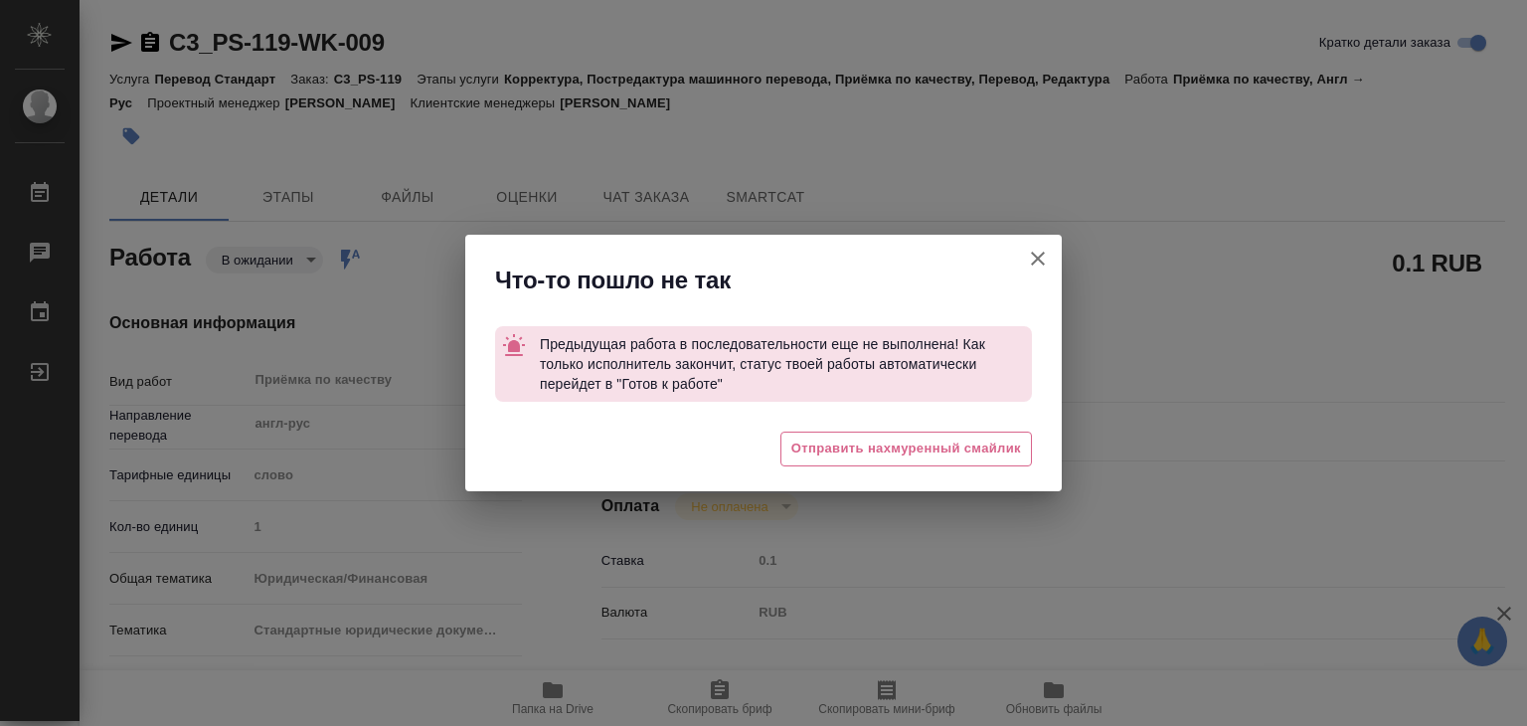
type textarea "x"
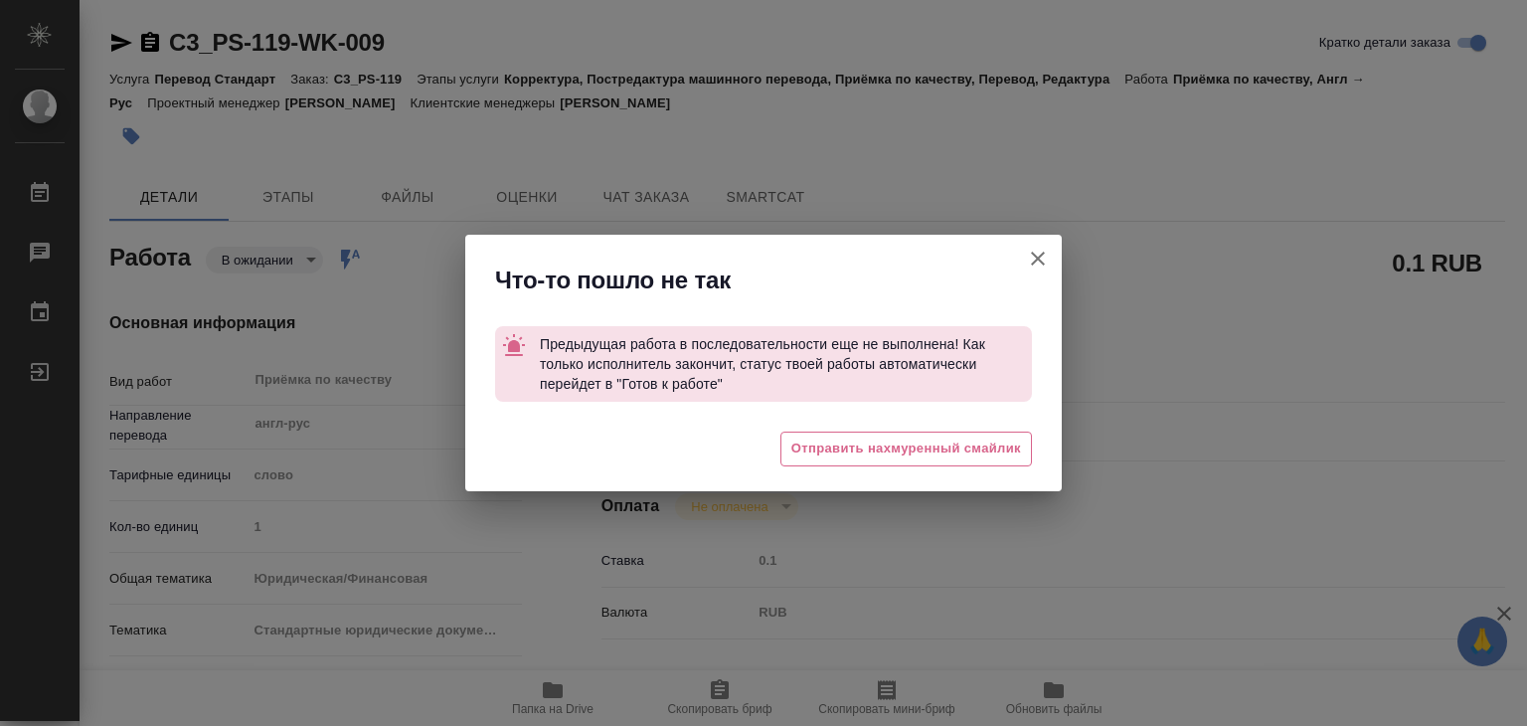
type textarea "x"
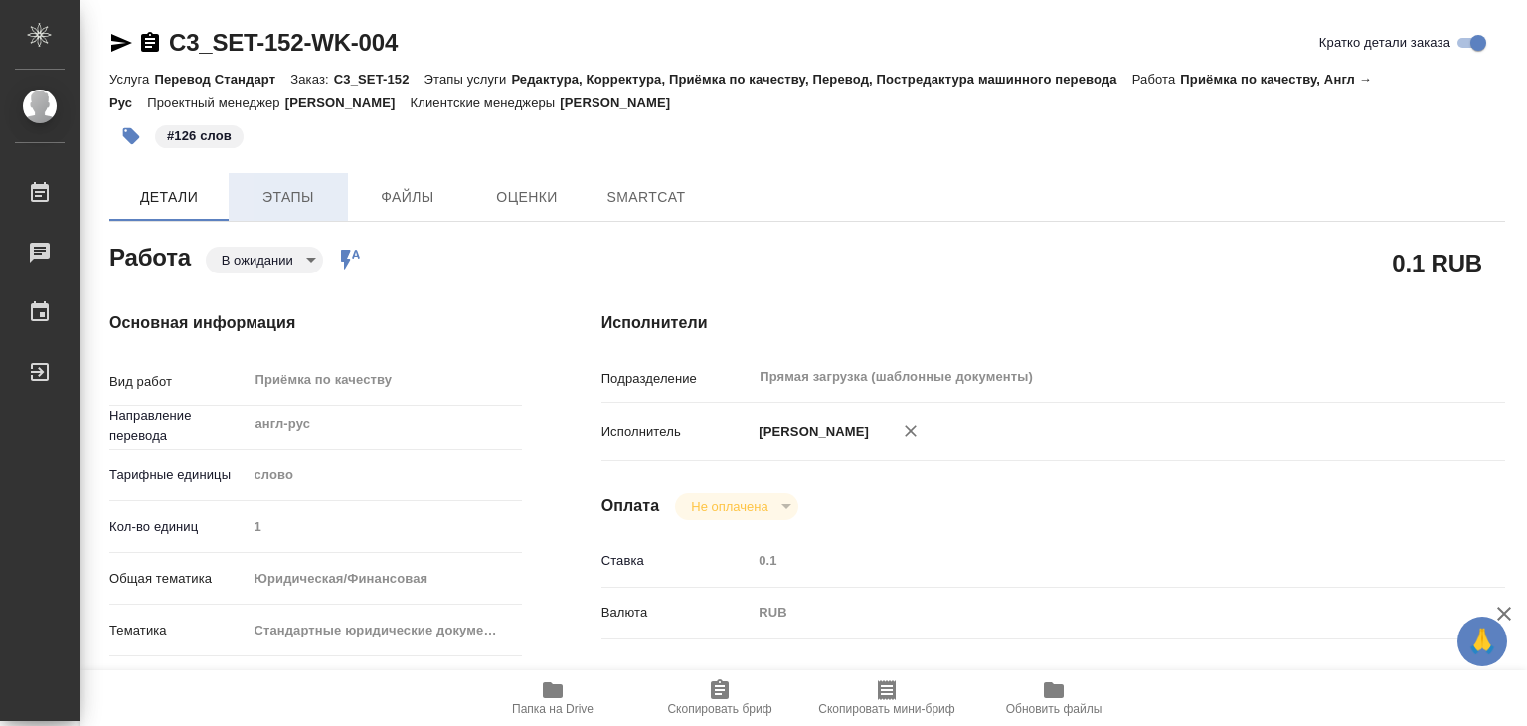
type textarea "x"
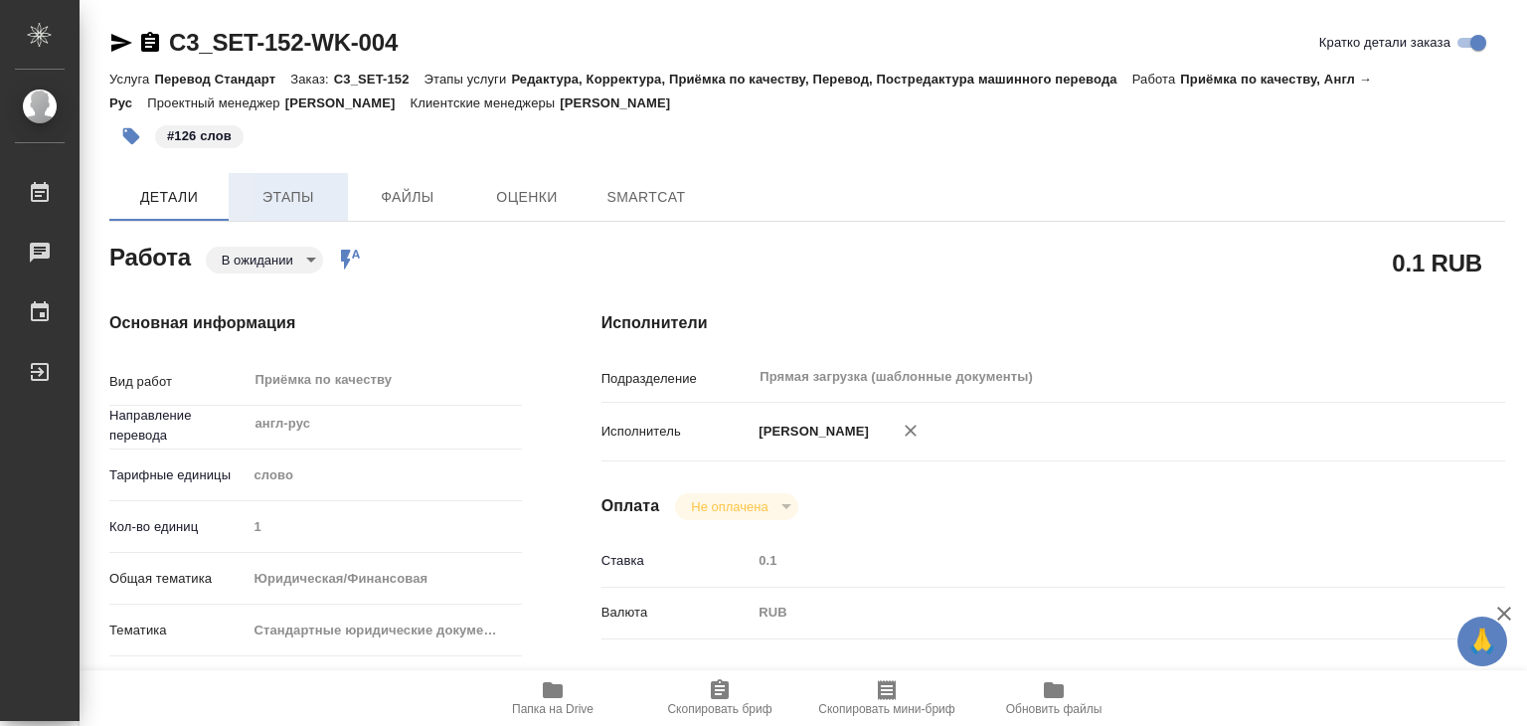
type textarea "x"
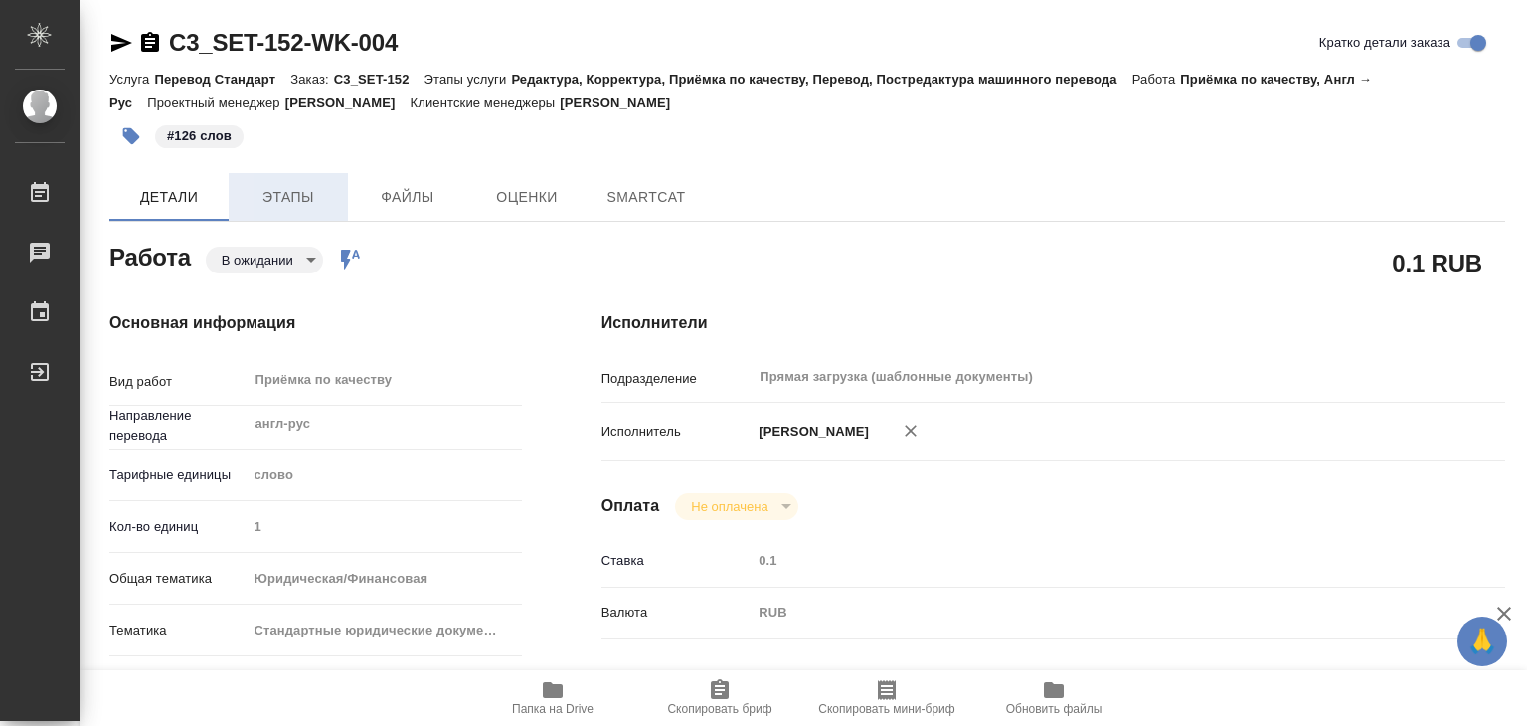
type textarea "x"
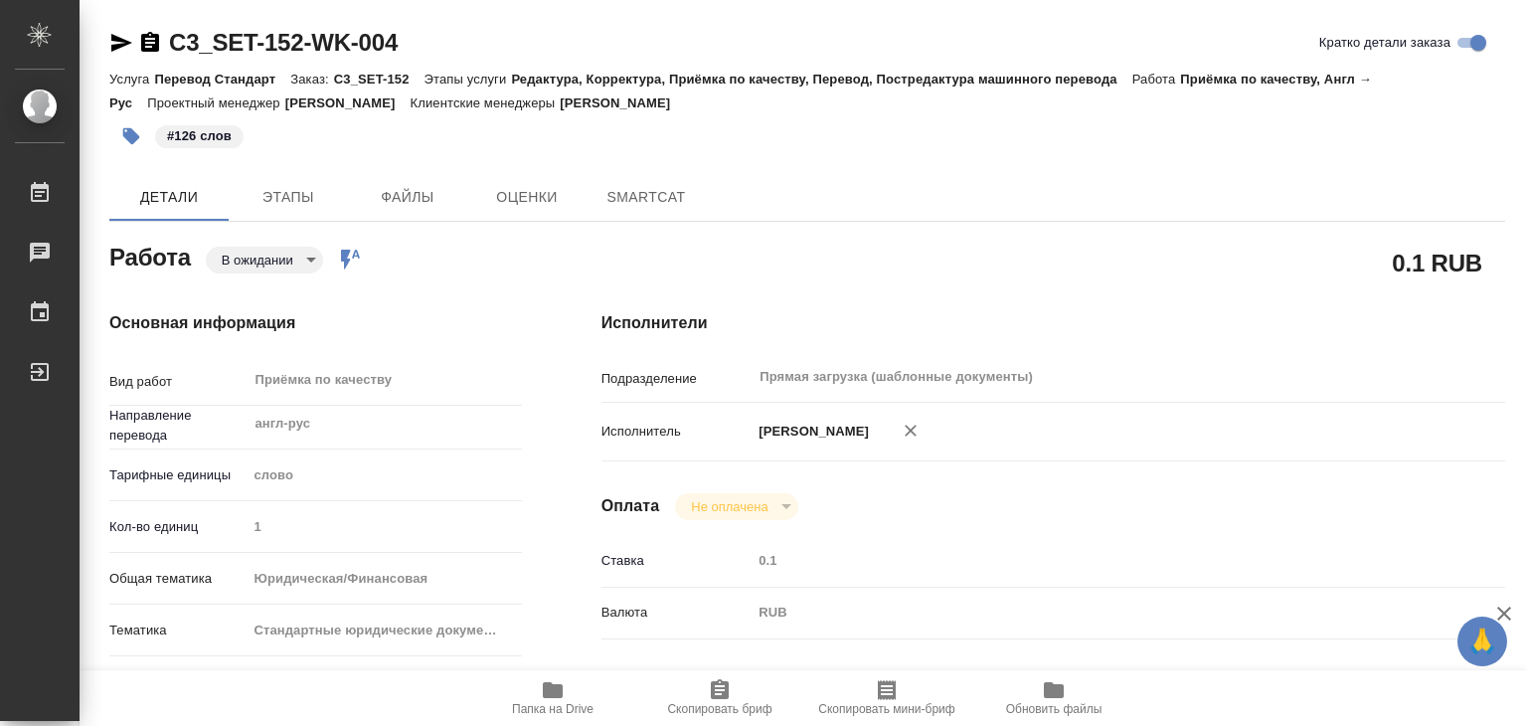
type textarea "x"
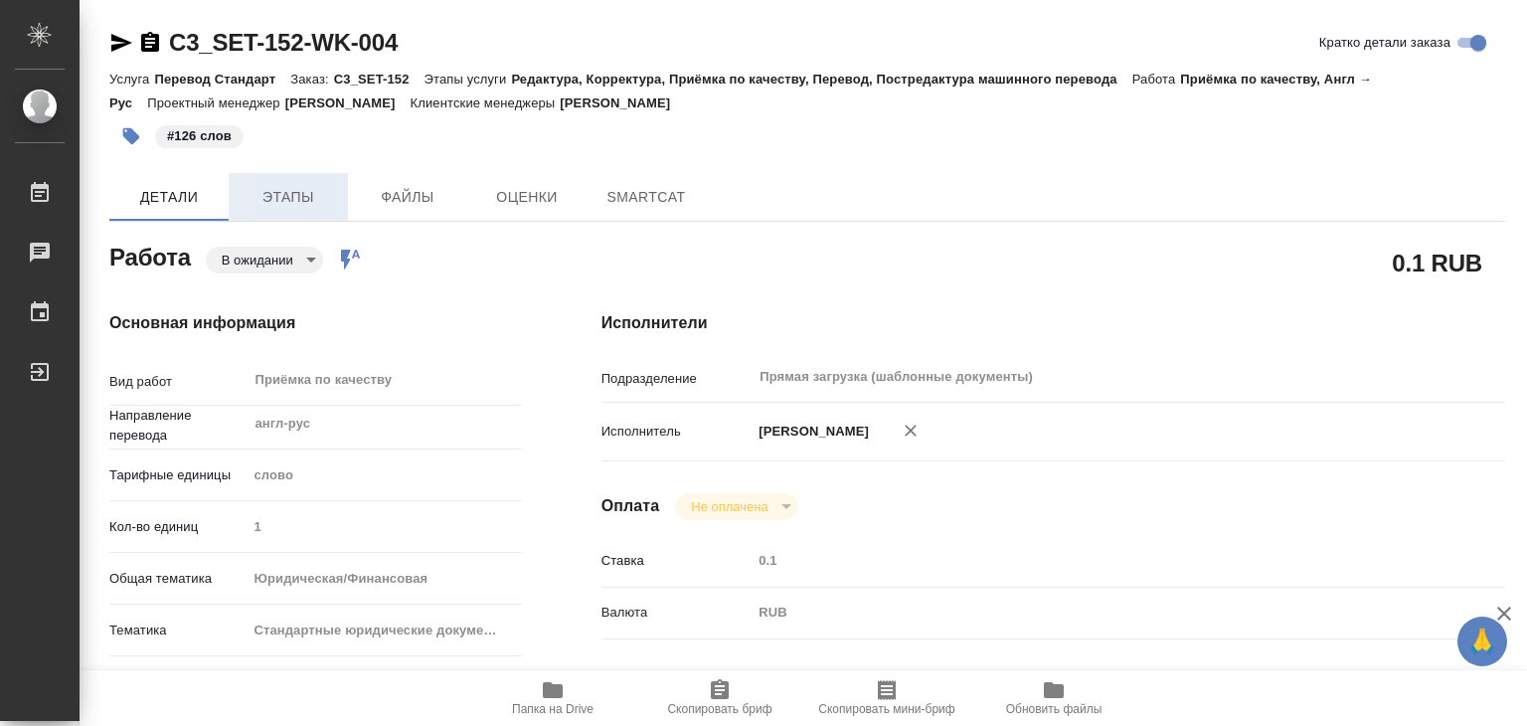
type textarea "x"
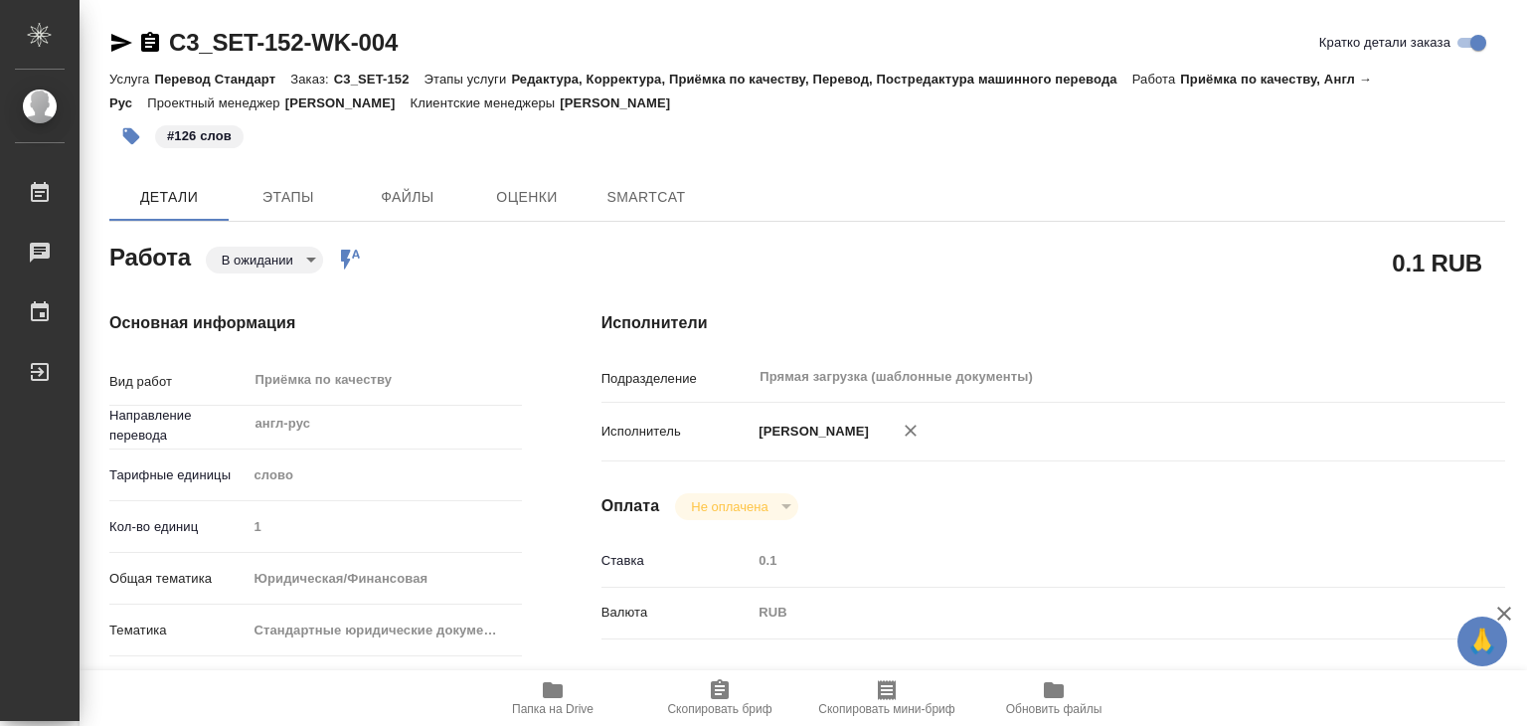
click at [260, 250] on body "🙏 .cls-1 fill:#fff; AWATERA Alilekova [PERSON_NAME] Работы Чаты График Выйти C3…" at bounding box center [763, 363] width 1527 height 726
type textarea "x"
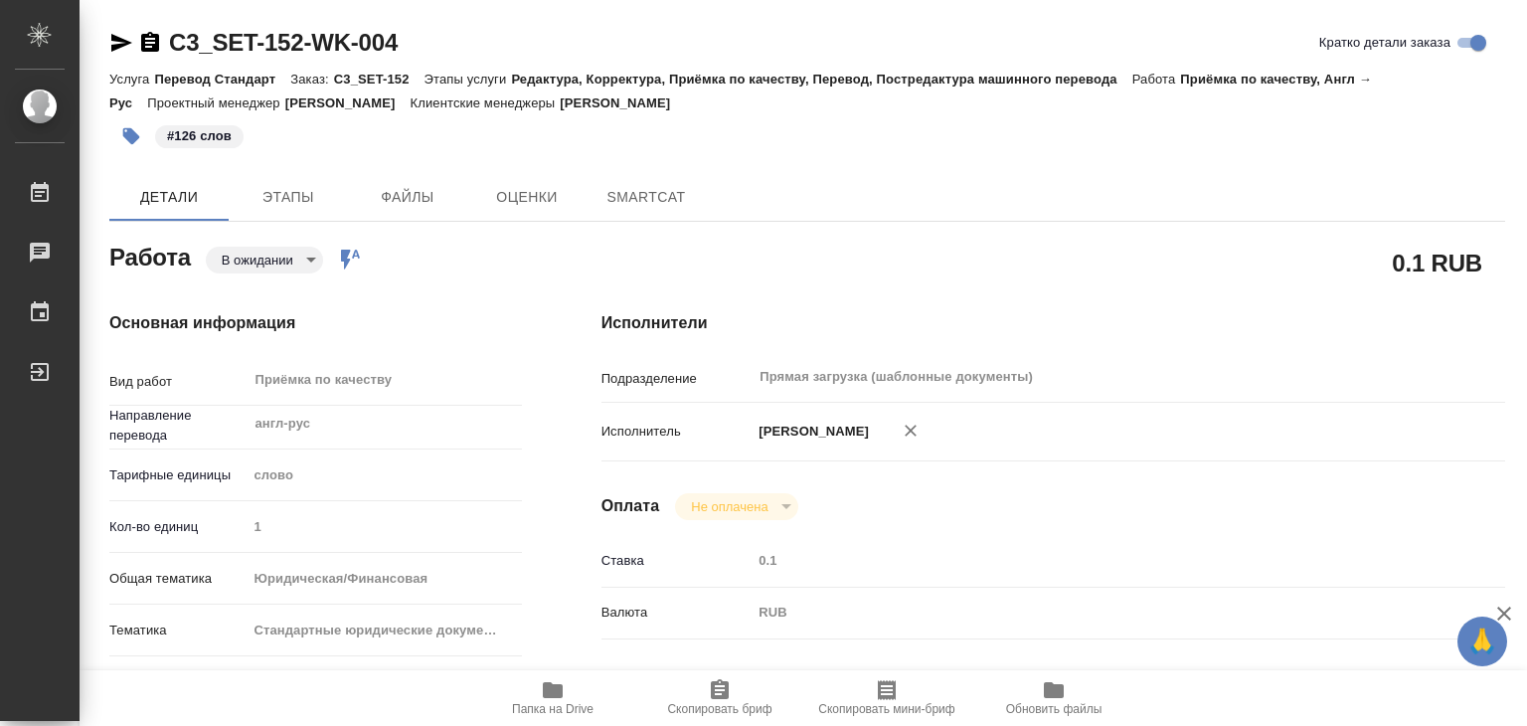
type textarea "x"
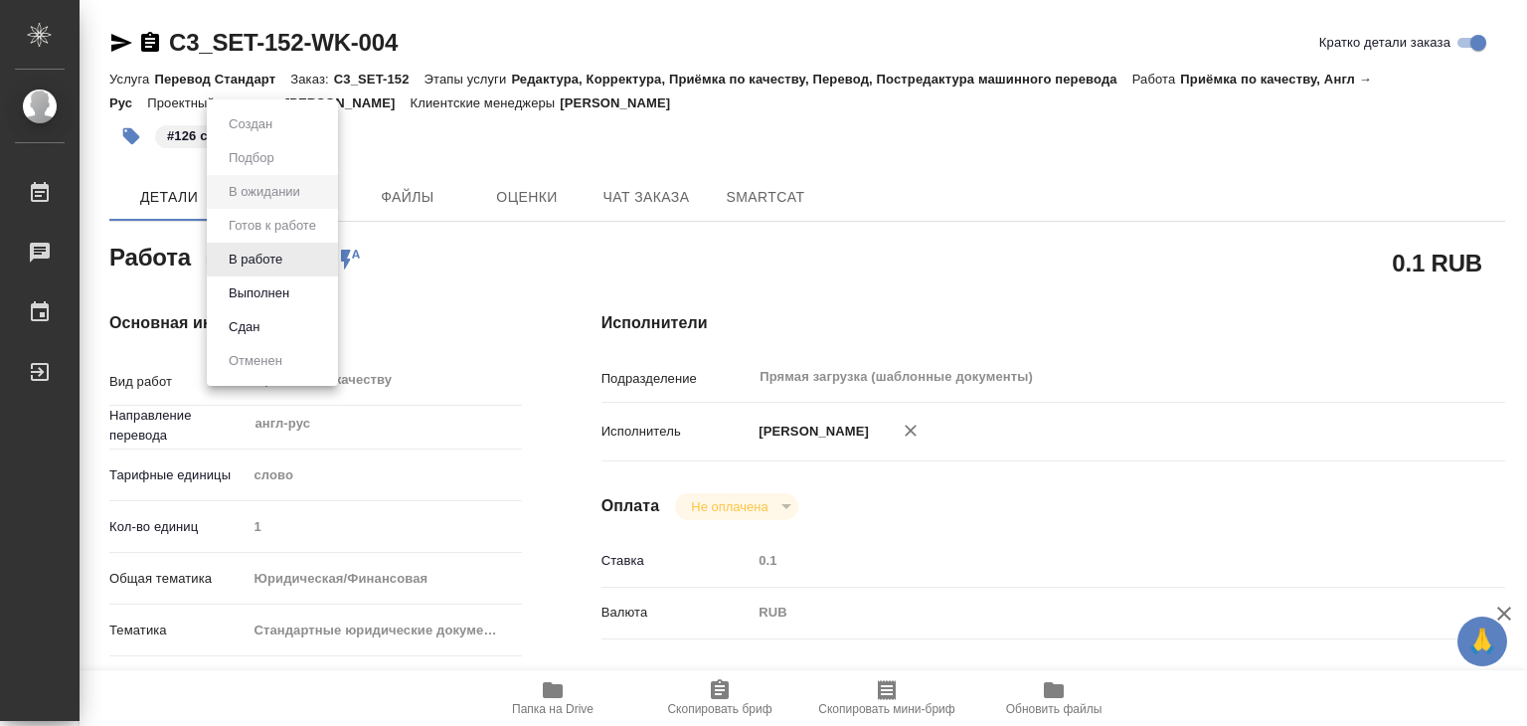
click at [278, 292] on button "Выполнен" at bounding box center [259, 293] width 73 height 22
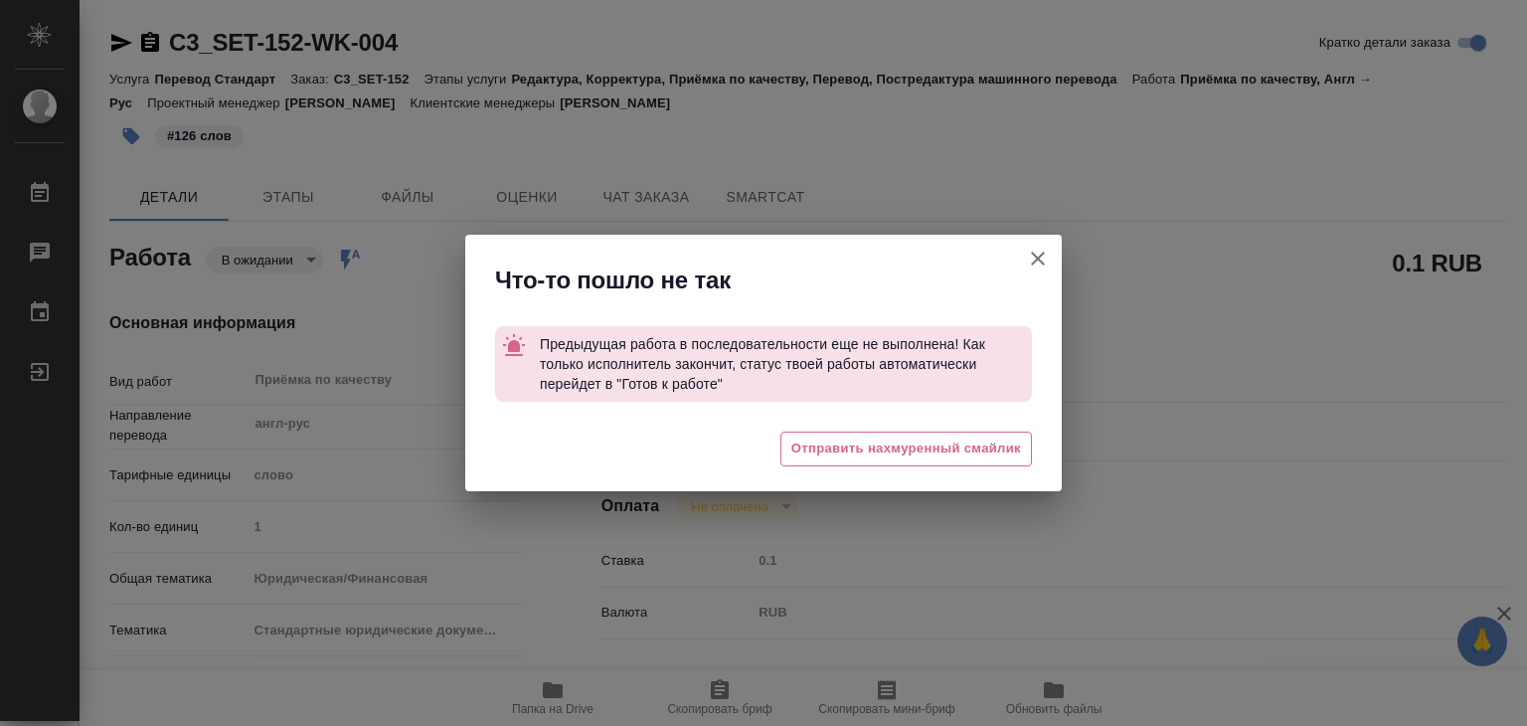
type textarea "x"
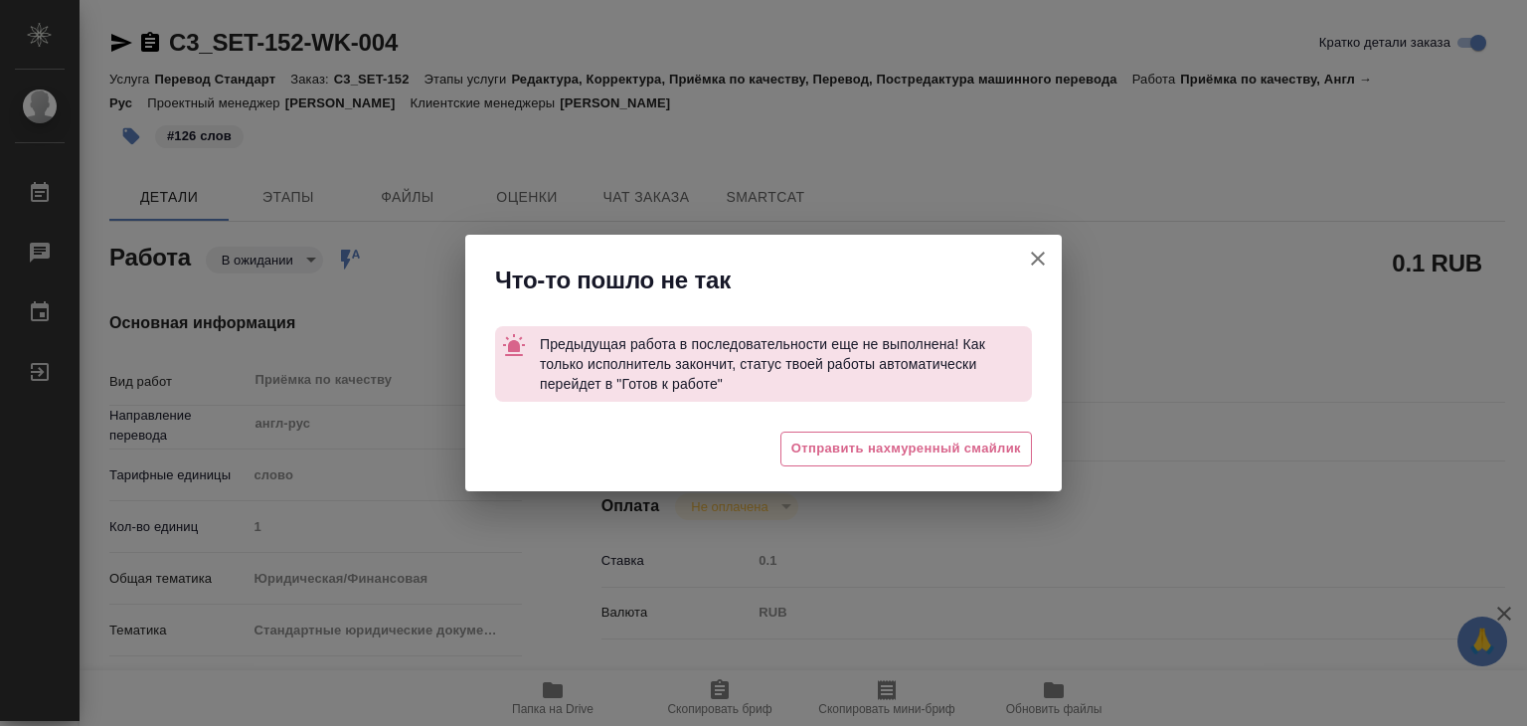
type textarea "x"
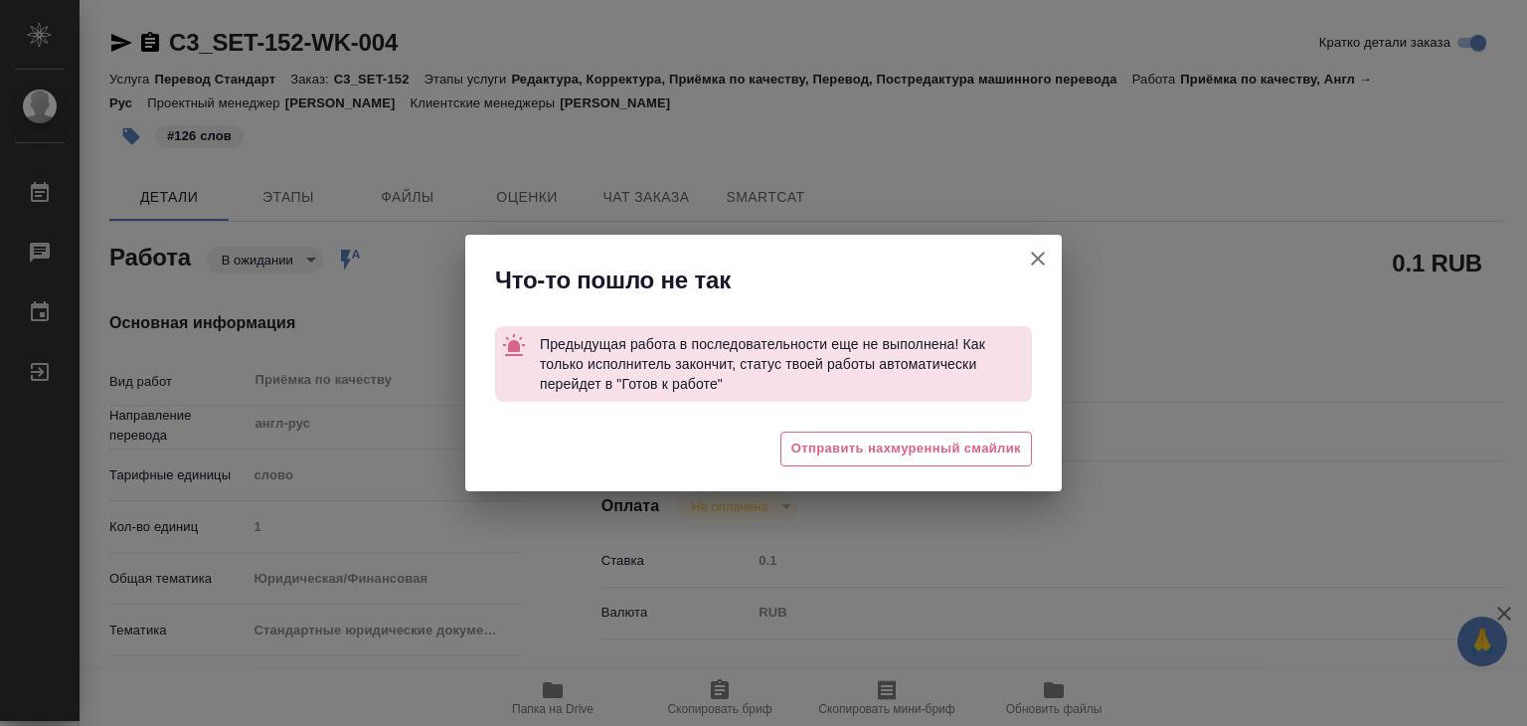
type textarea "x"
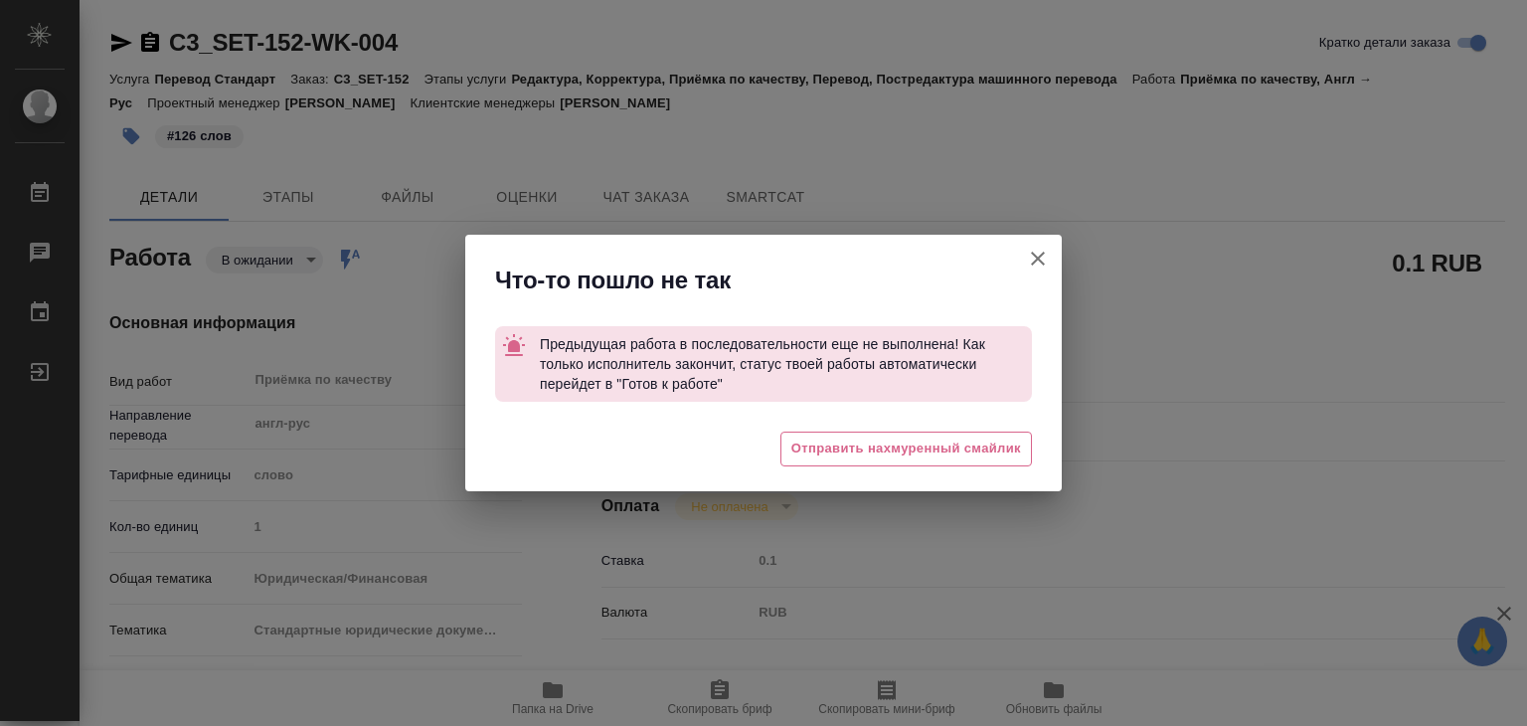
click at [1036, 256] on icon "button" at bounding box center [1038, 259] width 24 height 24
type textarea "x"
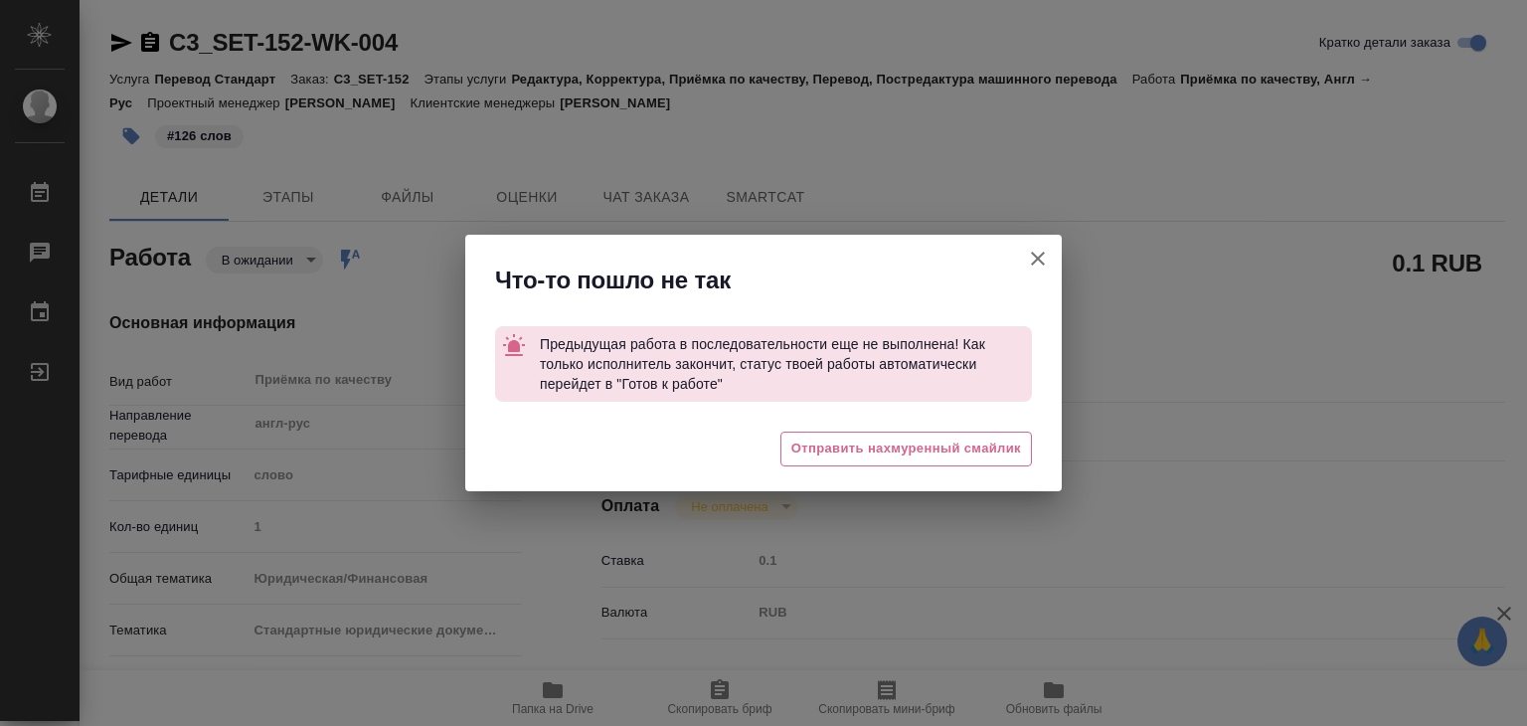
type textarea "x"
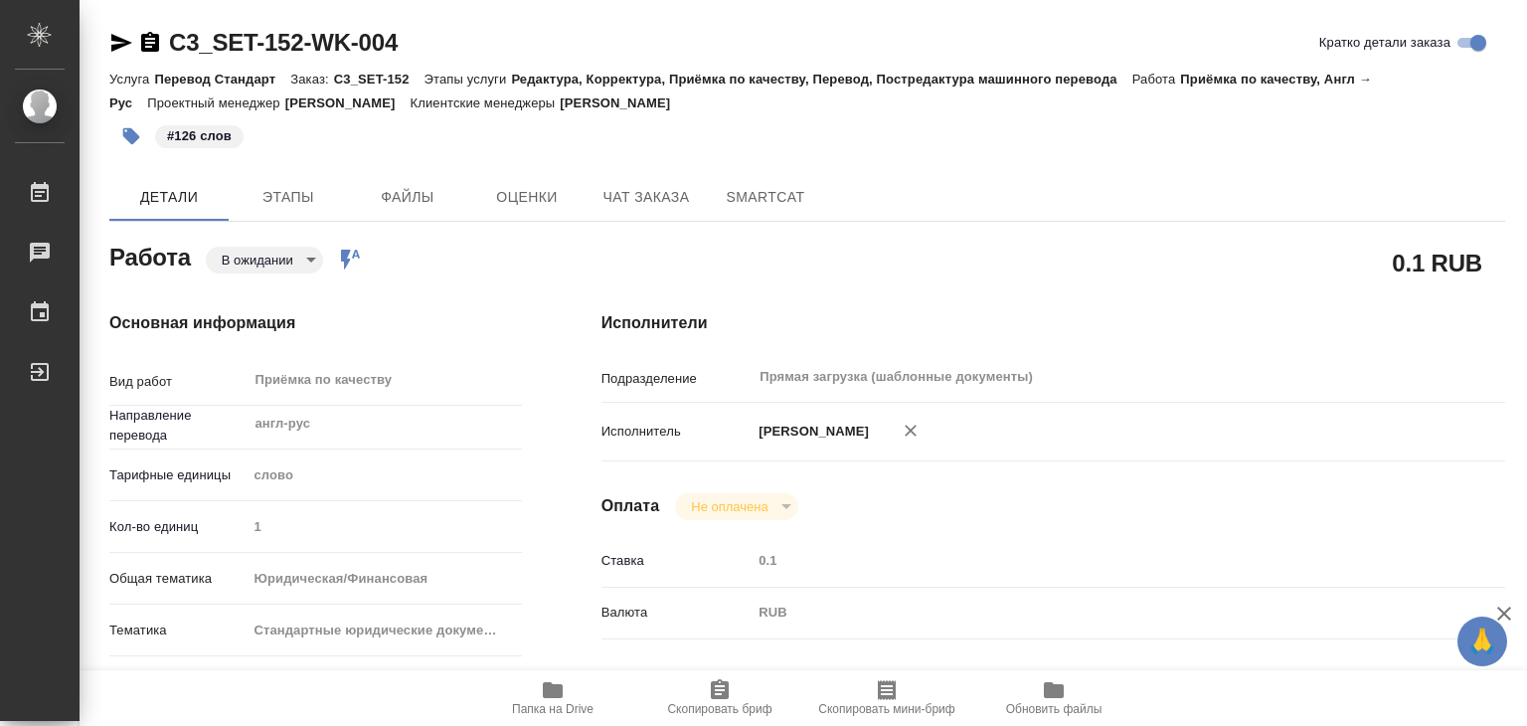
type textarea "x"
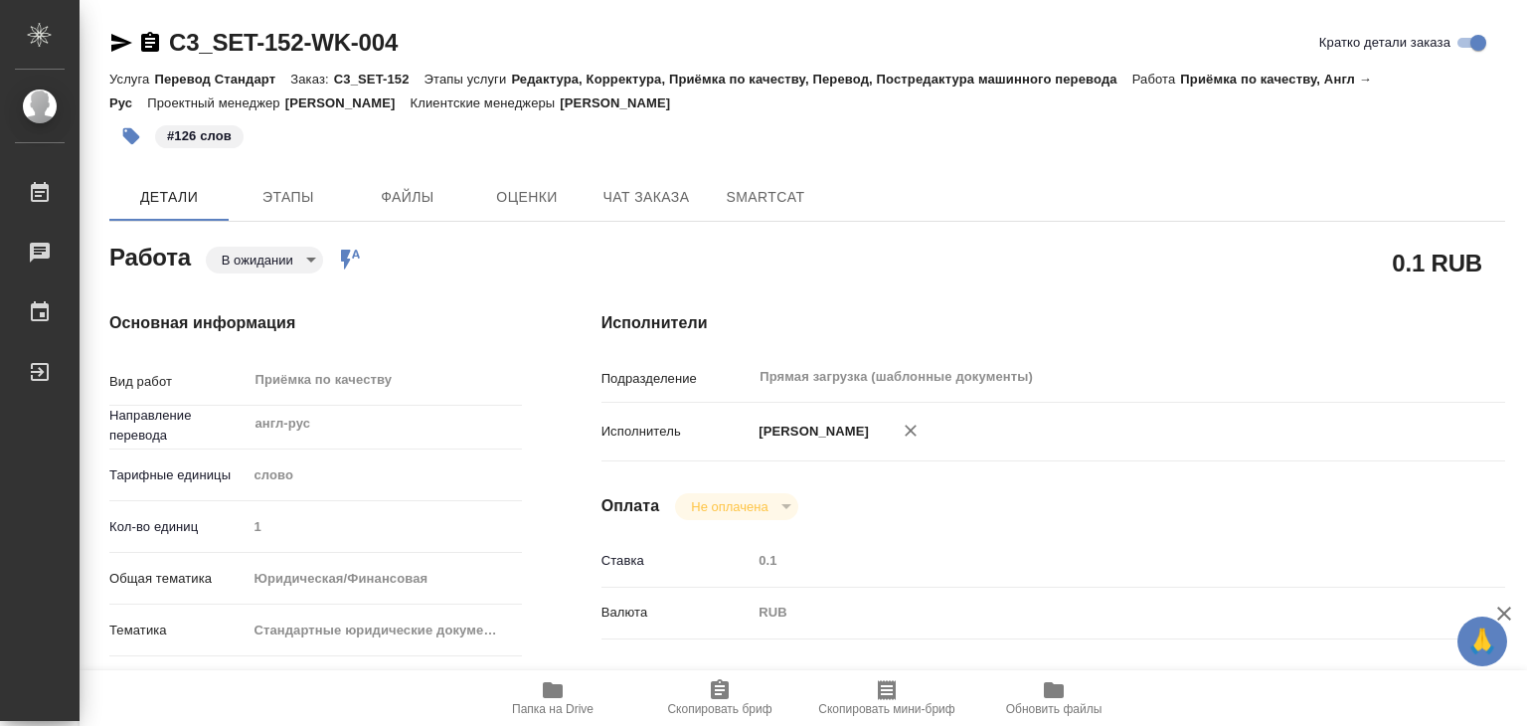
type textarea "x"
